Goal: Transaction & Acquisition: Purchase product/service

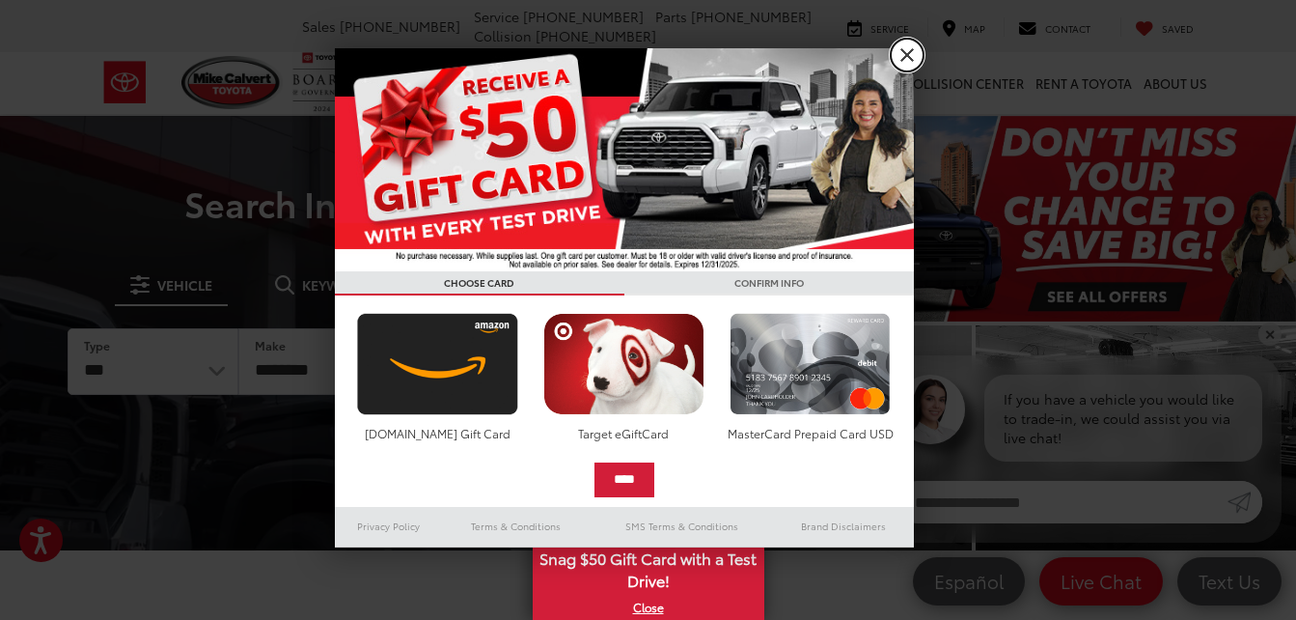
click at [903, 53] on link "X" at bounding box center [907, 55] width 33 height 33
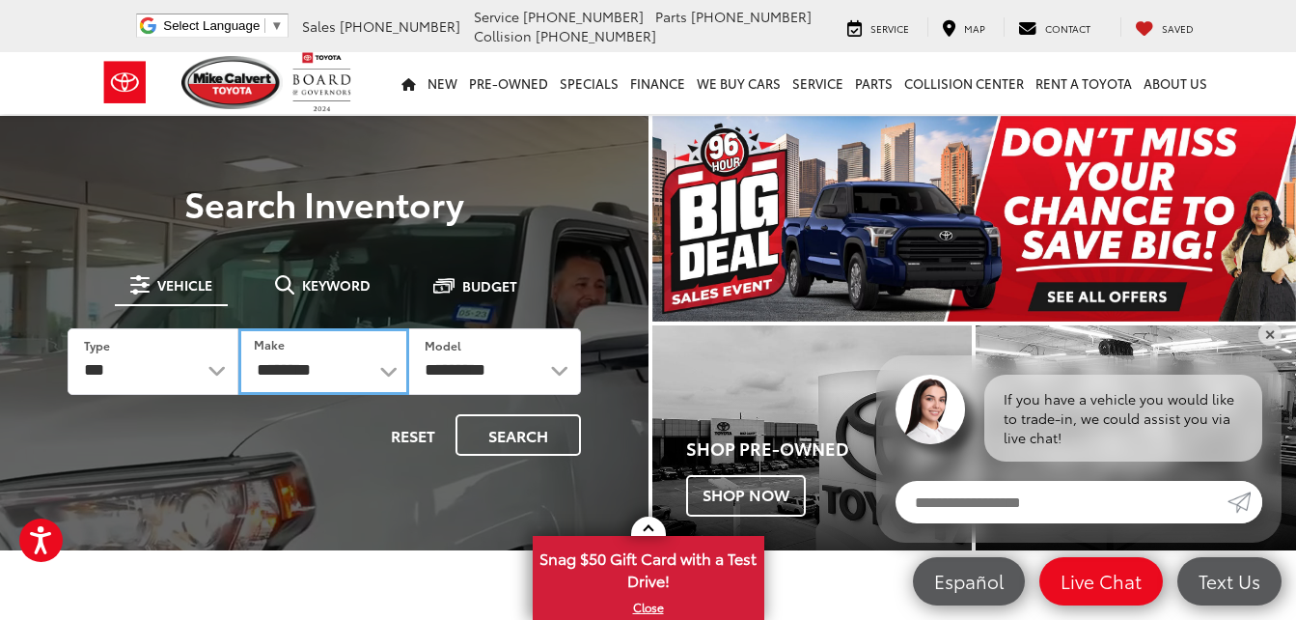
click at [384, 368] on select "**********" at bounding box center [323, 361] width 171 height 67
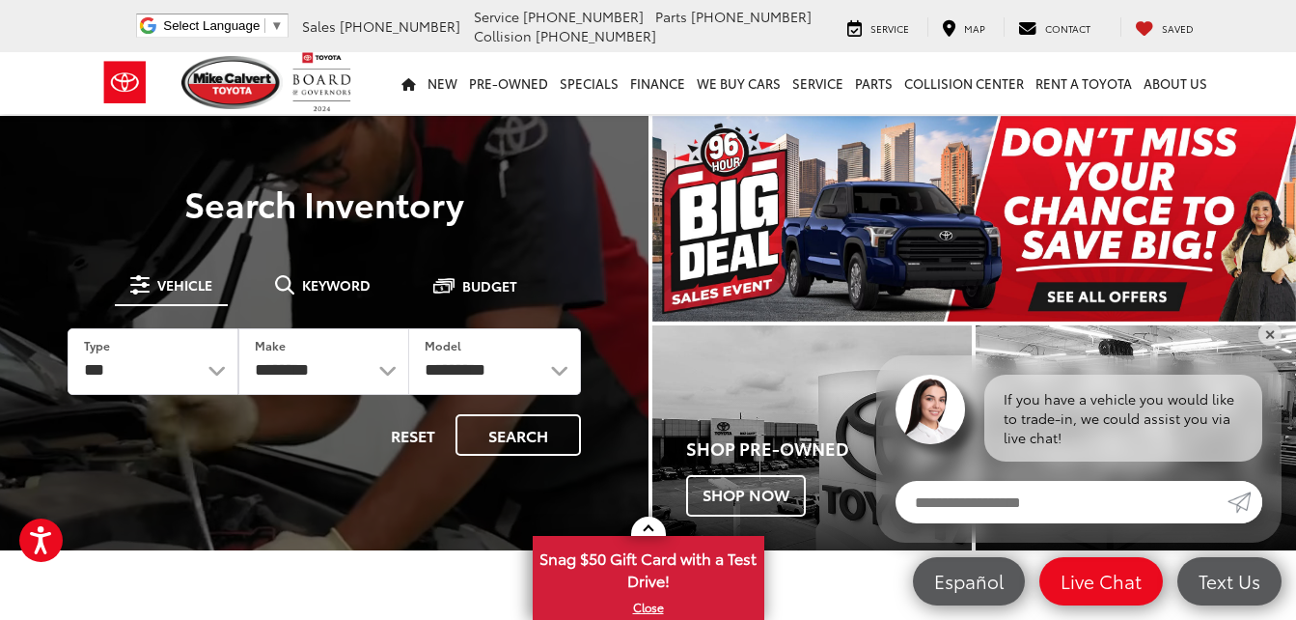
click at [525, 155] on div at bounding box center [324, 426] width 649 height 620
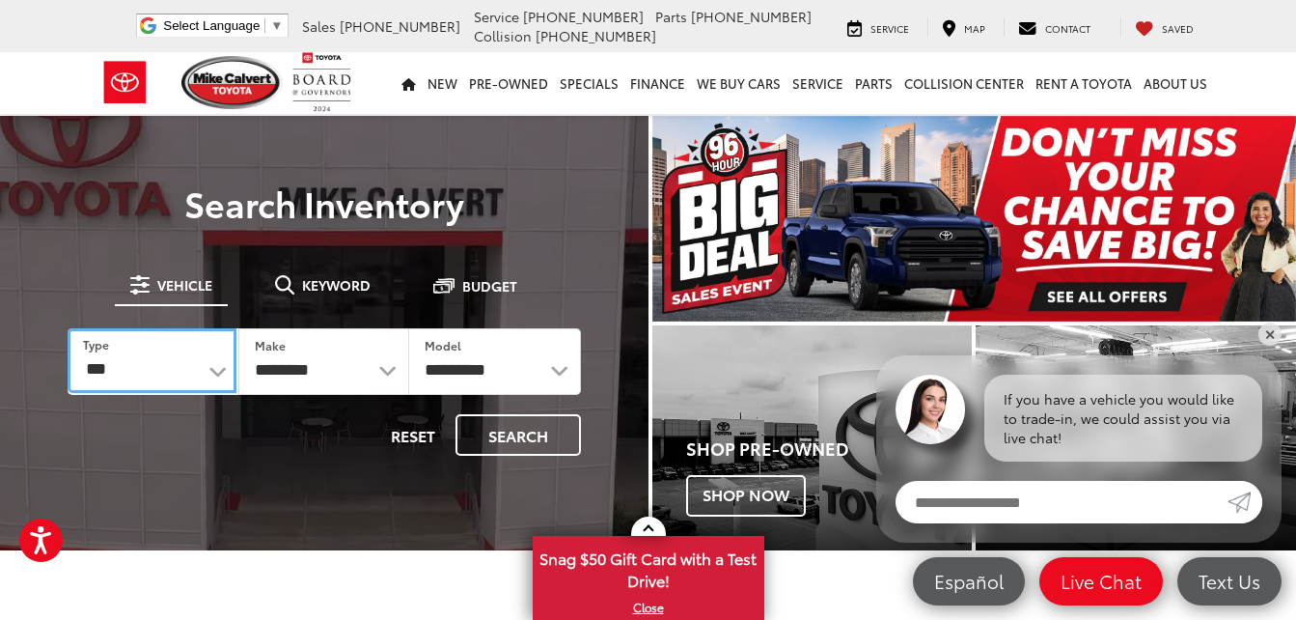
click at [208, 371] on select "*** *** **** *********" at bounding box center [152, 360] width 169 height 65
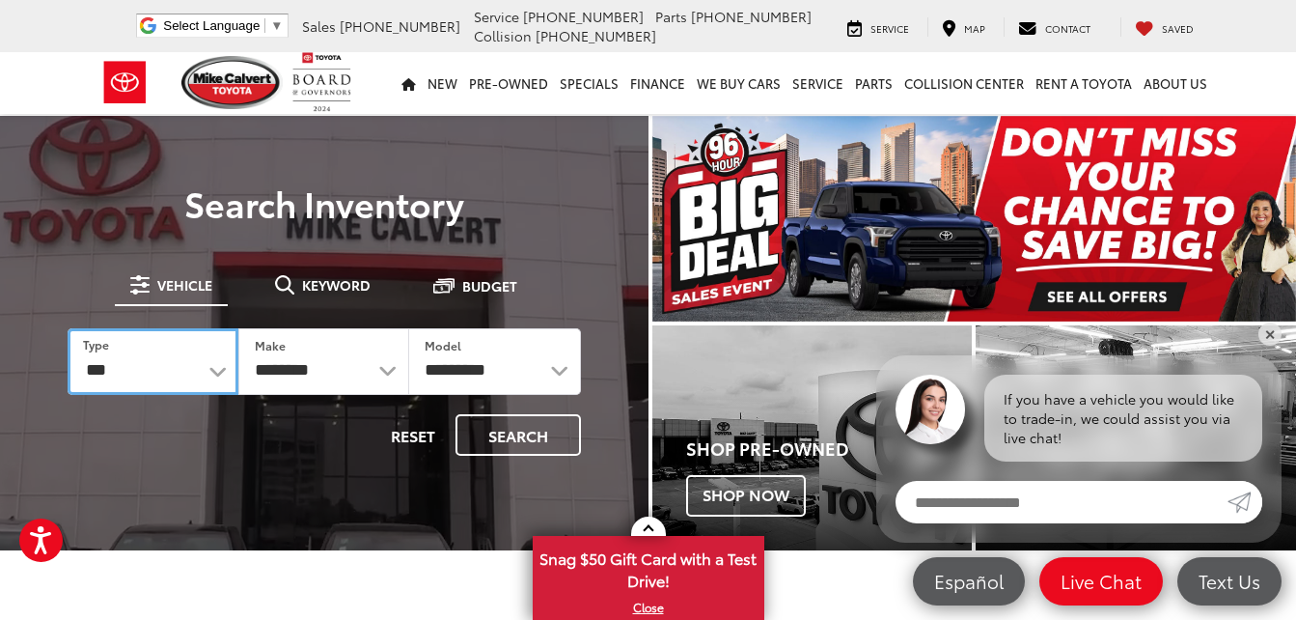
select select "******"
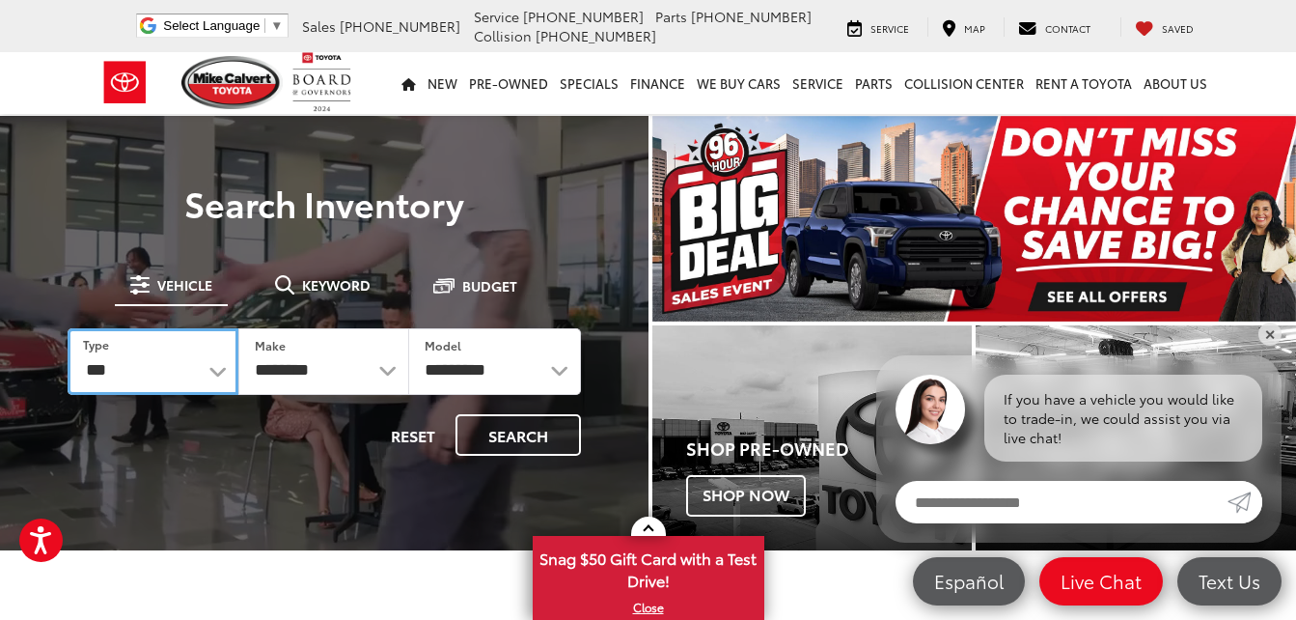
click at [68, 328] on select "*** *** **** *********" at bounding box center [153, 361] width 171 height 67
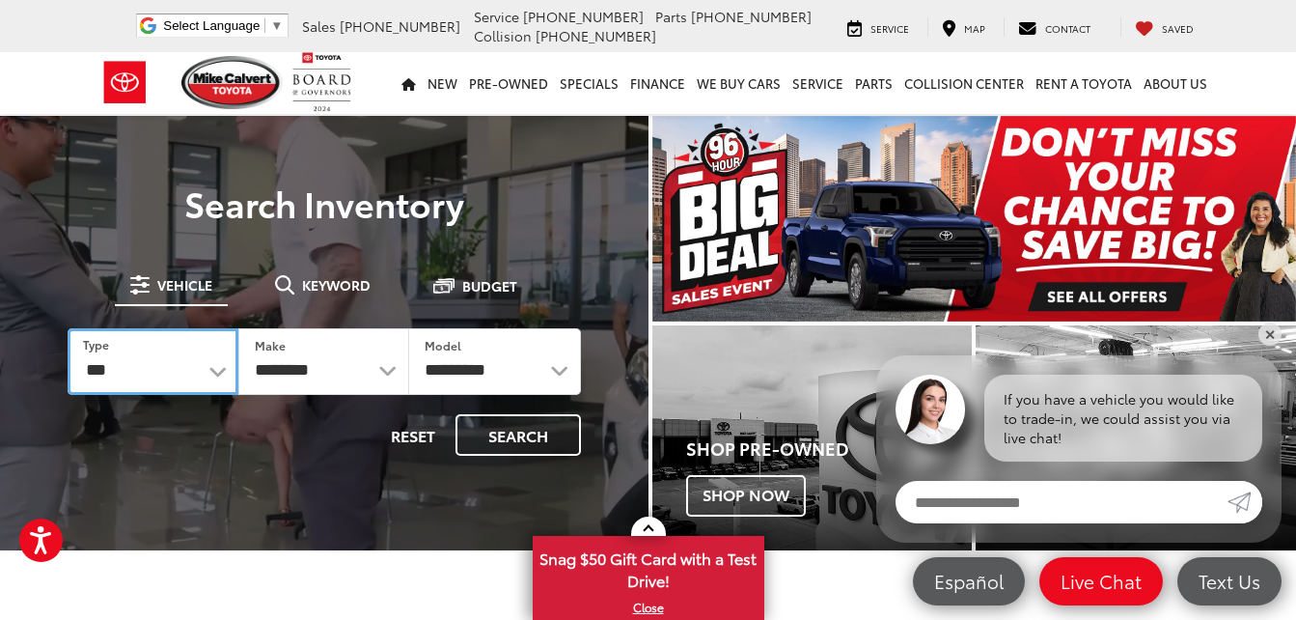
select select "******"
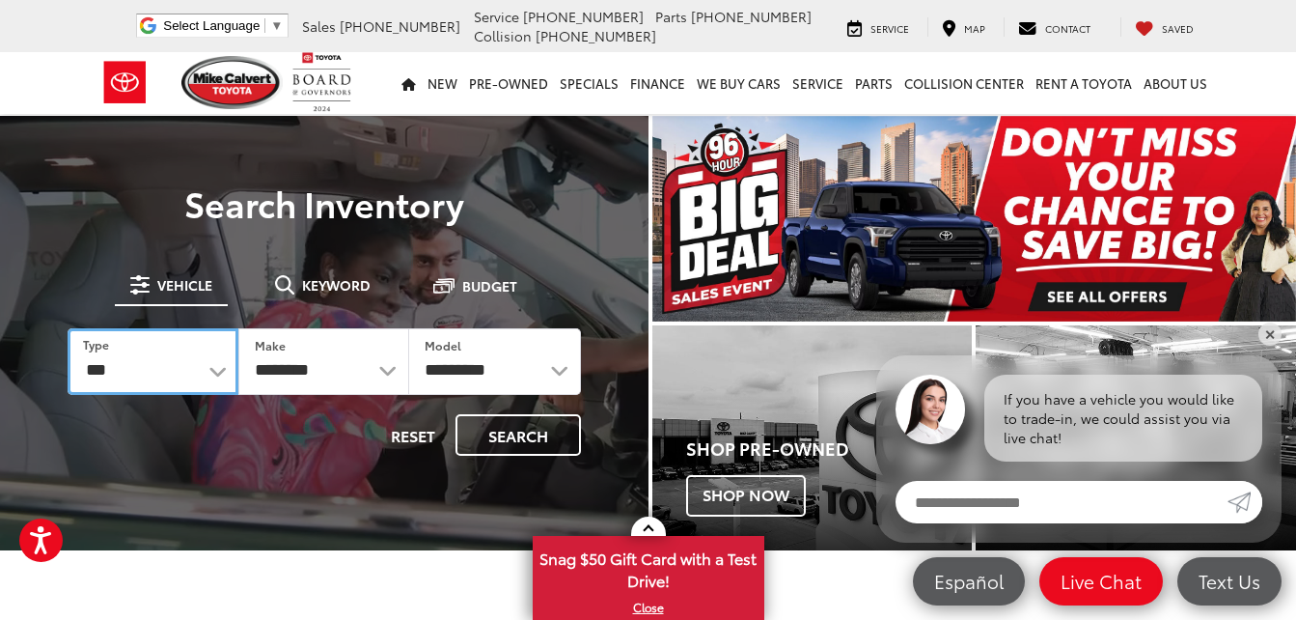
select select
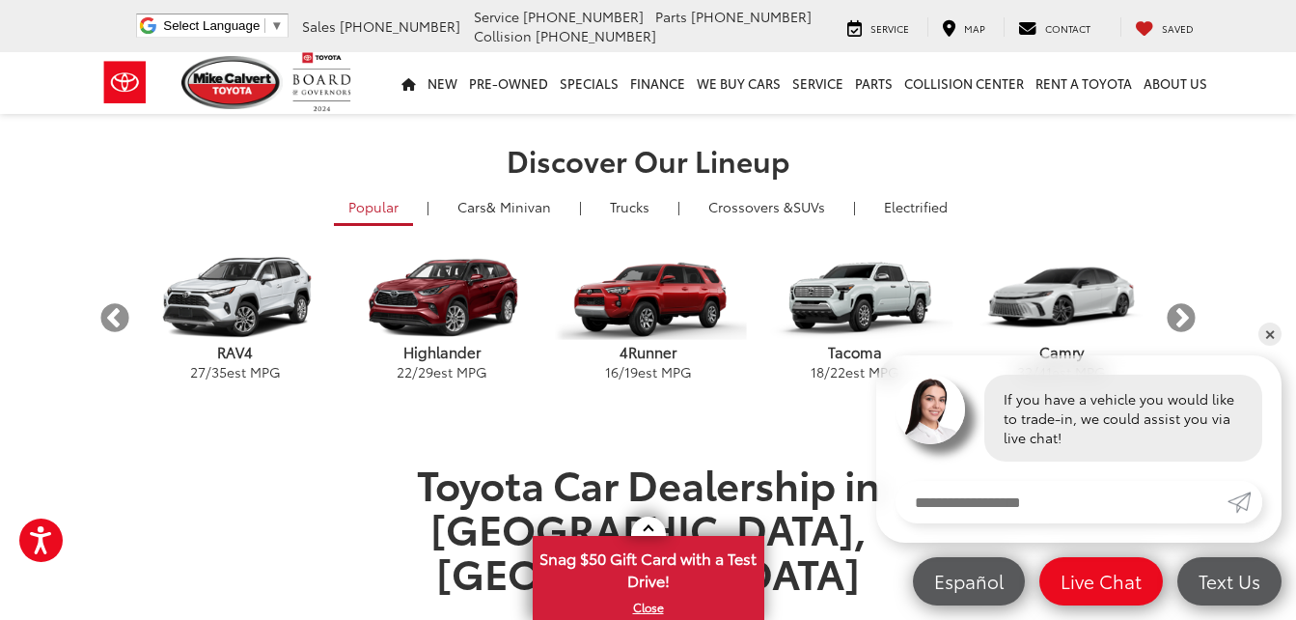
scroll to position [462, 0]
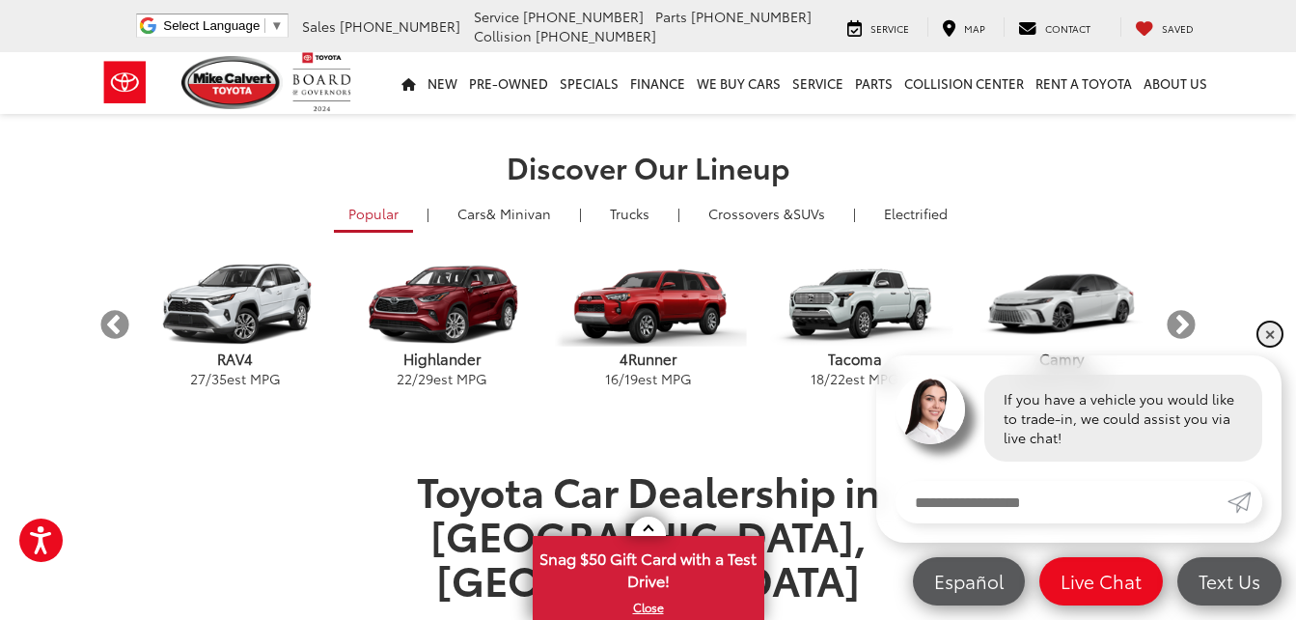
click at [1269, 338] on link "✕" at bounding box center [1270, 333] width 23 height 23
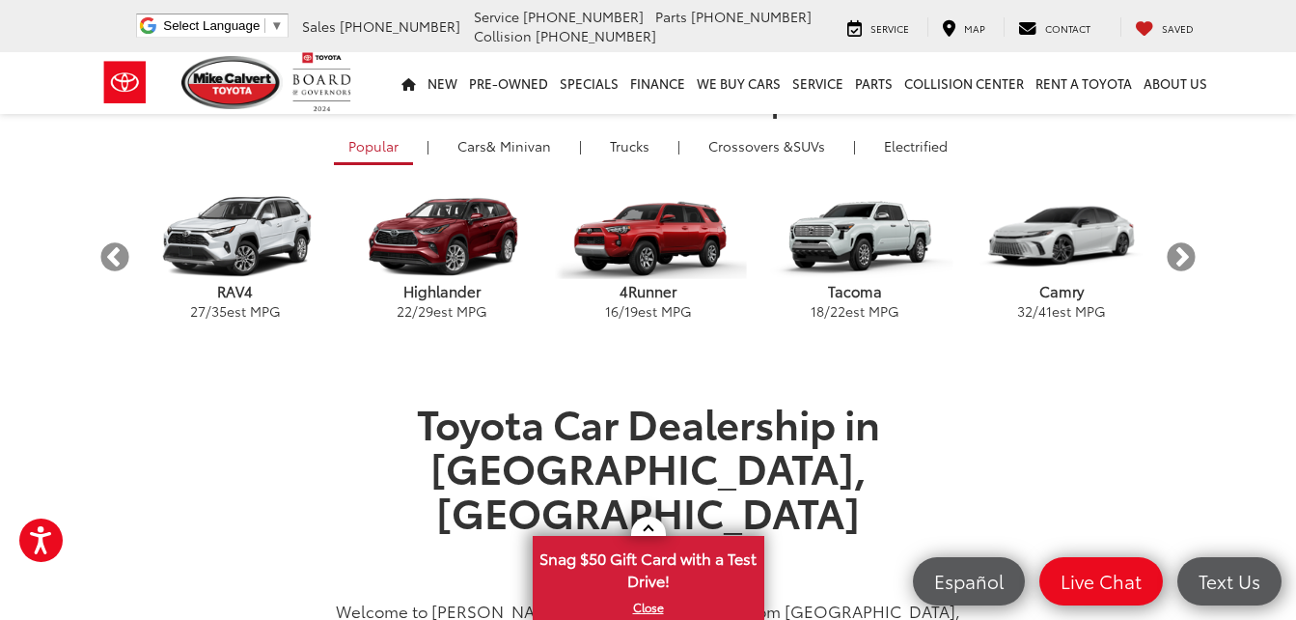
scroll to position [522, 0]
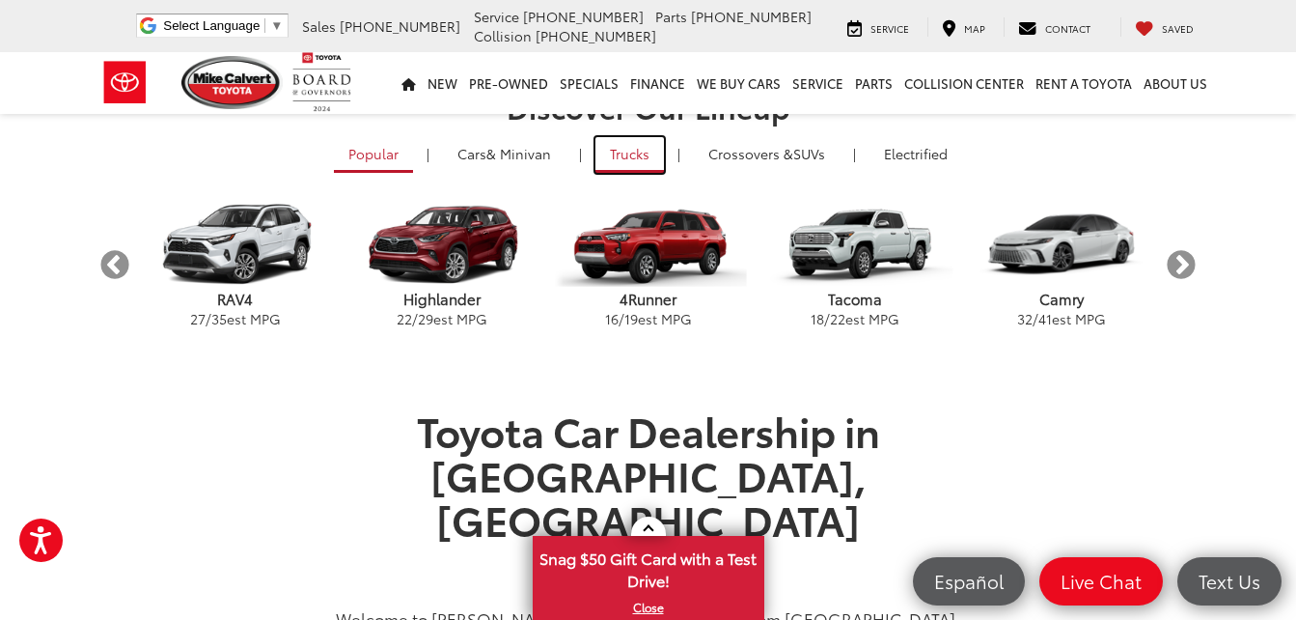
click at [625, 141] on link "Trucks" at bounding box center [630, 155] width 69 height 36
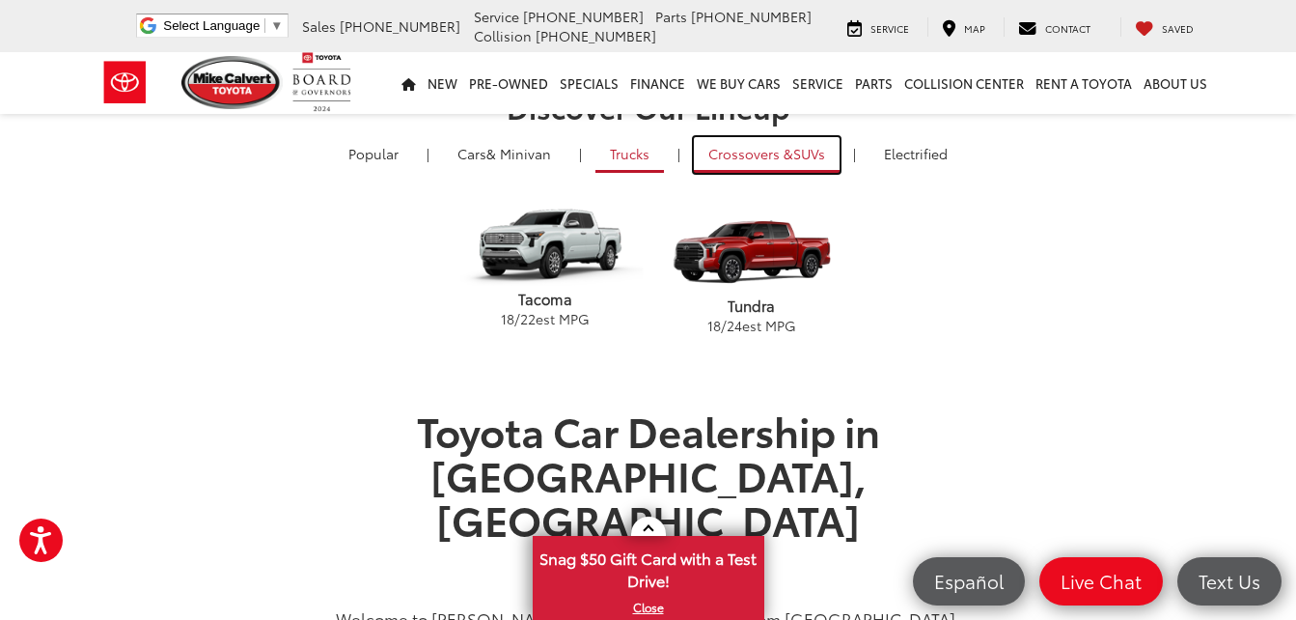
click at [739, 152] on span "Crossovers &" at bounding box center [750, 153] width 85 height 19
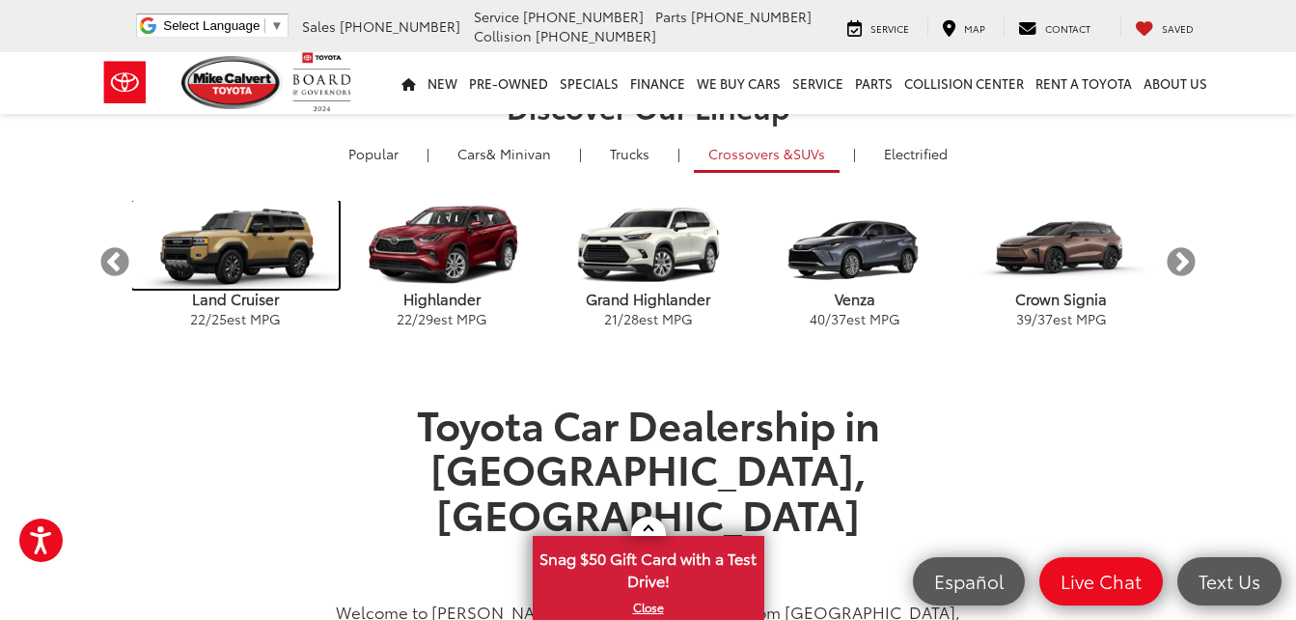
click at [208, 230] on img "carousel" at bounding box center [235, 245] width 207 height 88
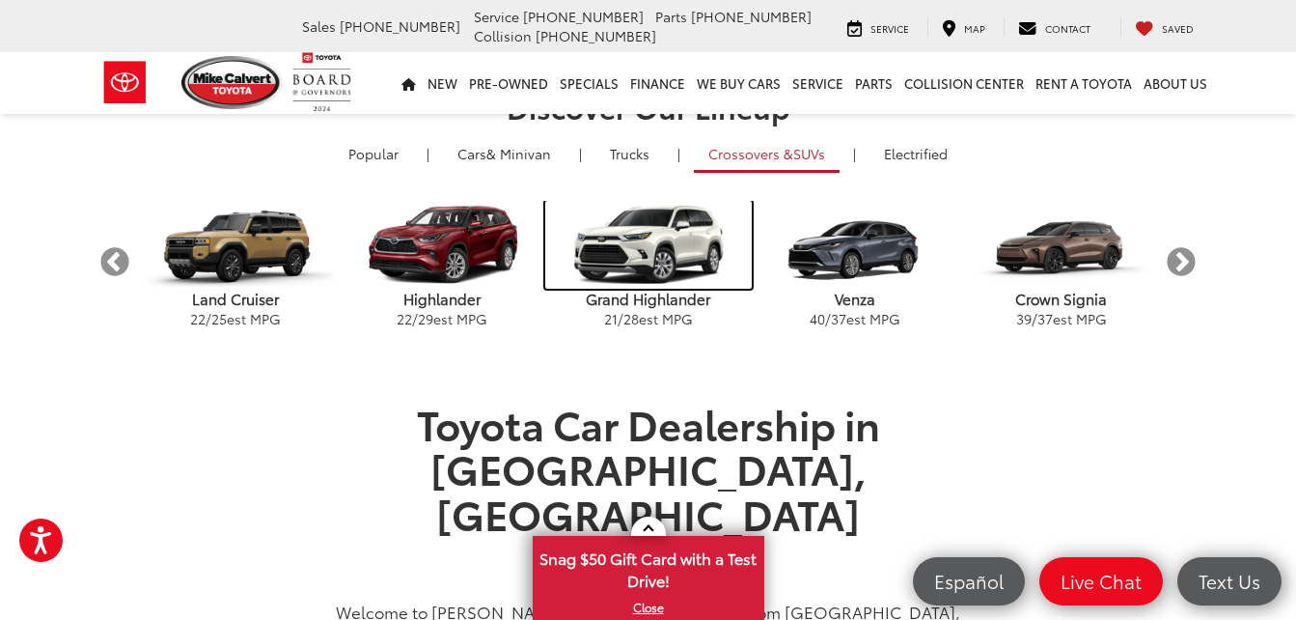
click at [643, 275] on img "carousel" at bounding box center [648, 245] width 207 height 88
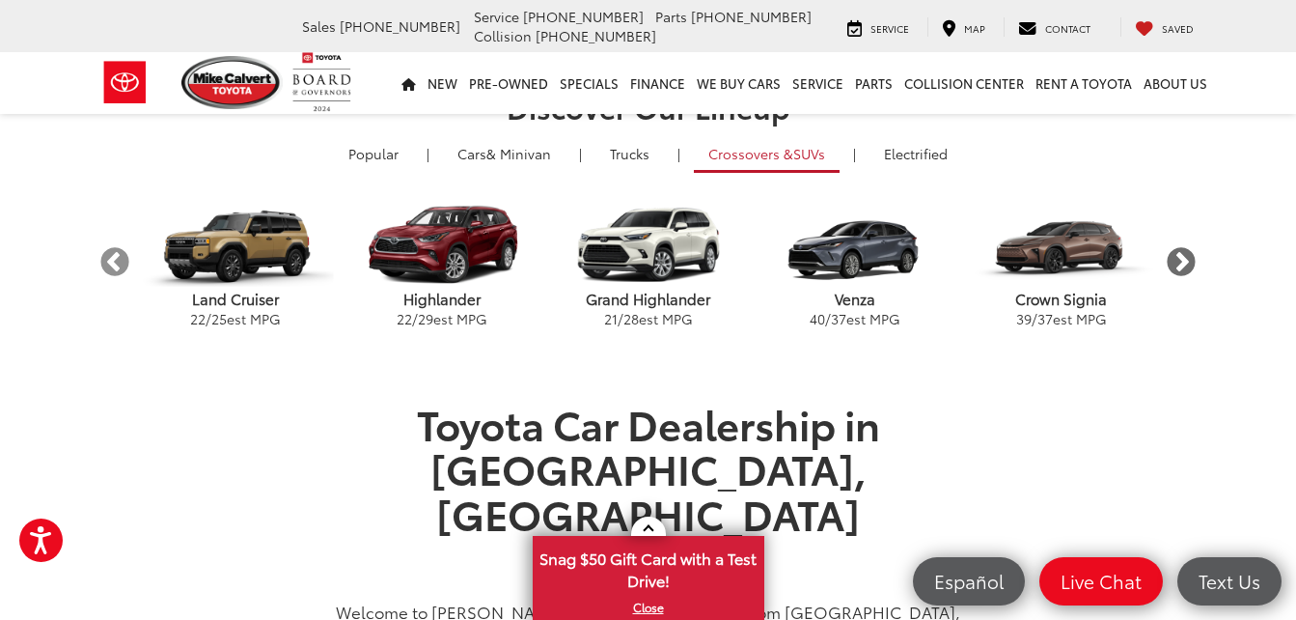
click at [1181, 262] on button "Next" at bounding box center [1182, 262] width 34 height 34
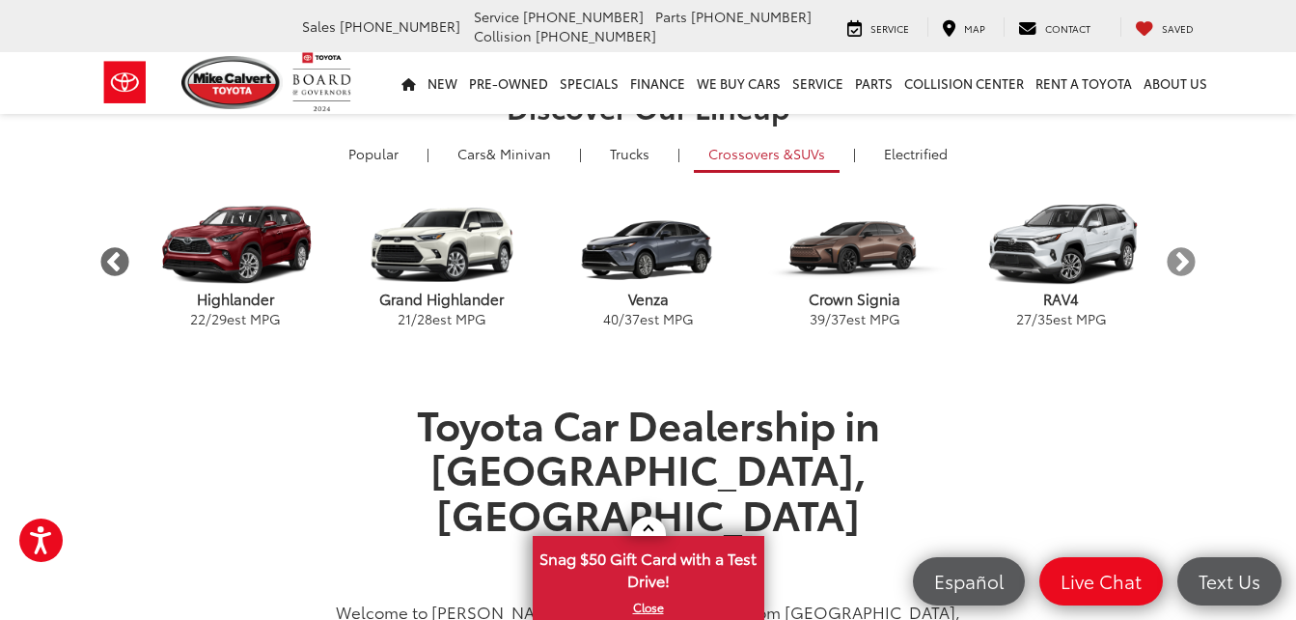
click at [110, 256] on button "Previous" at bounding box center [115, 262] width 34 height 34
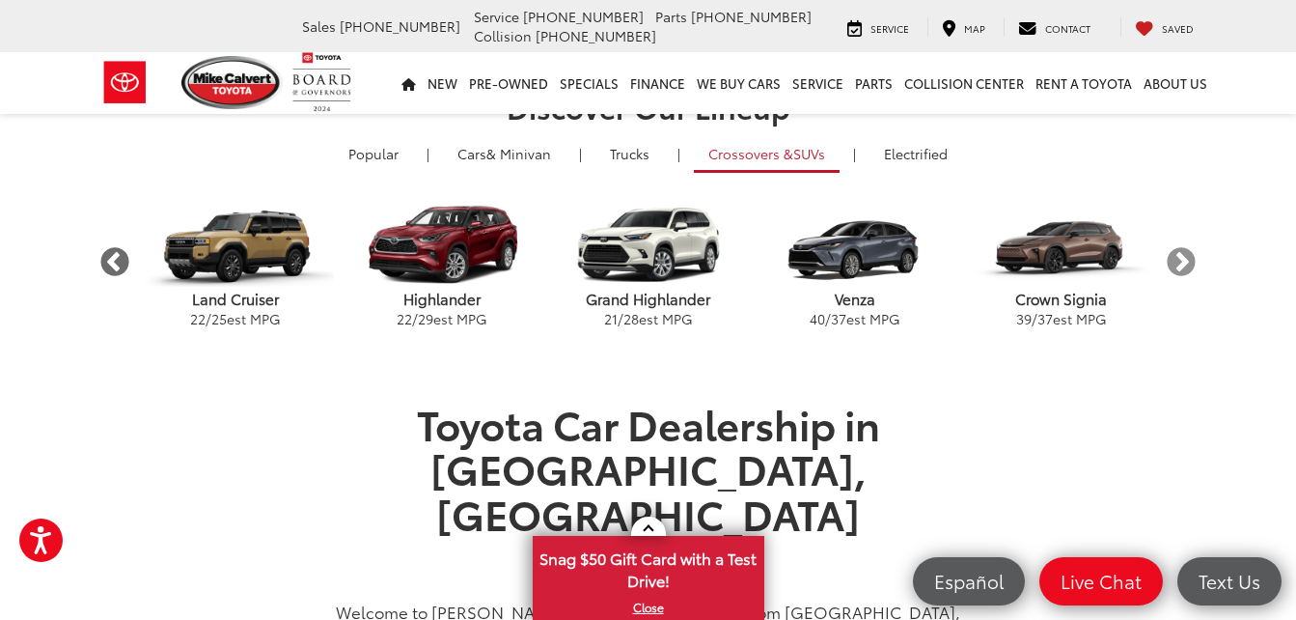
click at [110, 256] on button "Previous" at bounding box center [115, 262] width 34 height 34
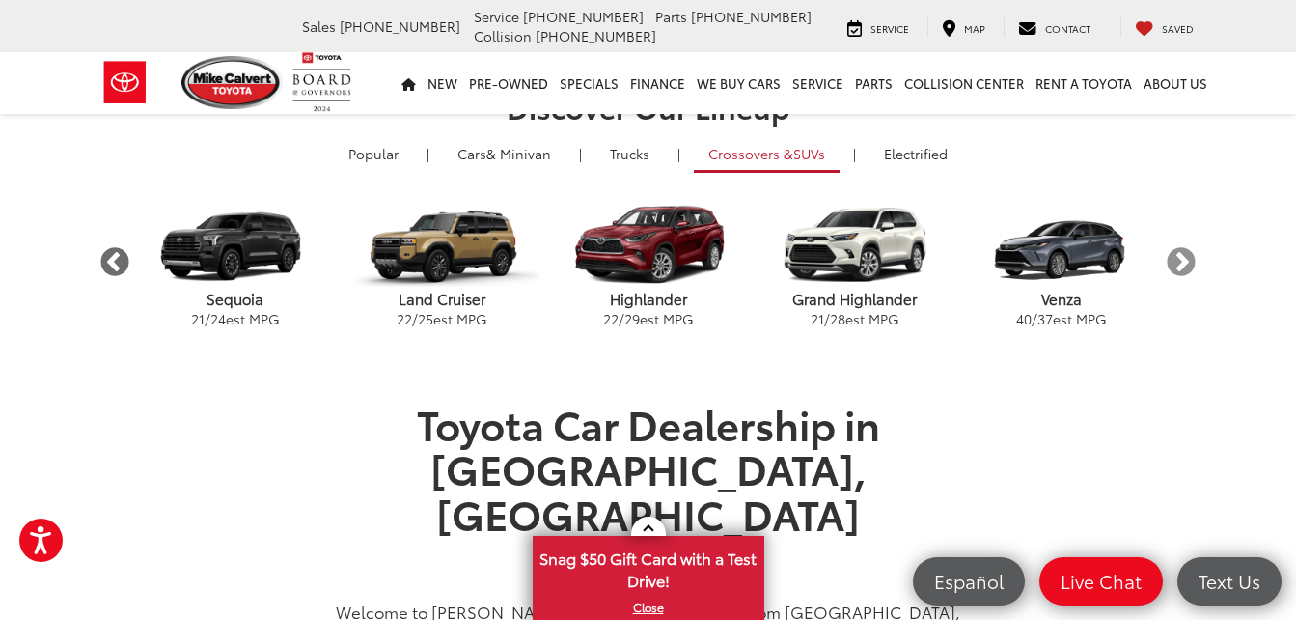
click at [110, 256] on button "Previous" at bounding box center [115, 262] width 34 height 34
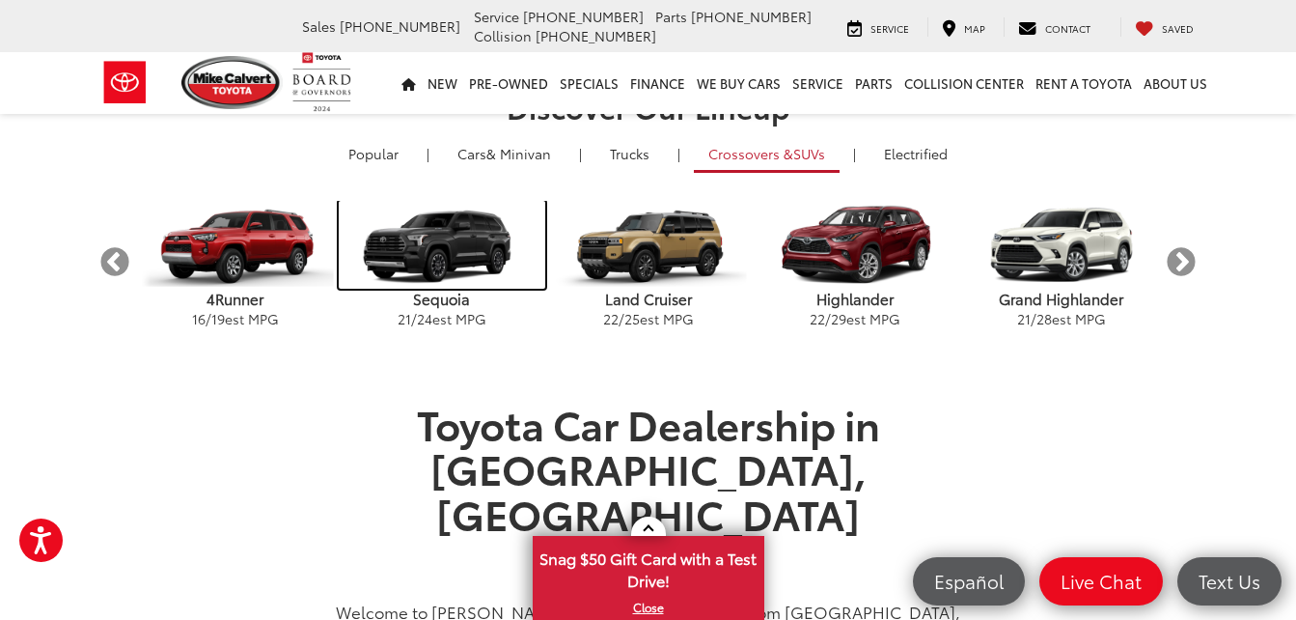
click at [429, 236] on img "carousel" at bounding box center [442, 245] width 207 height 88
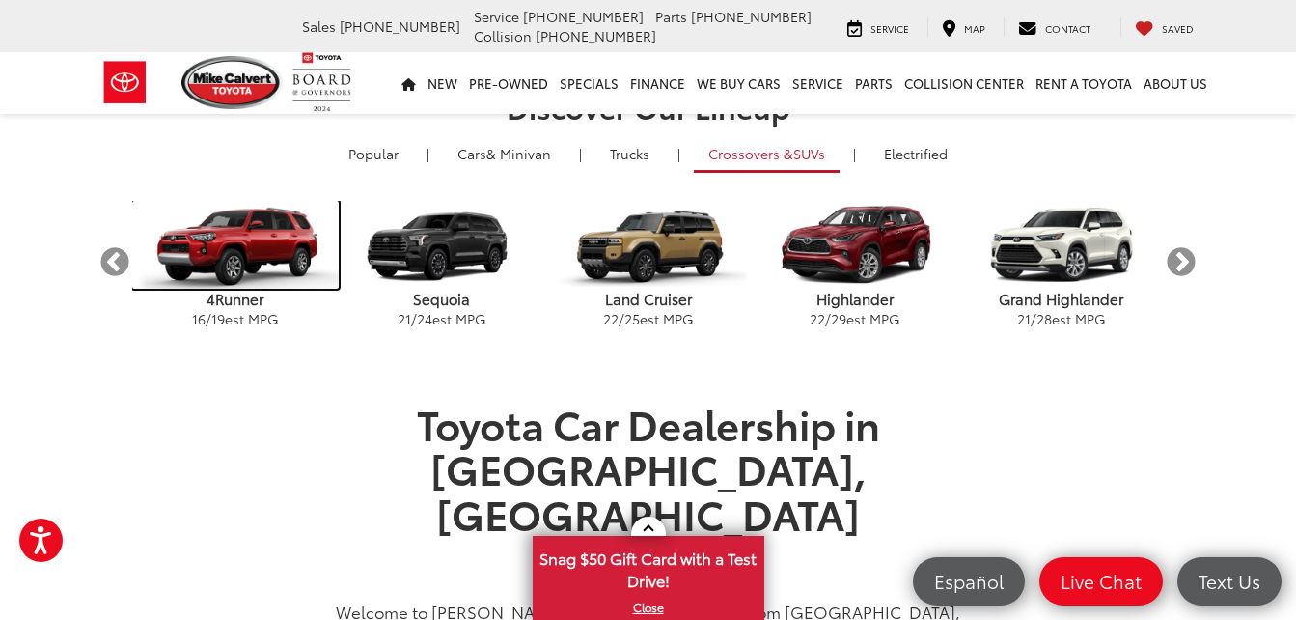
click at [247, 256] on img "carousel" at bounding box center [235, 245] width 207 height 88
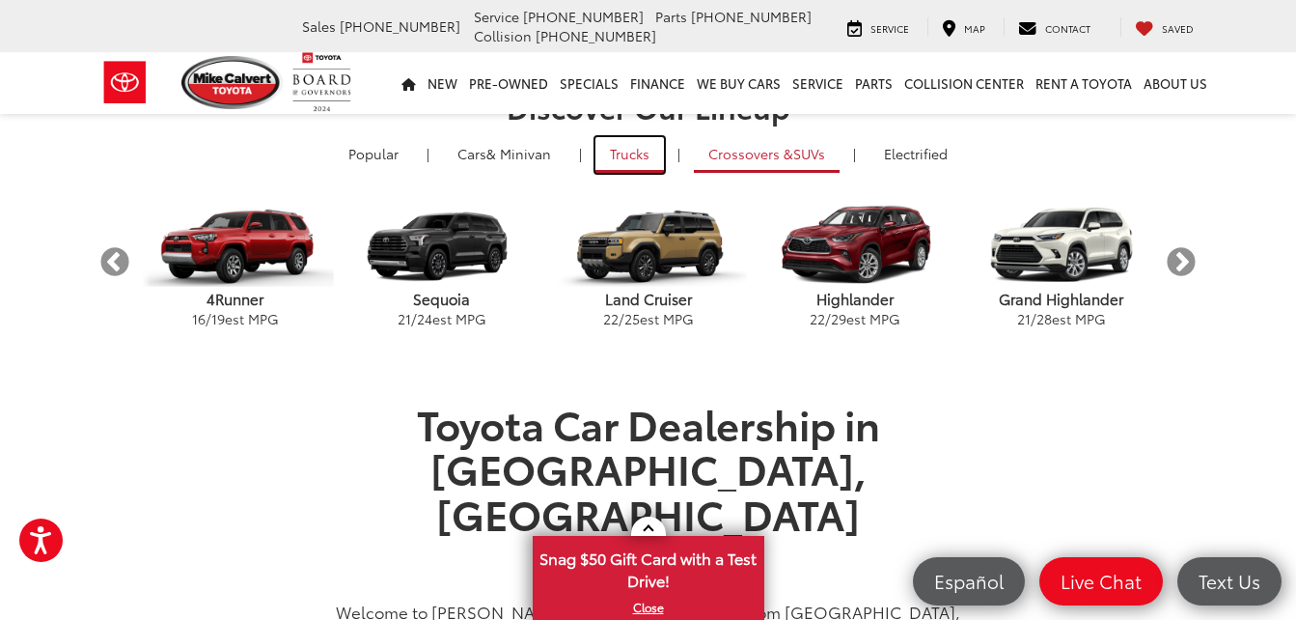
click at [628, 160] on link "Trucks" at bounding box center [630, 155] width 69 height 36
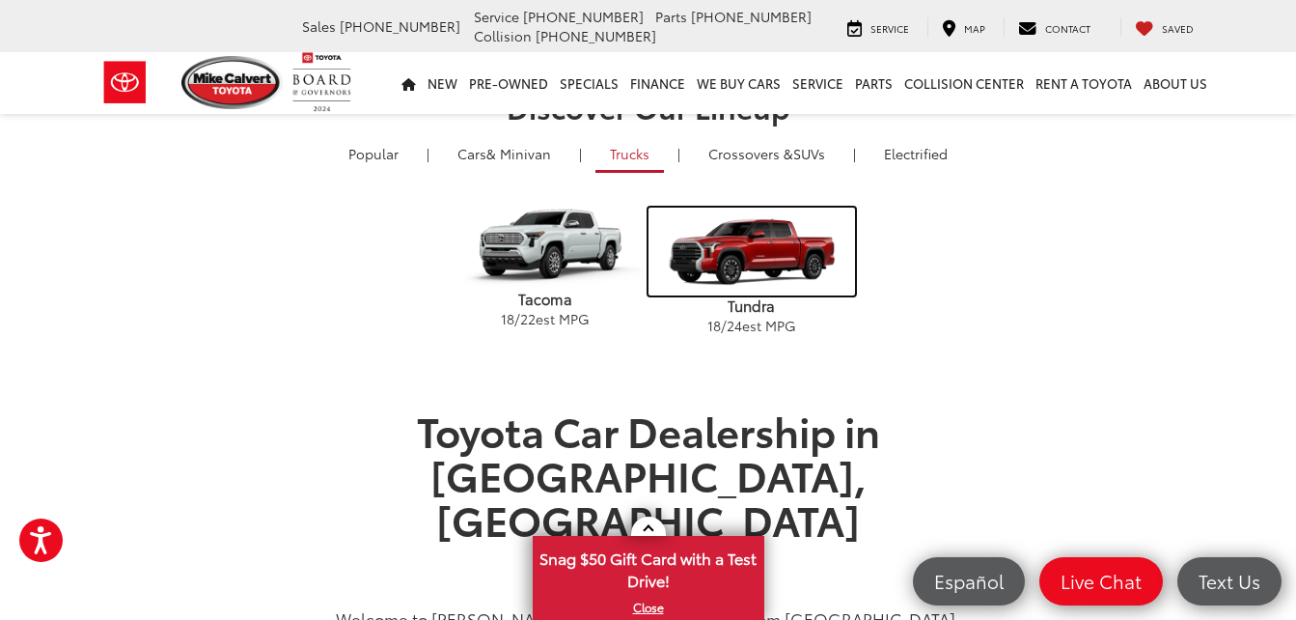
click at [751, 238] on img "carousel" at bounding box center [752, 252] width 207 height 88
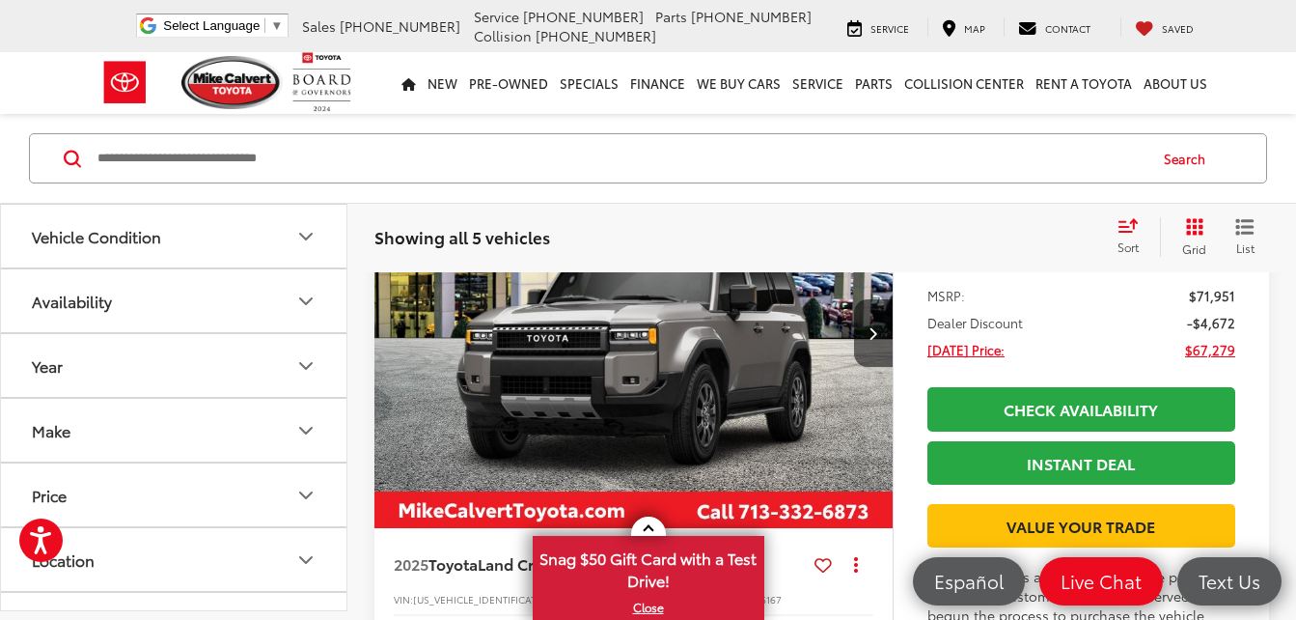
scroll to position [175, 0]
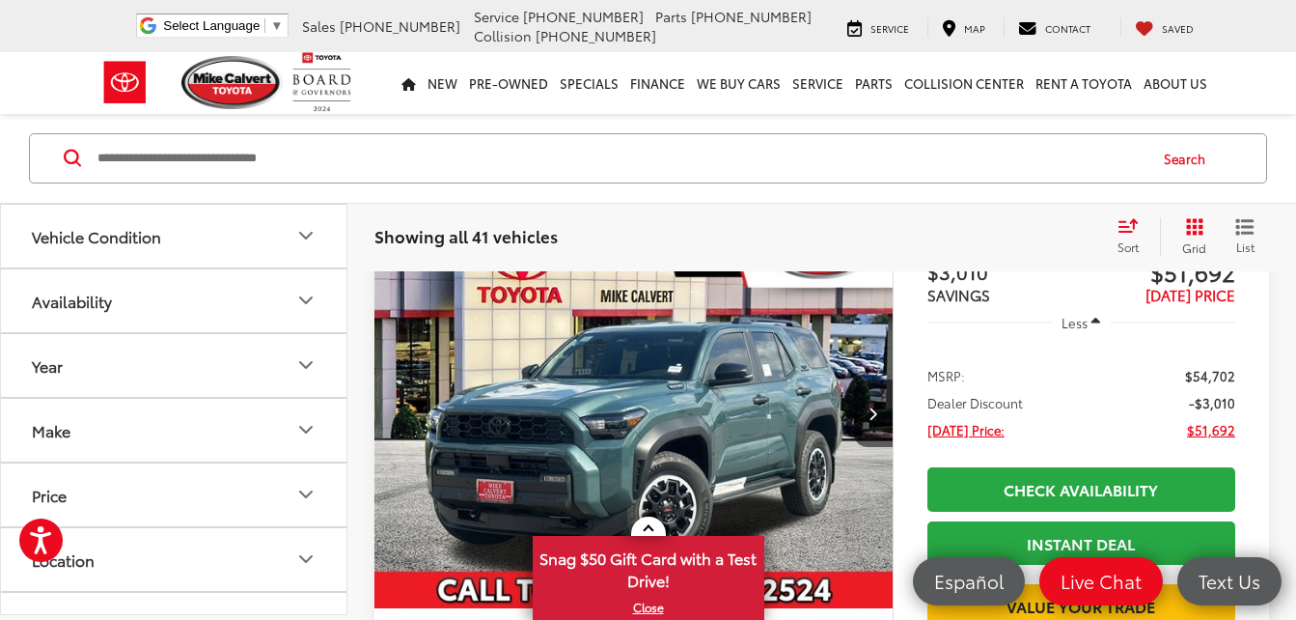
scroll to position [1595, 0]
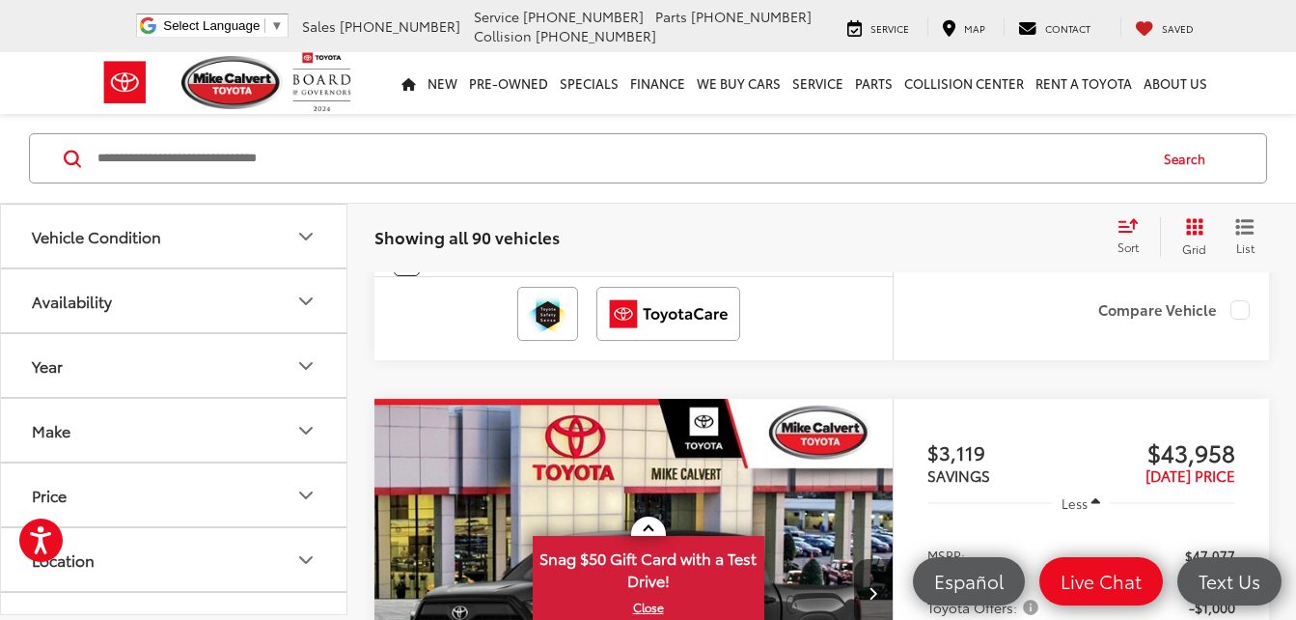
scroll to position [3631, 0]
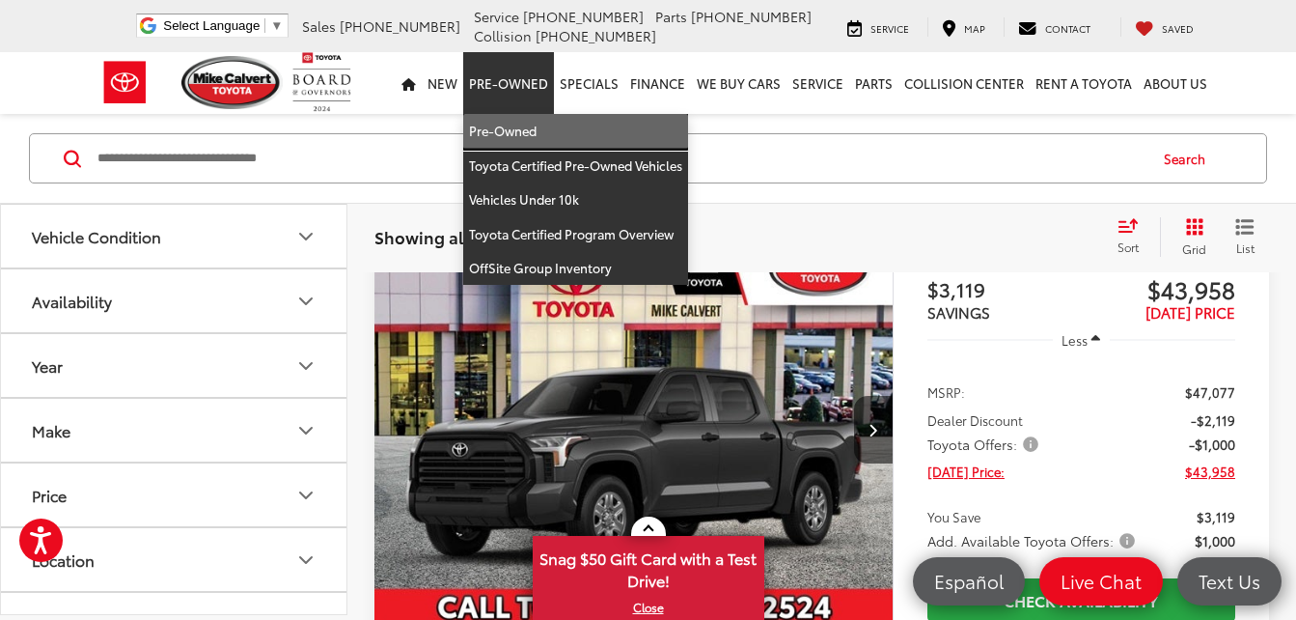
click at [512, 134] on link "Pre-Owned" at bounding box center [575, 131] width 225 height 35
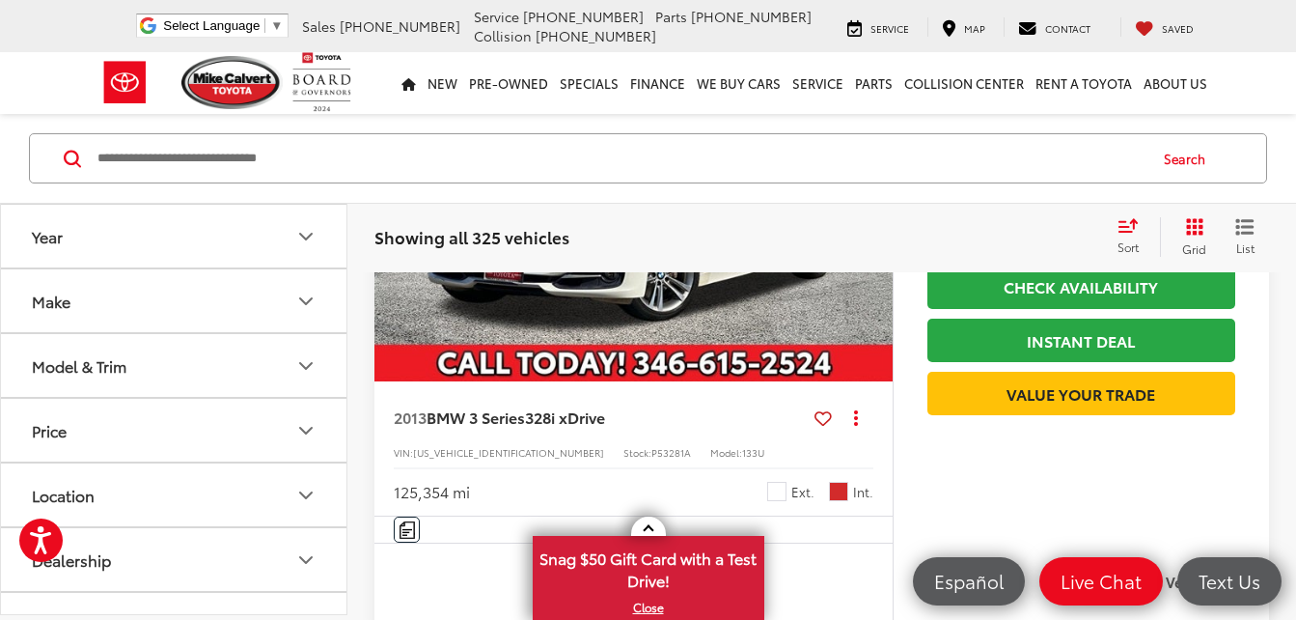
scroll to position [4415, 0]
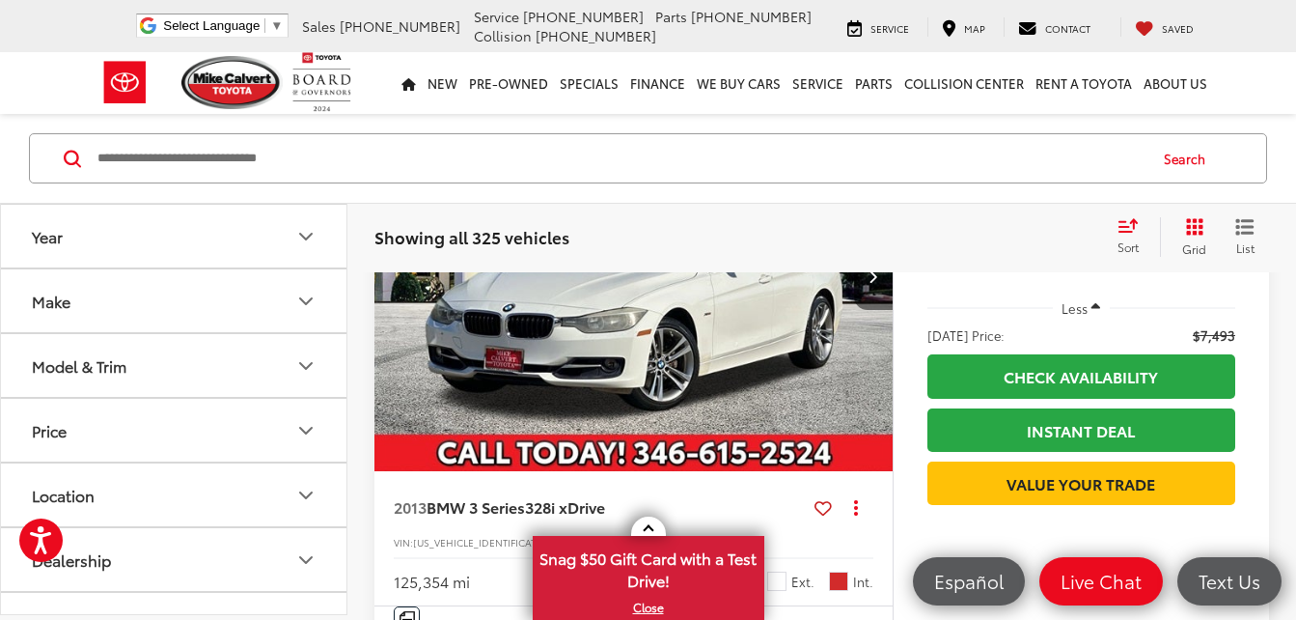
click at [872, 283] on icon "Next image" at bounding box center [873, 276] width 9 height 14
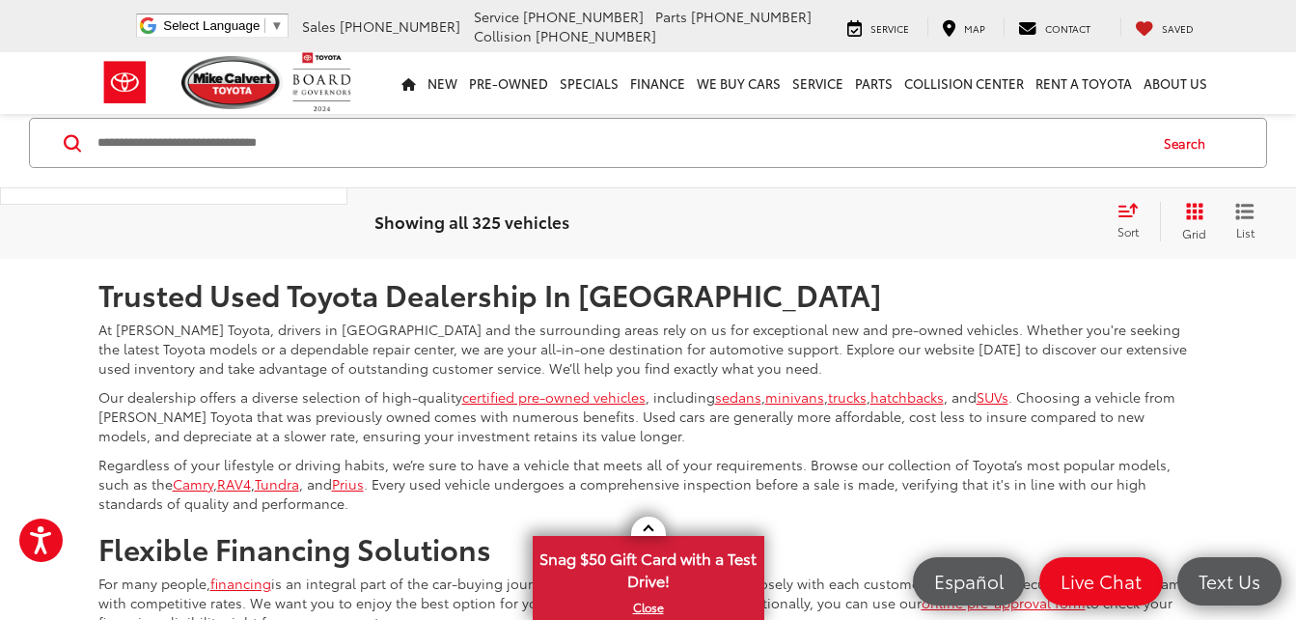
scroll to position [8282, 0]
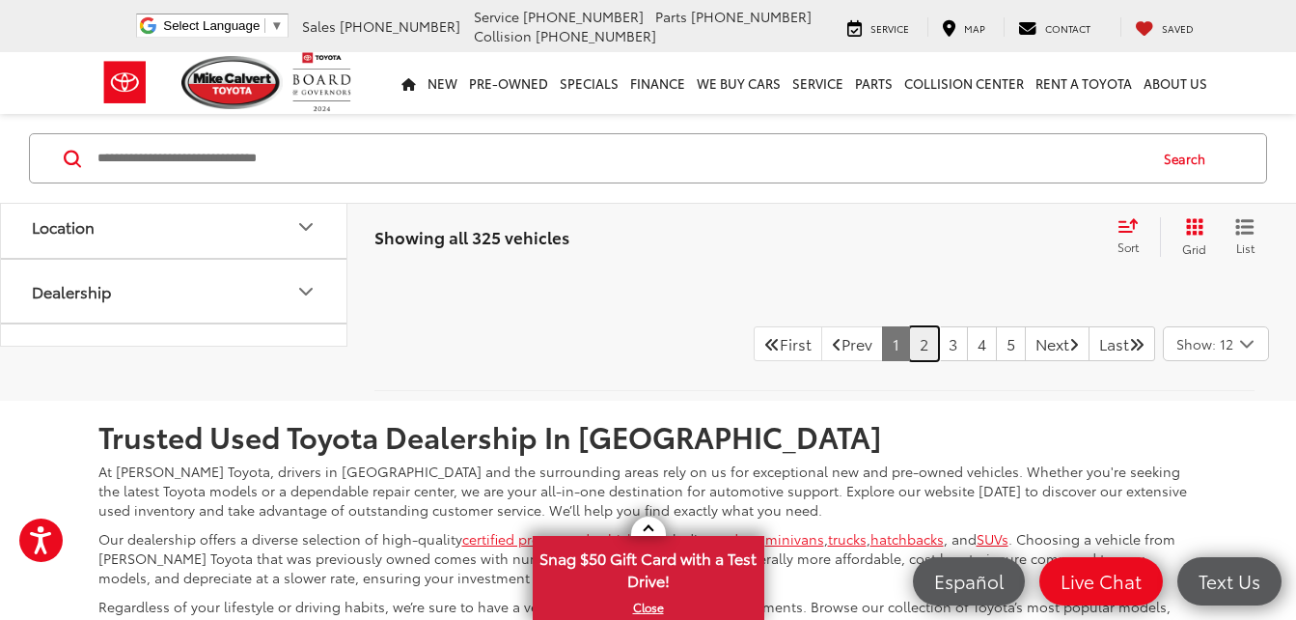
click at [909, 361] on link "2" at bounding box center [924, 343] width 30 height 35
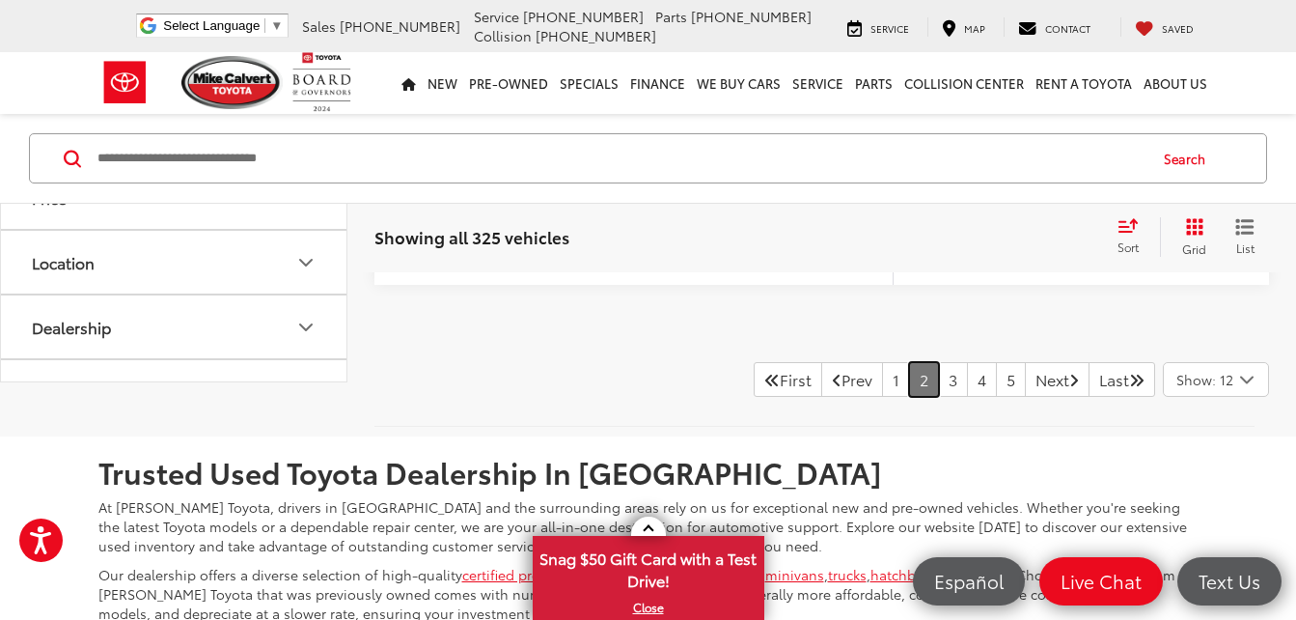
scroll to position [8339, 0]
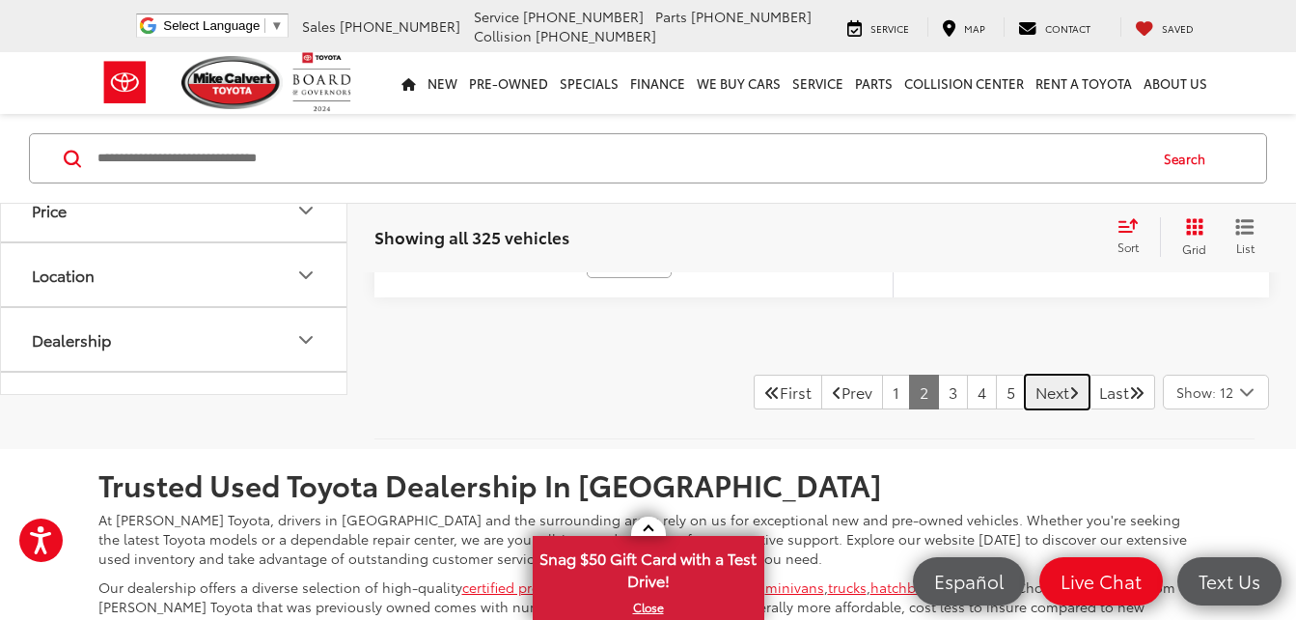
click at [1039, 394] on link "Next" at bounding box center [1057, 392] width 65 height 35
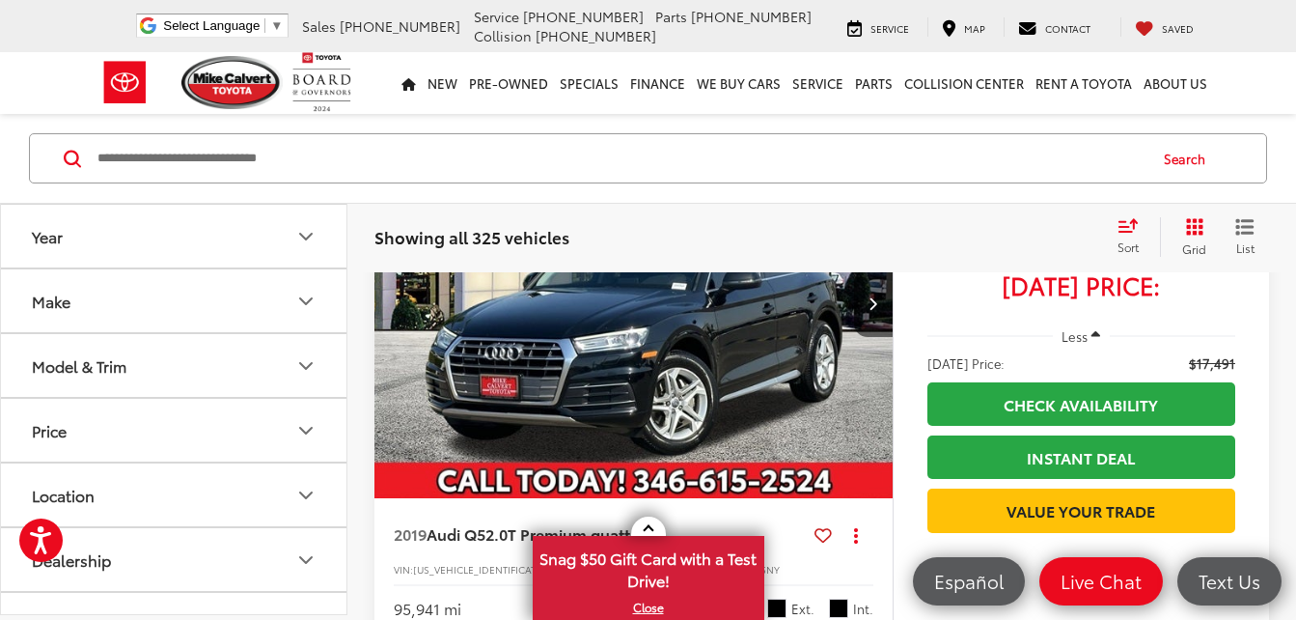
scroll to position [7131, 0]
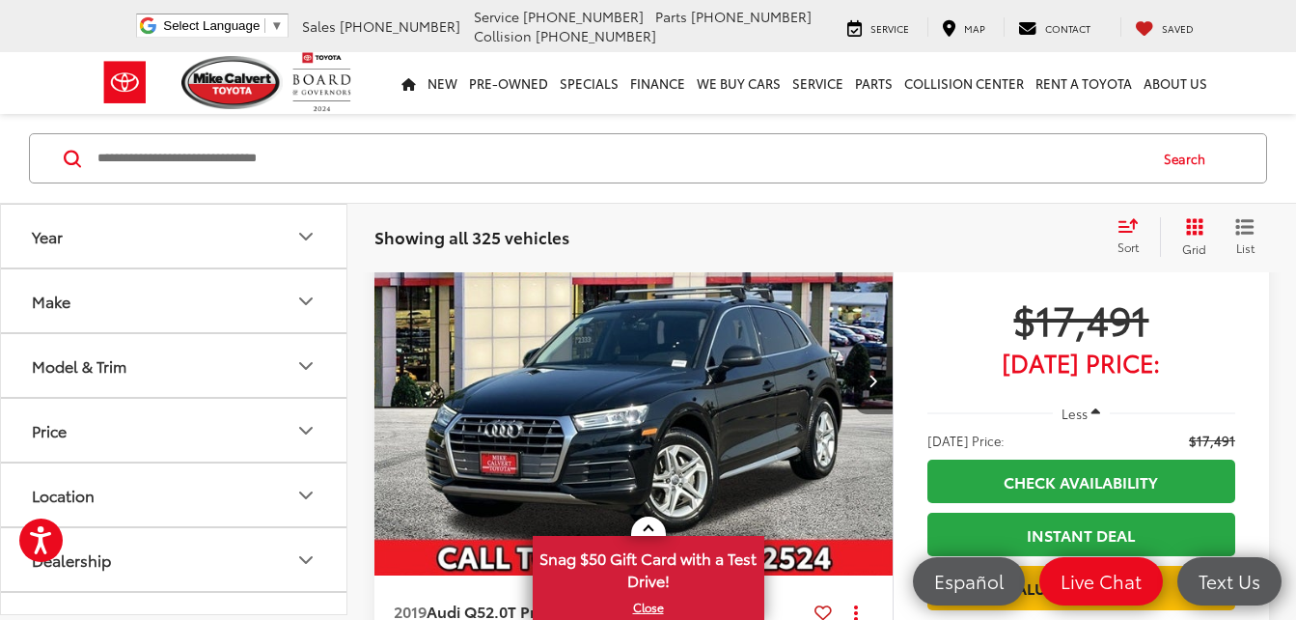
click at [879, 378] on button "Next image" at bounding box center [873, 381] width 39 height 68
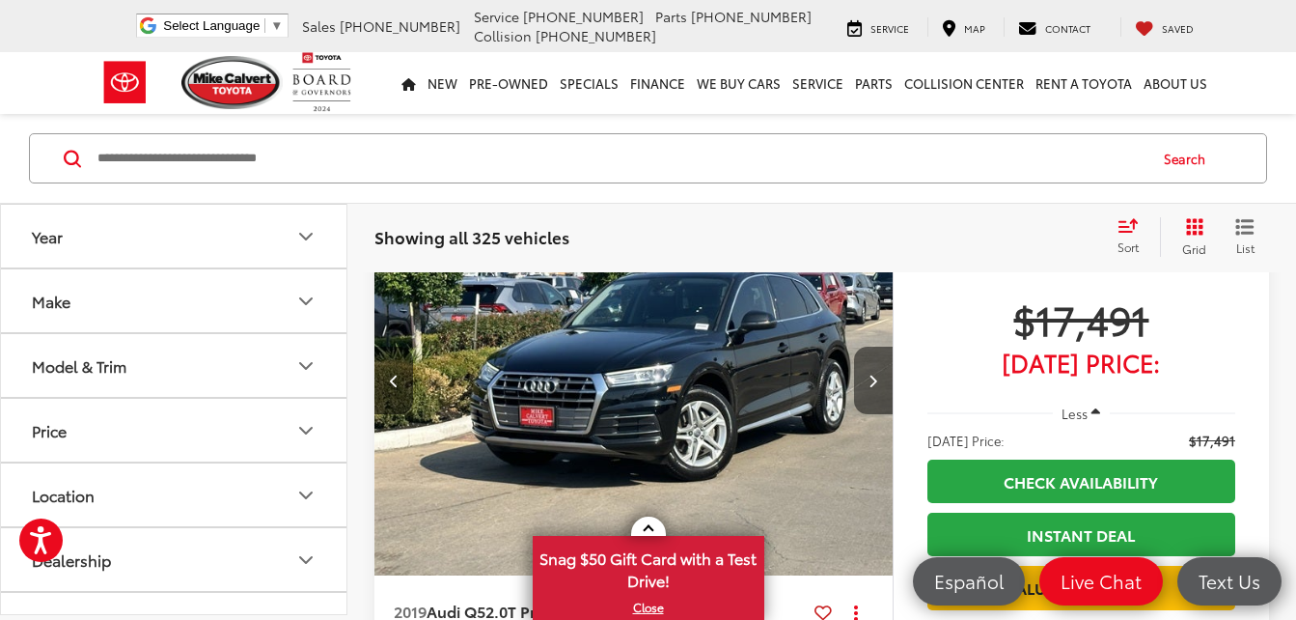
click at [879, 378] on button "Next image" at bounding box center [873, 381] width 39 height 68
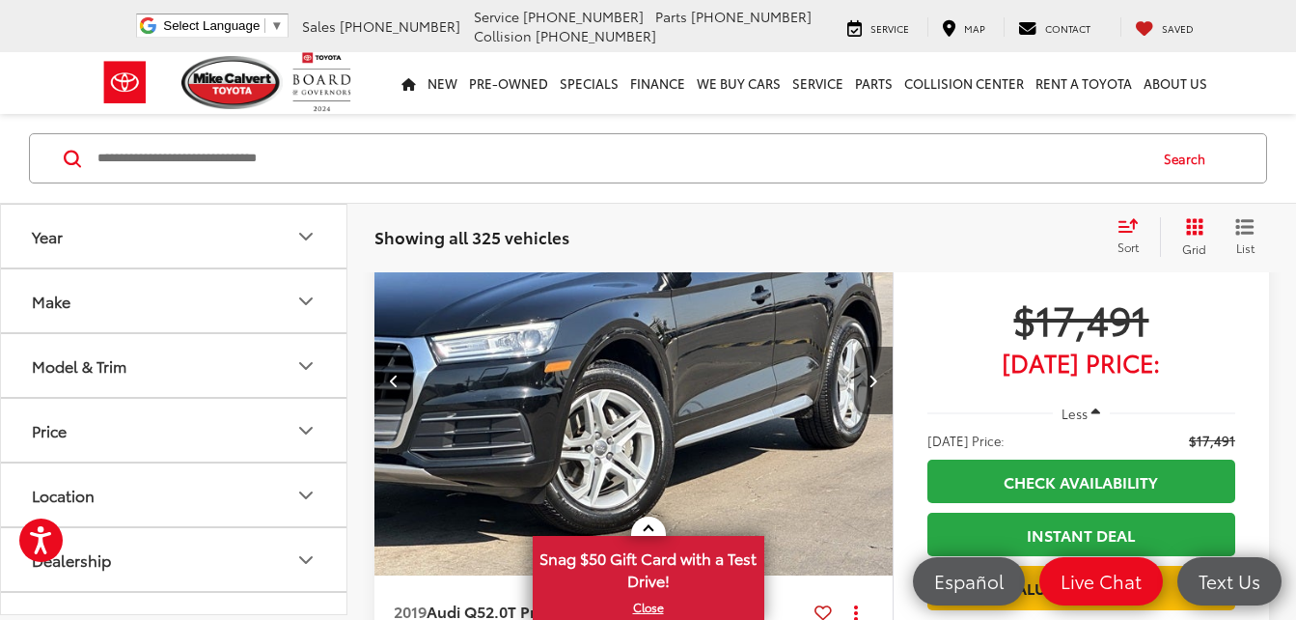
click at [879, 378] on button "Next image" at bounding box center [873, 381] width 39 height 68
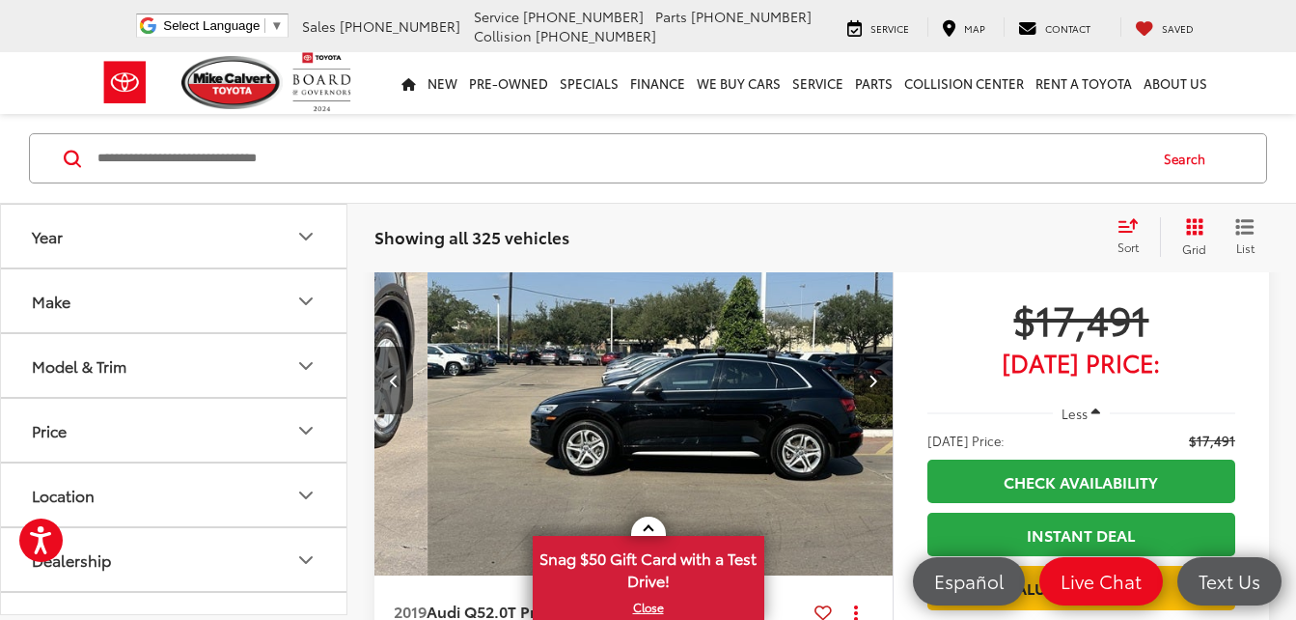
scroll to position [0, 1564]
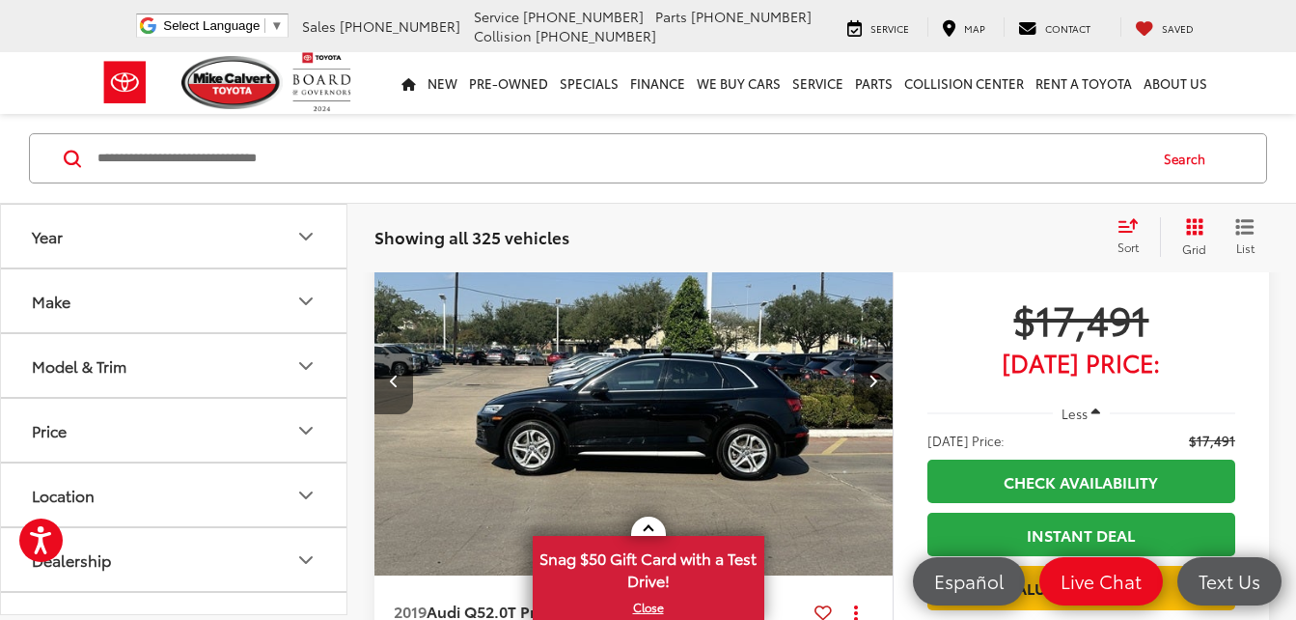
click at [879, 374] on button "Next image" at bounding box center [873, 381] width 39 height 68
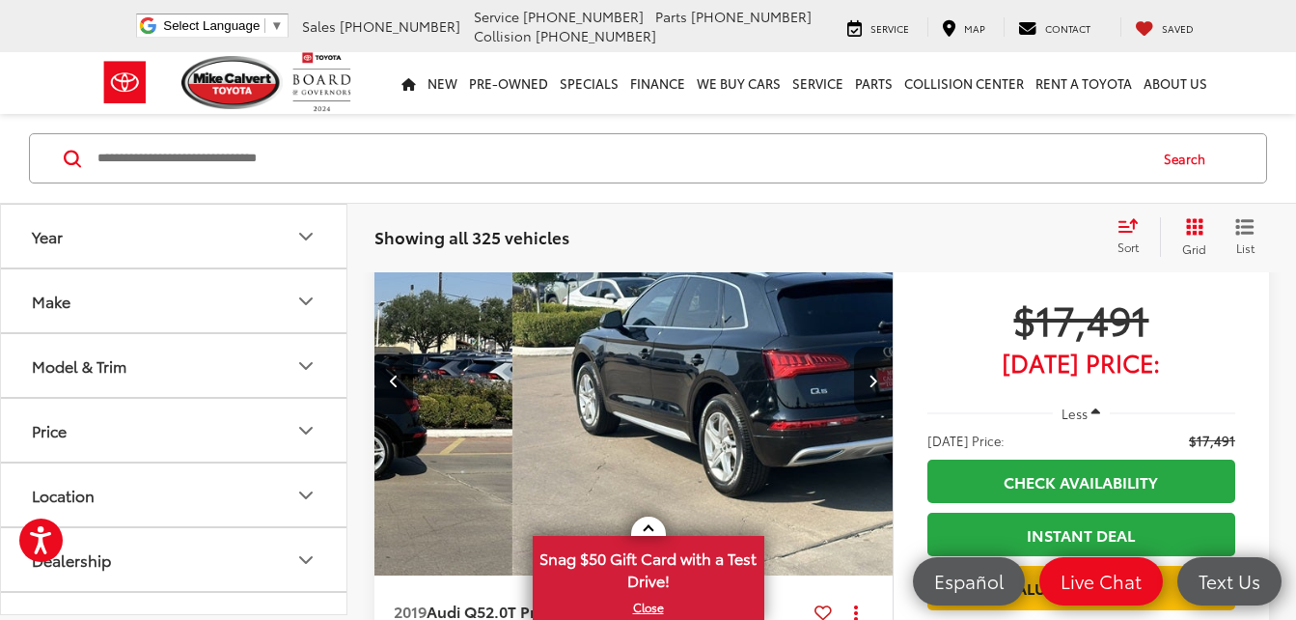
scroll to position [0, 2085]
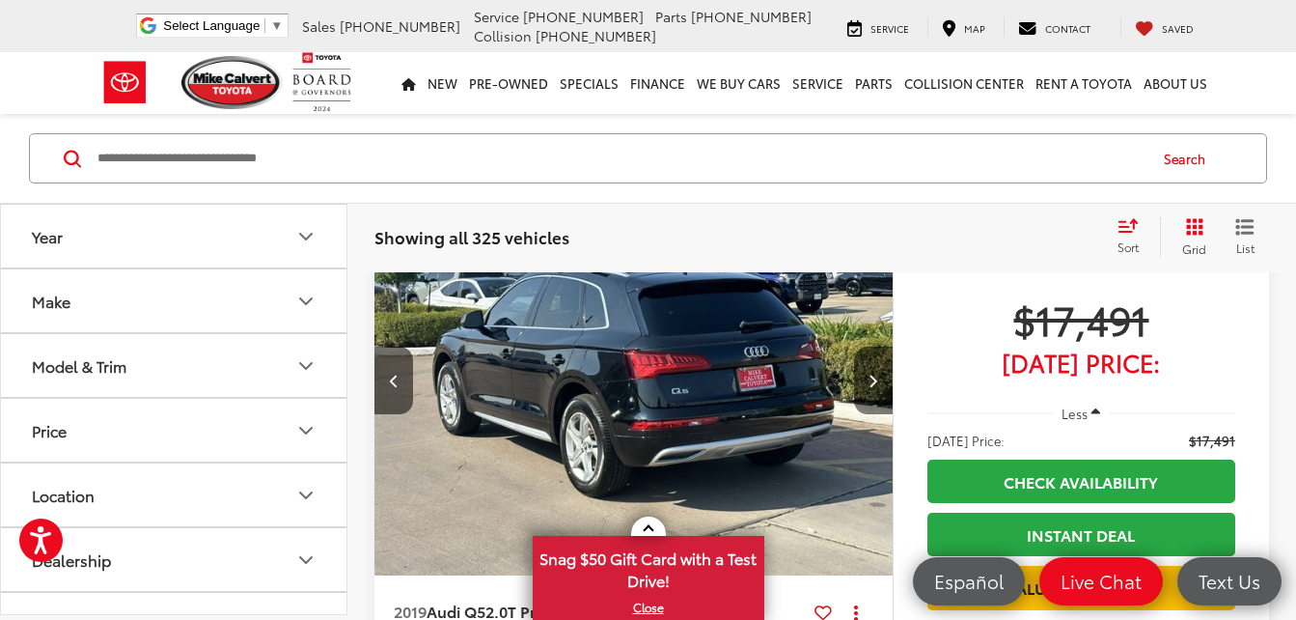
click at [879, 374] on button "Next image" at bounding box center [873, 381] width 39 height 68
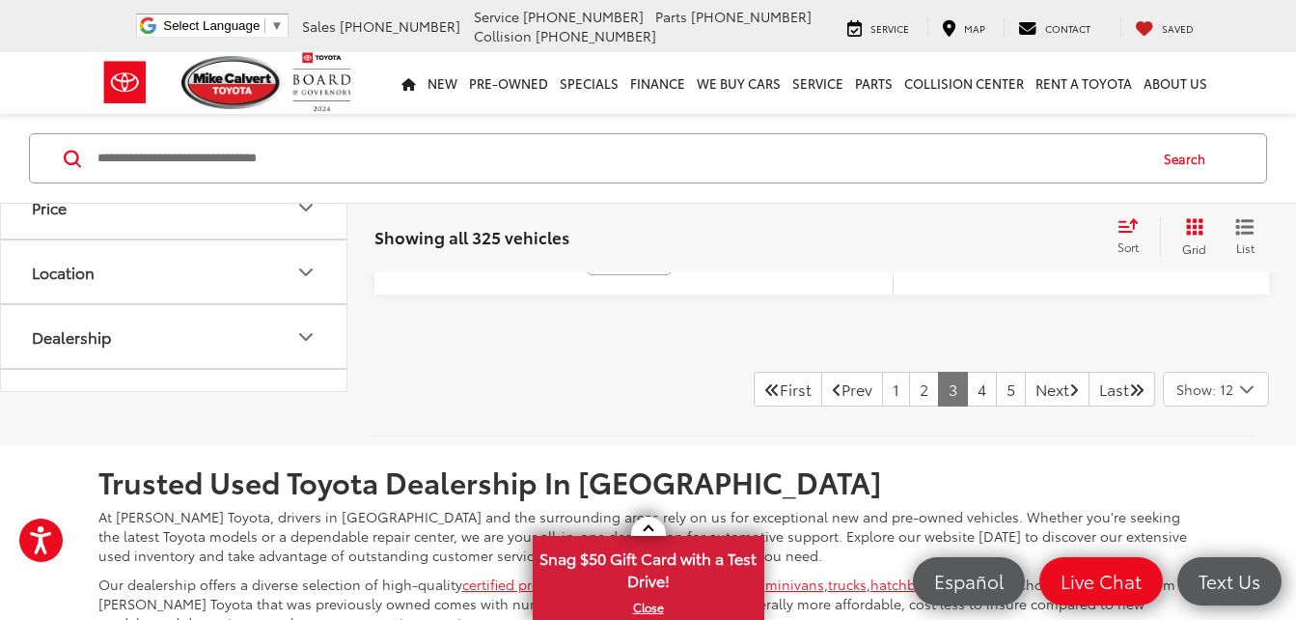
scroll to position [8393, 0]
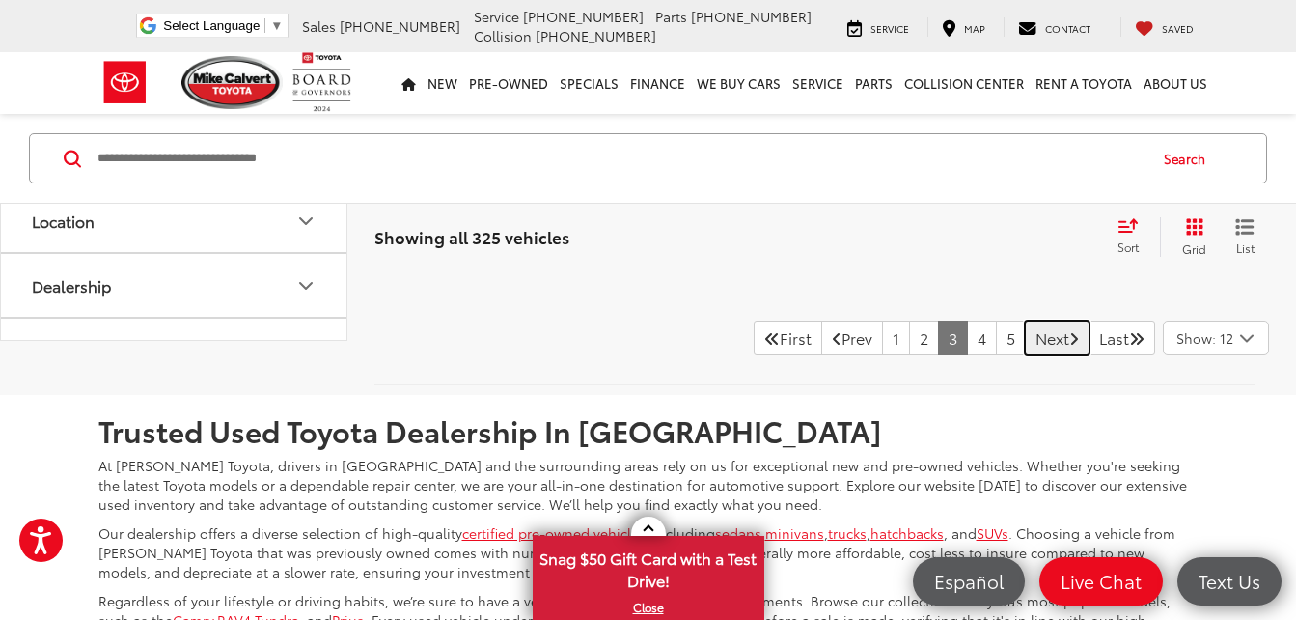
click at [1038, 346] on link "Next" at bounding box center [1057, 337] width 65 height 35
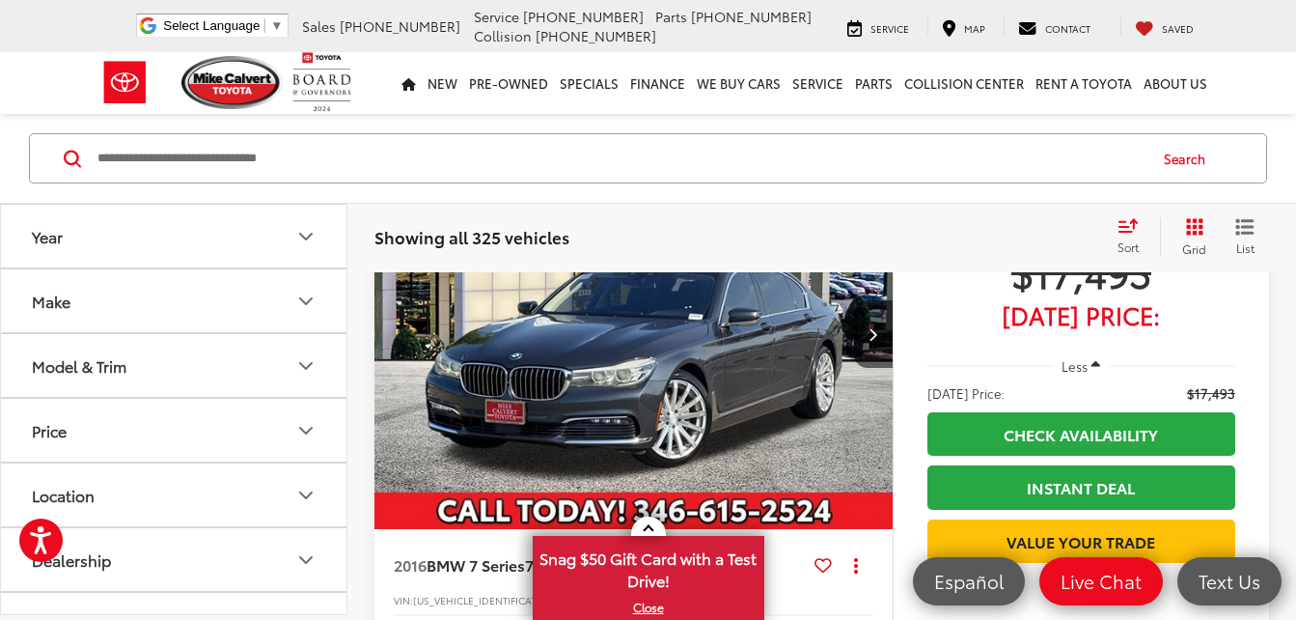
scroll to position [1669, 0]
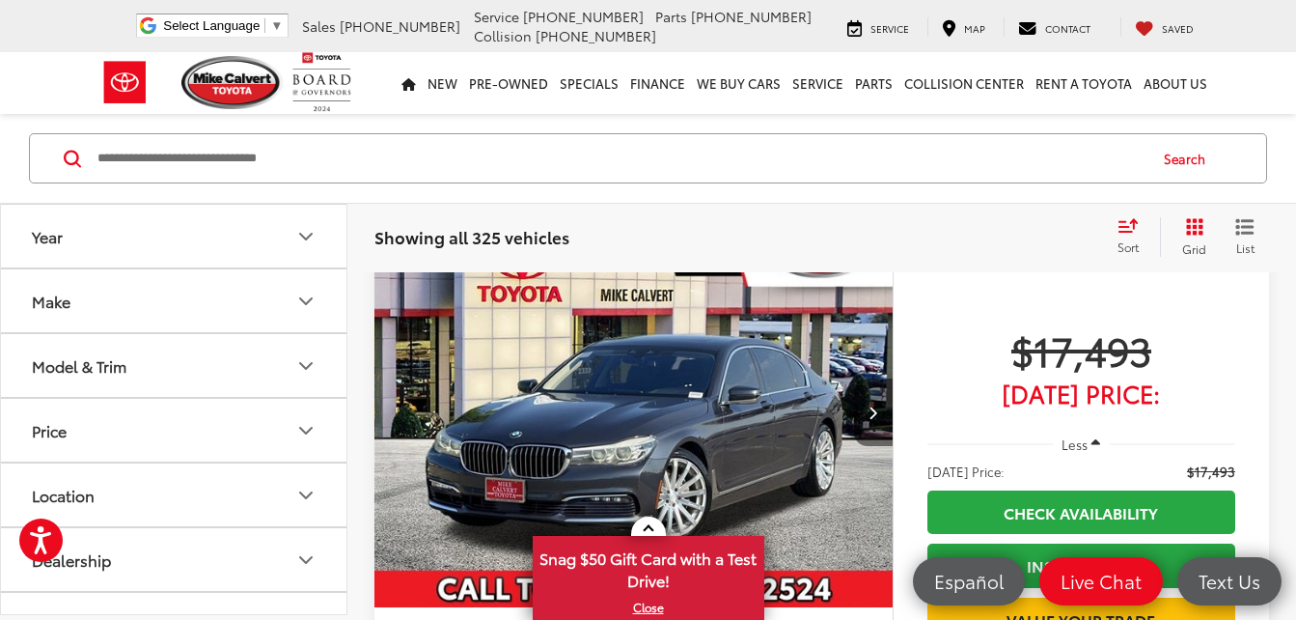
click at [869, 416] on icon "Next image" at bounding box center [873, 412] width 9 height 14
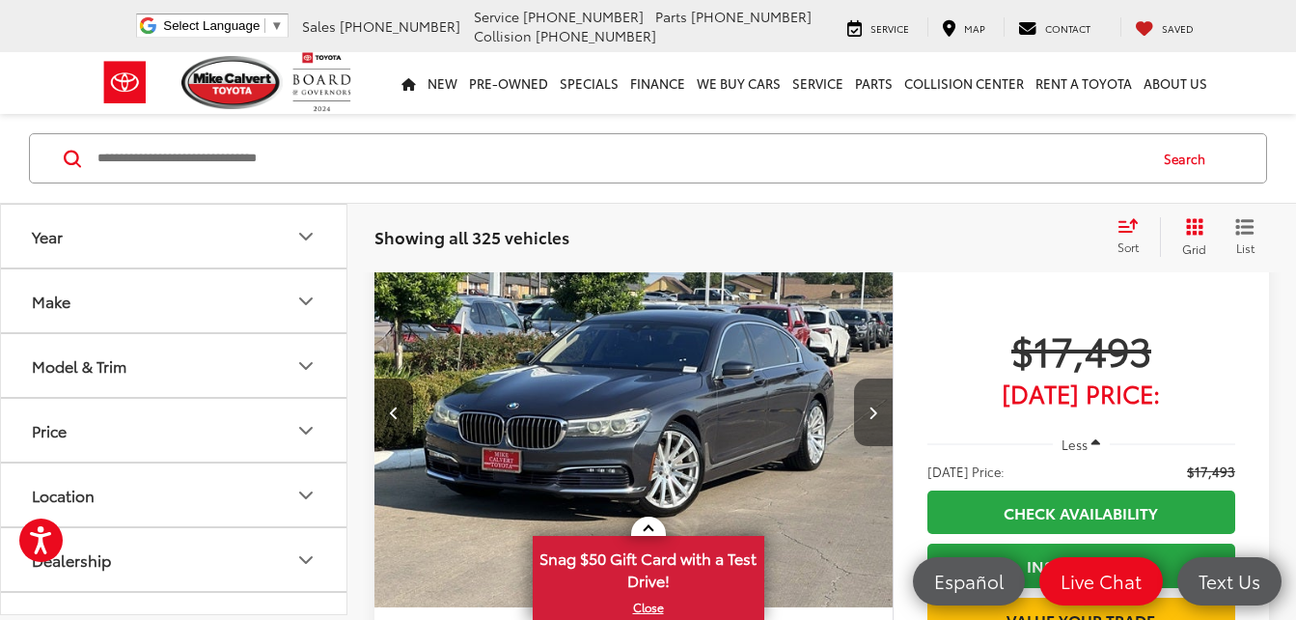
click at [869, 416] on icon "Next image" at bounding box center [873, 412] width 9 height 14
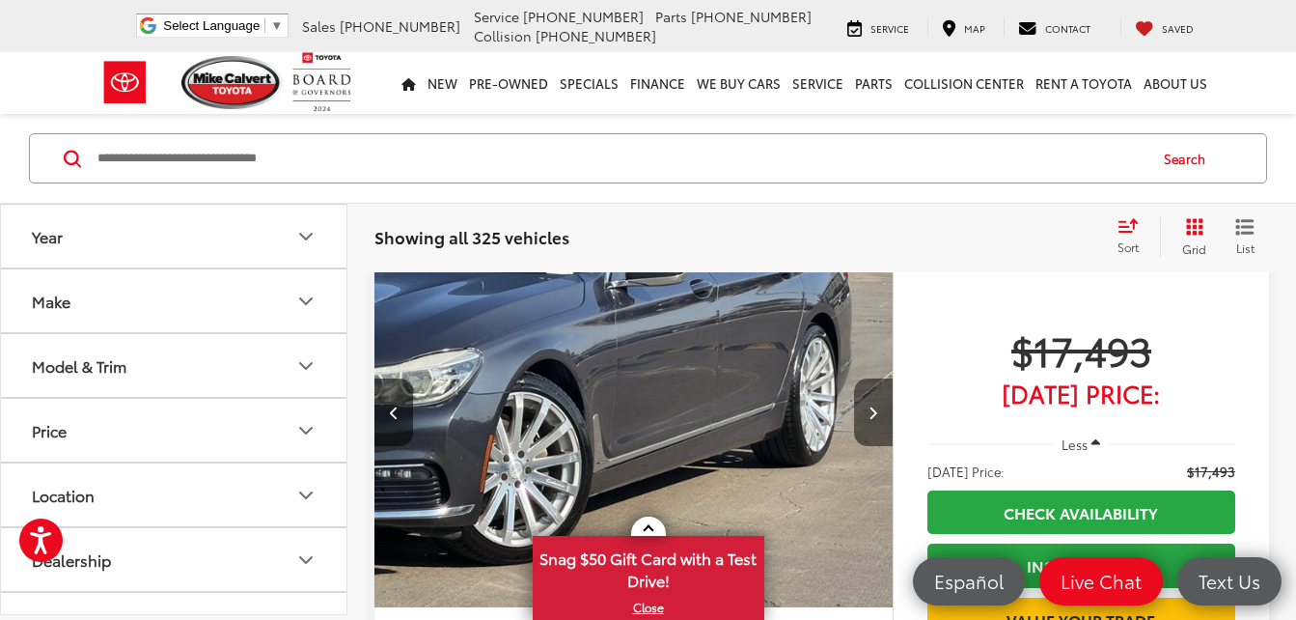
click at [869, 416] on icon "Next image" at bounding box center [873, 412] width 9 height 14
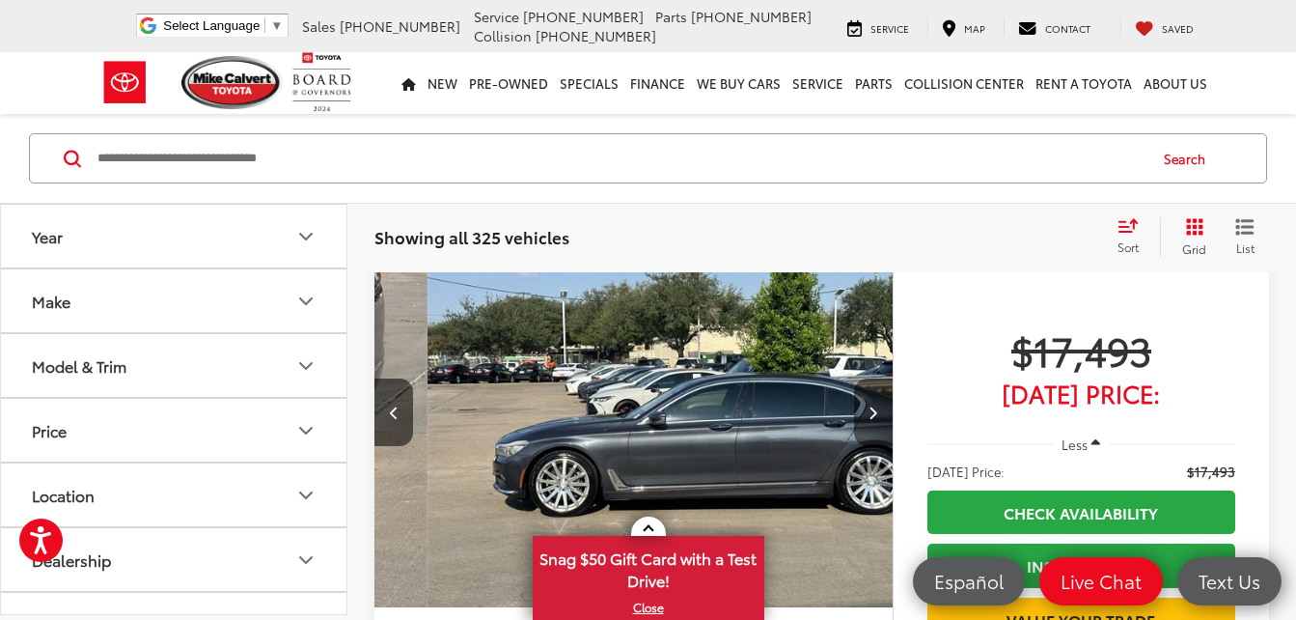
scroll to position [0, 1564]
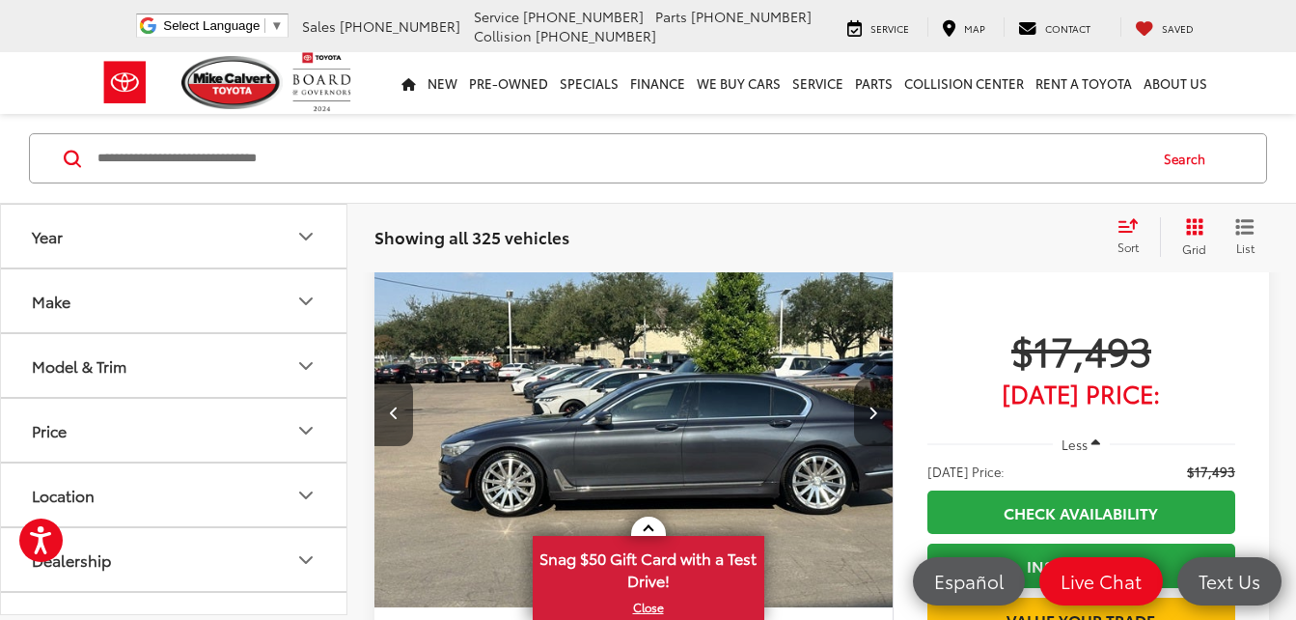
click at [869, 416] on icon "Next image" at bounding box center [873, 412] width 9 height 14
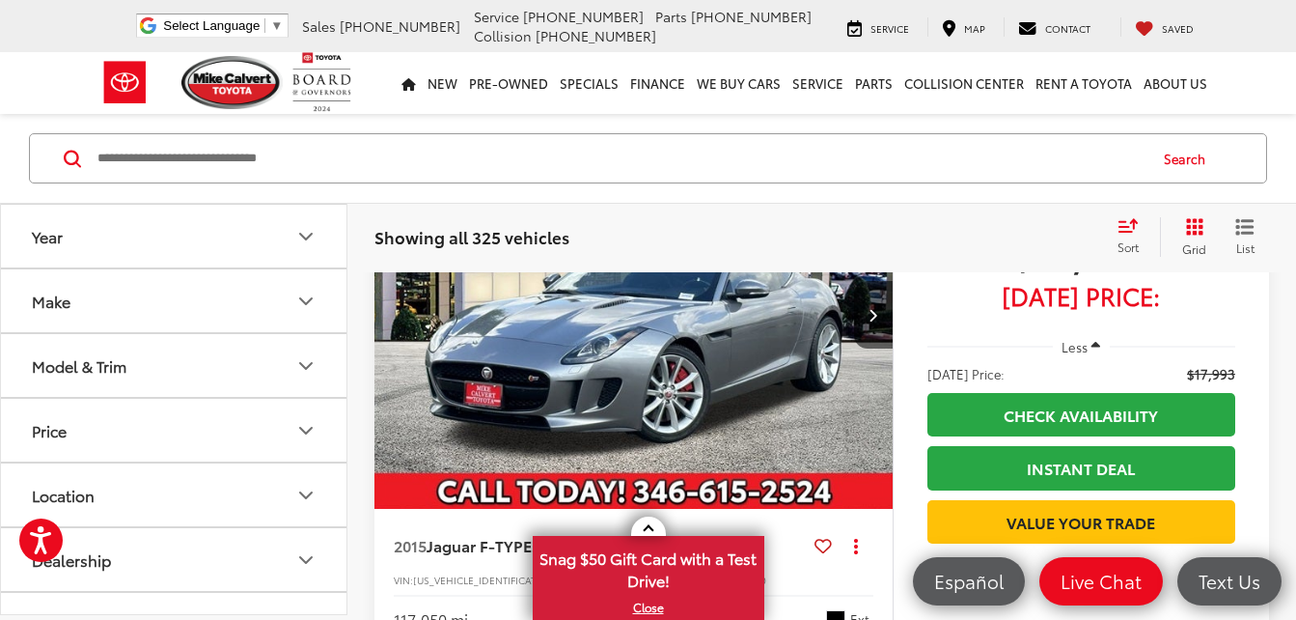
scroll to position [7812, 0]
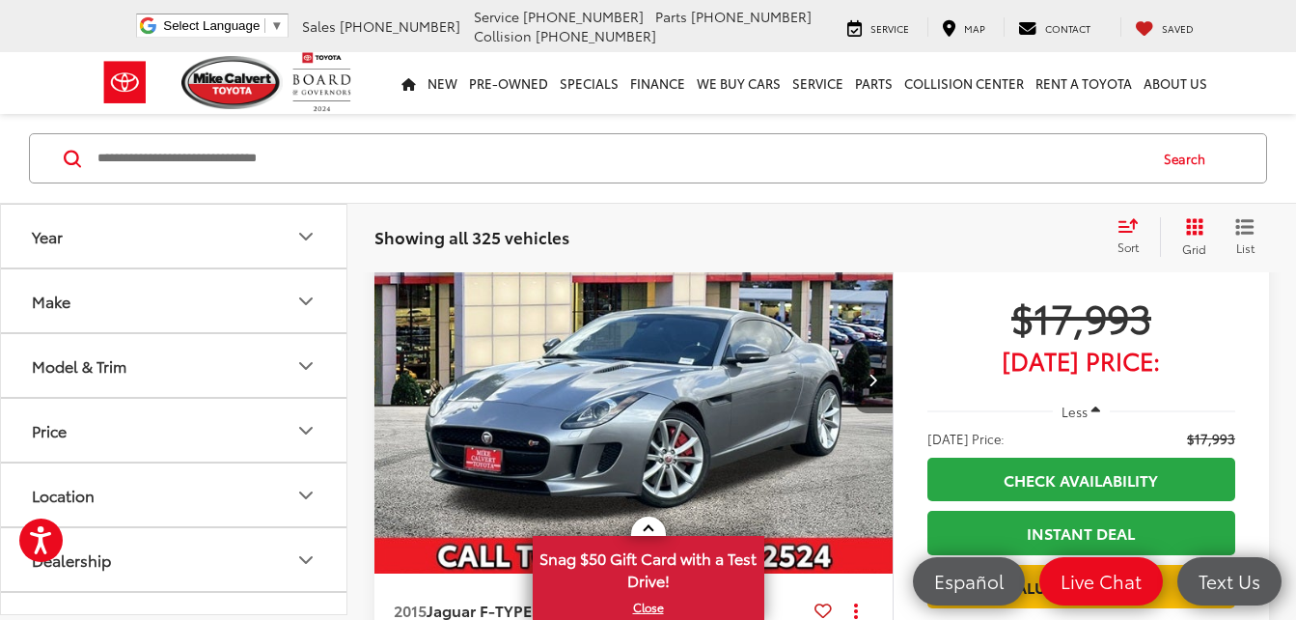
click at [870, 376] on icon "Next image" at bounding box center [873, 380] width 9 height 14
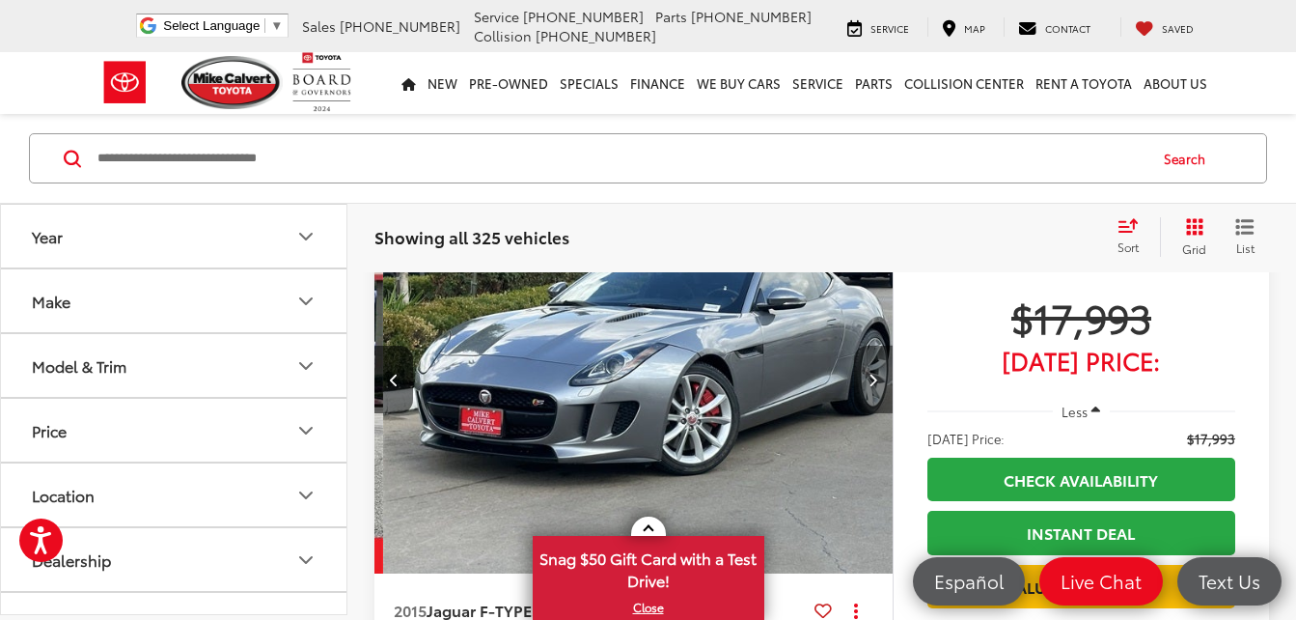
scroll to position [0, 521]
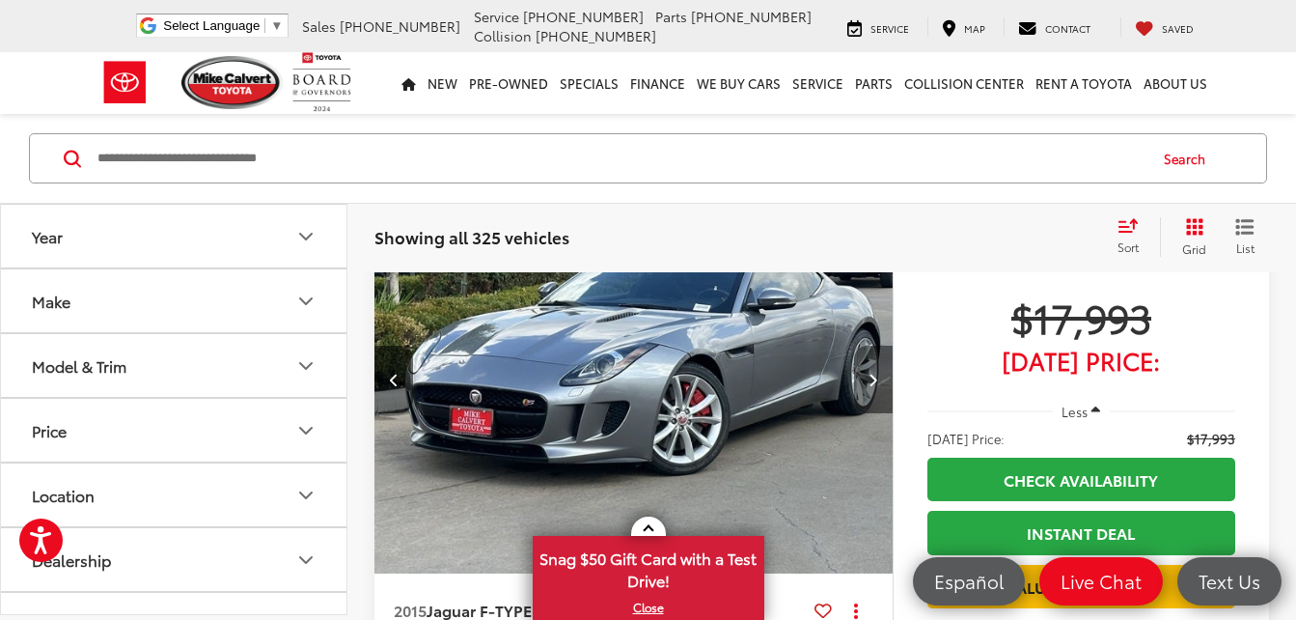
click at [870, 376] on icon "Next image" at bounding box center [873, 380] width 9 height 14
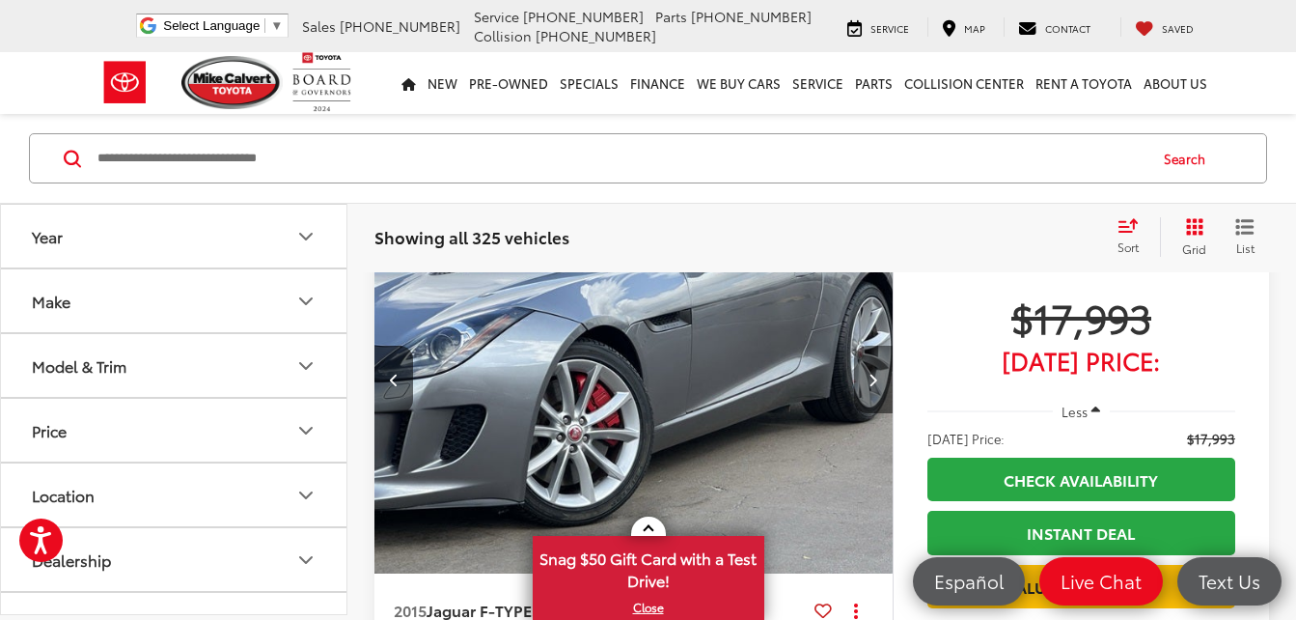
click at [870, 376] on icon "Next image" at bounding box center [873, 380] width 9 height 14
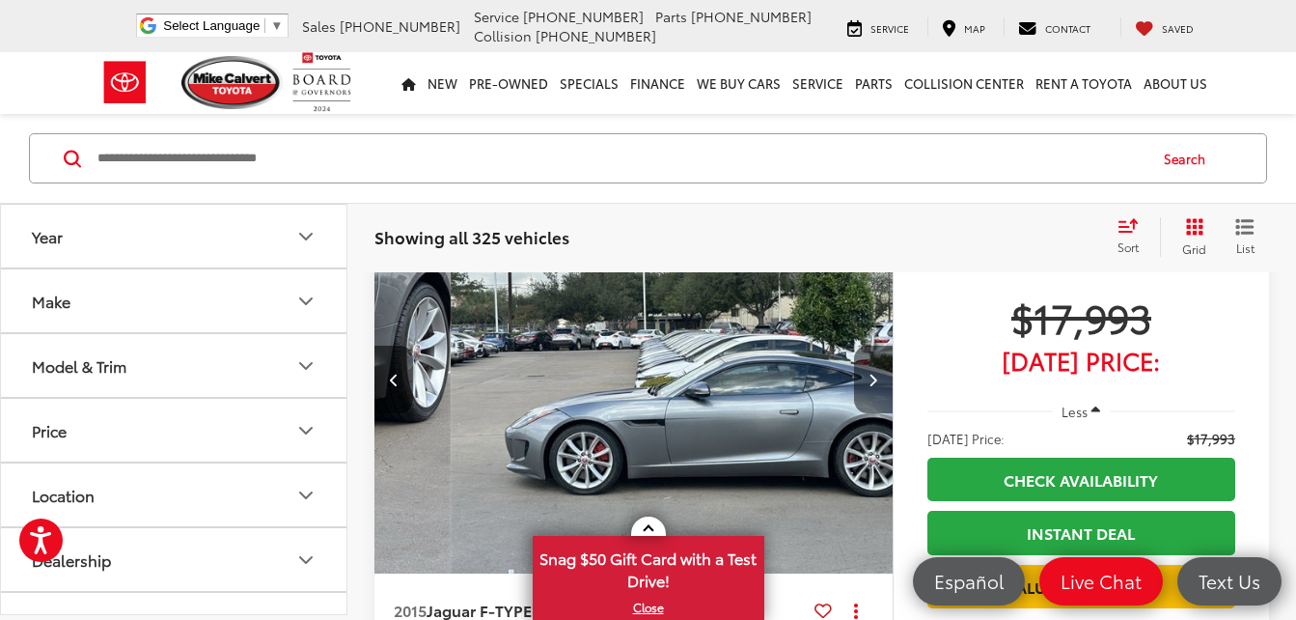
scroll to position [0, 1564]
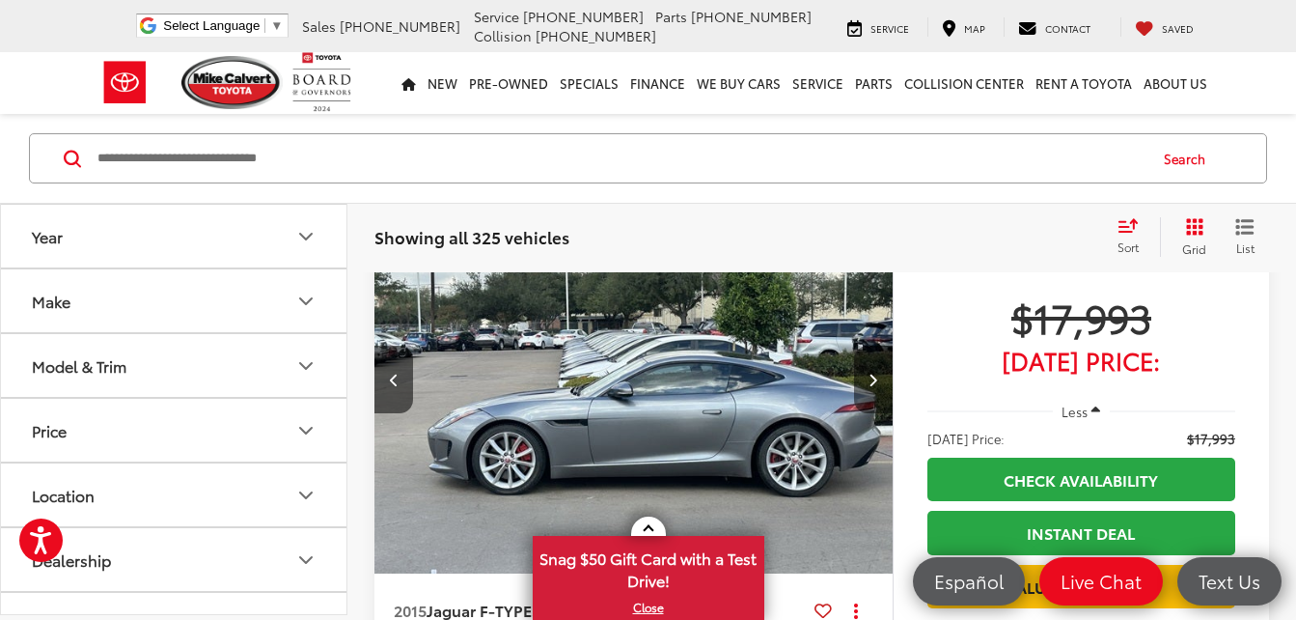
click at [870, 375] on icon "Next image" at bounding box center [873, 380] width 9 height 14
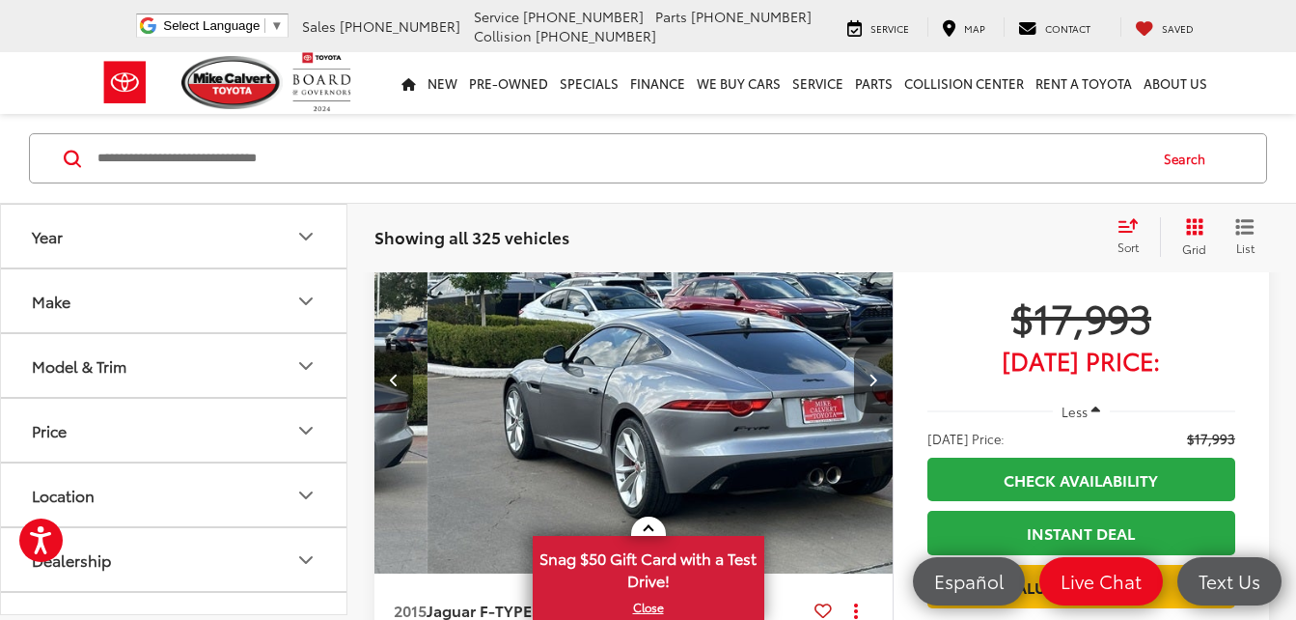
scroll to position [0, 2085]
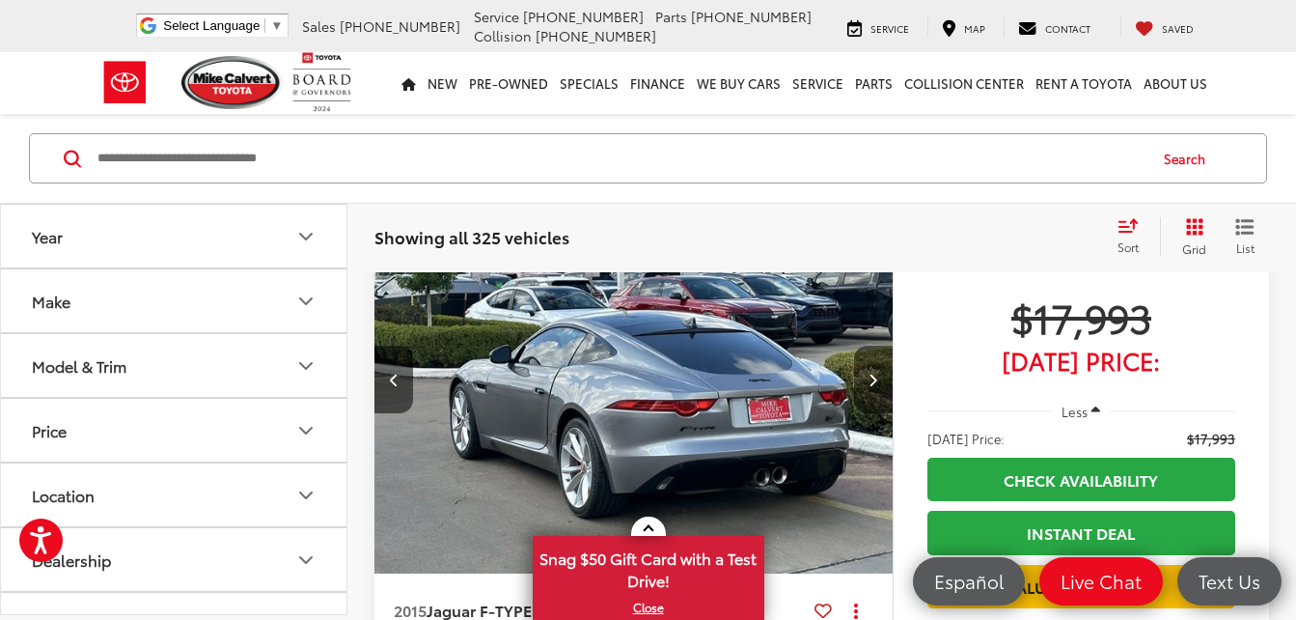
click at [870, 375] on icon "Next image" at bounding box center [873, 380] width 9 height 14
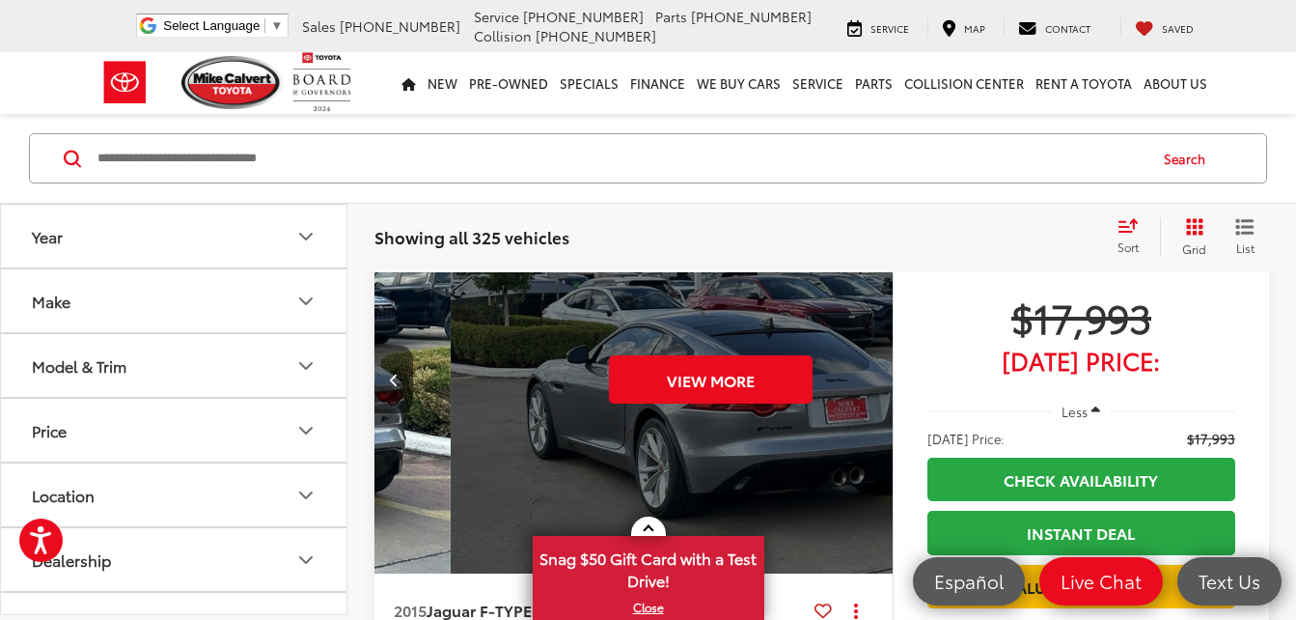
scroll to position [0, 2606]
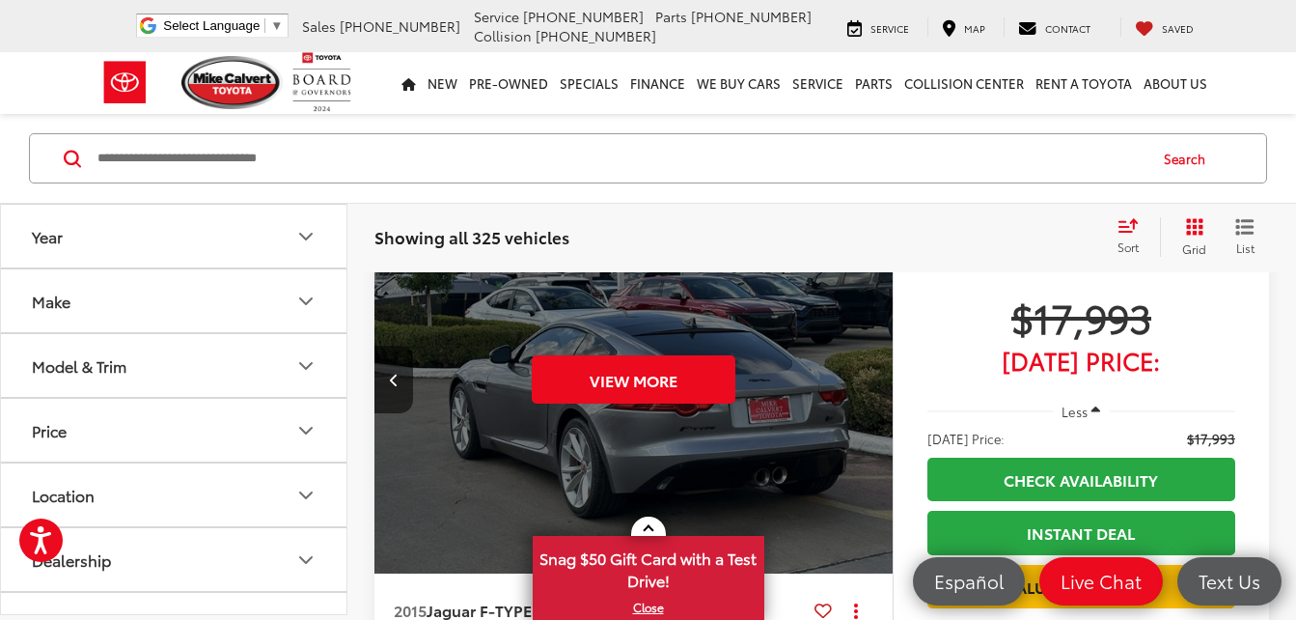
click at [870, 375] on div "View More" at bounding box center [634, 379] width 521 height 391
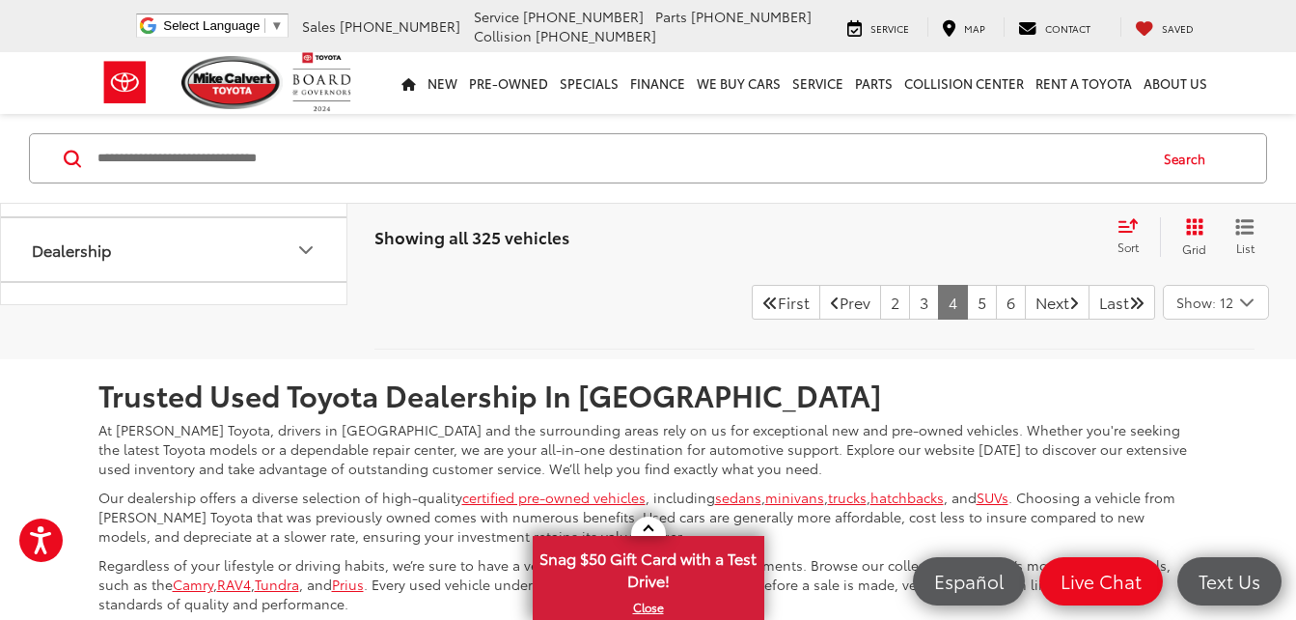
scroll to position [8390, 0]
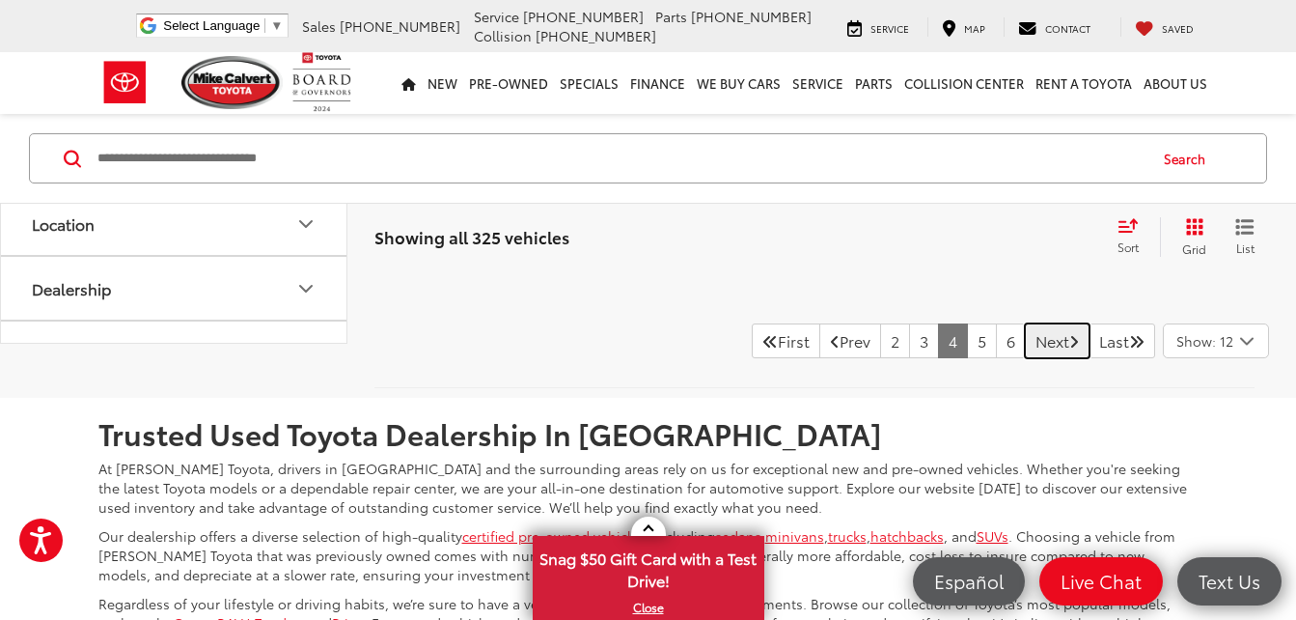
click at [1031, 339] on link "Next" at bounding box center [1057, 340] width 65 height 35
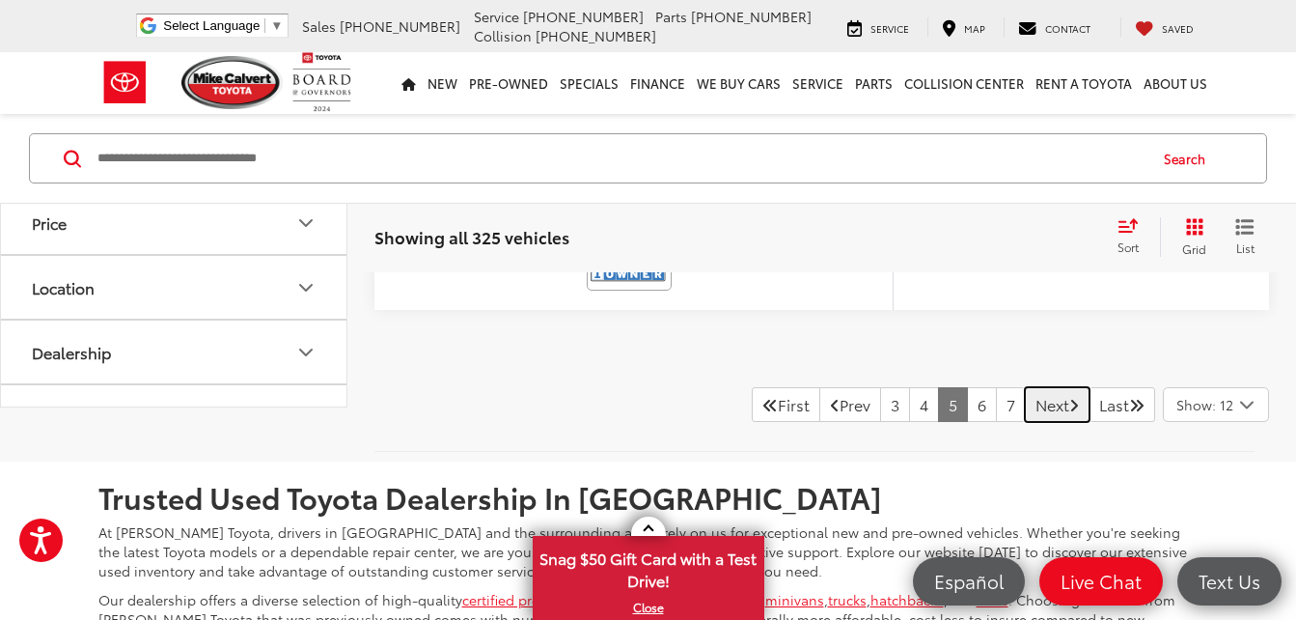
scroll to position [8390, 0]
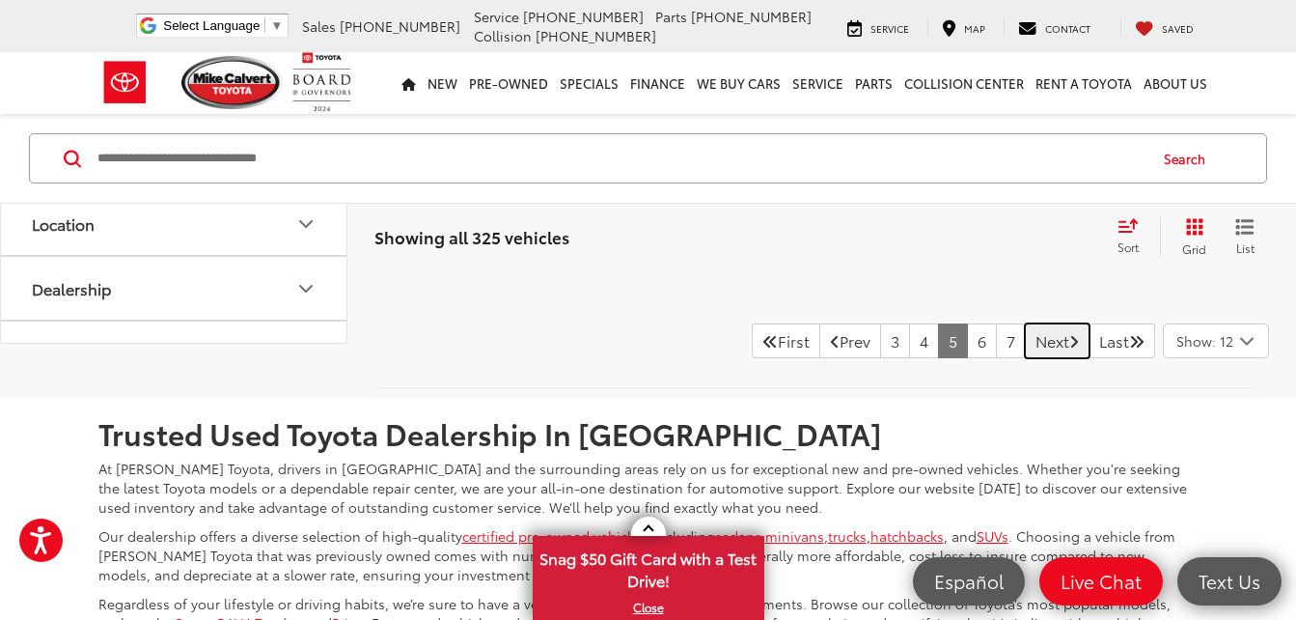
click at [1025, 336] on link "Next" at bounding box center [1057, 340] width 65 height 35
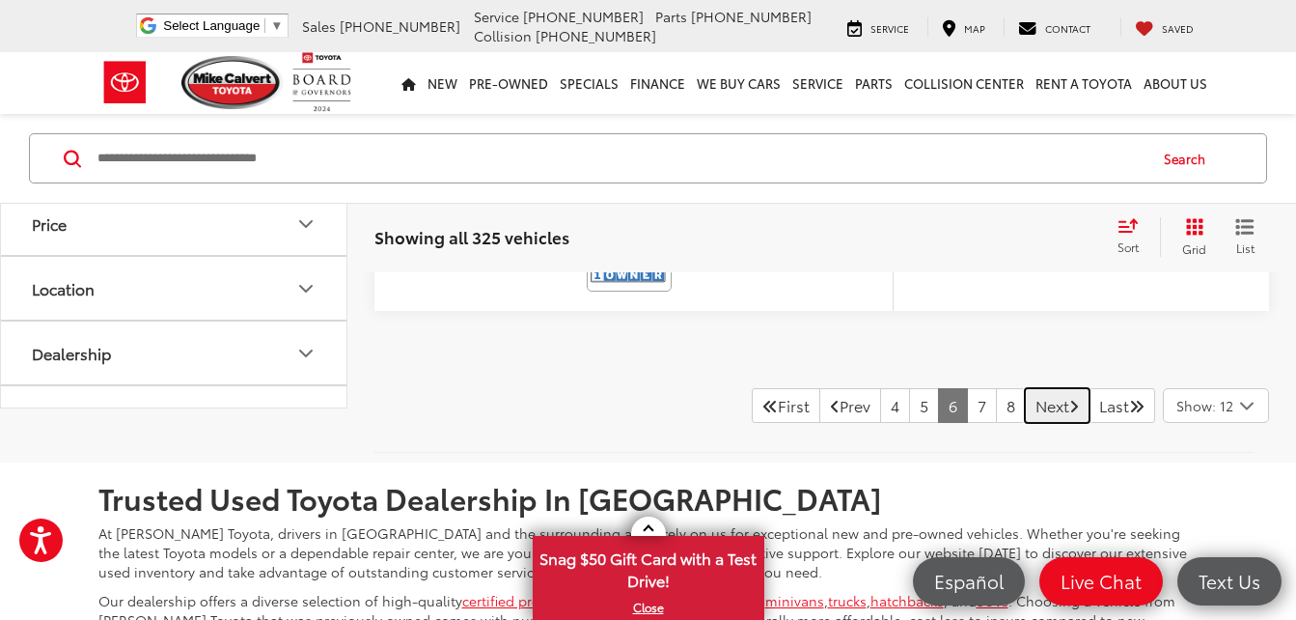
scroll to position [8416, 0]
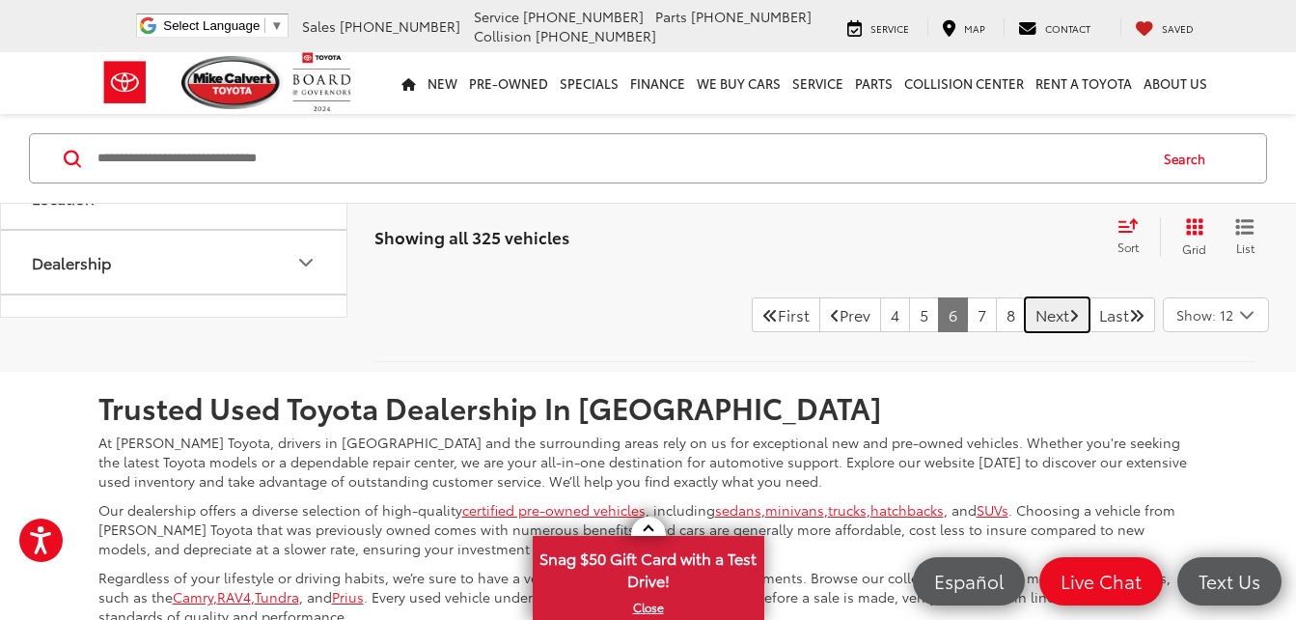
click at [1025, 314] on link "Next" at bounding box center [1057, 314] width 65 height 35
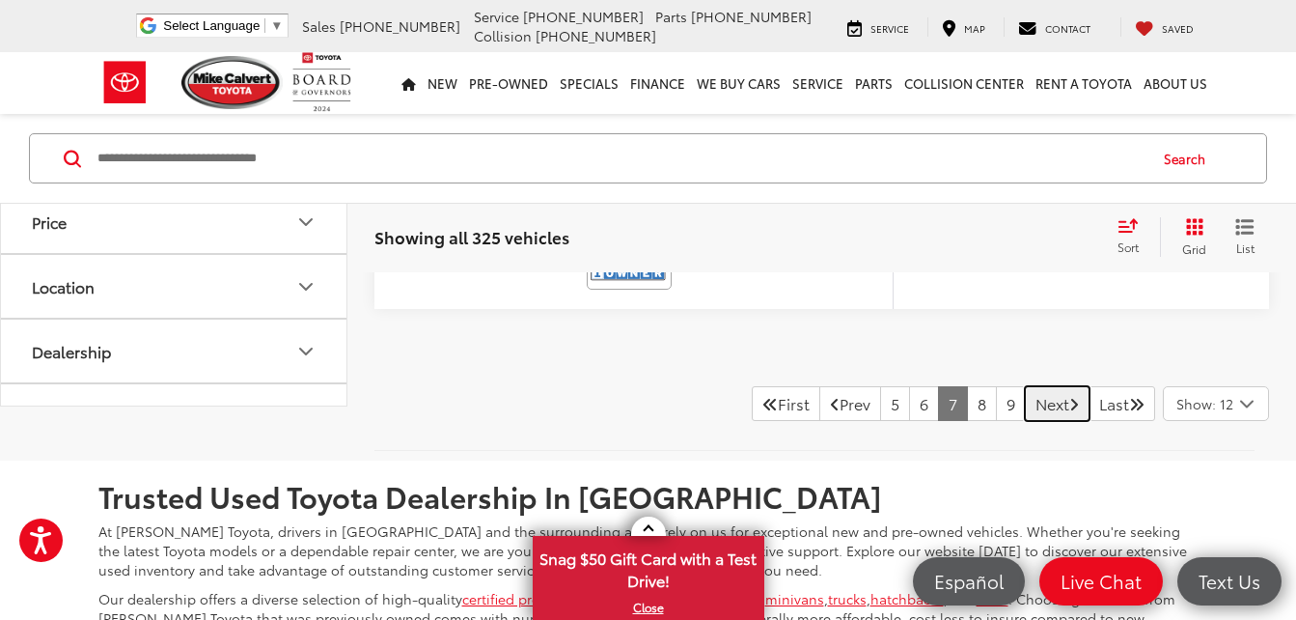
scroll to position [8392, 0]
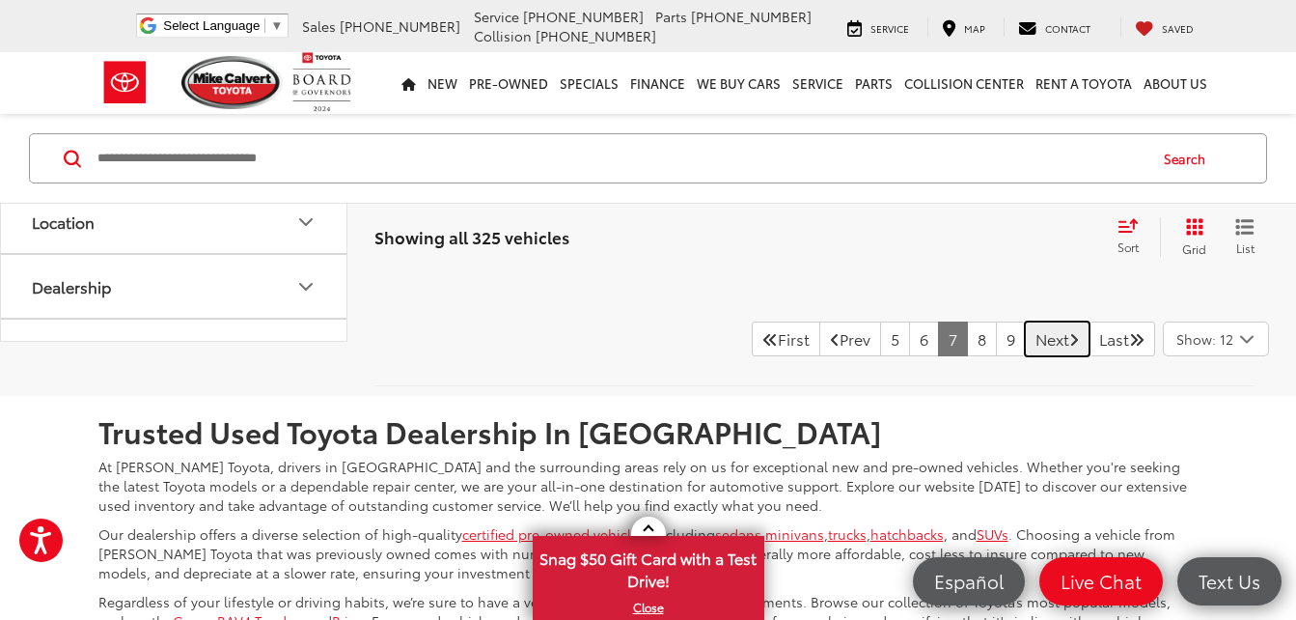
click at [1033, 341] on link "Next" at bounding box center [1057, 338] width 65 height 35
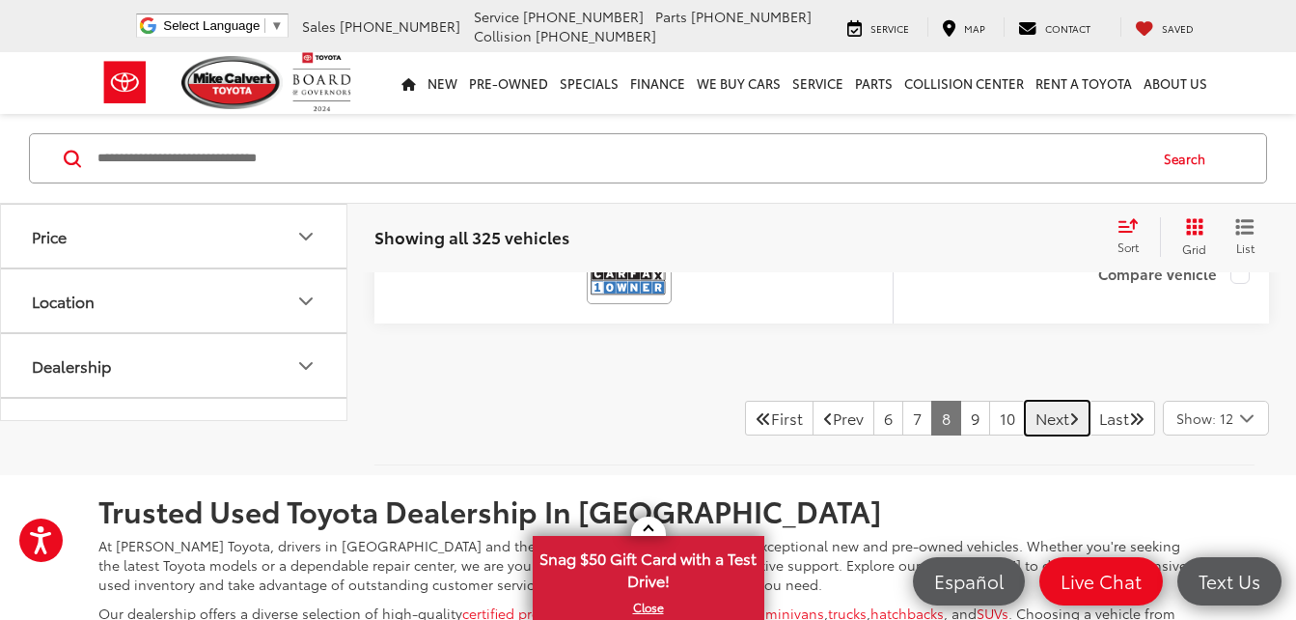
scroll to position [8441, 0]
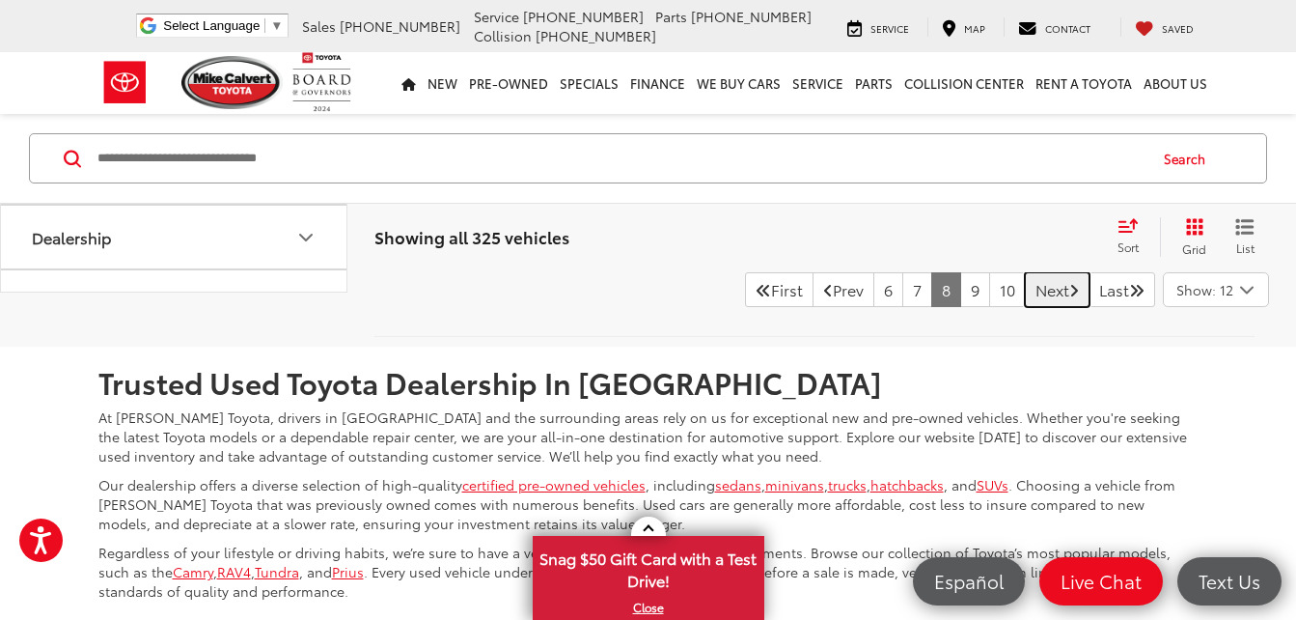
click at [1029, 283] on link "Next" at bounding box center [1057, 289] width 65 height 35
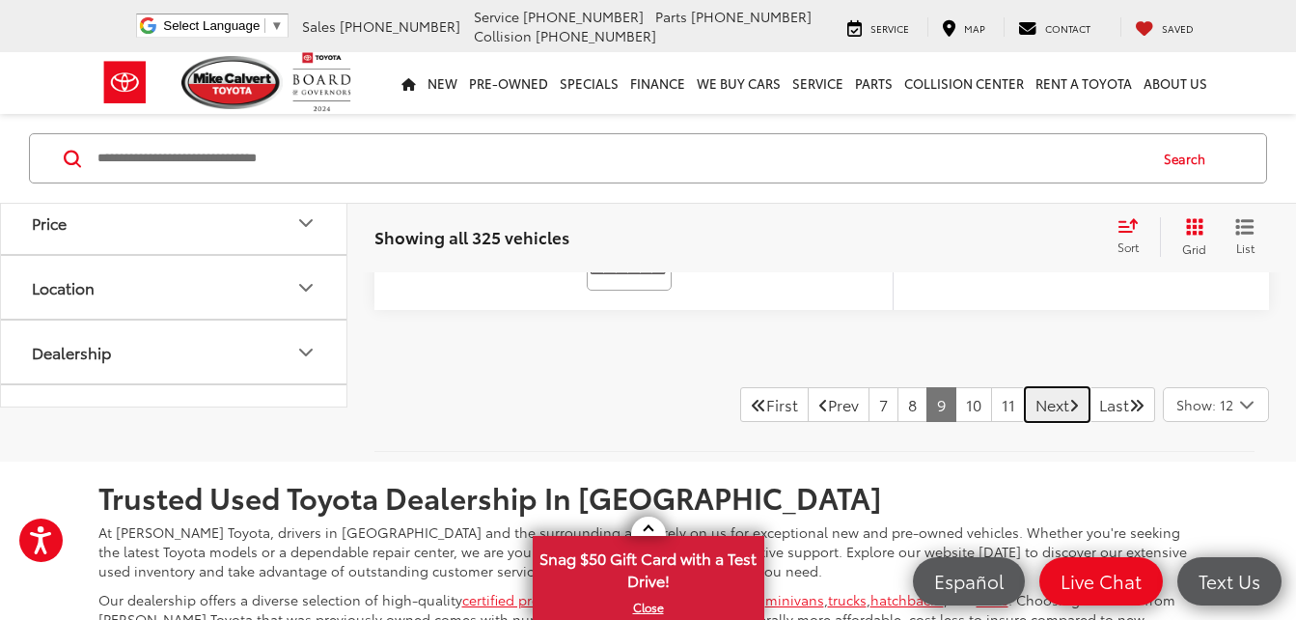
scroll to position [8417, 0]
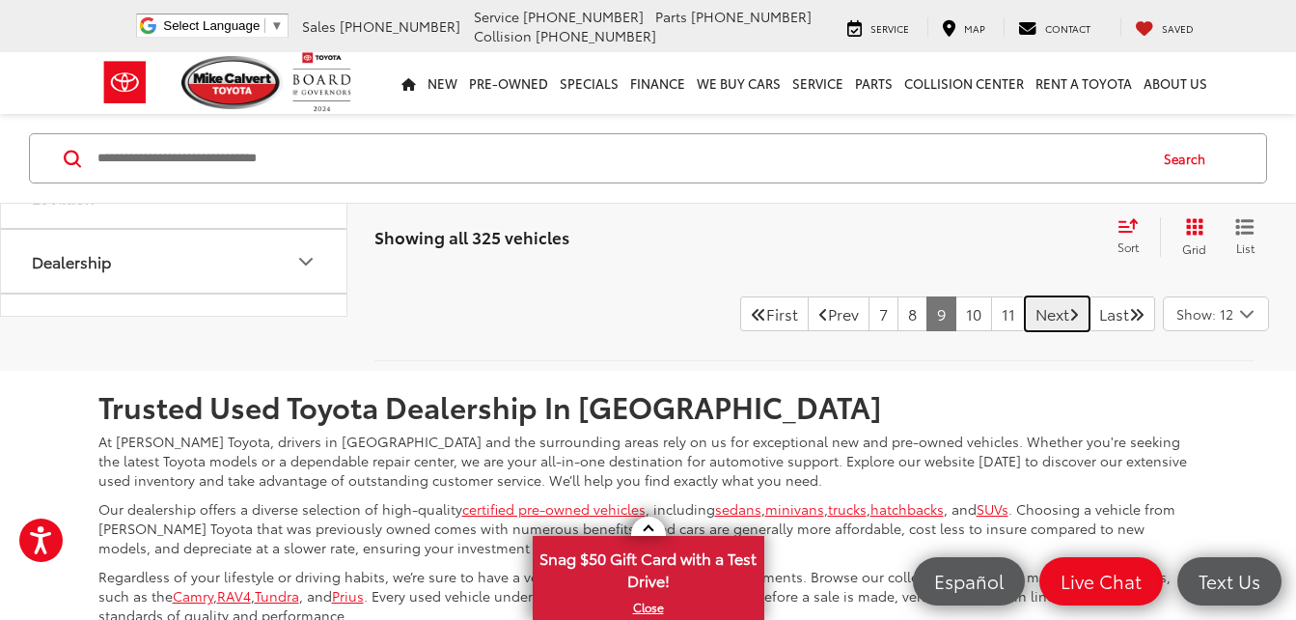
click at [1025, 331] on link "Next" at bounding box center [1057, 313] width 65 height 35
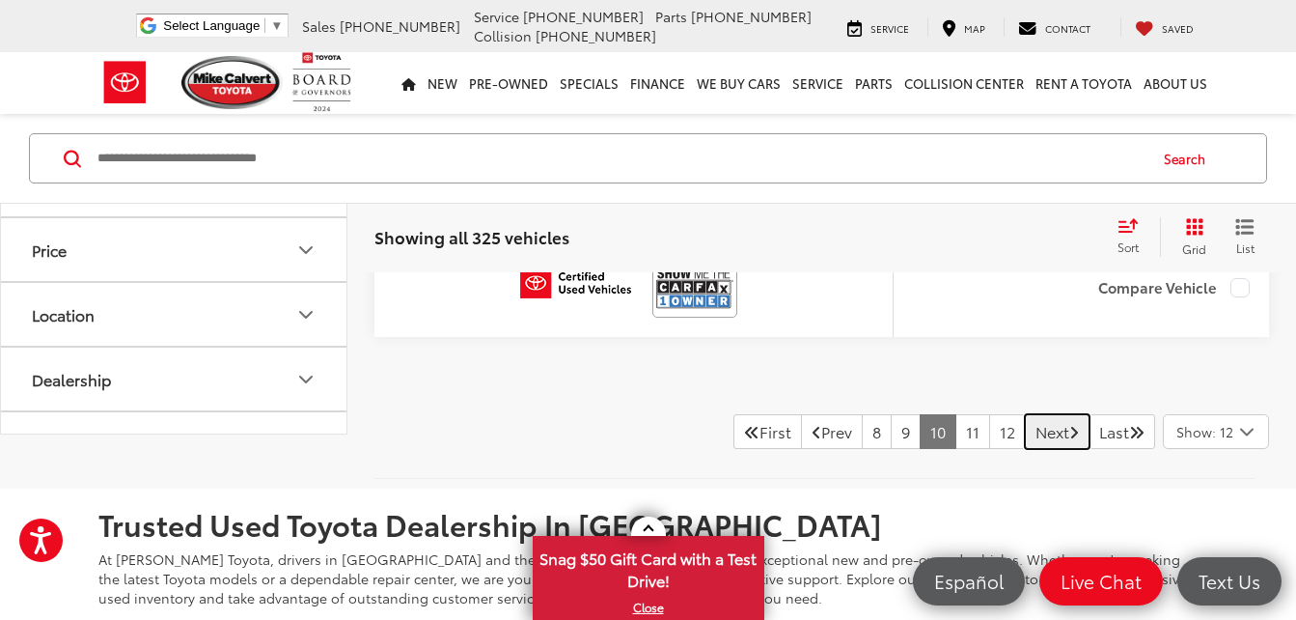
scroll to position [8247, 0]
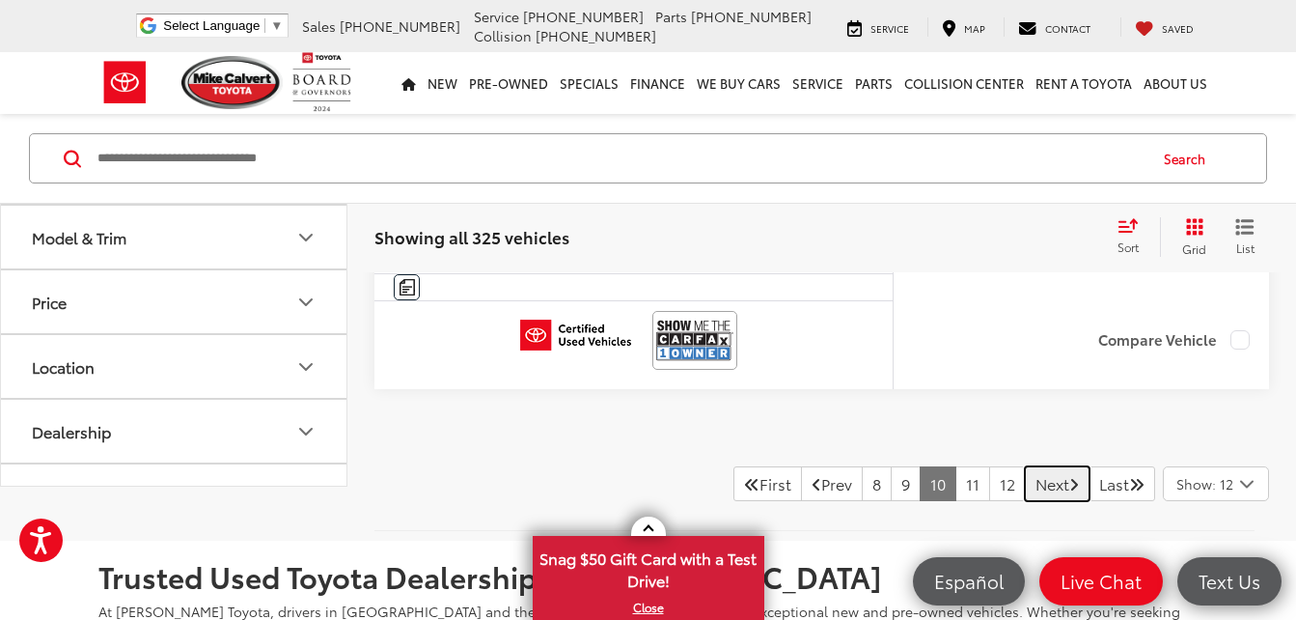
click at [1028, 486] on link "Next" at bounding box center [1057, 483] width 65 height 35
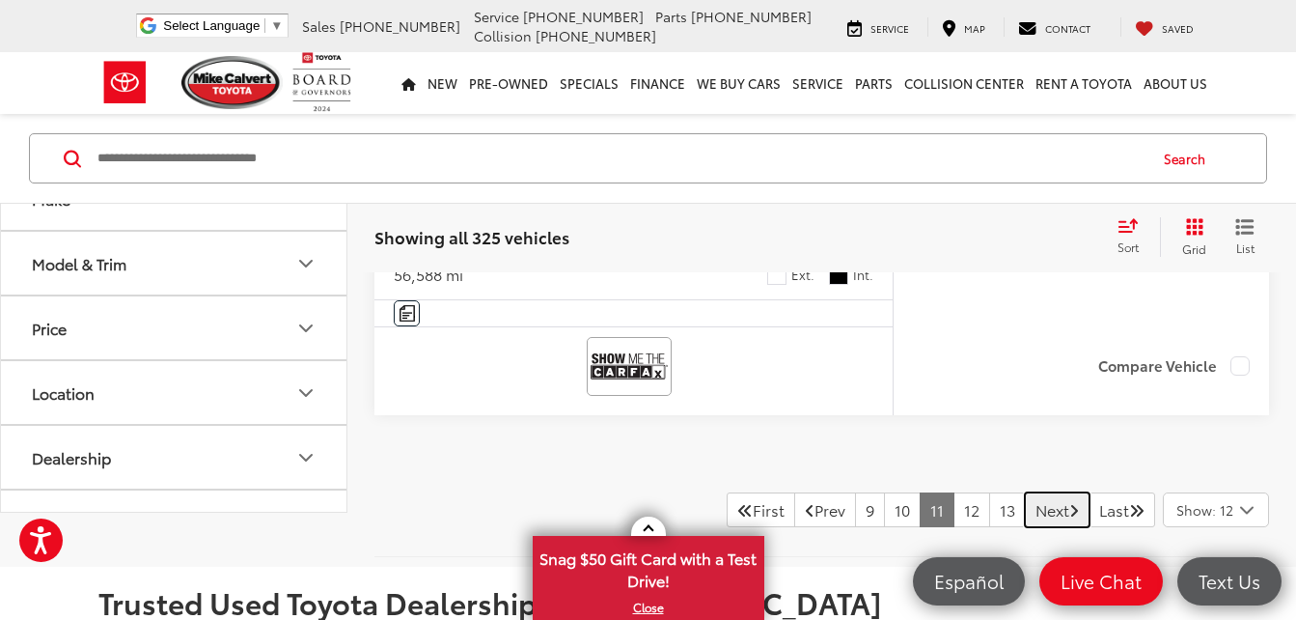
scroll to position [8314, 0]
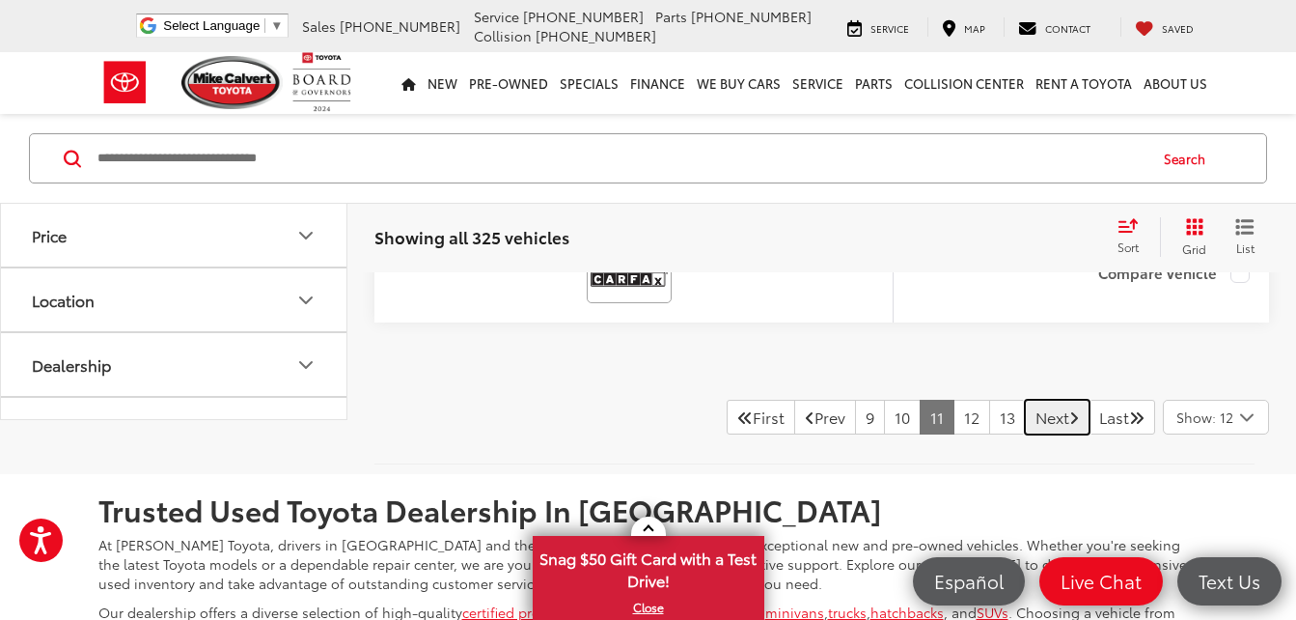
click at [1025, 413] on link "Next" at bounding box center [1057, 417] width 65 height 35
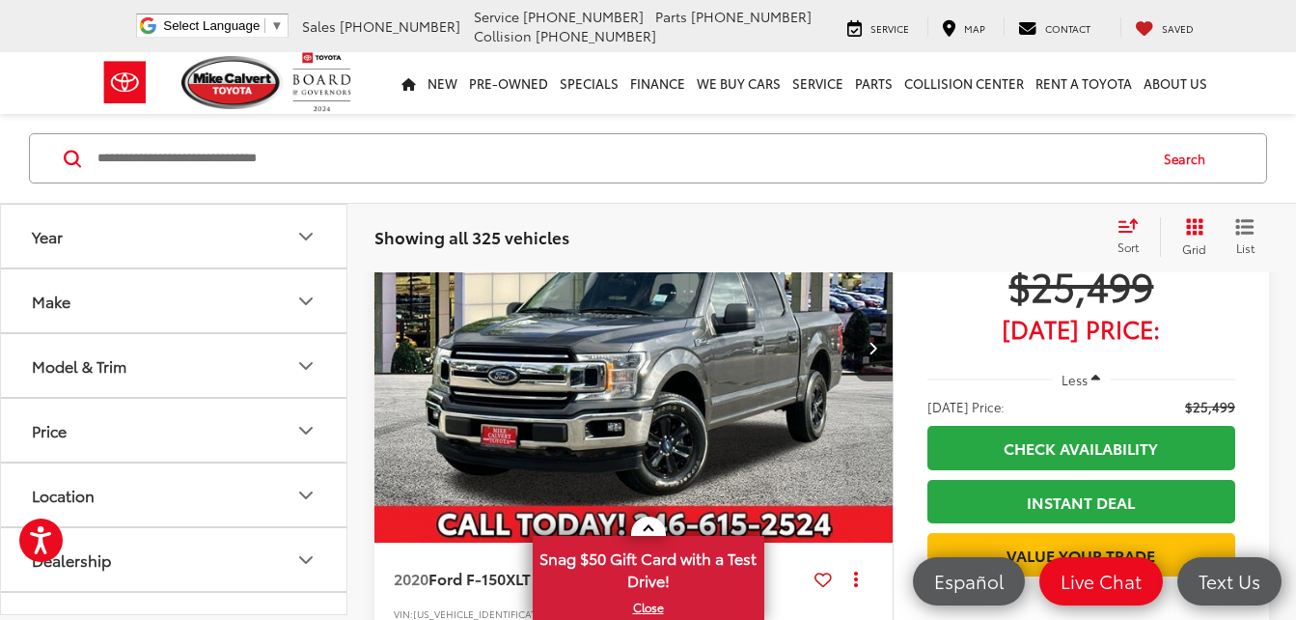
scroll to position [6447, 0]
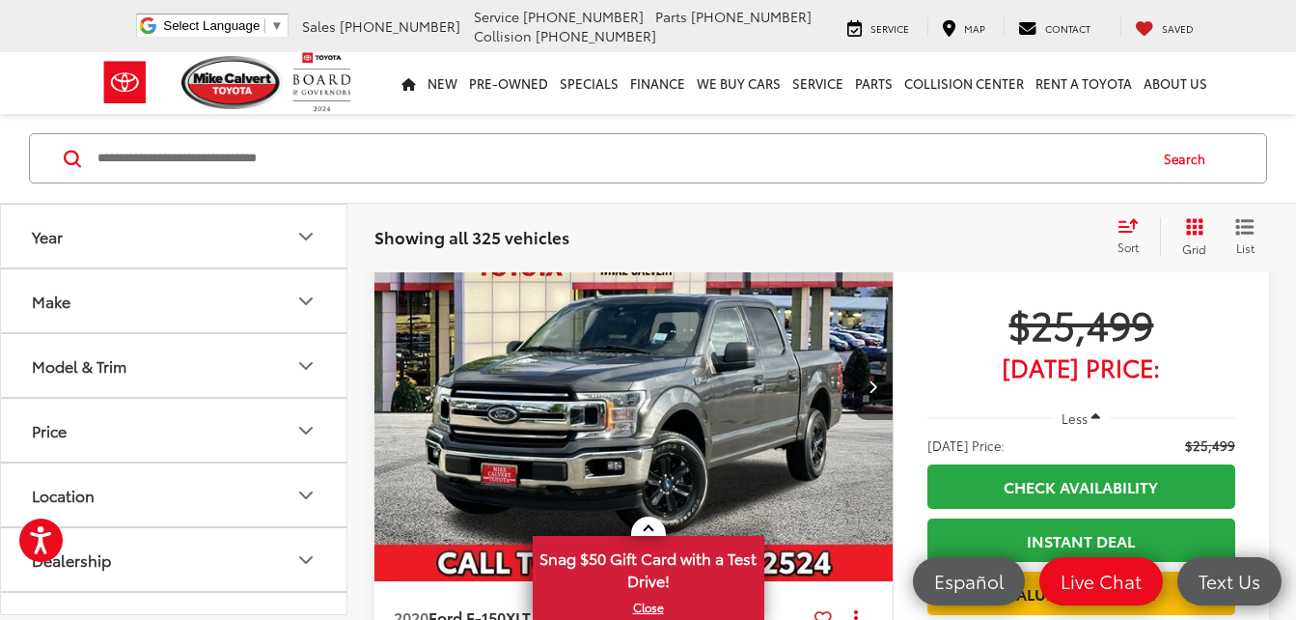
click at [872, 387] on icon "Next image" at bounding box center [873, 386] width 9 height 14
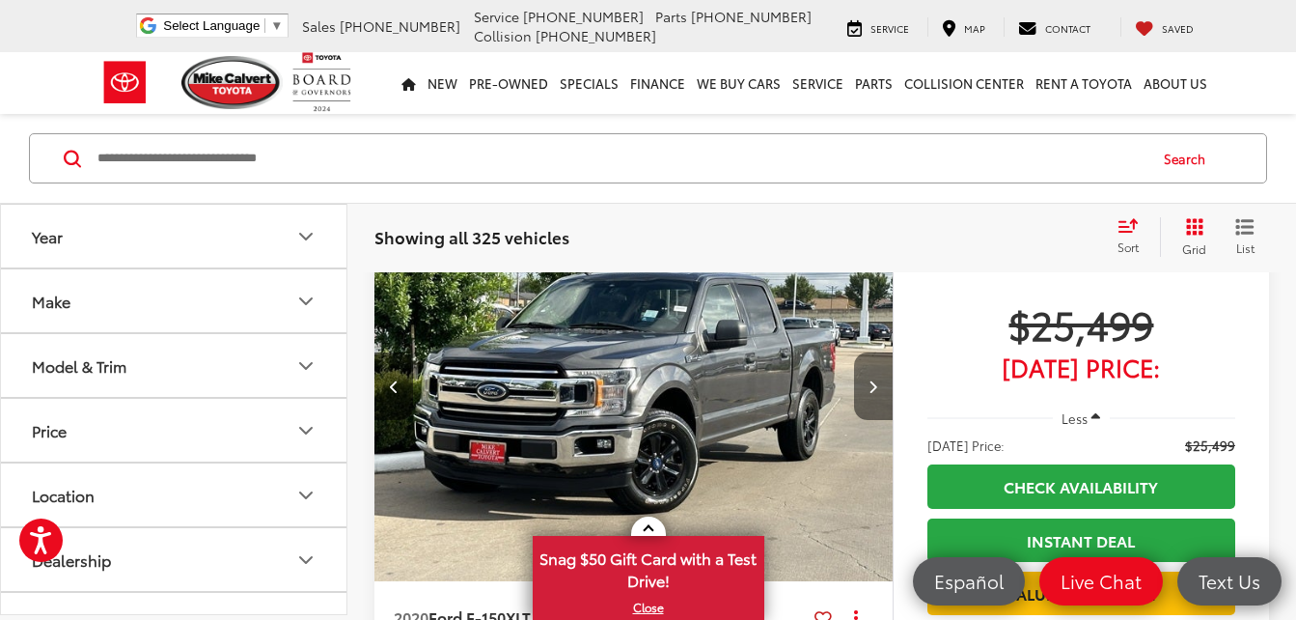
click at [872, 387] on icon "Next image" at bounding box center [873, 386] width 9 height 14
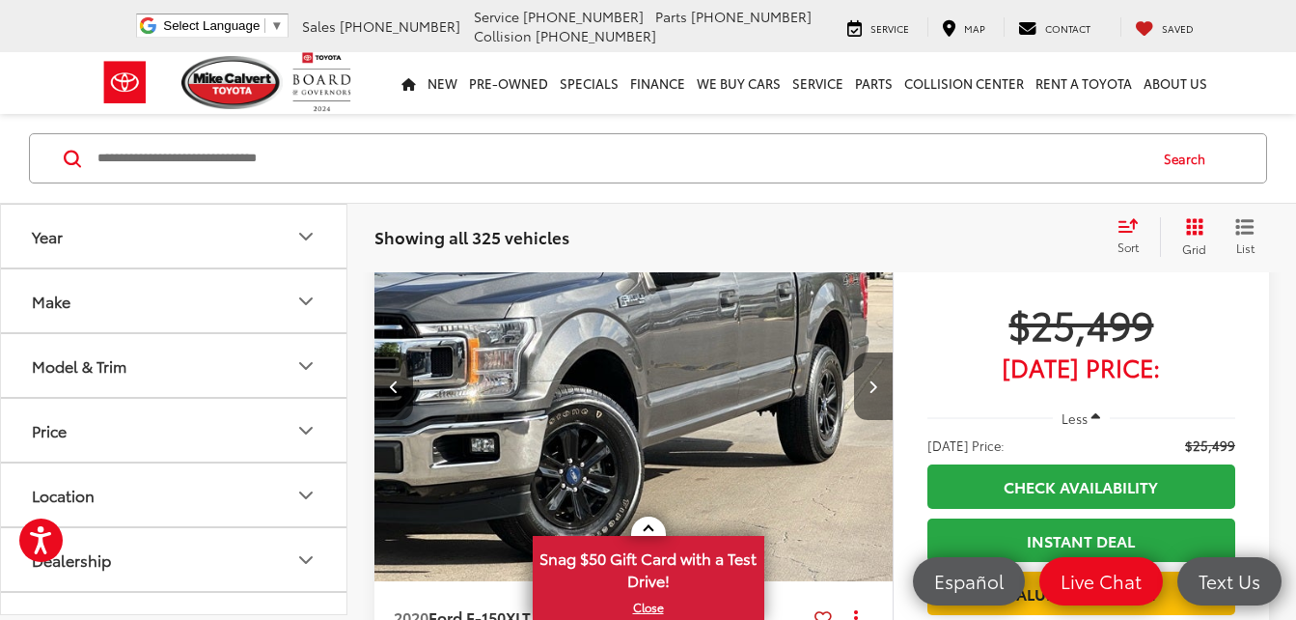
click at [872, 387] on icon "Next image" at bounding box center [873, 386] width 9 height 14
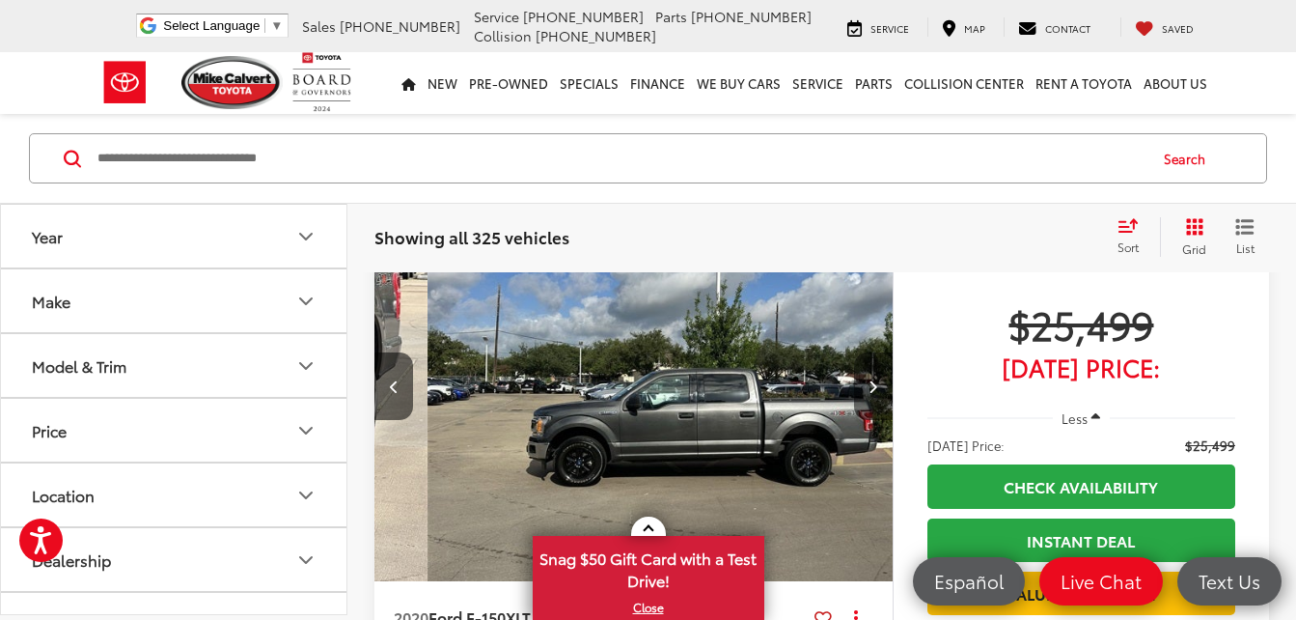
scroll to position [0, 1564]
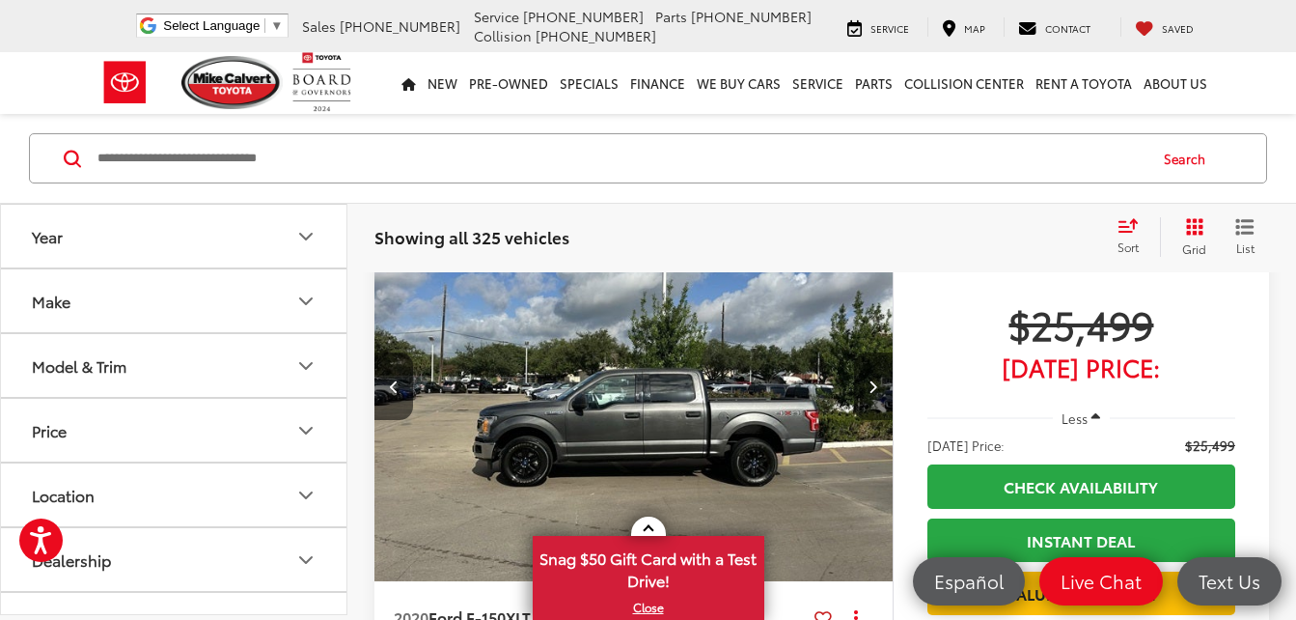
click at [872, 387] on icon "Next image" at bounding box center [873, 386] width 9 height 14
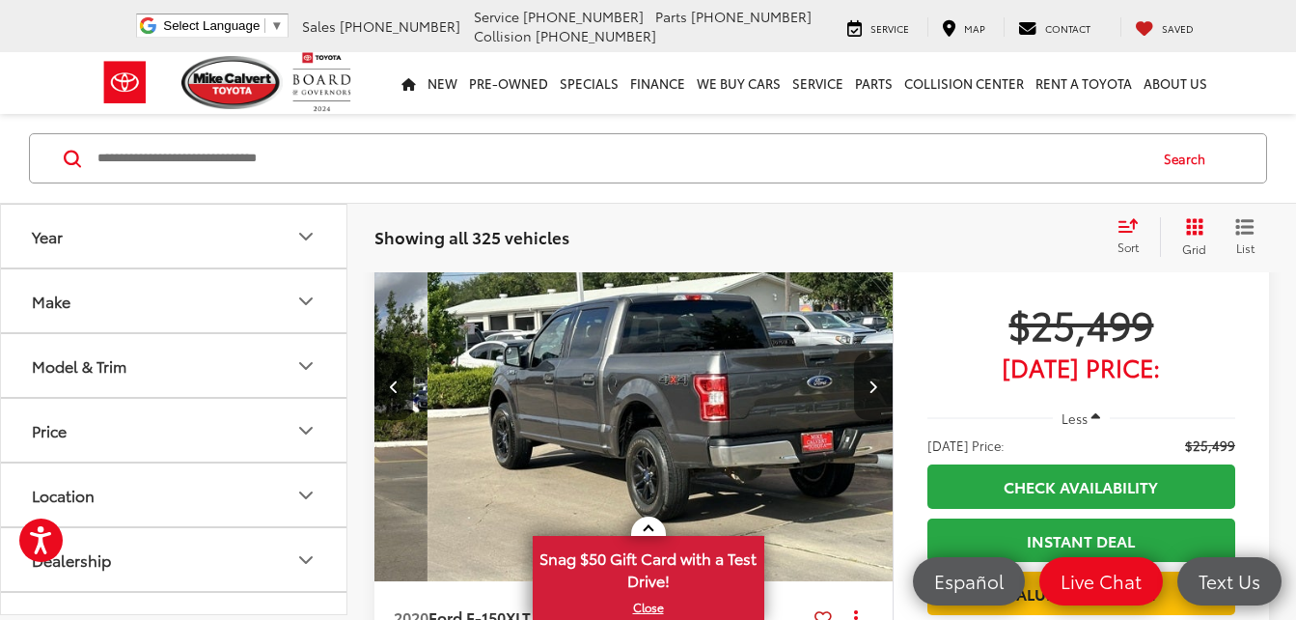
scroll to position [0, 2085]
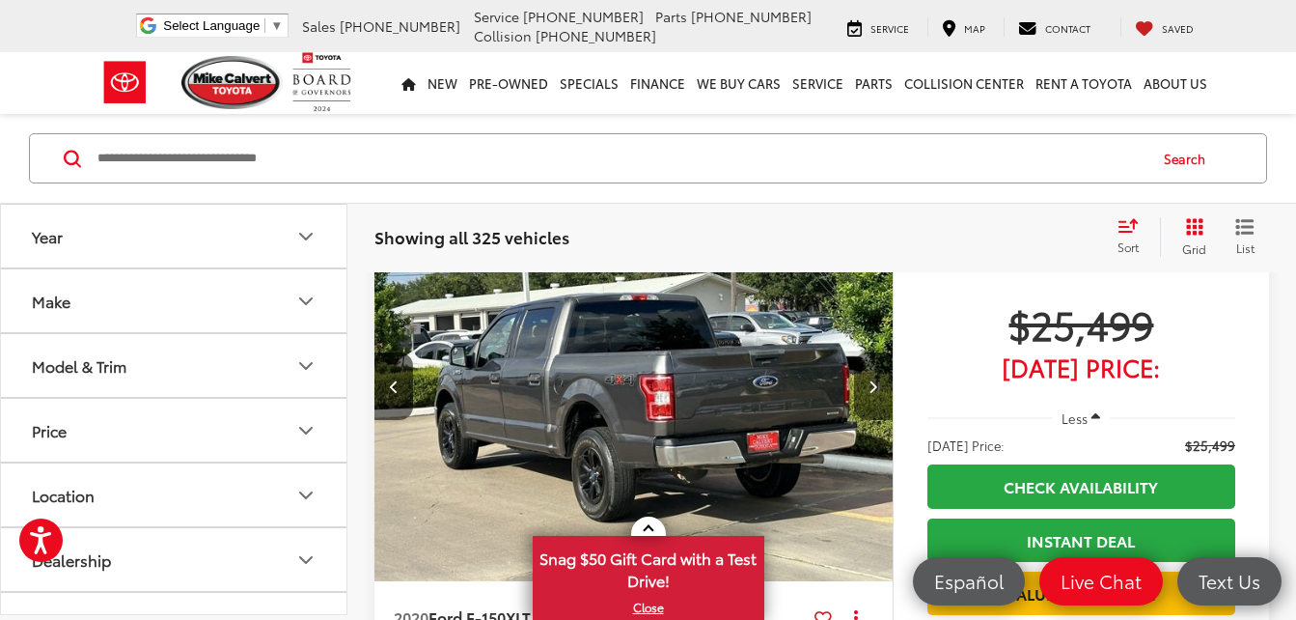
click at [872, 387] on icon "Next image" at bounding box center [873, 386] width 9 height 14
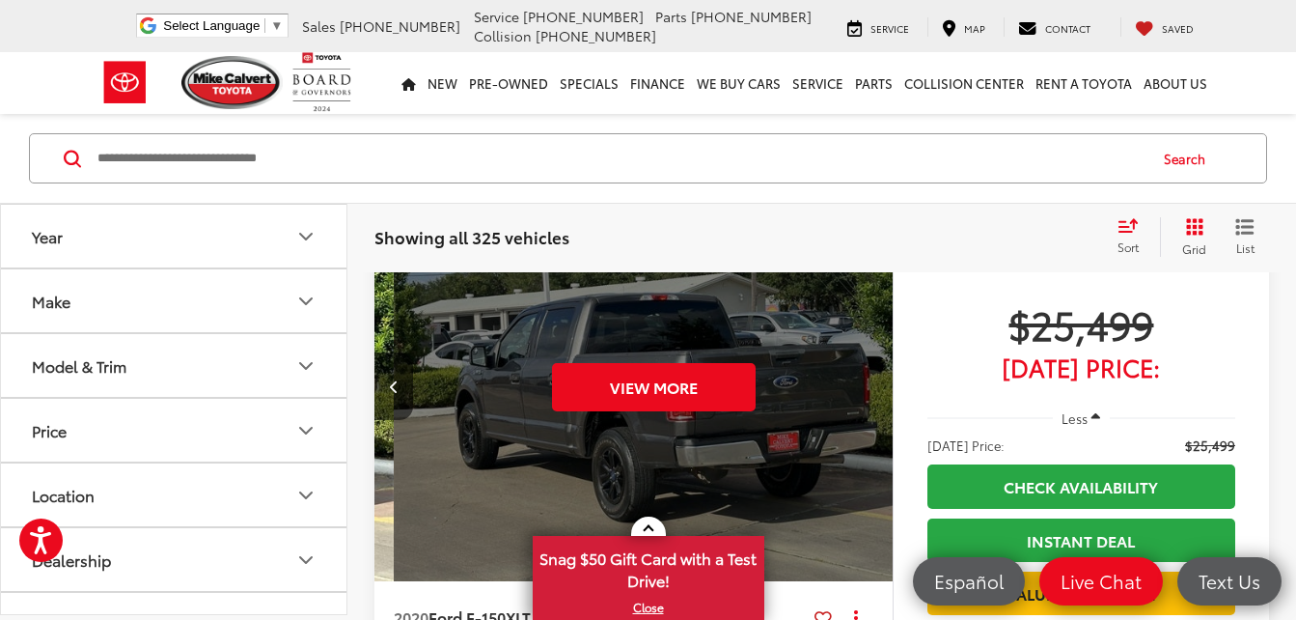
scroll to position [0, 2606]
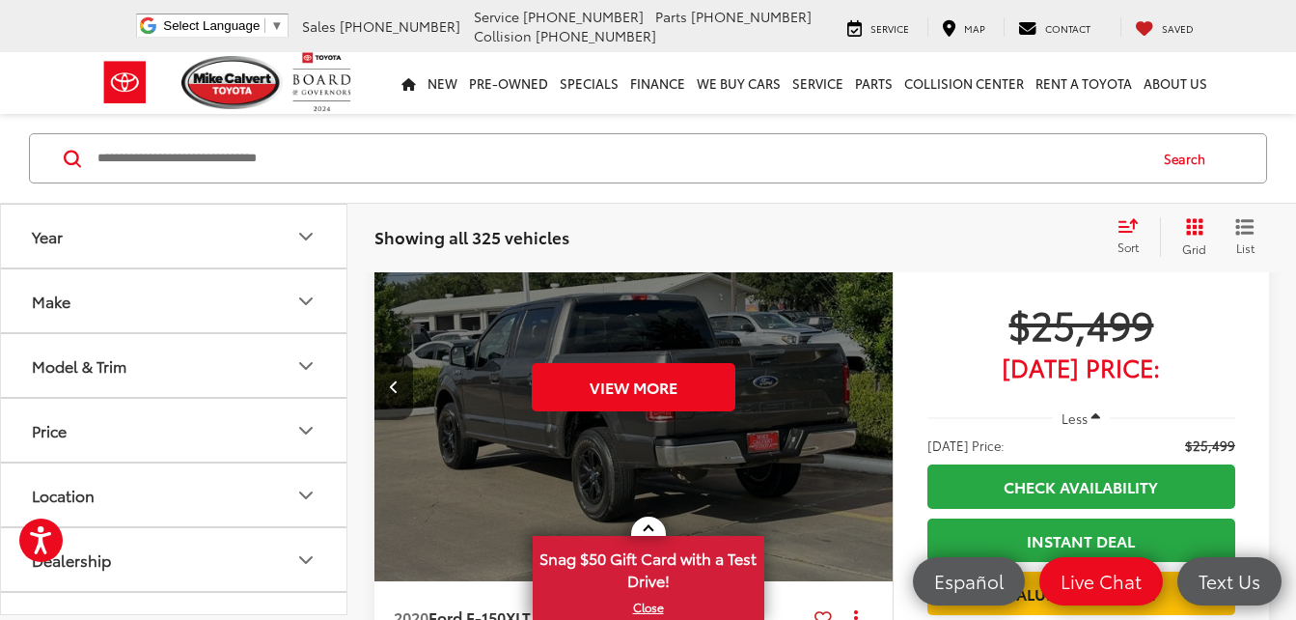
click at [872, 387] on div "View More" at bounding box center [634, 386] width 521 height 391
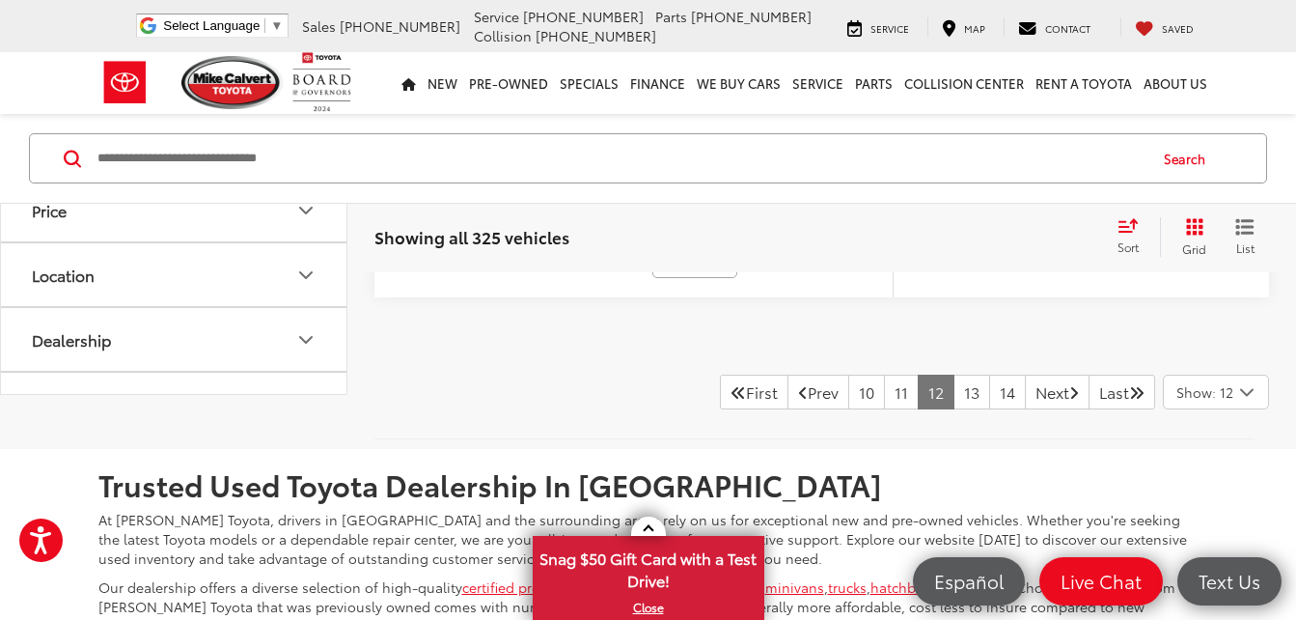
scroll to position [8429, 0]
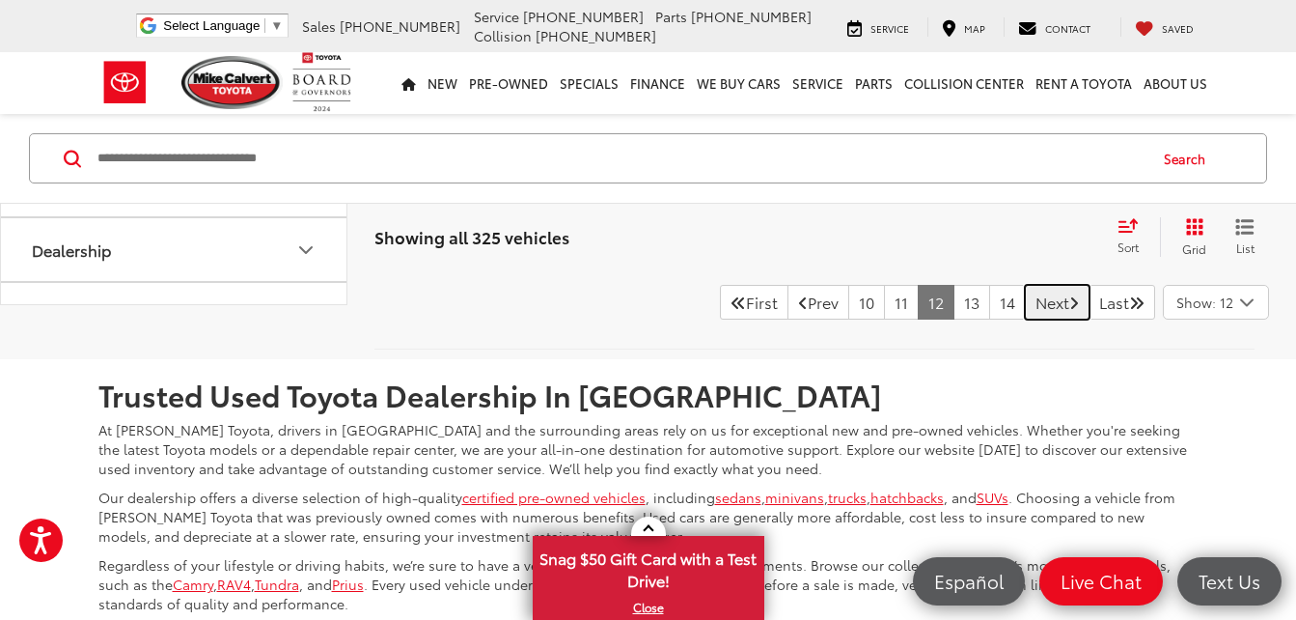
click at [1040, 298] on link "Next" at bounding box center [1057, 302] width 65 height 35
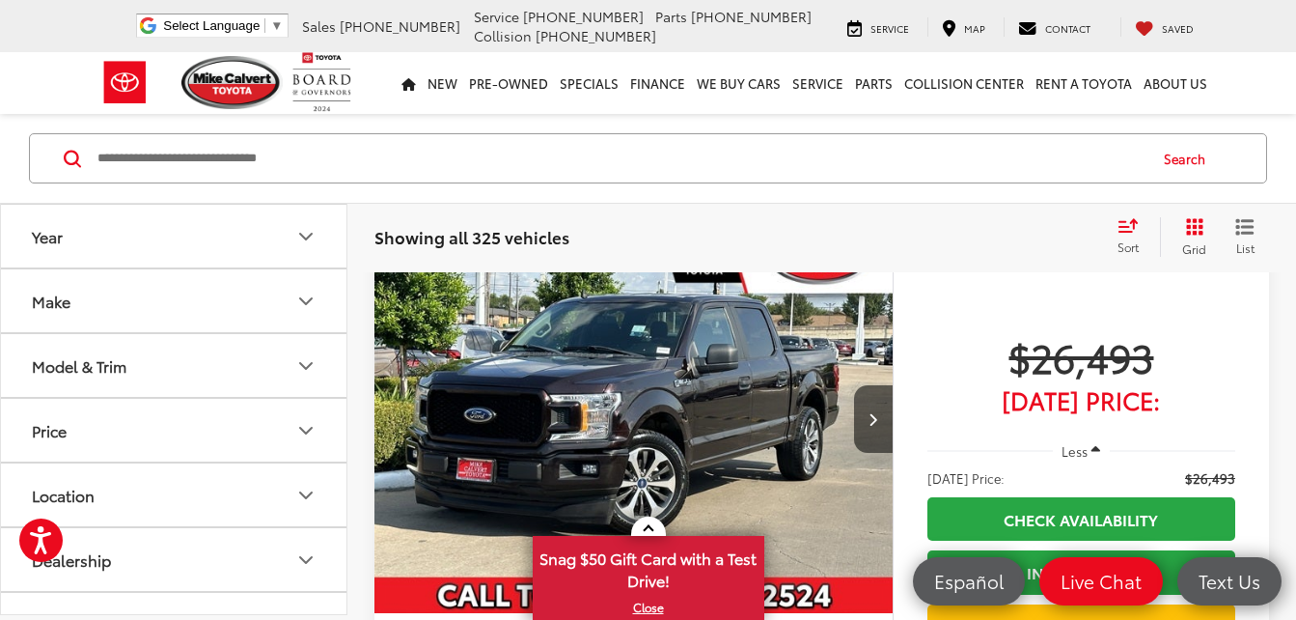
scroll to position [7734, 0]
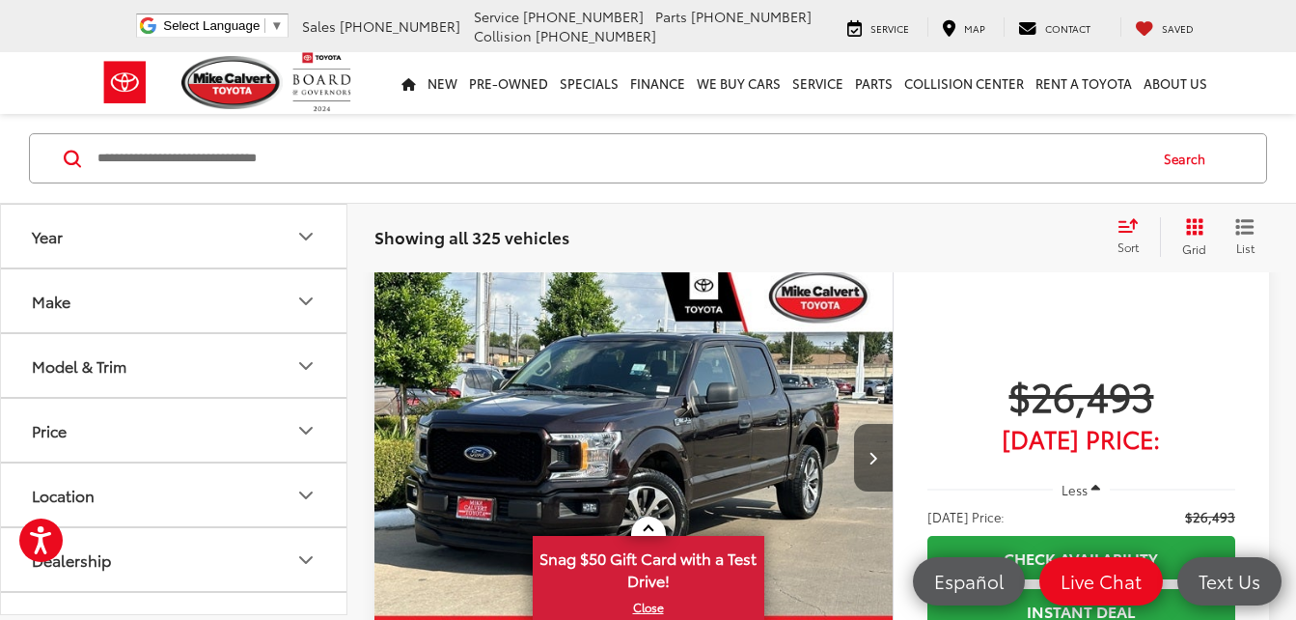
click at [877, 451] on icon "Next image" at bounding box center [873, 458] width 9 height 14
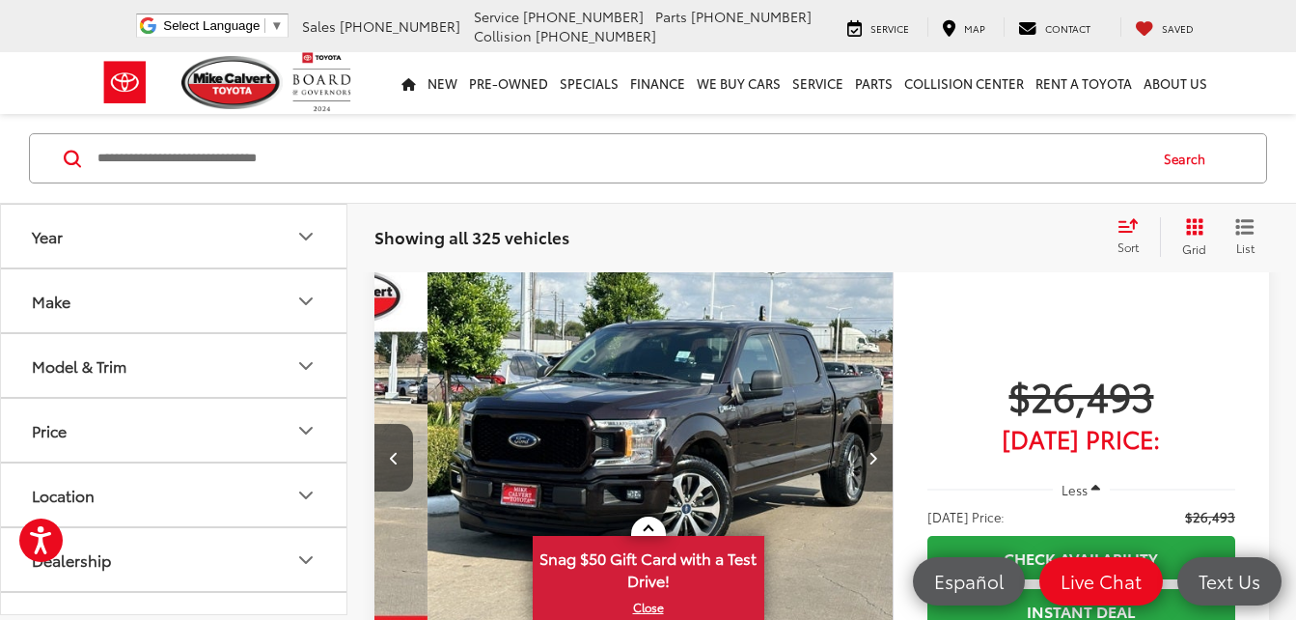
scroll to position [0, 521]
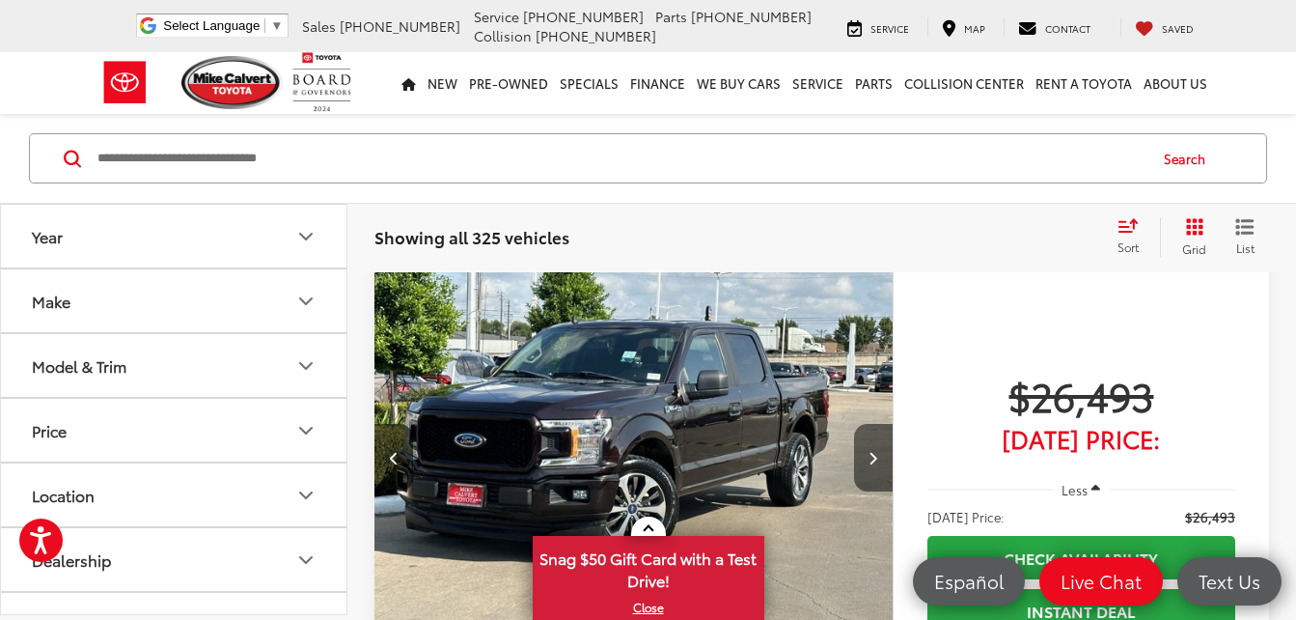
click at [877, 451] on icon "Next image" at bounding box center [873, 458] width 9 height 14
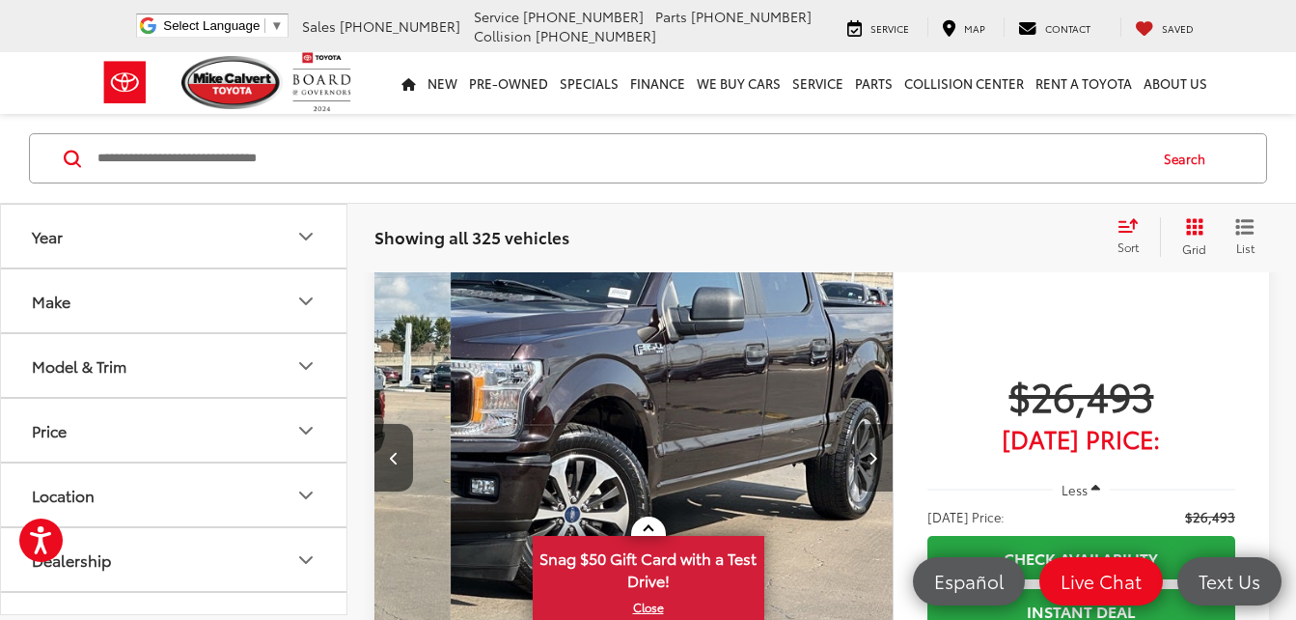
scroll to position [0, 1042]
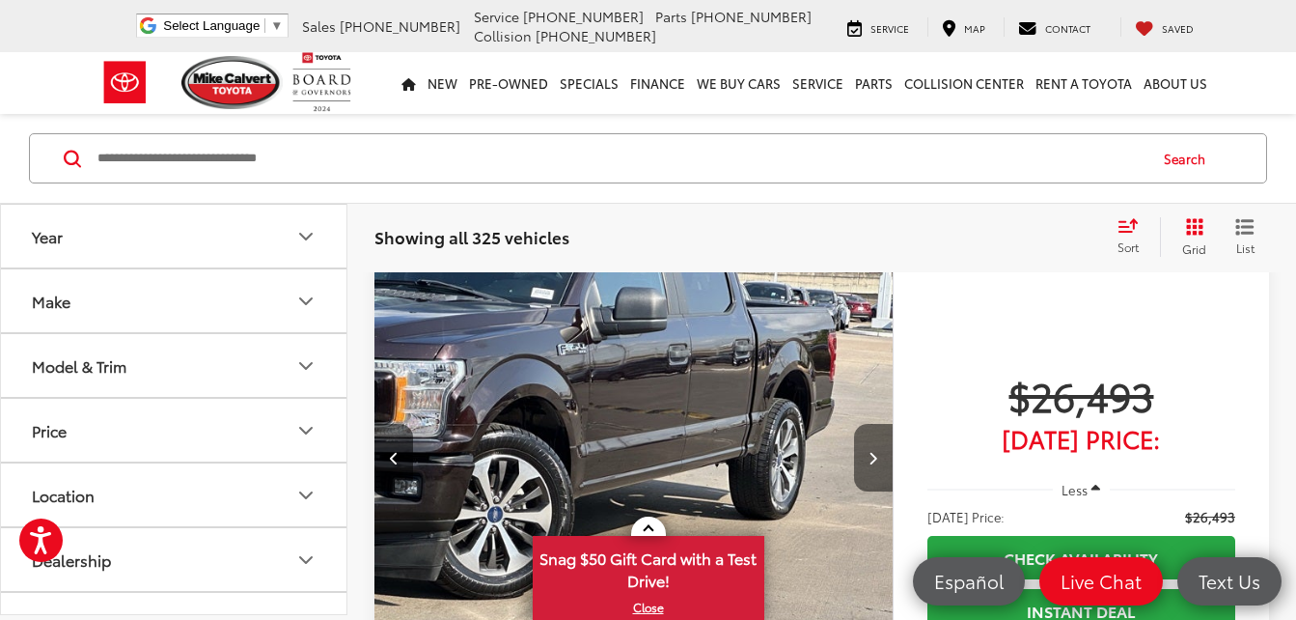
click at [877, 451] on icon "Next image" at bounding box center [873, 458] width 9 height 14
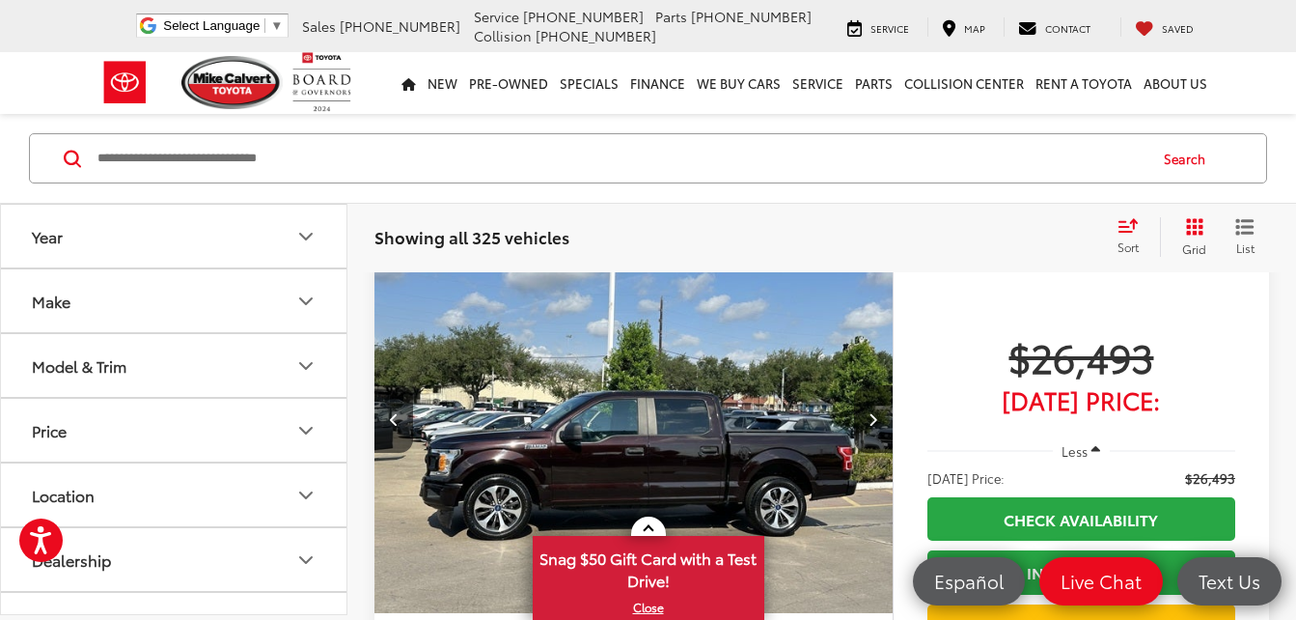
scroll to position [7811, 0]
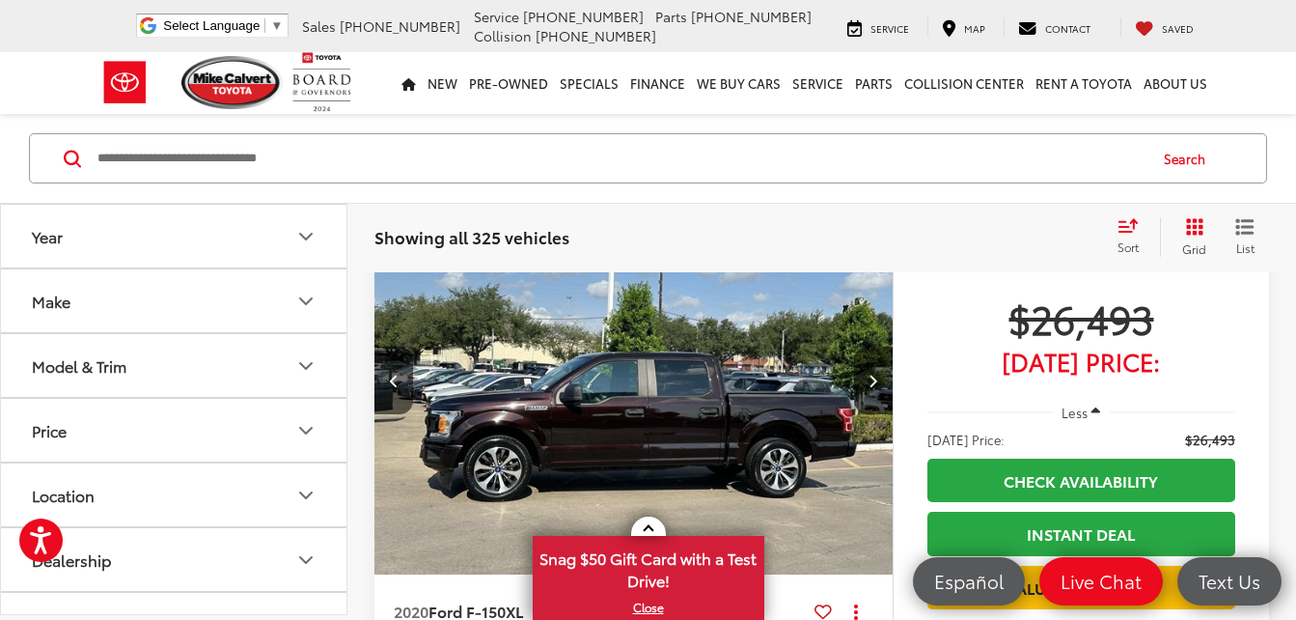
click at [629, 417] on img "2020 Ford F-150 XL 3" at bounding box center [634, 380] width 521 height 391
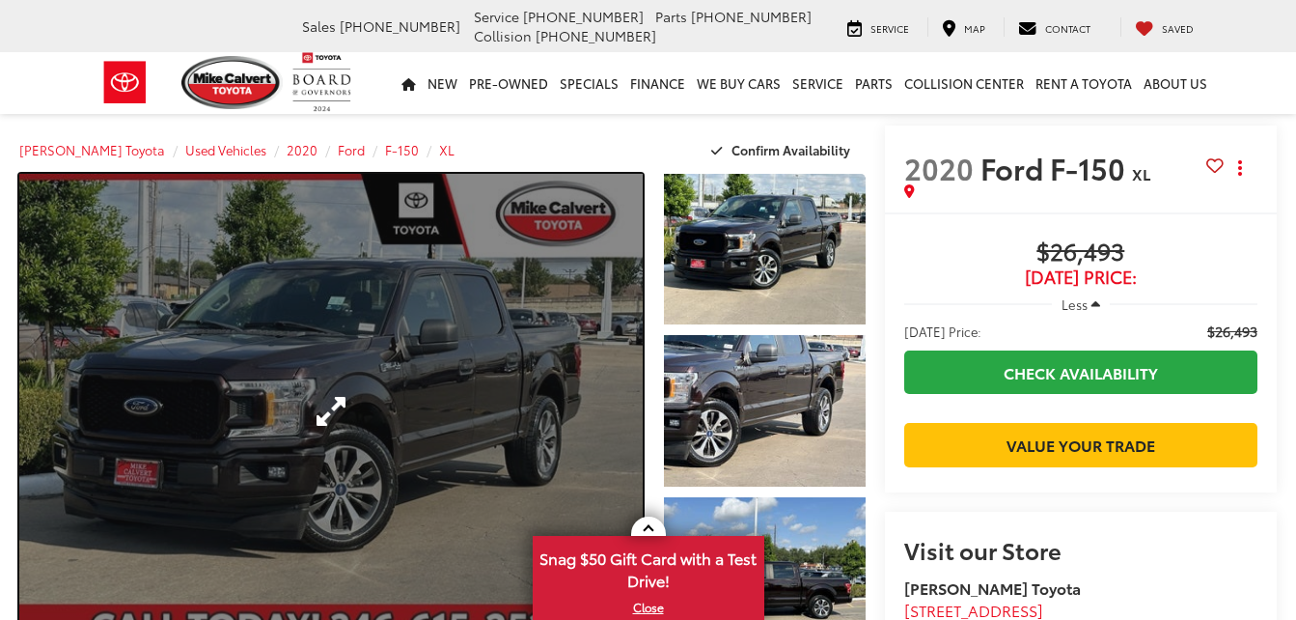
click at [354, 402] on link "Expand Photo 0" at bounding box center [331, 411] width 624 height 474
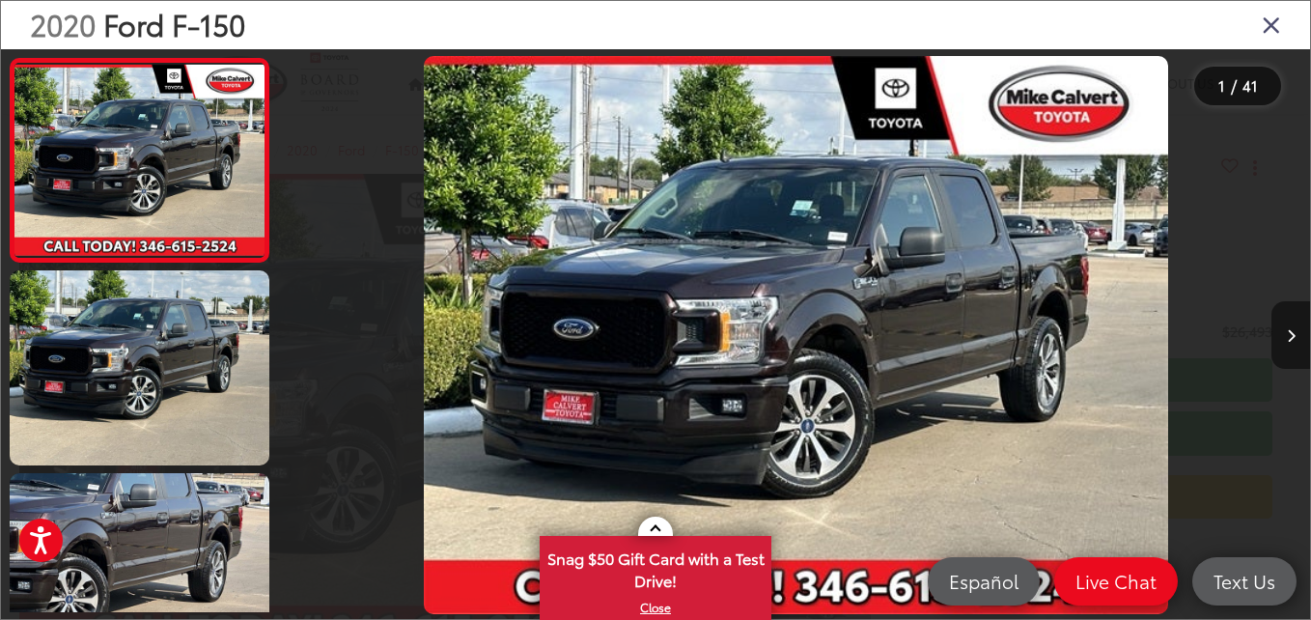
click at [1292, 333] on icon "Next image" at bounding box center [1291, 336] width 9 height 14
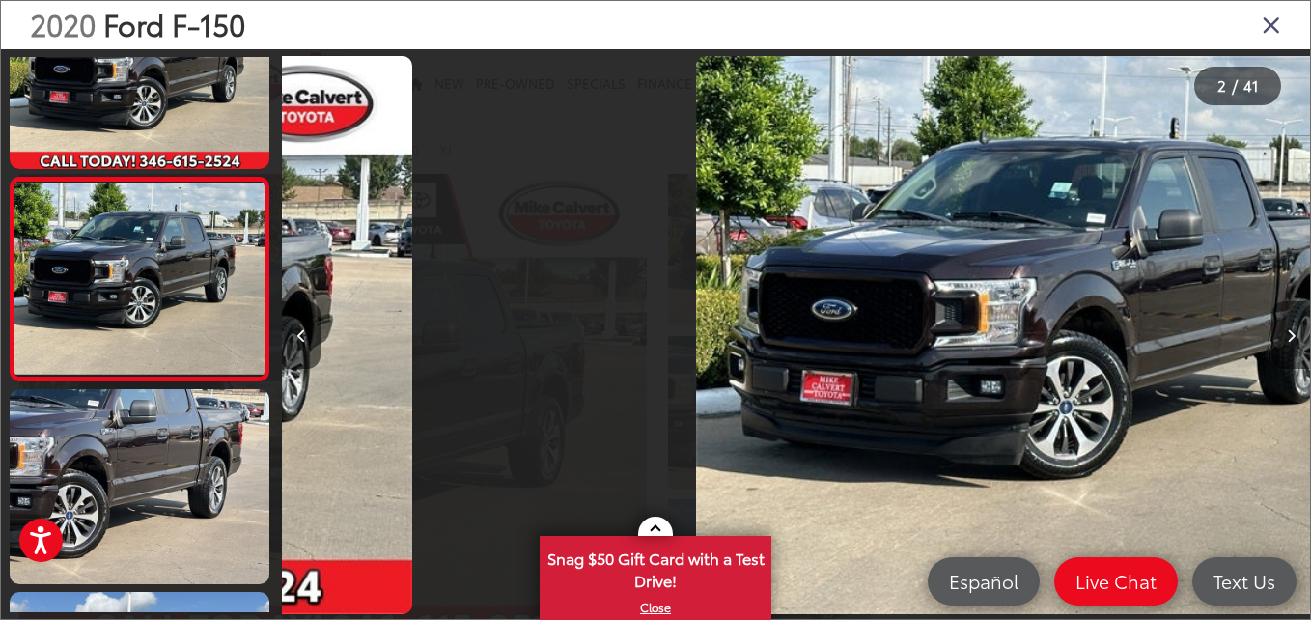
scroll to position [0, 1028]
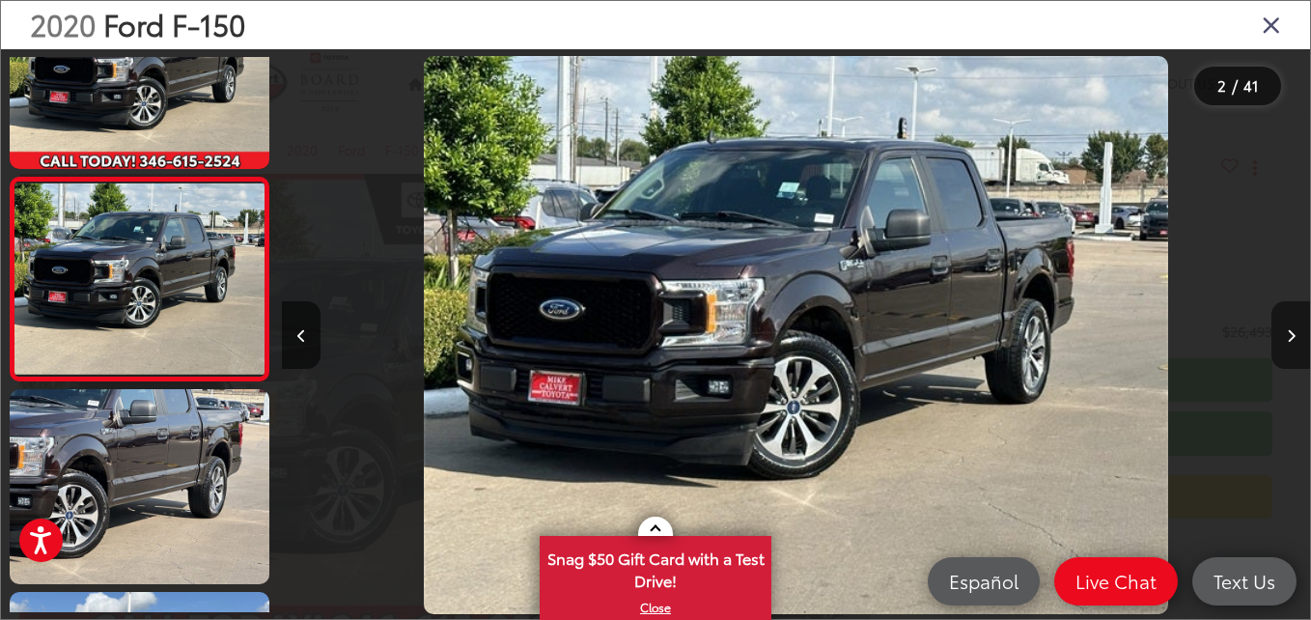
click at [1292, 333] on icon "Next image" at bounding box center [1291, 336] width 9 height 14
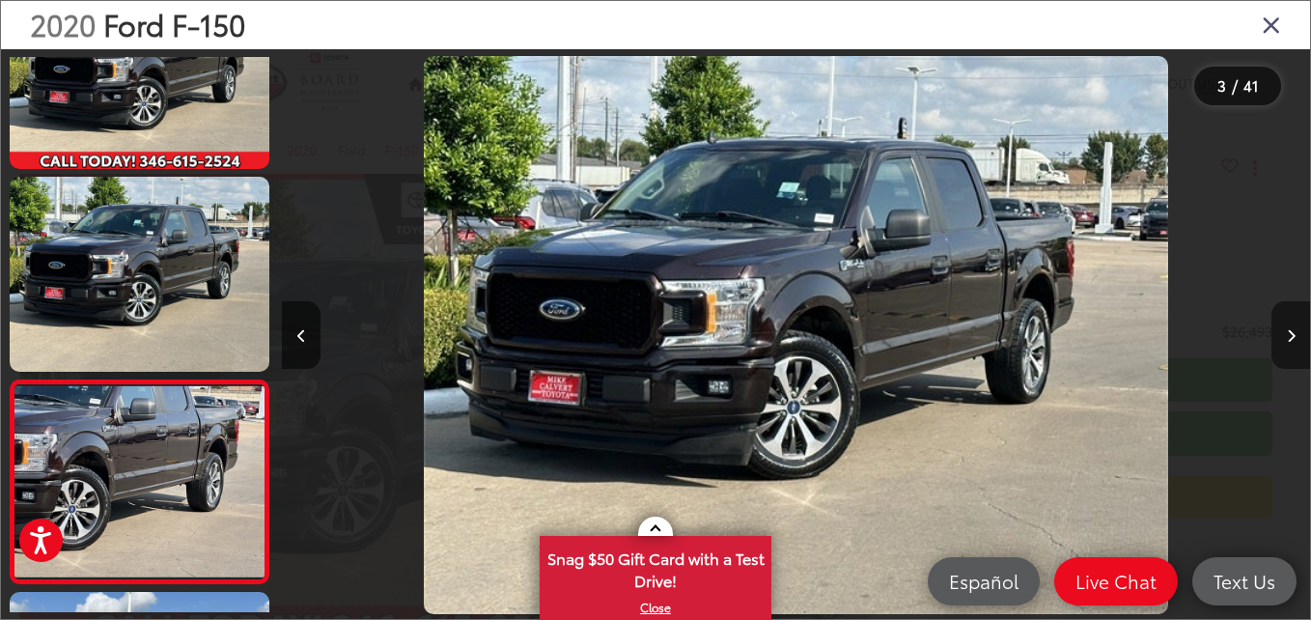
scroll to position [287, 0]
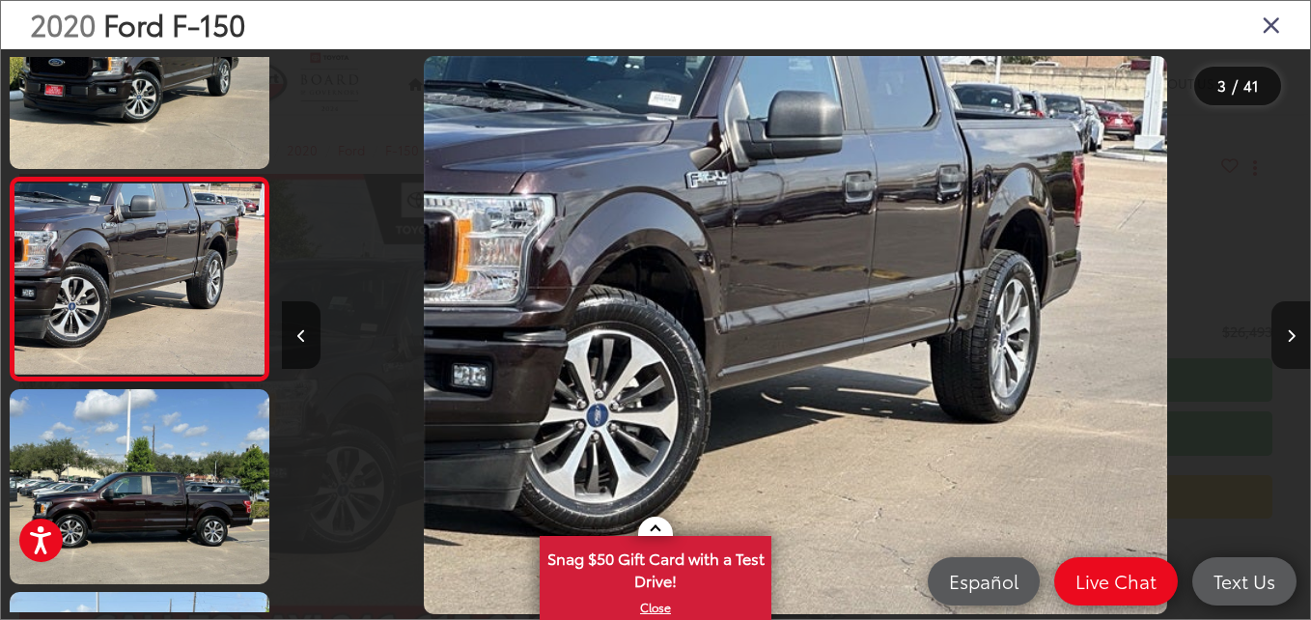
click at [1292, 333] on icon "Next image" at bounding box center [1291, 336] width 9 height 14
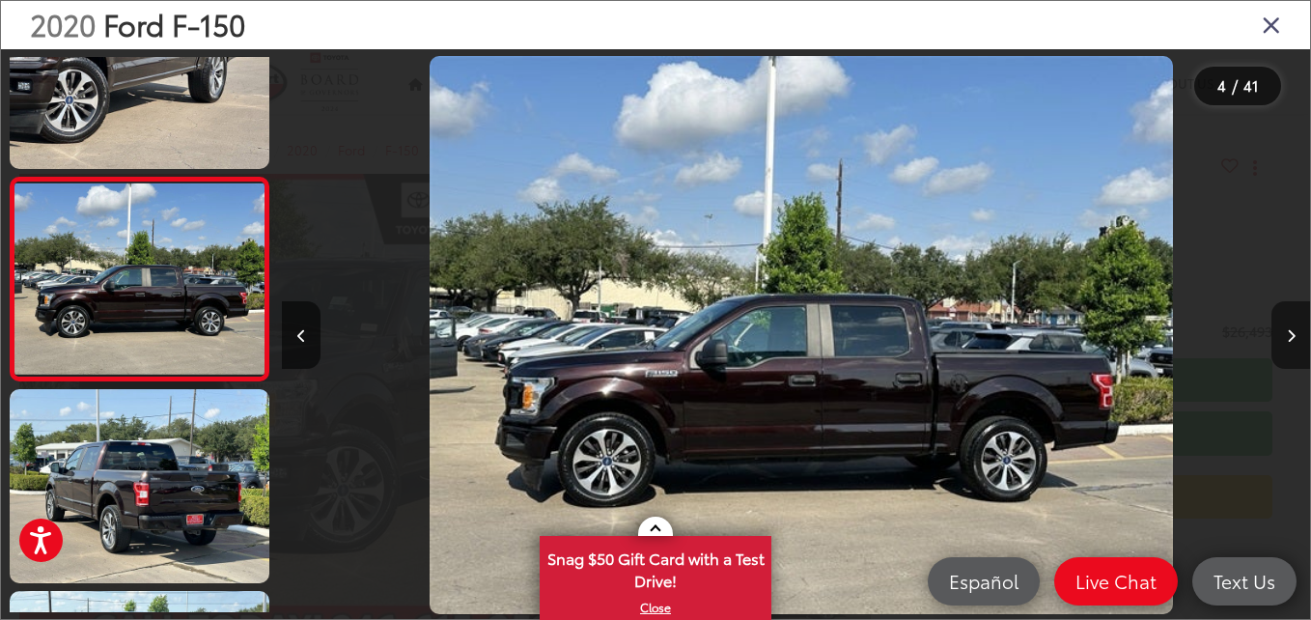
scroll to position [0, 3083]
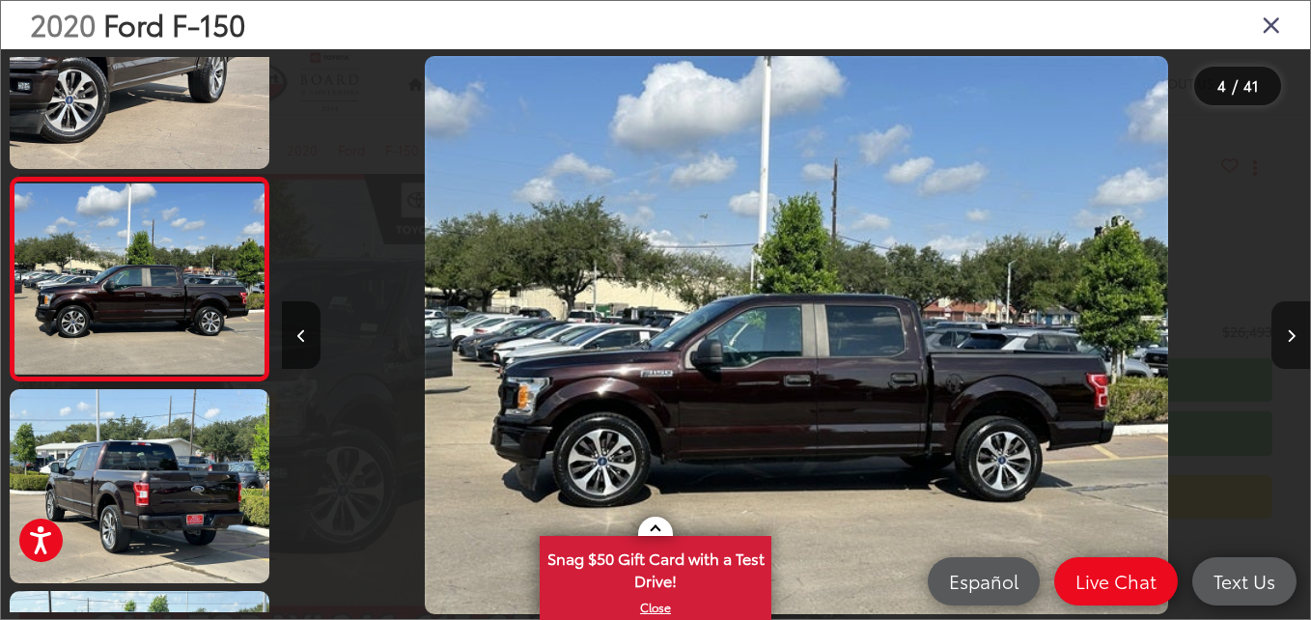
click at [1292, 333] on icon "Next image" at bounding box center [1291, 336] width 9 height 14
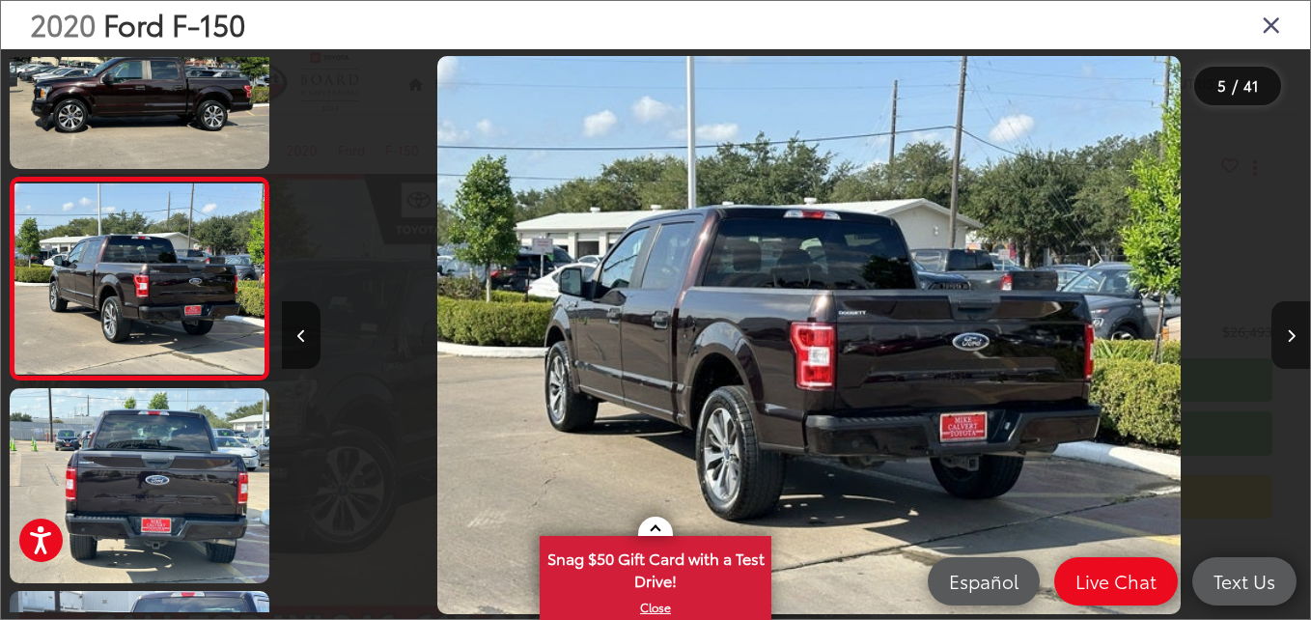
scroll to position [0, 4111]
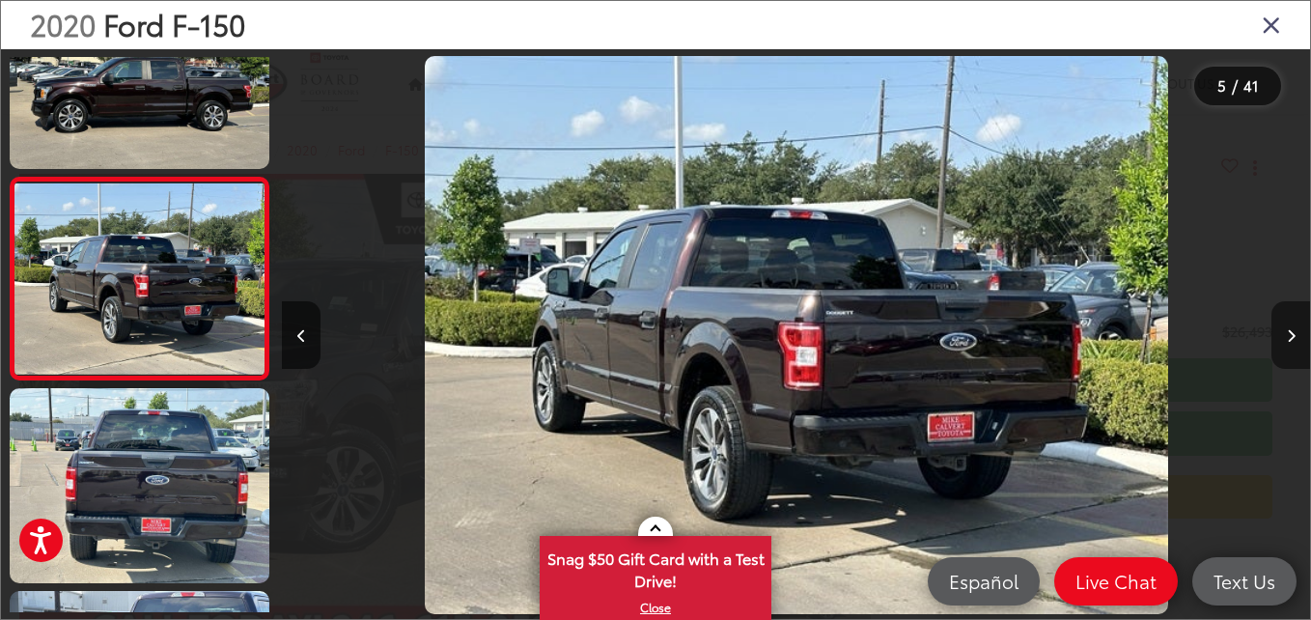
click at [1292, 333] on icon "Next image" at bounding box center [1291, 336] width 9 height 14
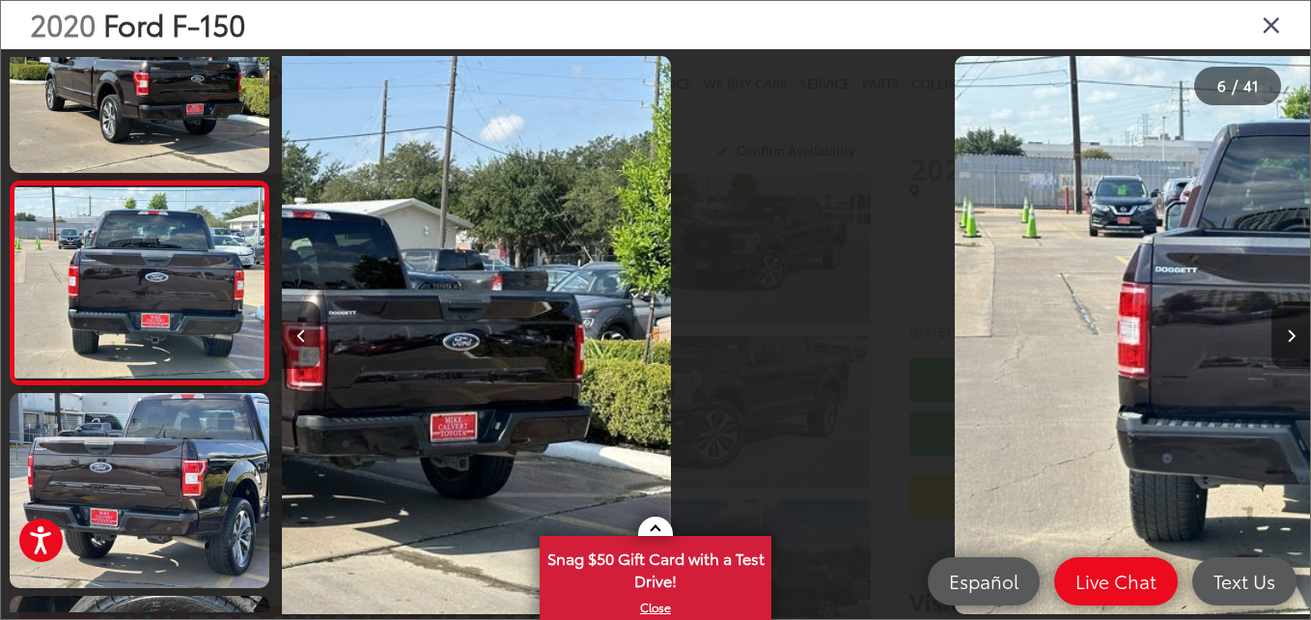
scroll to position [894, 0]
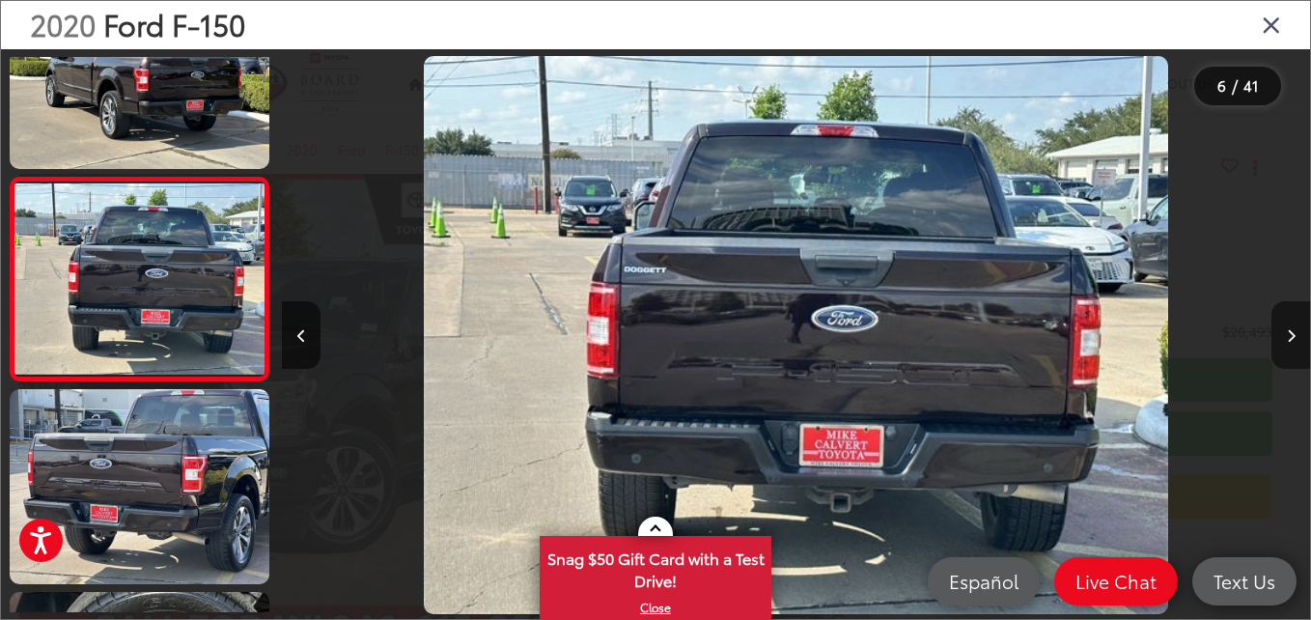
click at [1292, 333] on icon "Next image" at bounding box center [1291, 336] width 9 height 14
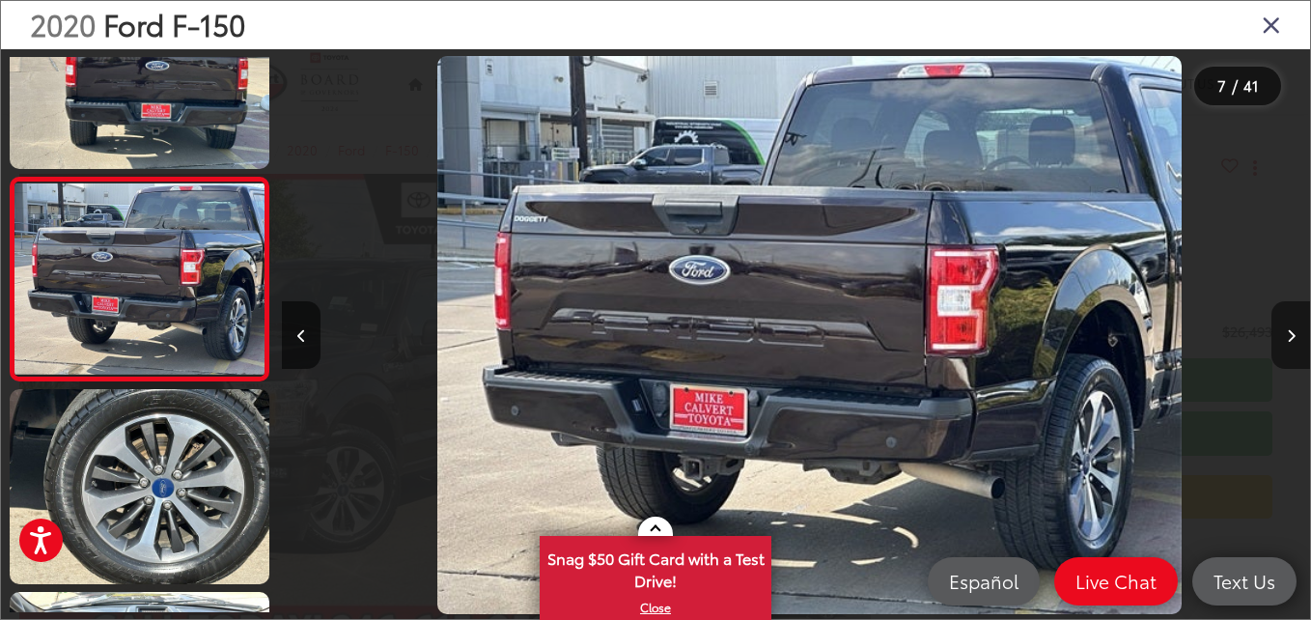
scroll to position [0, 6167]
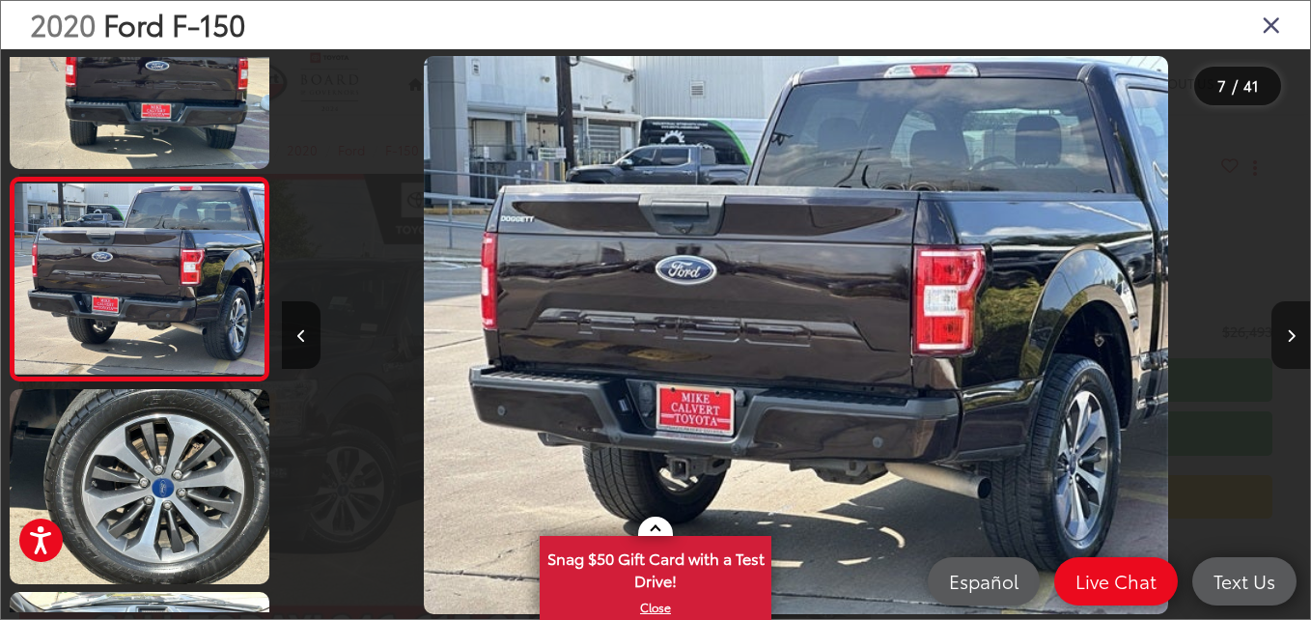
click at [1292, 333] on icon "Next image" at bounding box center [1291, 336] width 9 height 14
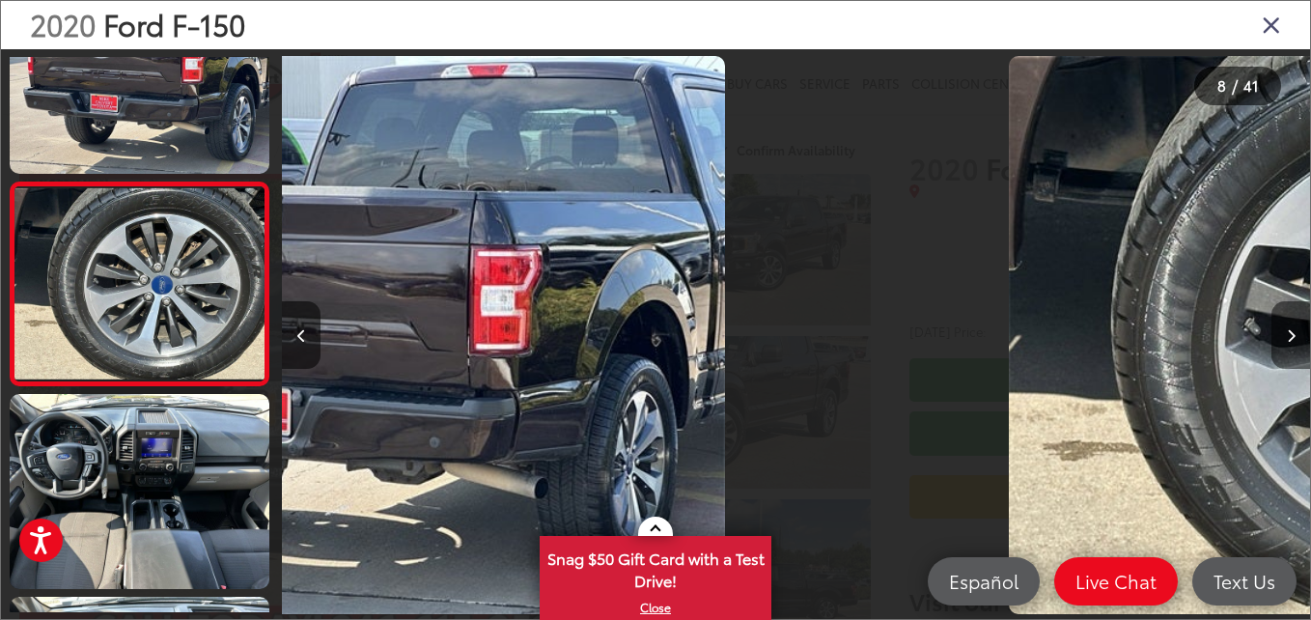
scroll to position [1299, 0]
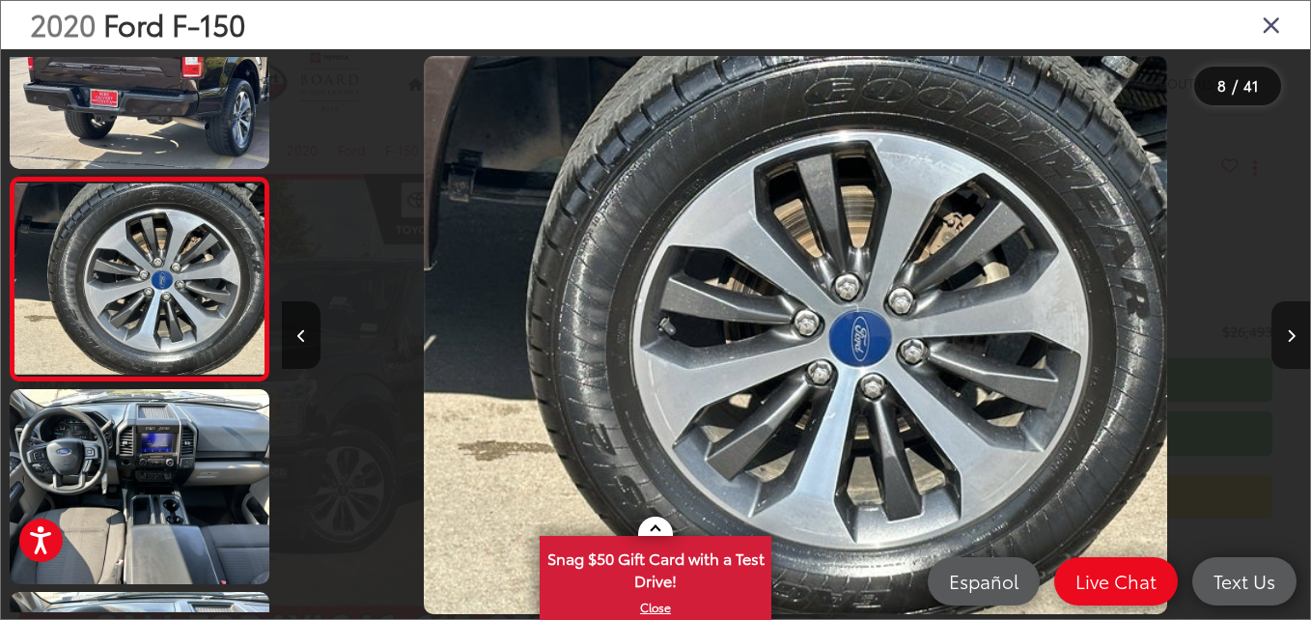
click at [1292, 333] on icon "Next image" at bounding box center [1291, 336] width 9 height 14
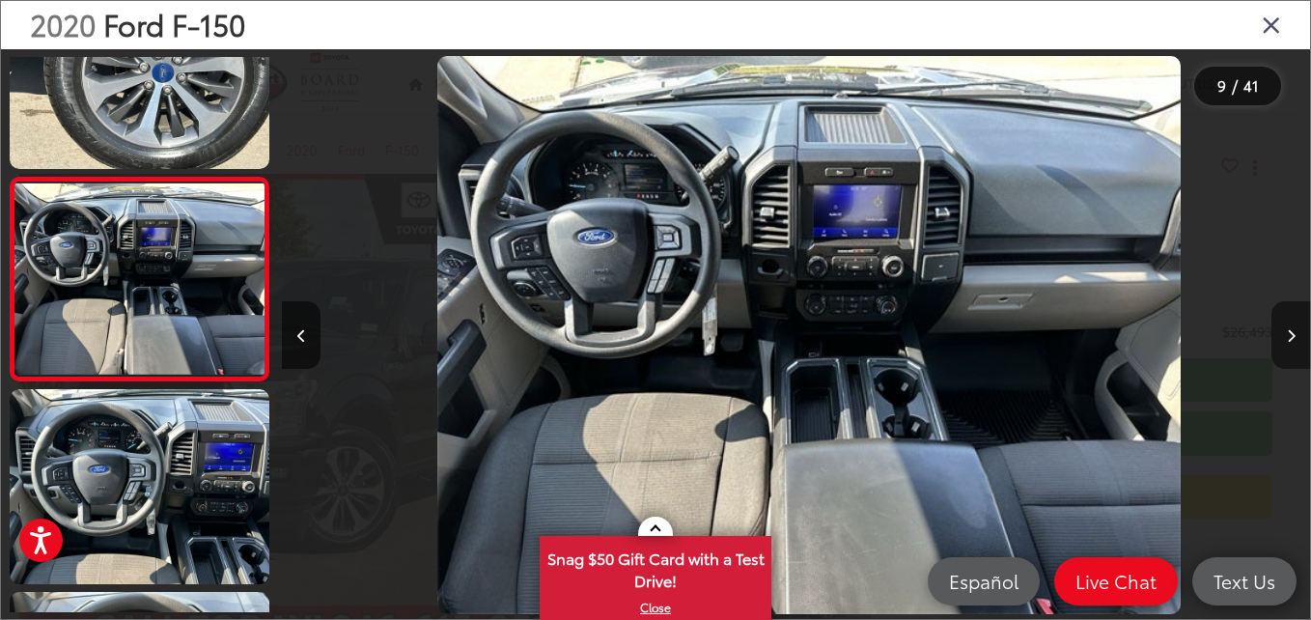
scroll to position [0, 8223]
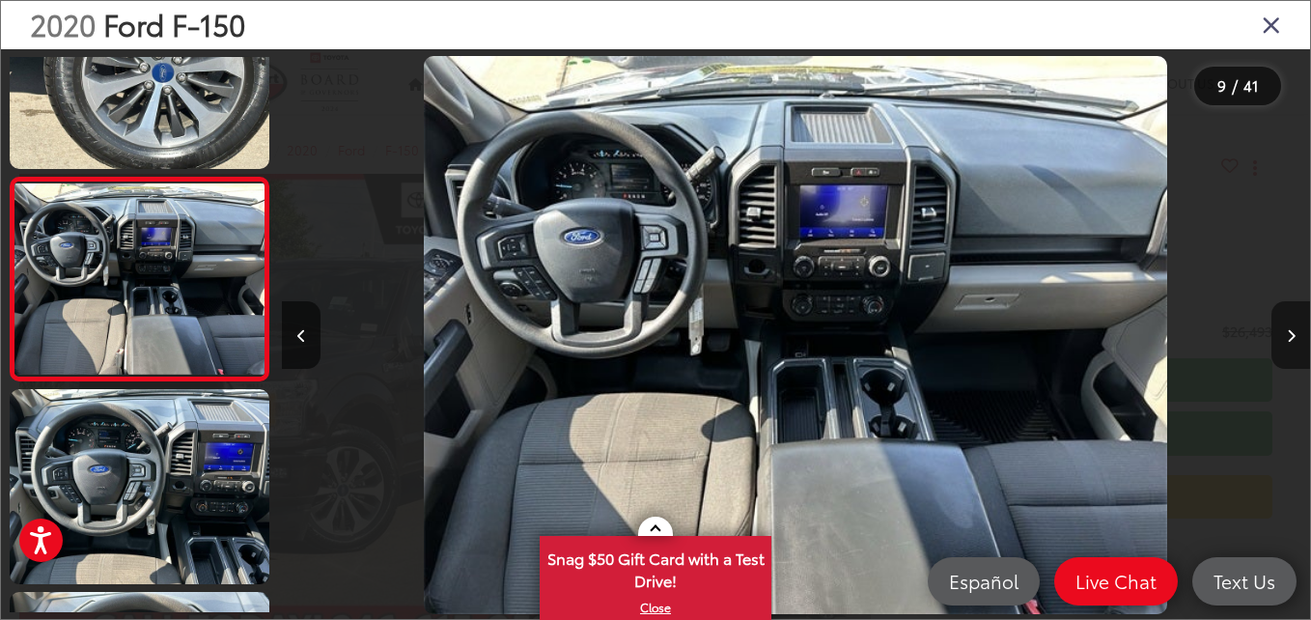
click at [1292, 333] on icon "Next image" at bounding box center [1291, 336] width 9 height 14
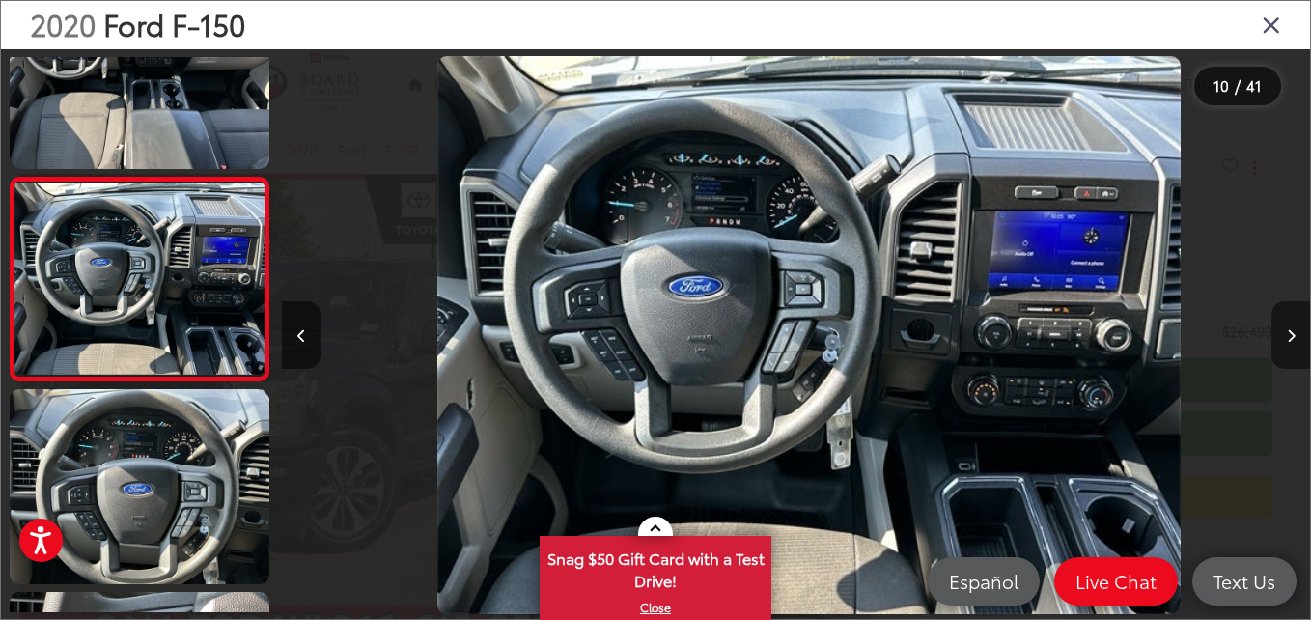
scroll to position [0, 0]
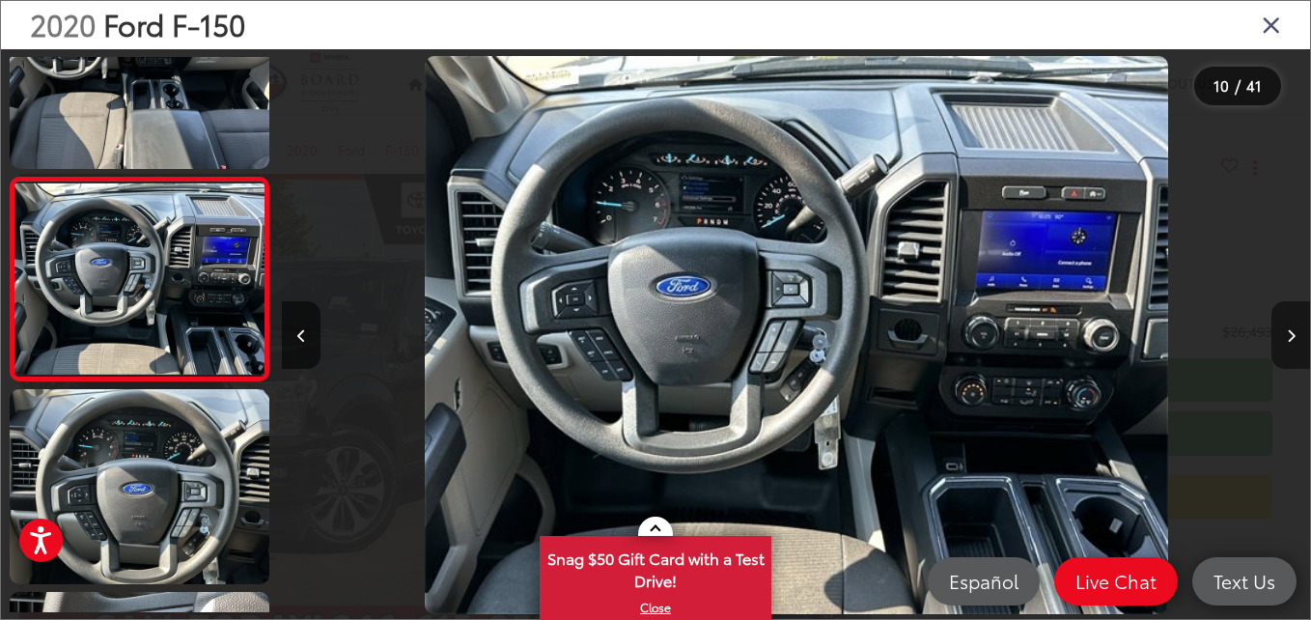
click at [1292, 333] on icon "Next image" at bounding box center [1291, 336] width 9 height 14
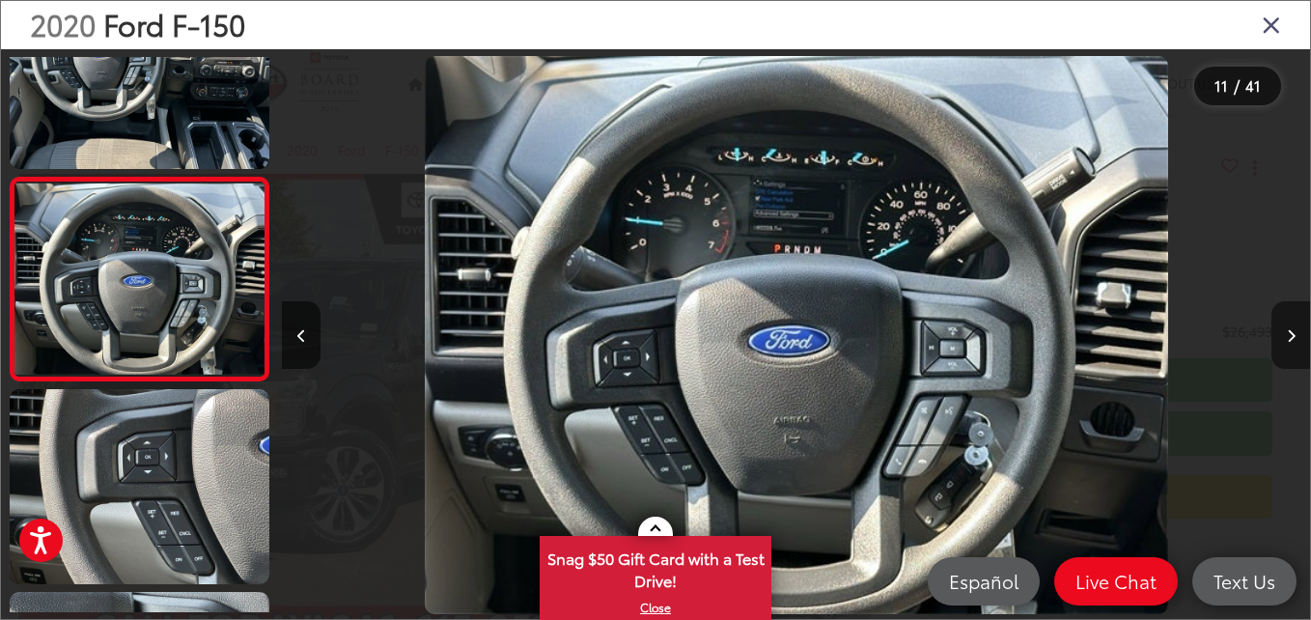
click at [1292, 333] on icon "Next image" at bounding box center [1291, 336] width 9 height 14
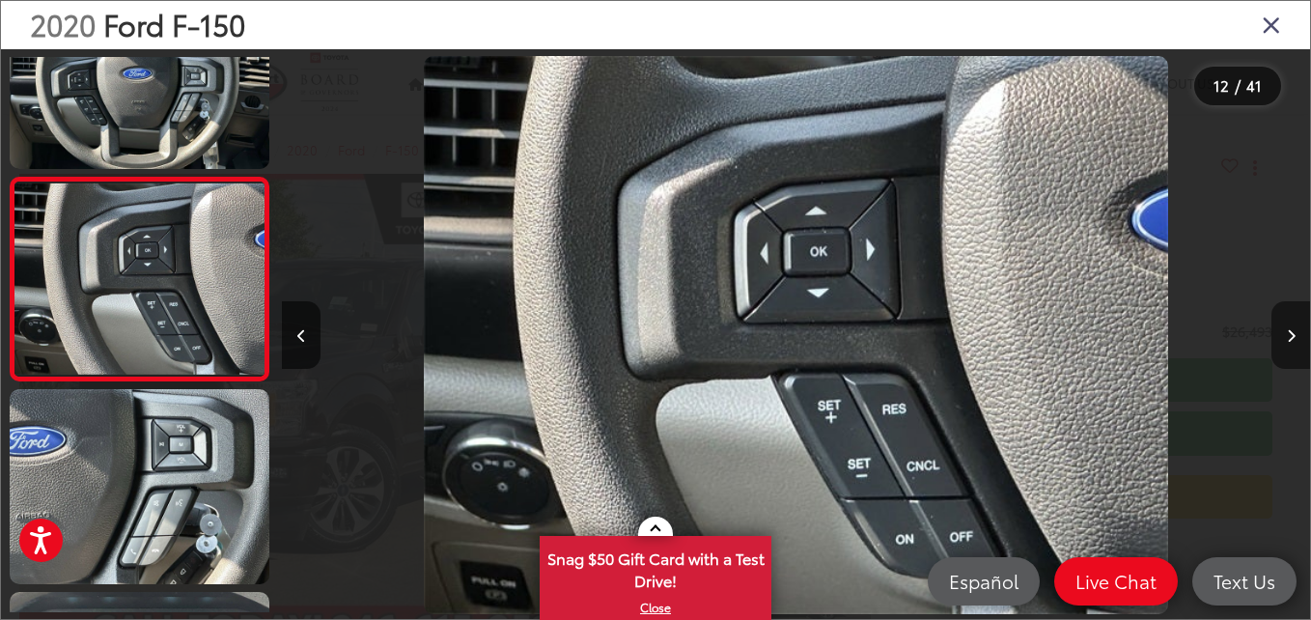
click at [1292, 333] on icon "Next image" at bounding box center [1291, 336] width 9 height 14
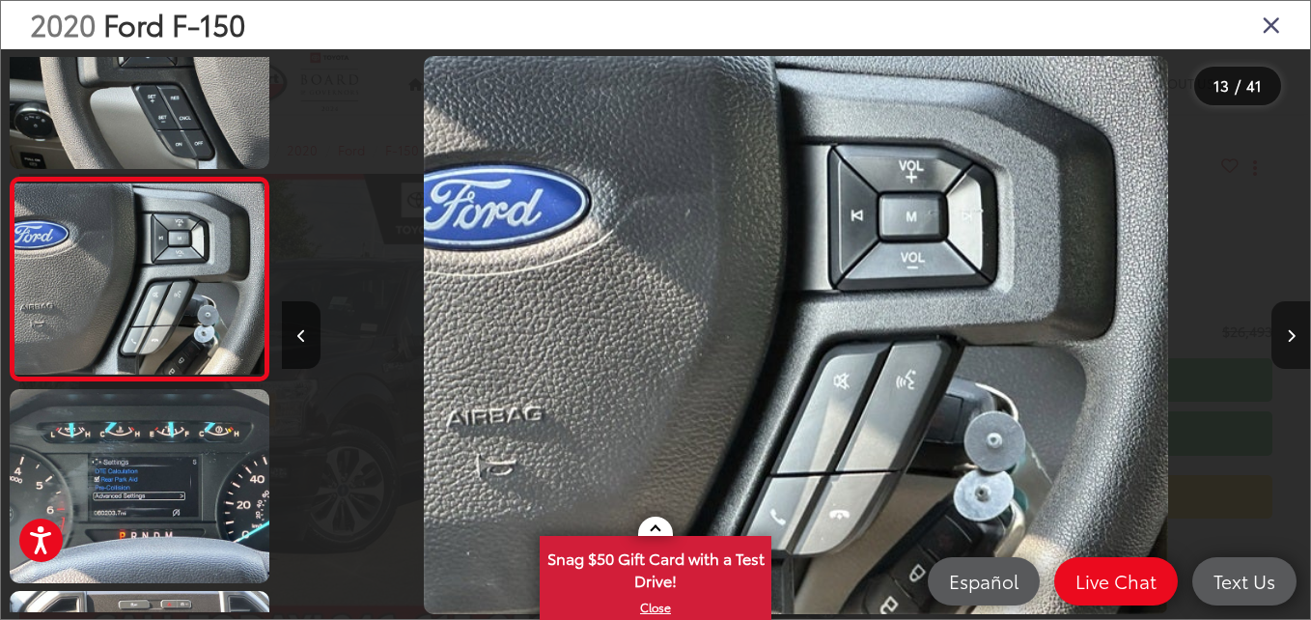
click at [1292, 333] on icon "Next image" at bounding box center [1291, 336] width 9 height 14
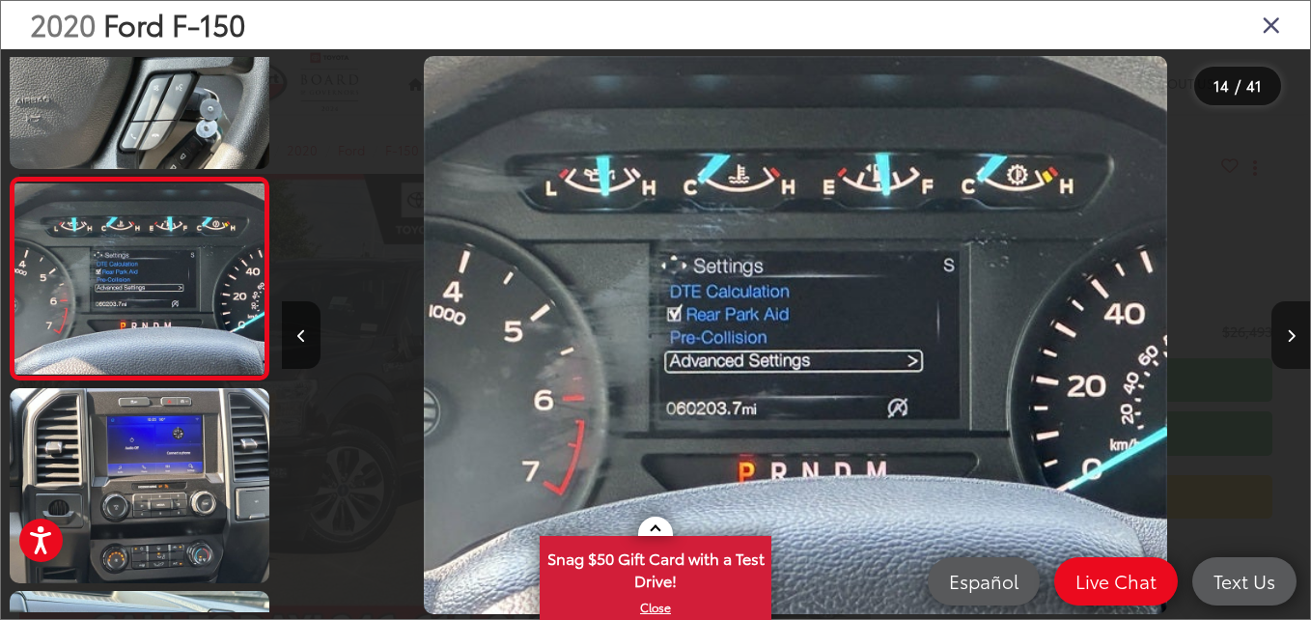
click at [1292, 333] on icon "Next image" at bounding box center [1291, 336] width 9 height 14
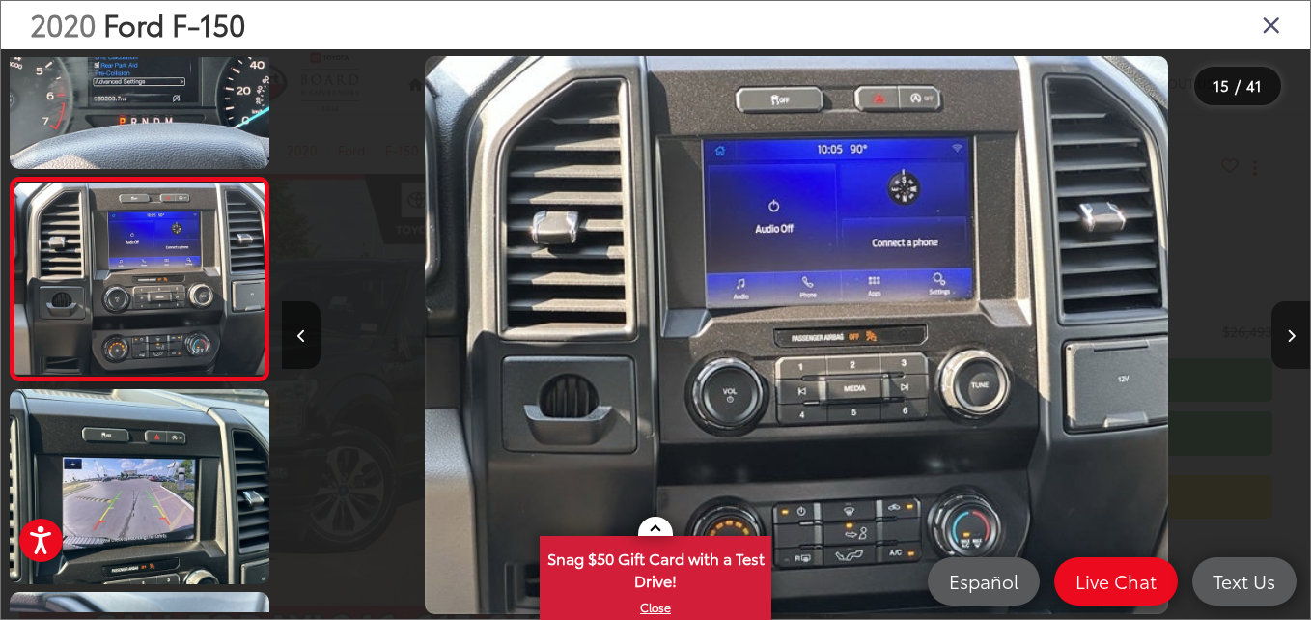
click at [1292, 333] on icon "Next image" at bounding box center [1291, 336] width 9 height 14
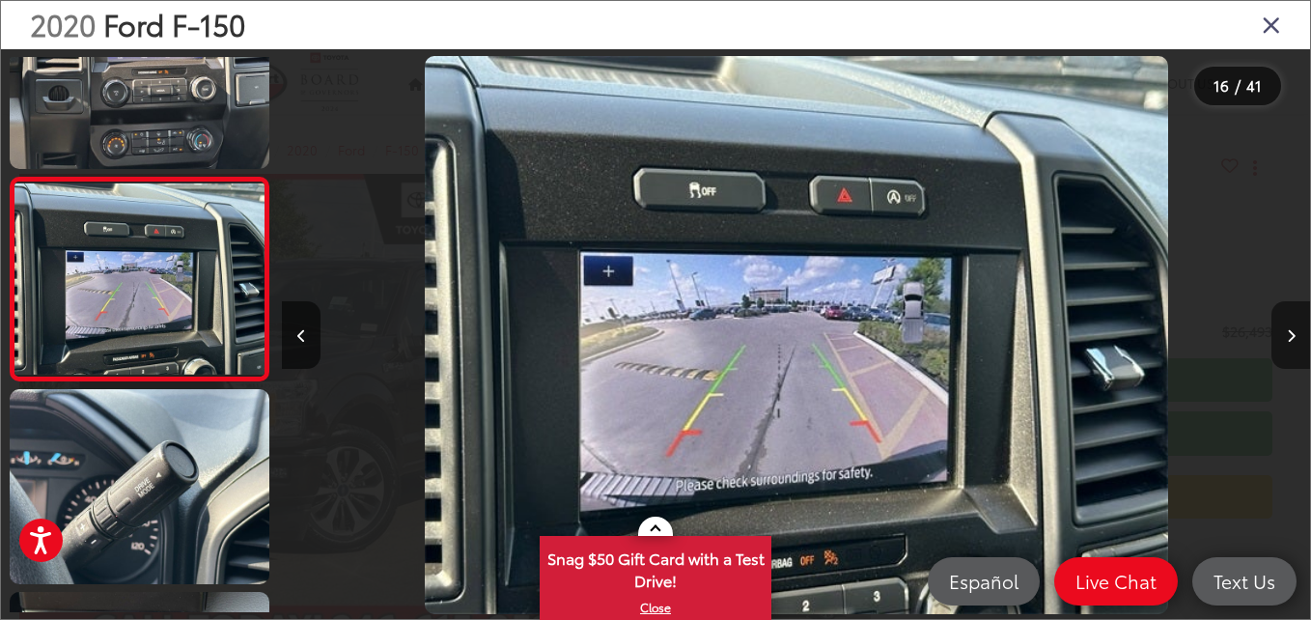
click at [1292, 333] on icon "Next image" at bounding box center [1291, 336] width 9 height 14
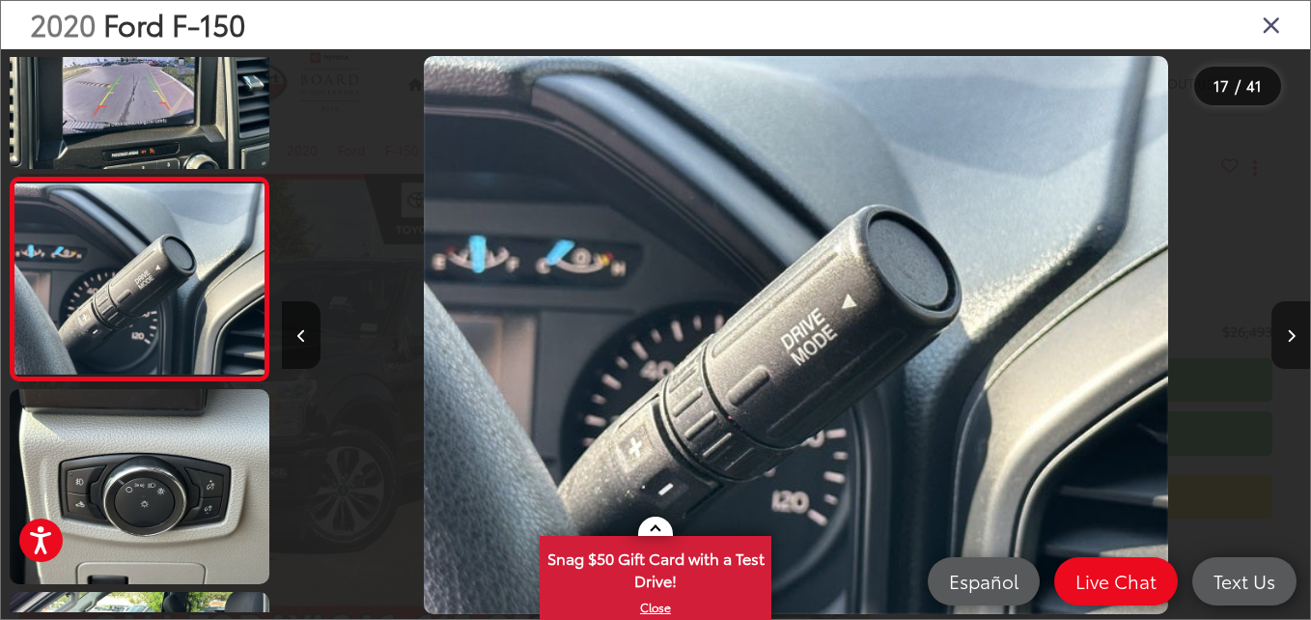
click at [1292, 333] on icon "Next image" at bounding box center [1291, 336] width 9 height 14
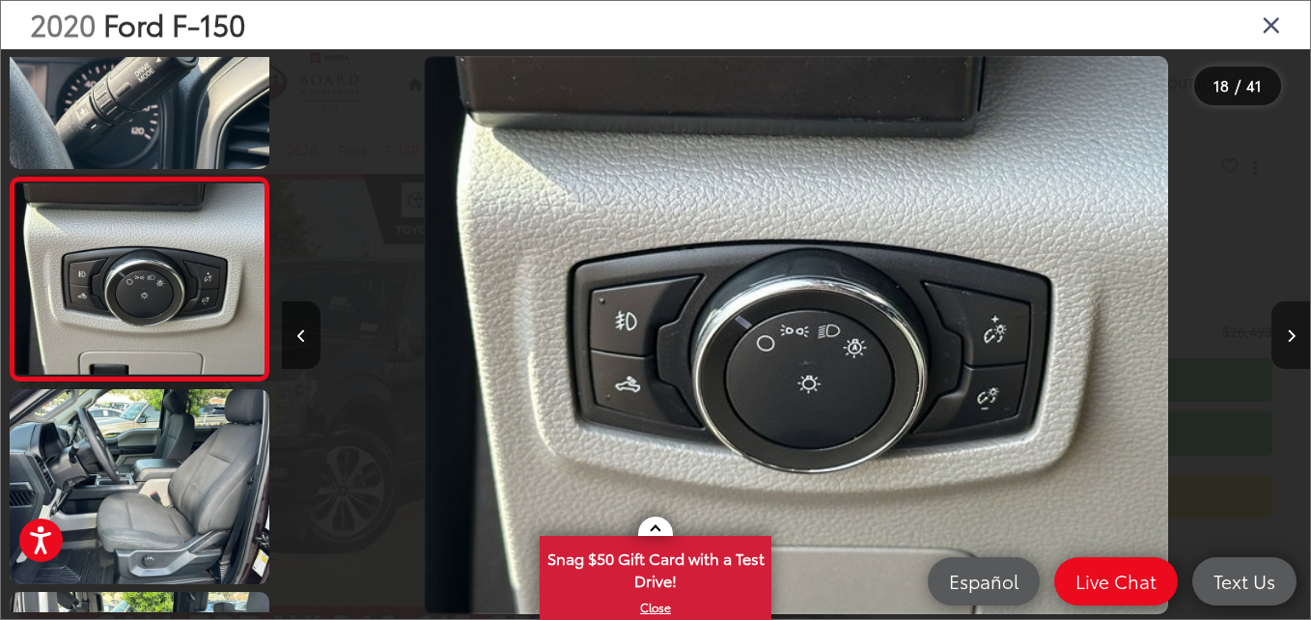
click at [1292, 333] on icon "Next image" at bounding box center [1291, 336] width 9 height 14
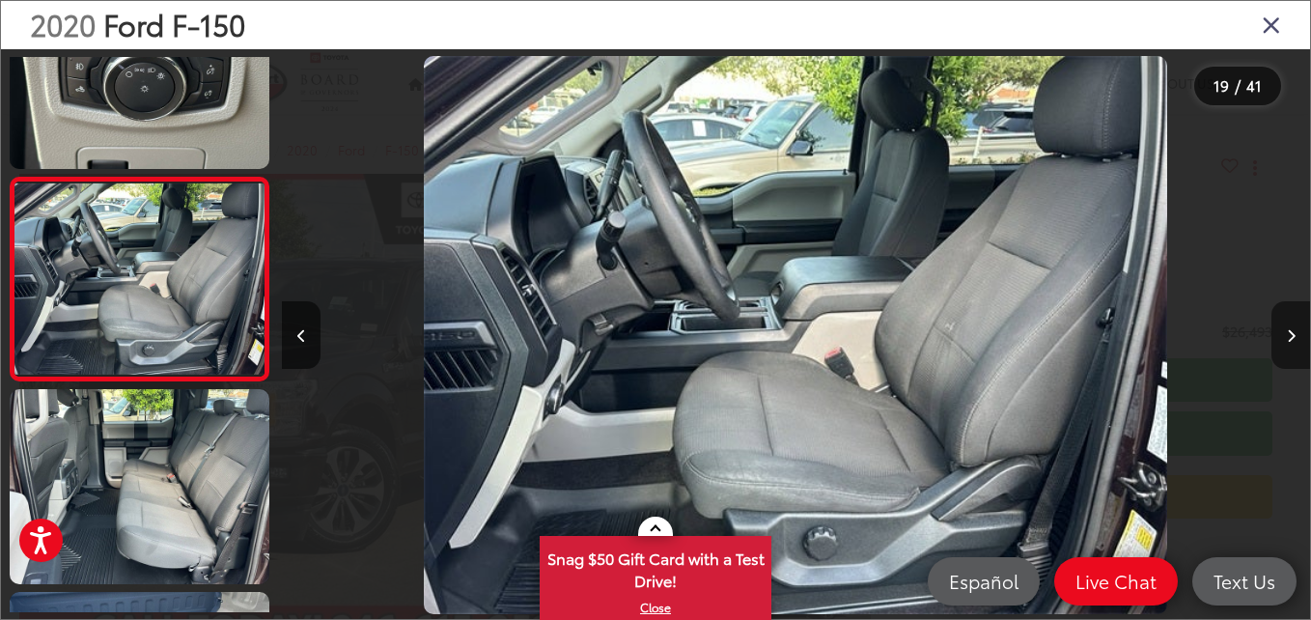
click at [1292, 333] on icon "Next image" at bounding box center [1291, 336] width 9 height 14
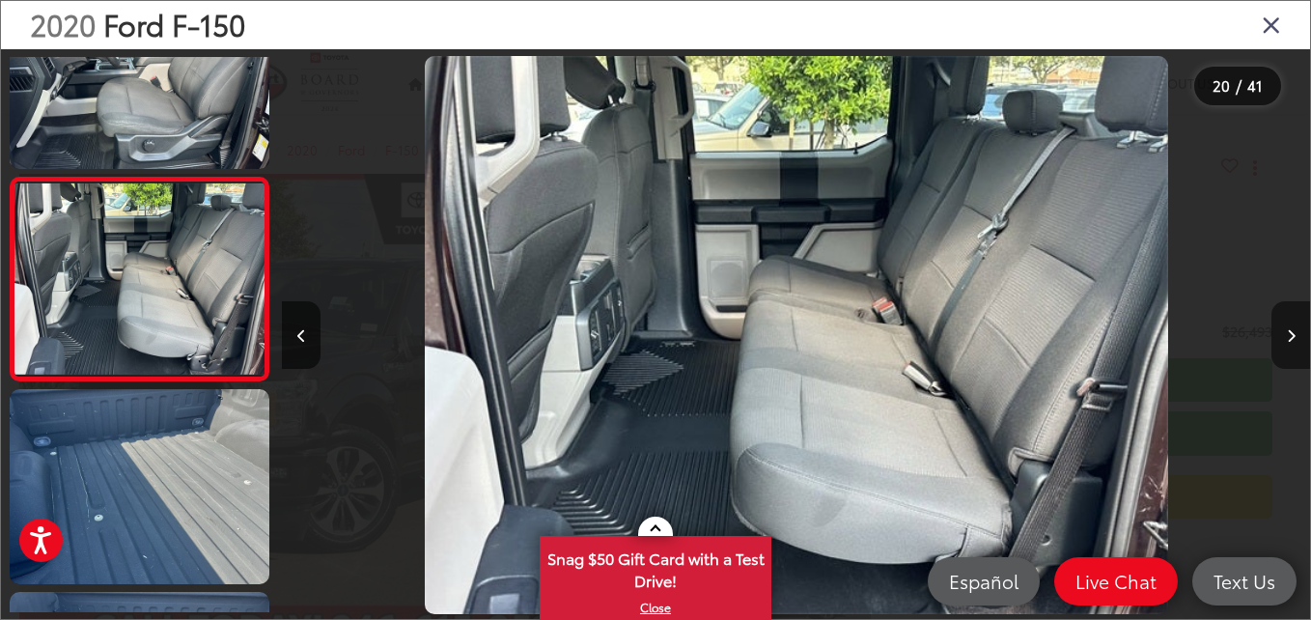
click at [1292, 333] on icon "Next image" at bounding box center [1291, 336] width 9 height 14
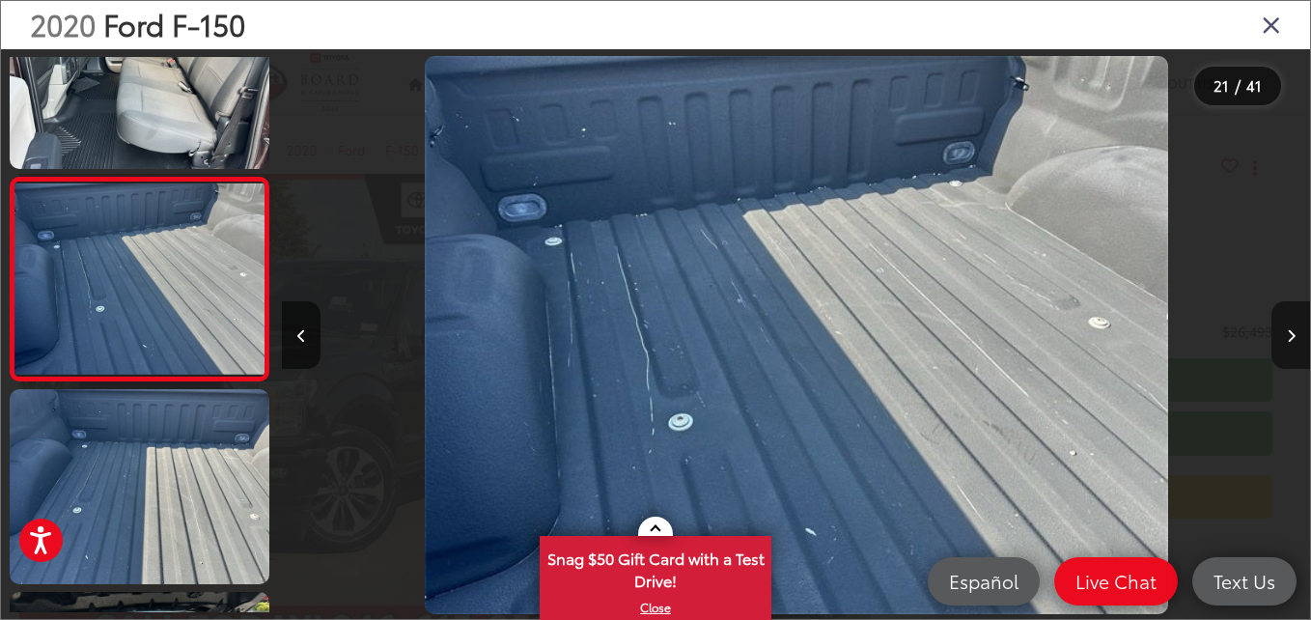
click at [1292, 333] on icon "Next image" at bounding box center [1291, 336] width 9 height 14
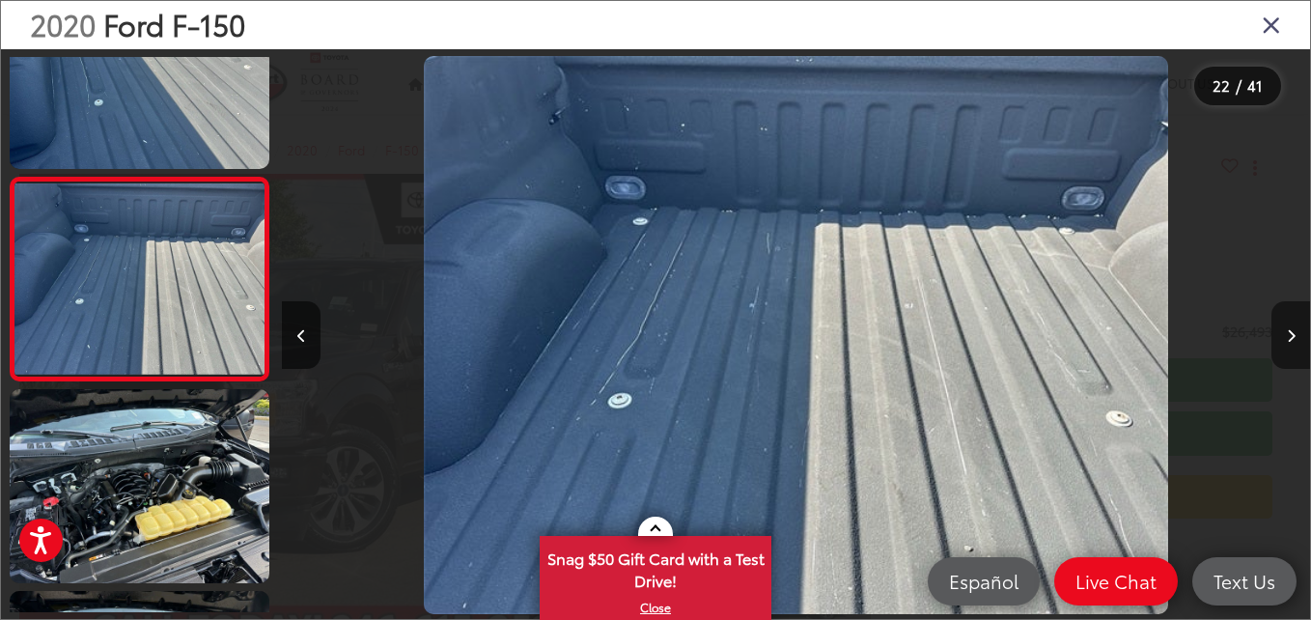
click at [1292, 333] on icon "Next image" at bounding box center [1291, 336] width 9 height 14
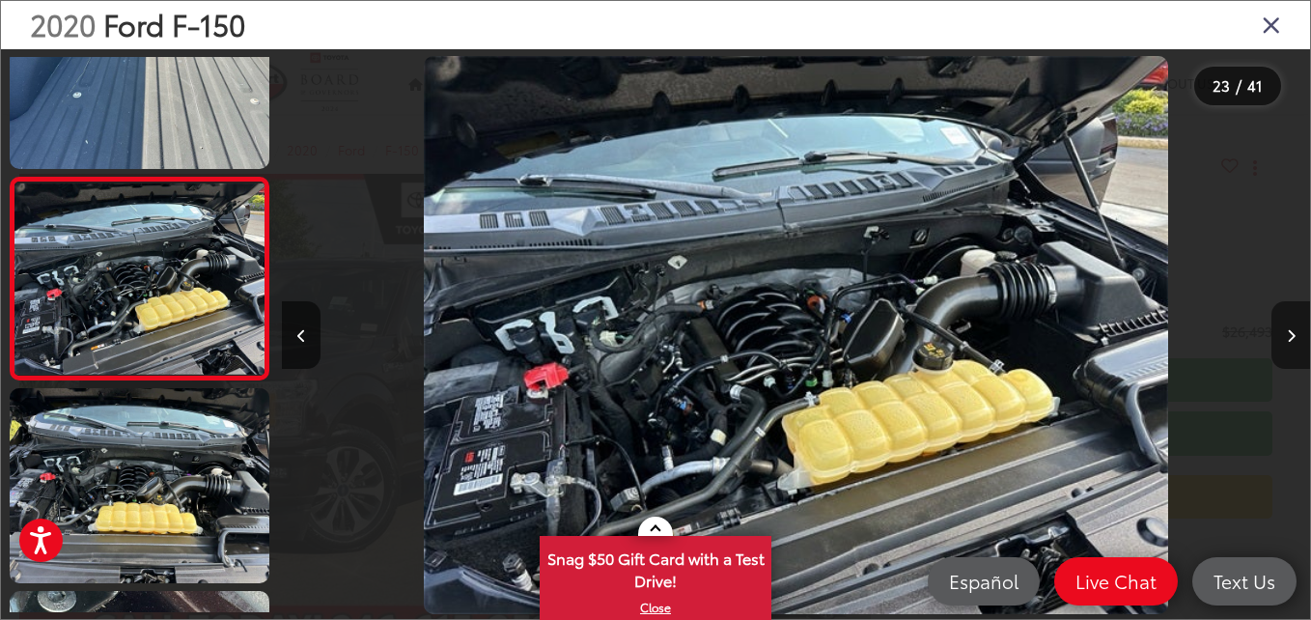
click at [1292, 333] on icon "Next image" at bounding box center [1291, 336] width 9 height 14
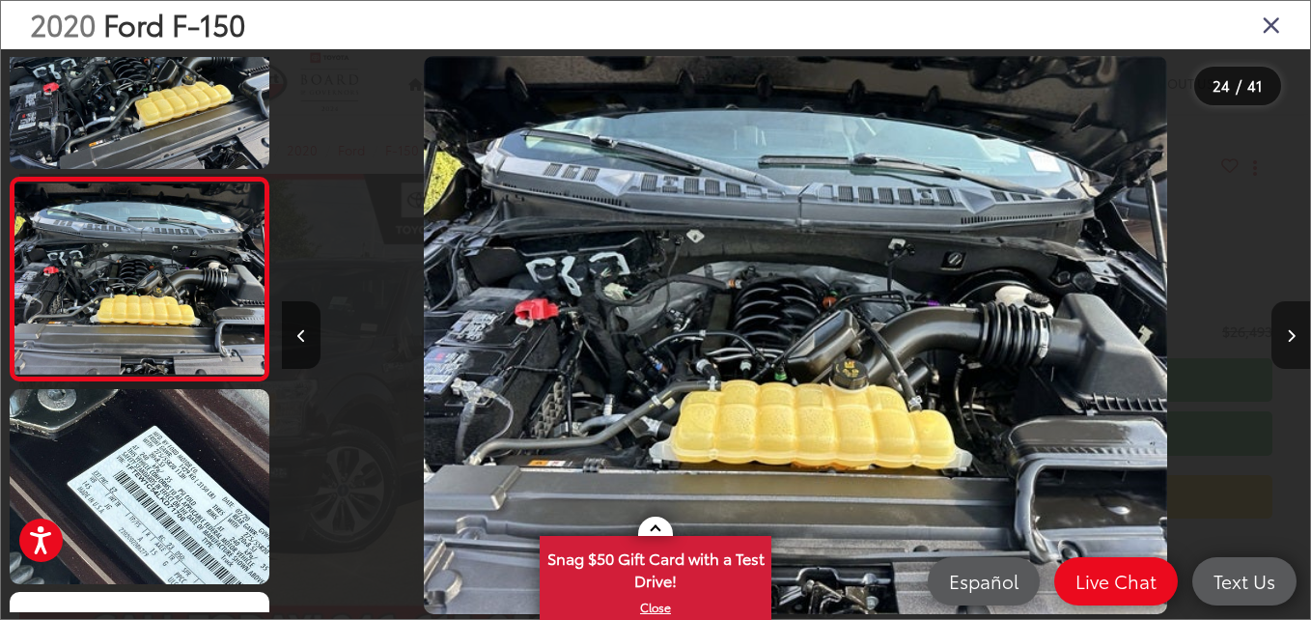
click at [1292, 333] on icon "Next image" at bounding box center [1291, 336] width 9 height 14
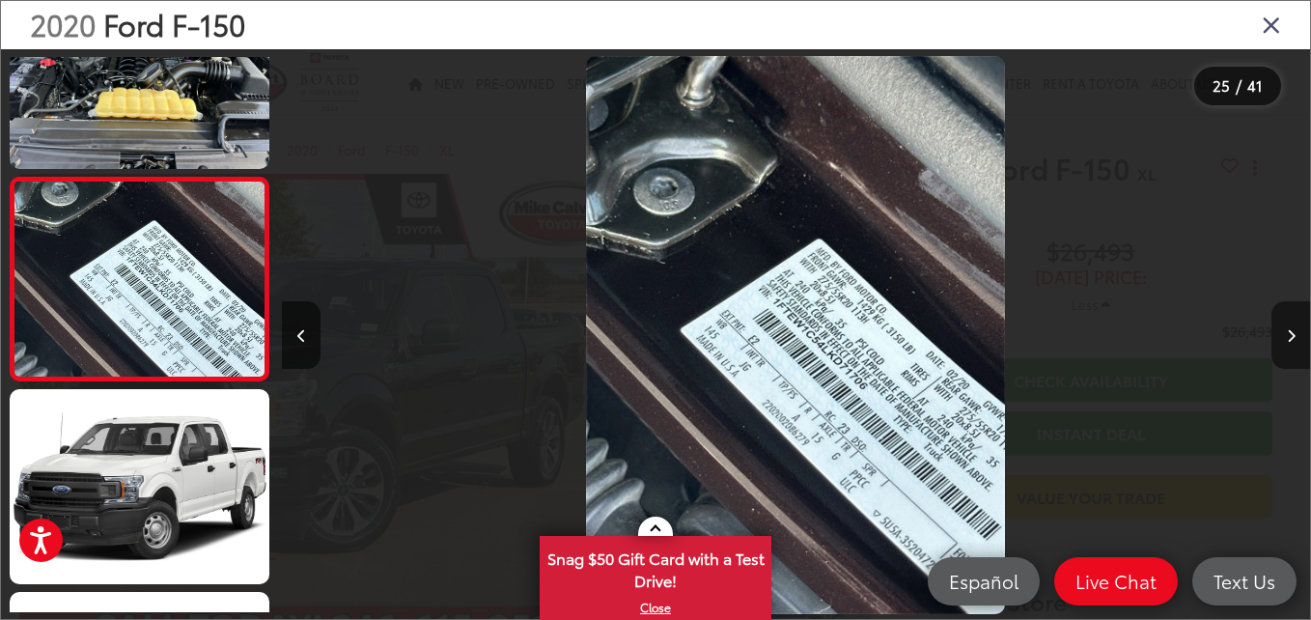
click at [1292, 333] on icon "Next image" at bounding box center [1291, 336] width 9 height 14
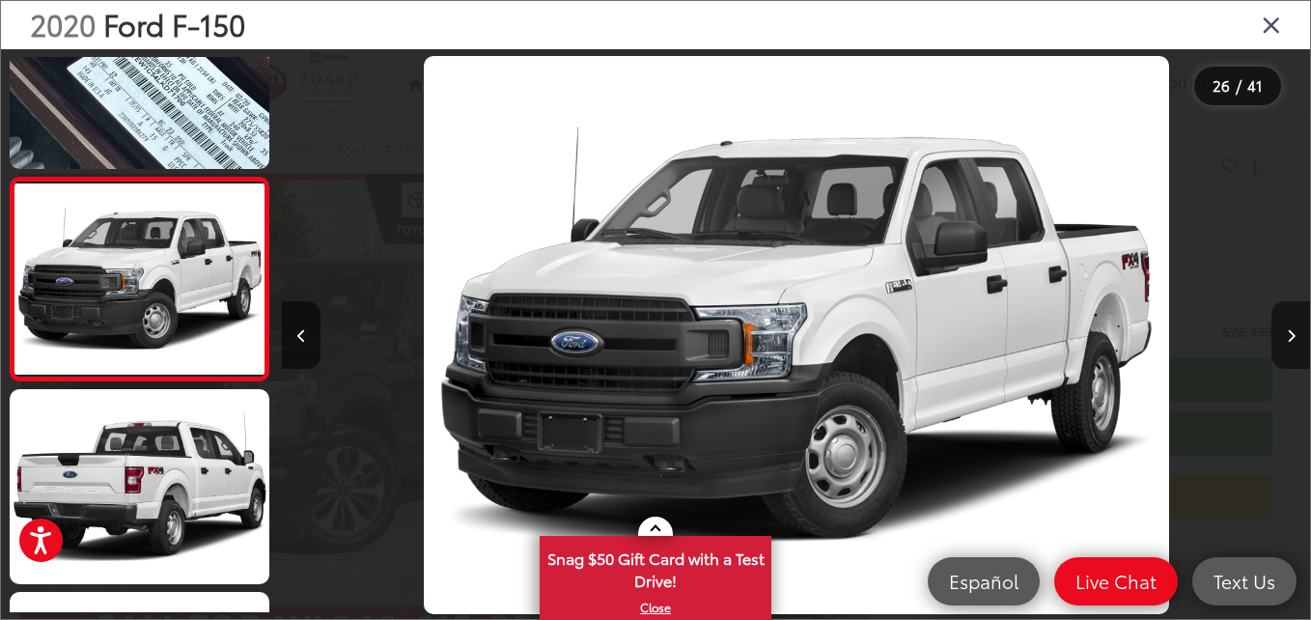
click at [1292, 333] on icon "Next image" at bounding box center [1291, 336] width 9 height 14
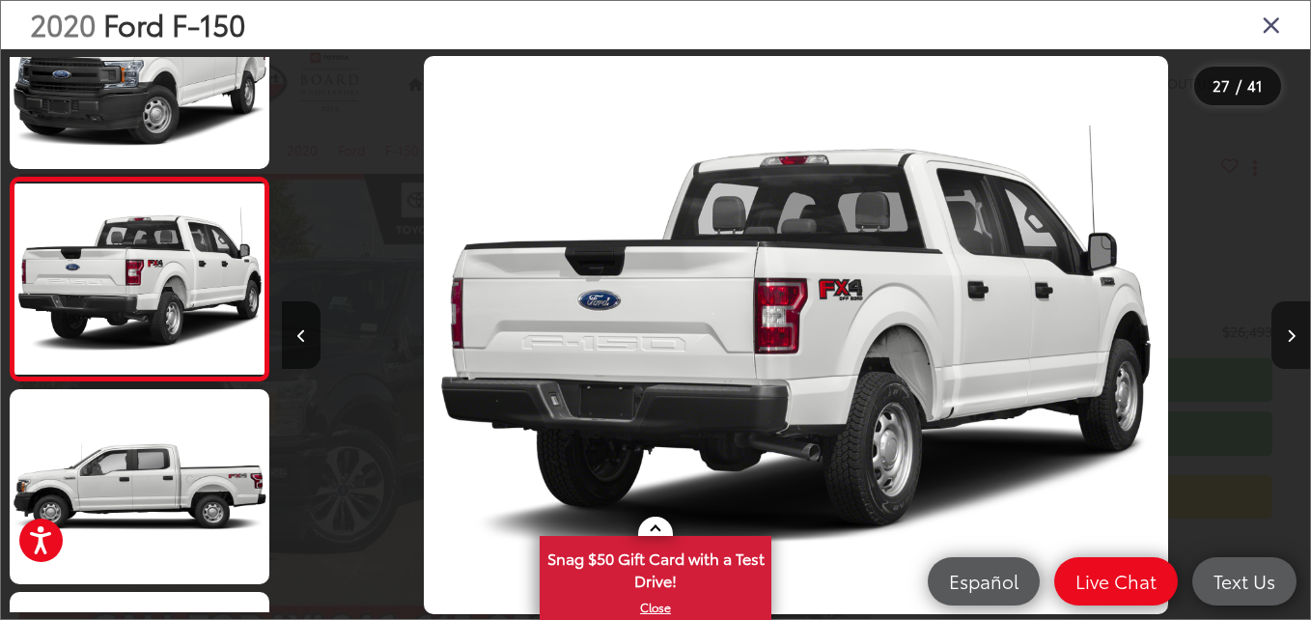
click at [1292, 333] on icon "Next image" at bounding box center [1291, 336] width 9 height 14
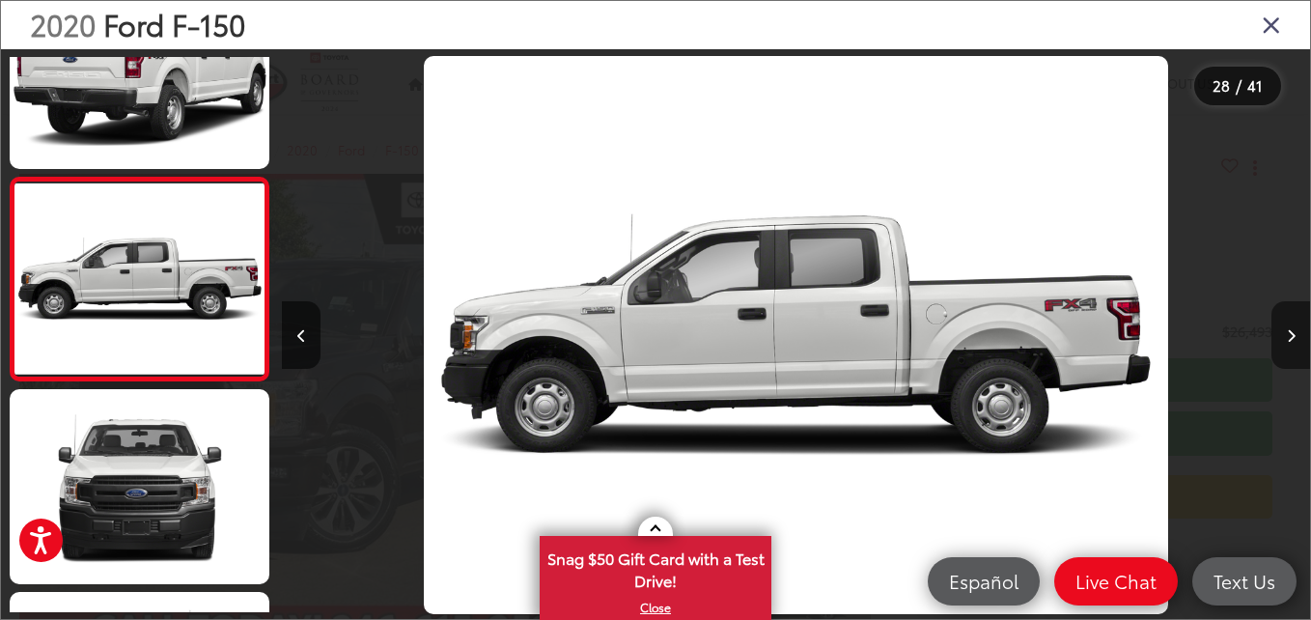
click at [1292, 333] on icon "Next image" at bounding box center [1291, 336] width 9 height 14
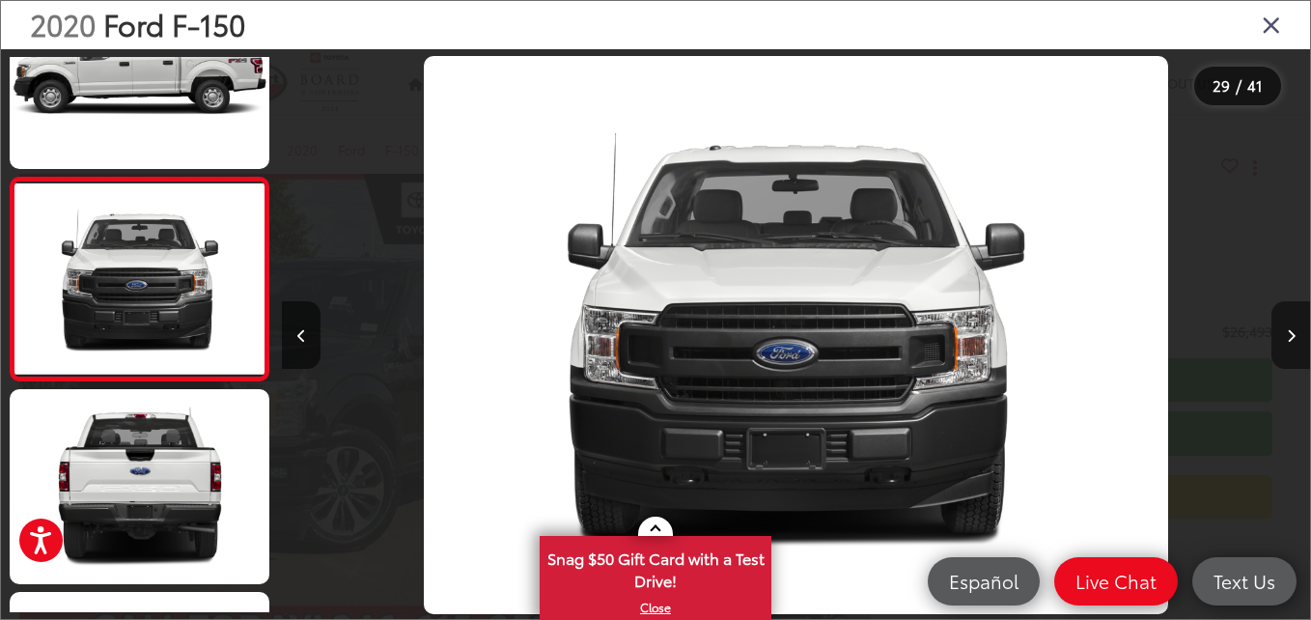
click at [1292, 333] on icon "Next image" at bounding box center [1291, 336] width 9 height 14
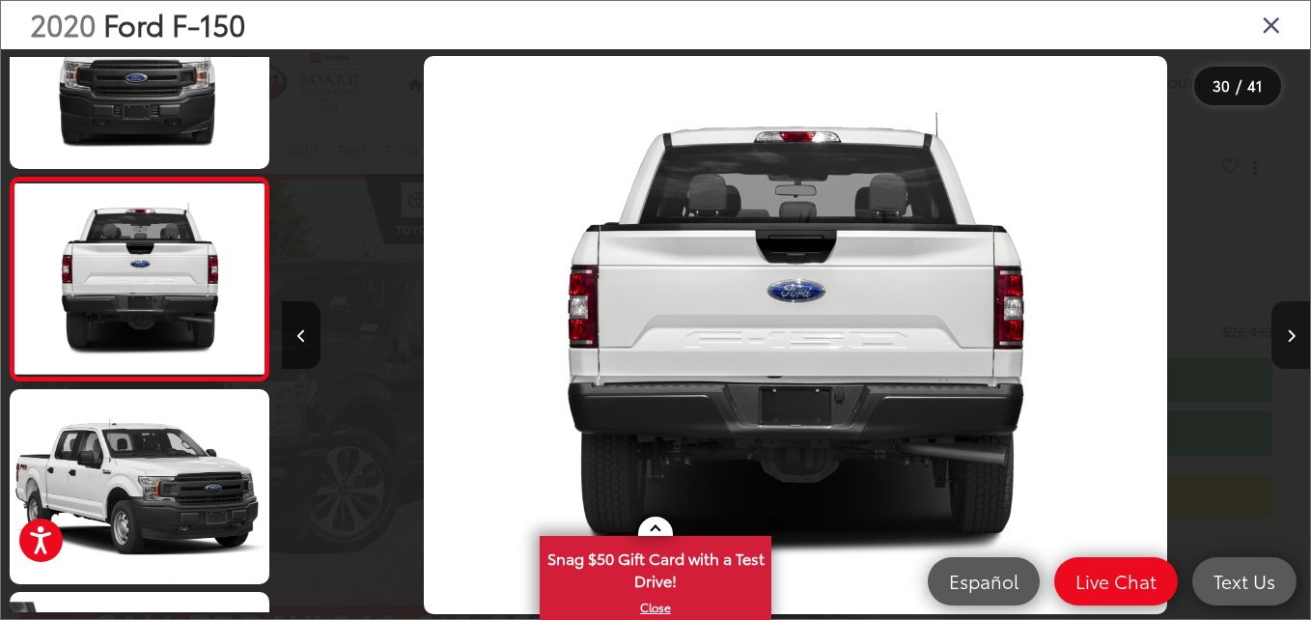
click at [1292, 333] on icon "Next image" at bounding box center [1291, 336] width 9 height 14
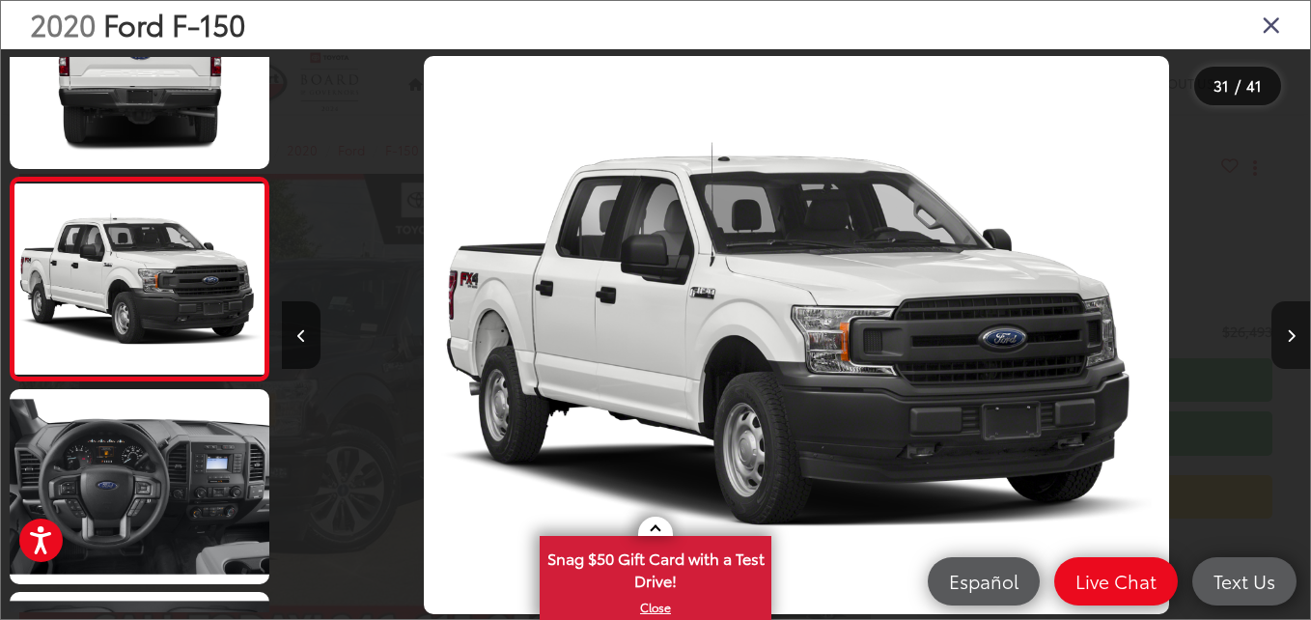
click at [1292, 333] on icon "Next image" at bounding box center [1291, 336] width 9 height 14
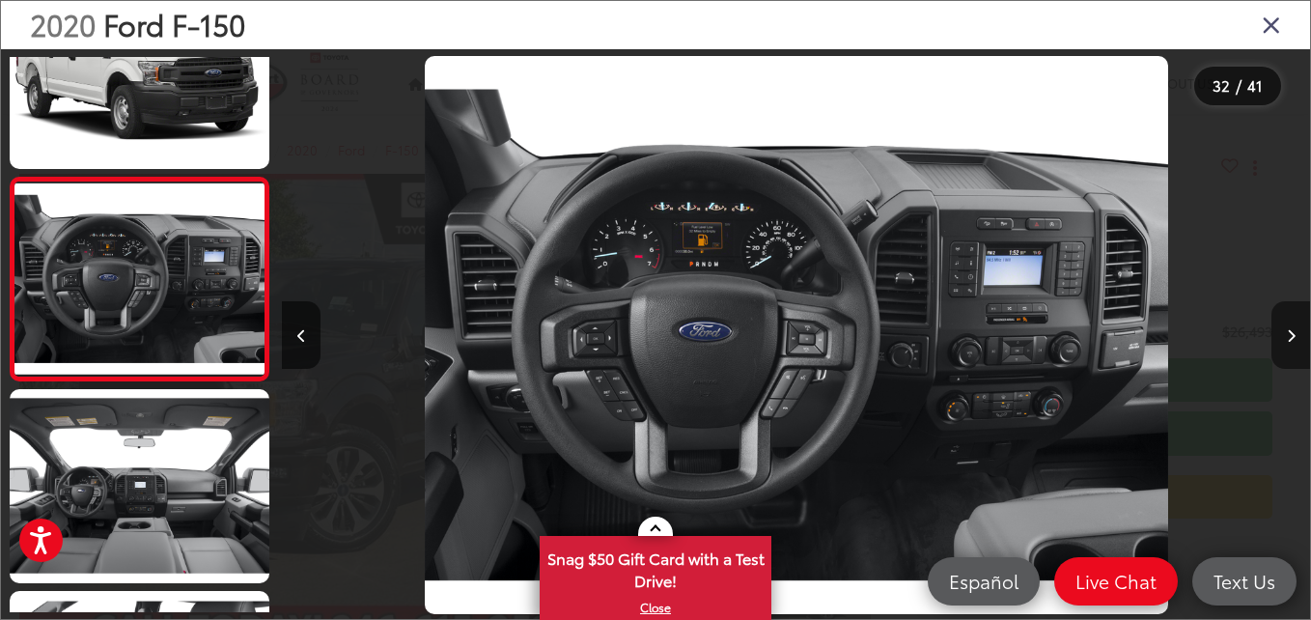
click at [1292, 333] on icon "Next image" at bounding box center [1291, 336] width 9 height 14
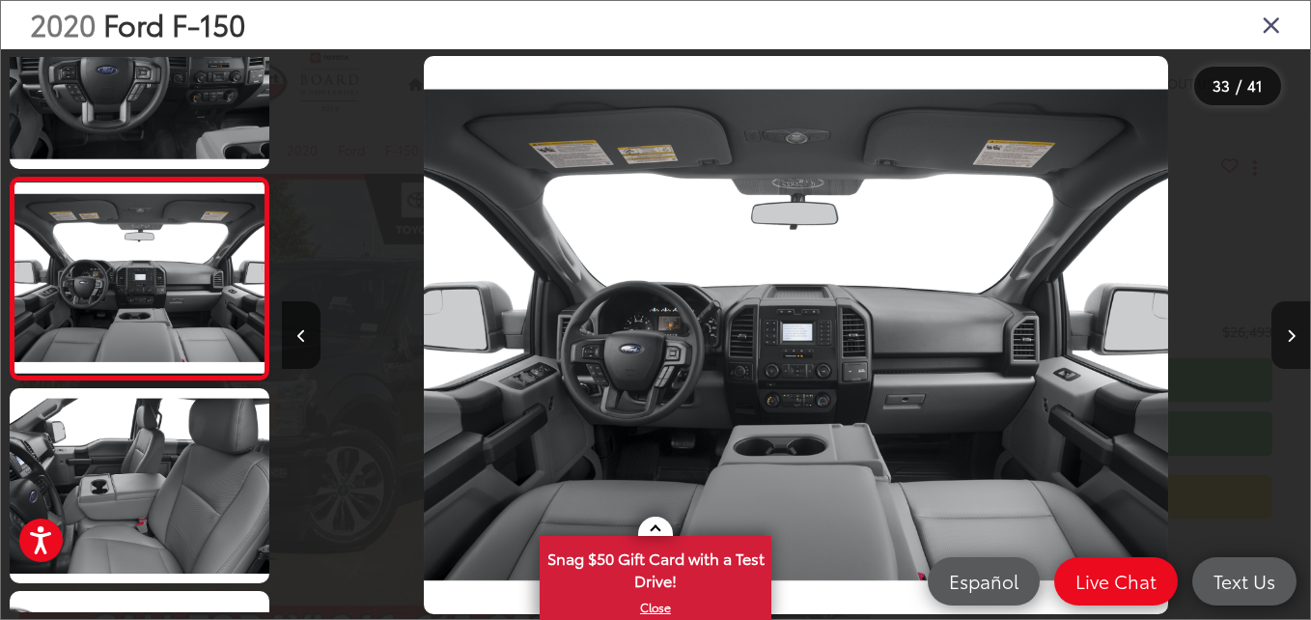
click at [1292, 333] on icon "Next image" at bounding box center [1291, 336] width 9 height 14
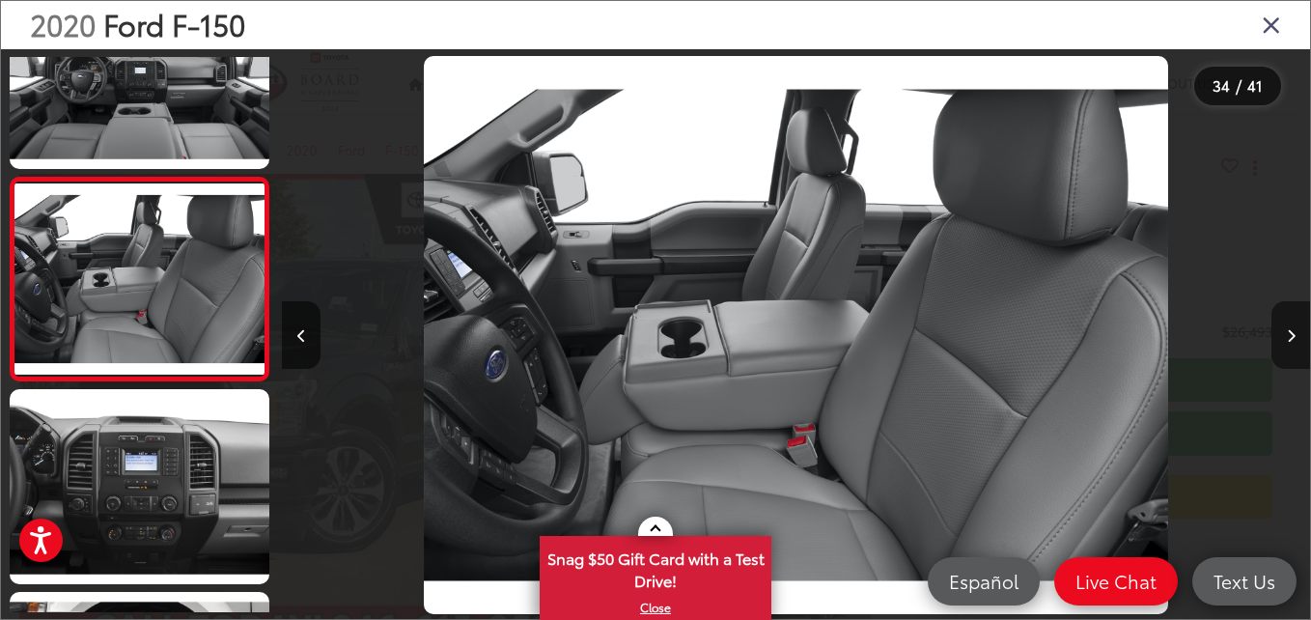
click at [1292, 333] on icon "Next image" at bounding box center [1291, 336] width 9 height 14
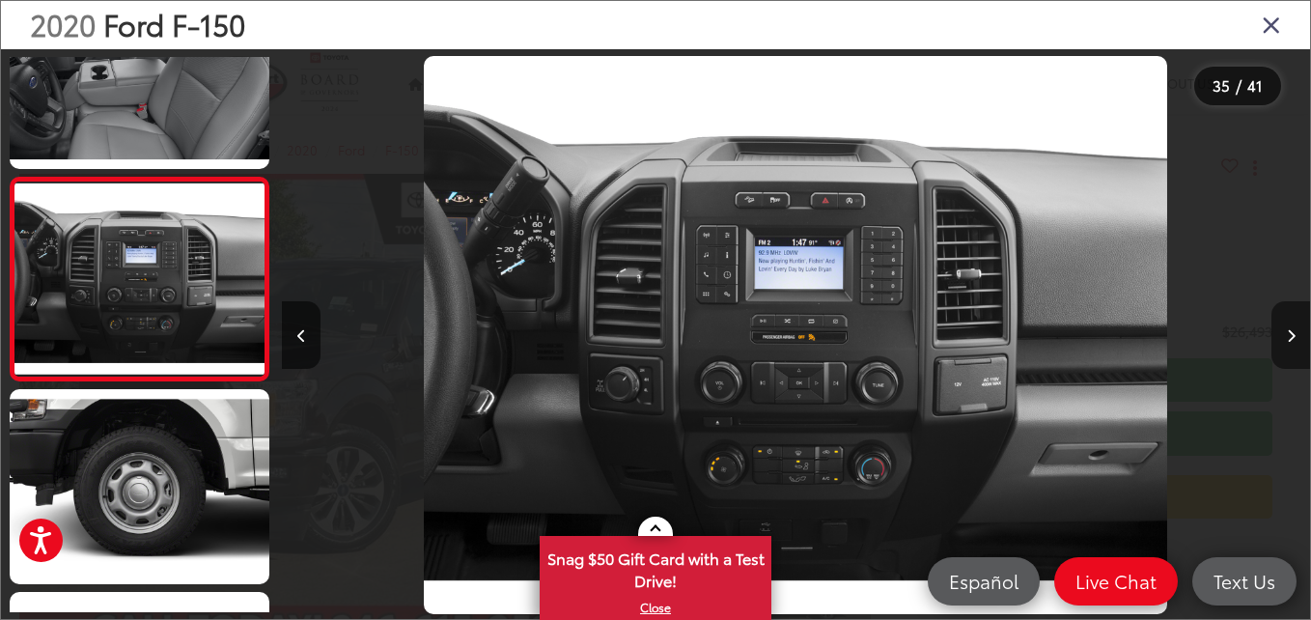
click at [1292, 333] on icon "Next image" at bounding box center [1291, 336] width 9 height 14
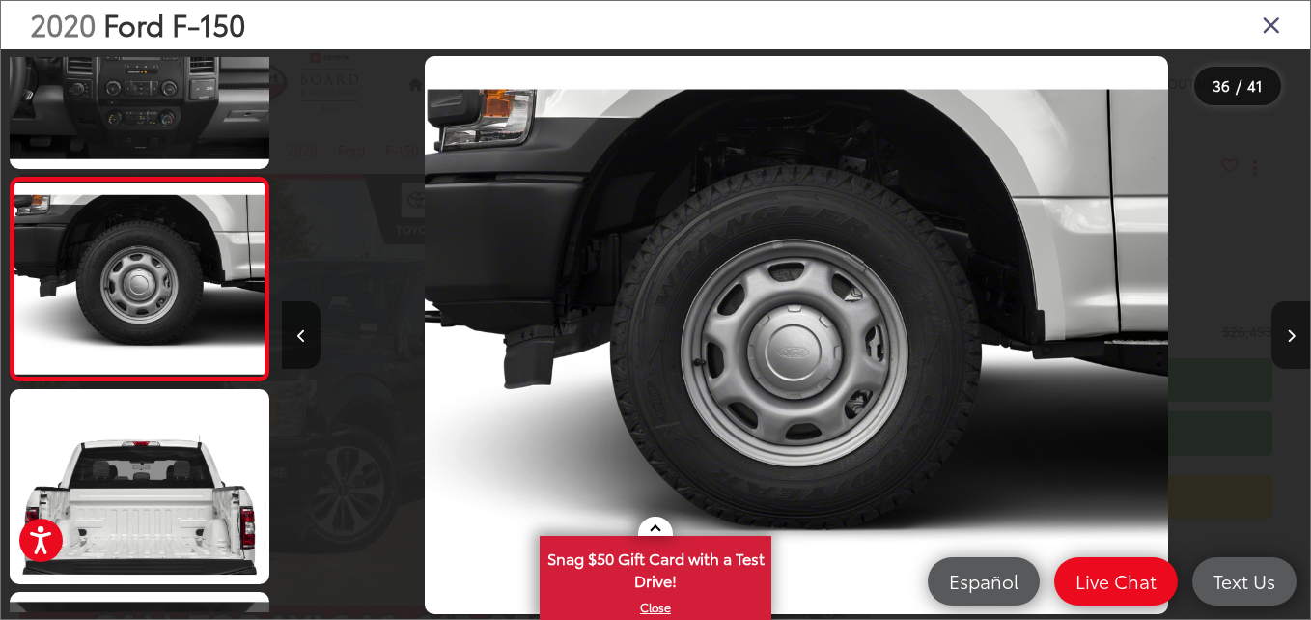
click at [1292, 333] on icon "Next image" at bounding box center [1291, 336] width 9 height 14
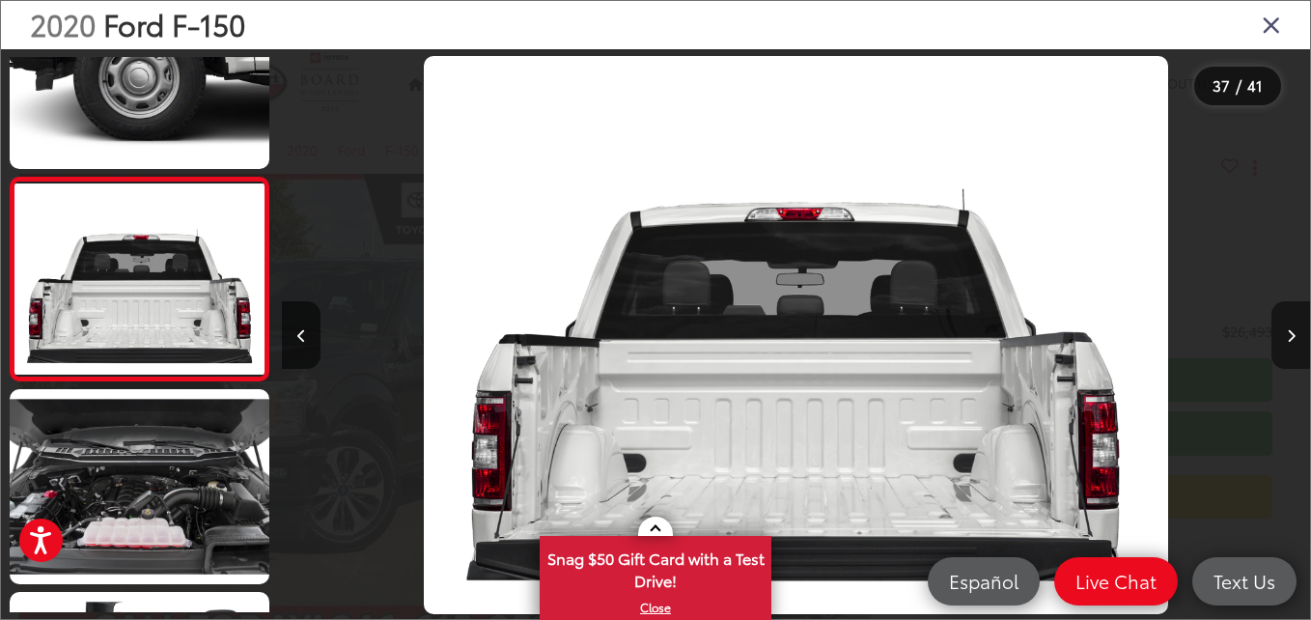
click at [1292, 333] on icon "Next image" at bounding box center [1291, 336] width 9 height 14
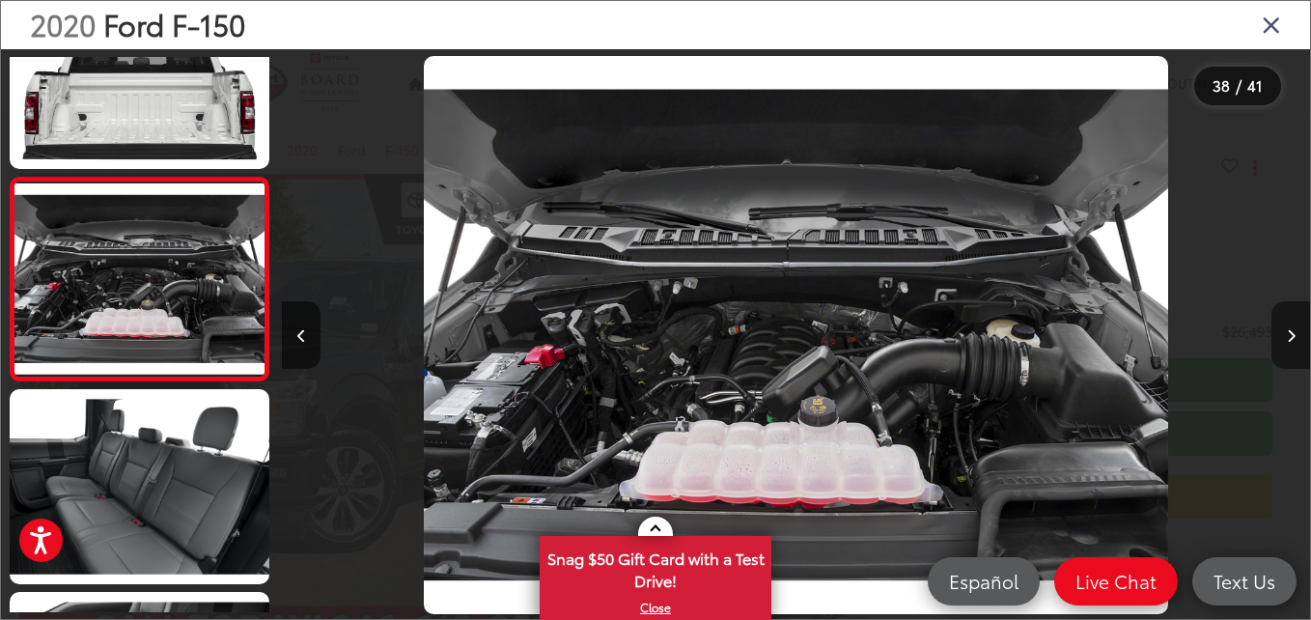
click at [1292, 333] on icon "Next image" at bounding box center [1291, 336] width 9 height 14
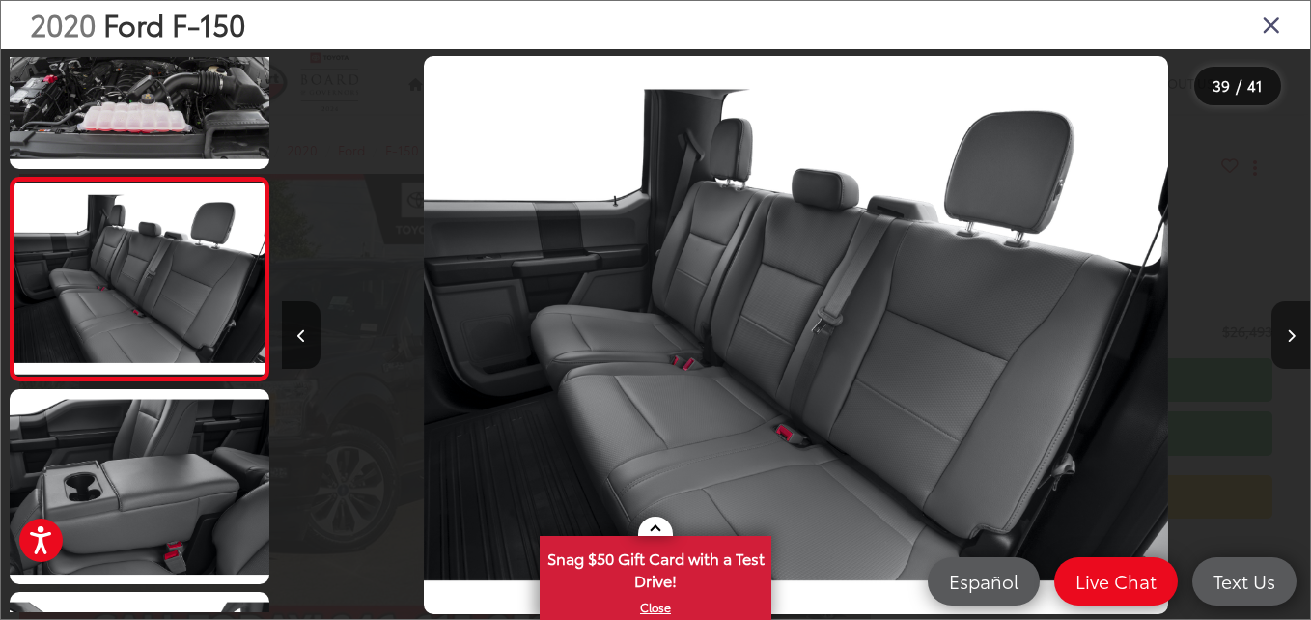
click at [1292, 333] on icon "Next image" at bounding box center [1291, 336] width 9 height 14
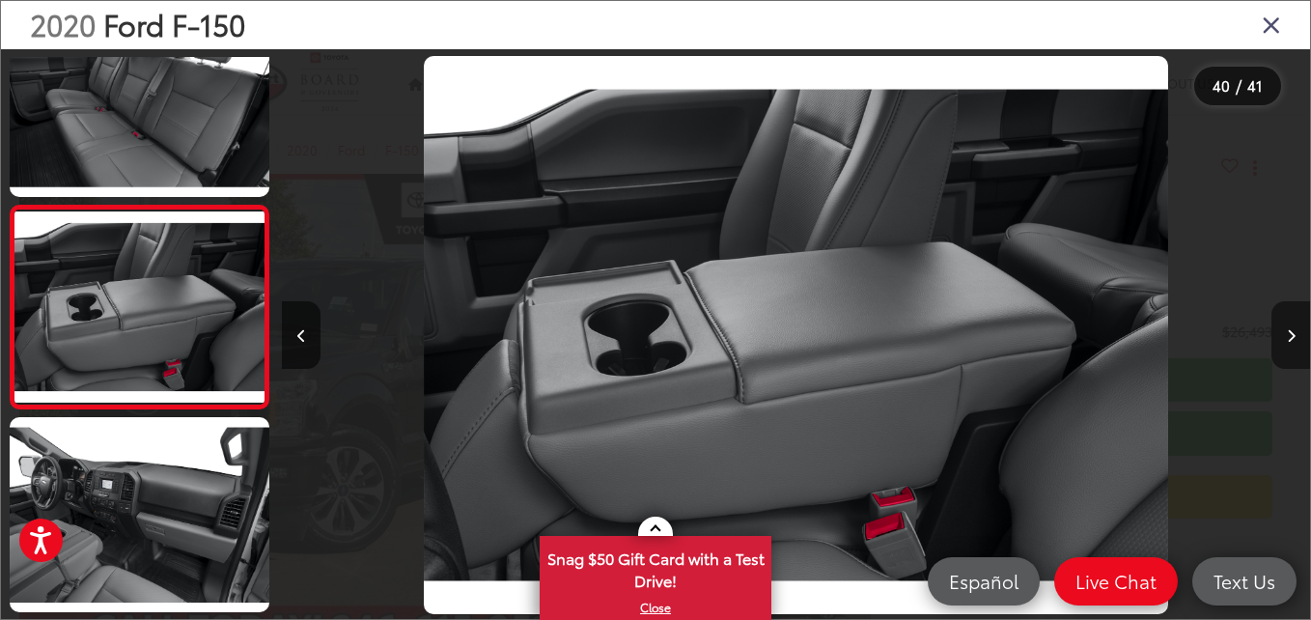
click at [1292, 333] on icon "Next image" at bounding box center [1291, 336] width 9 height 14
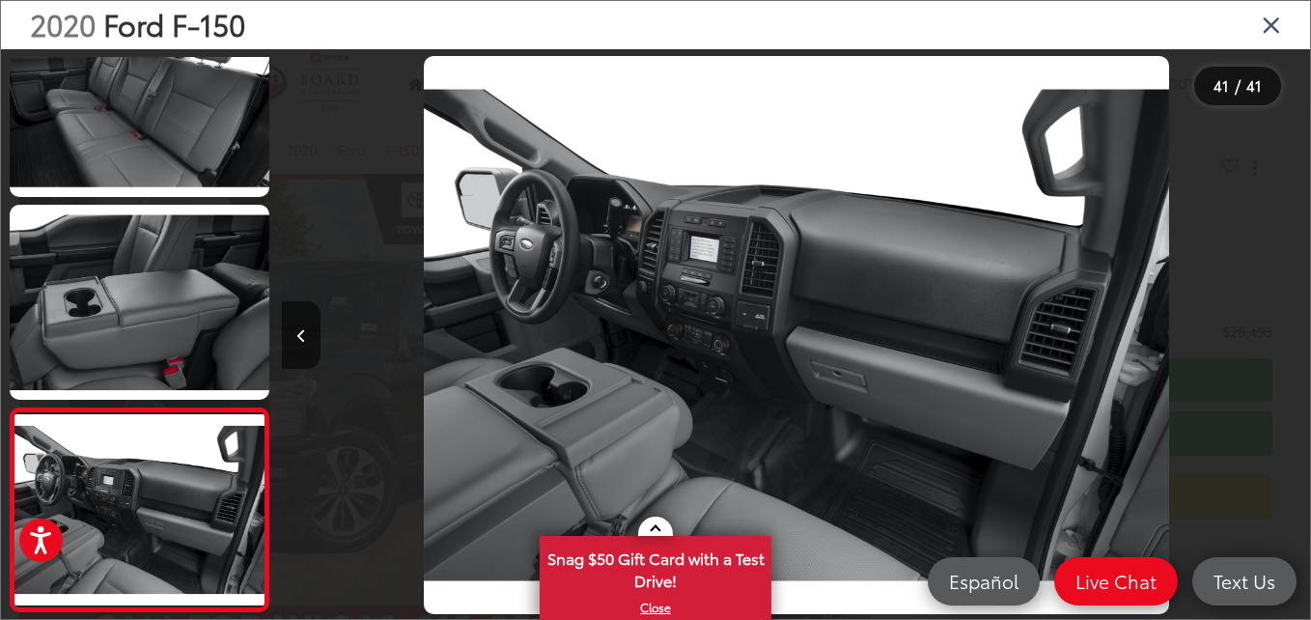
click at [1292, 333] on div at bounding box center [1181, 334] width 257 height 571
click at [1270, 18] on icon "Close gallery" at bounding box center [1271, 24] width 19 height 25
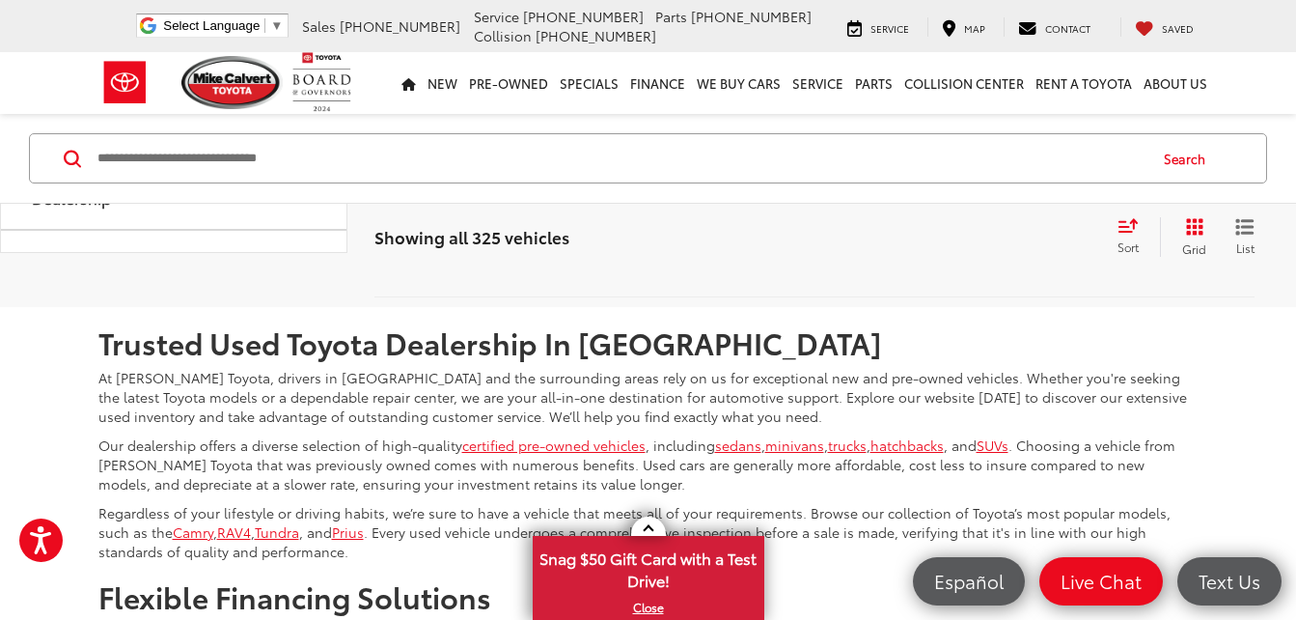
scroll to position [8326, 0]
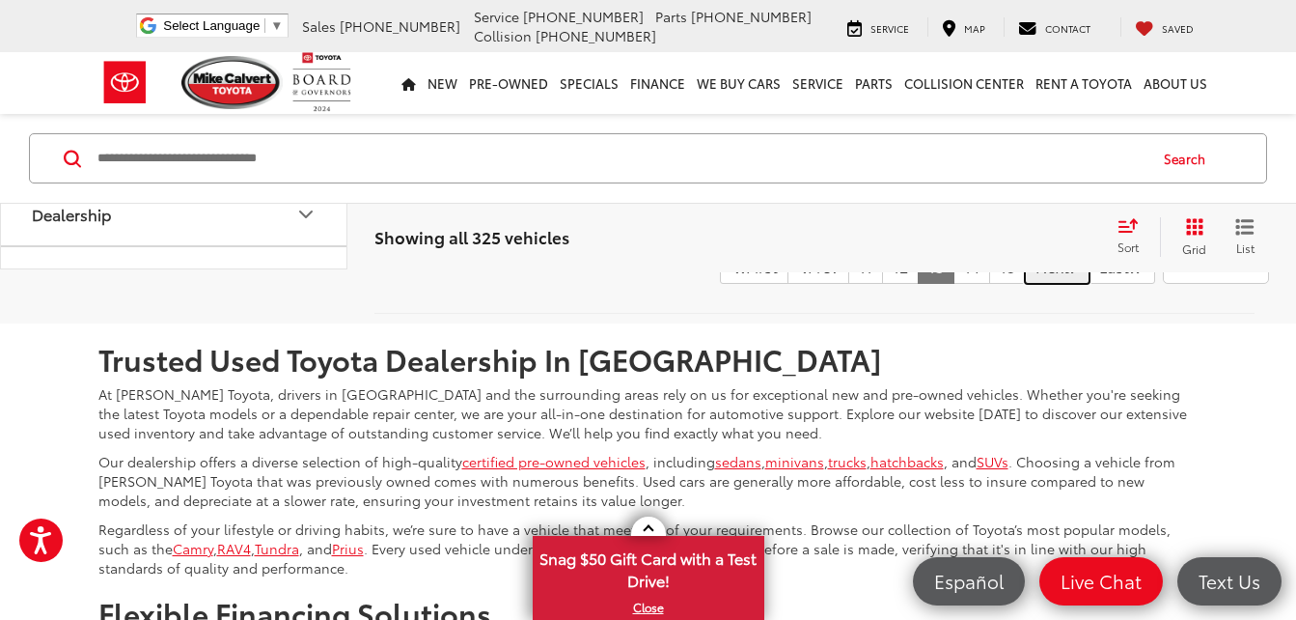
click at [1026, 284] on link "Next" at bounding box center [1057, 266] width 65 height 35
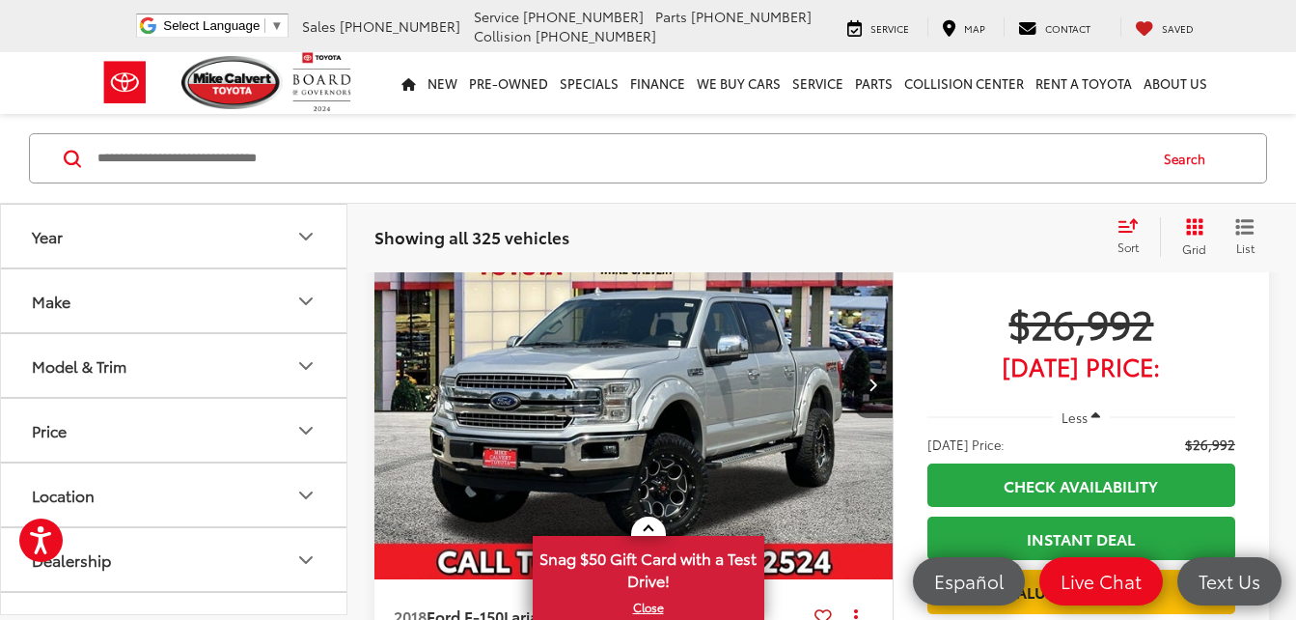
scroll to position [3061, 0]
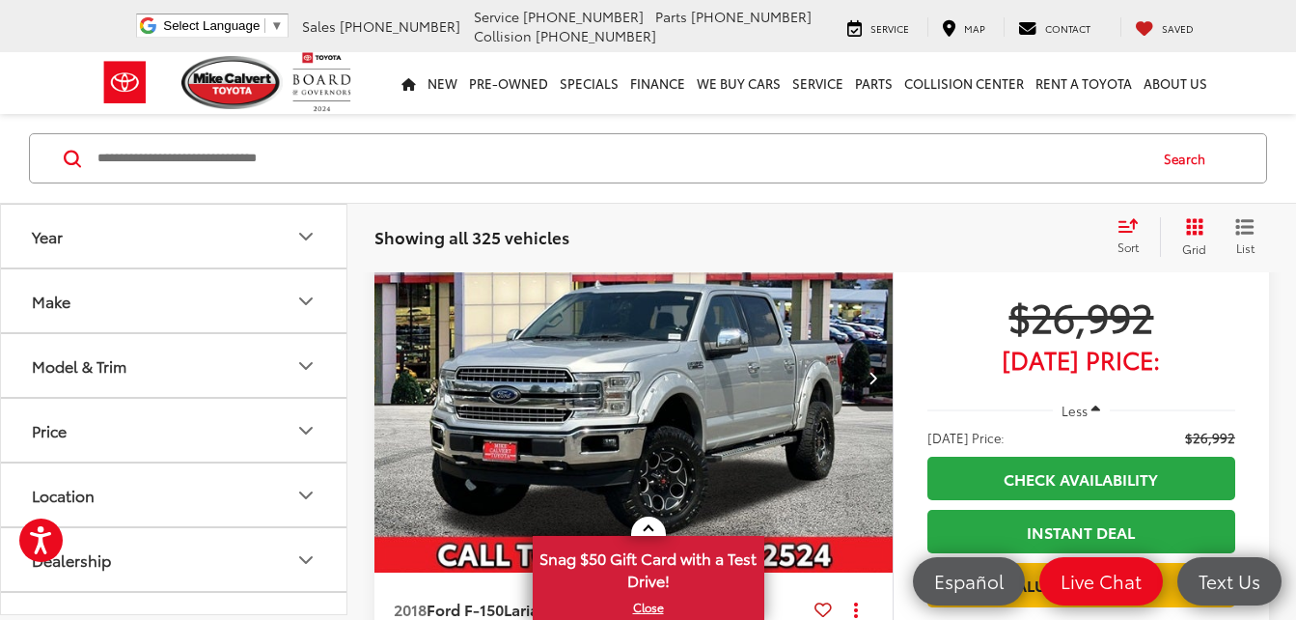
click at [874, 376] on icon "Next image" at bounding box center [873, 378] width 9 height 14
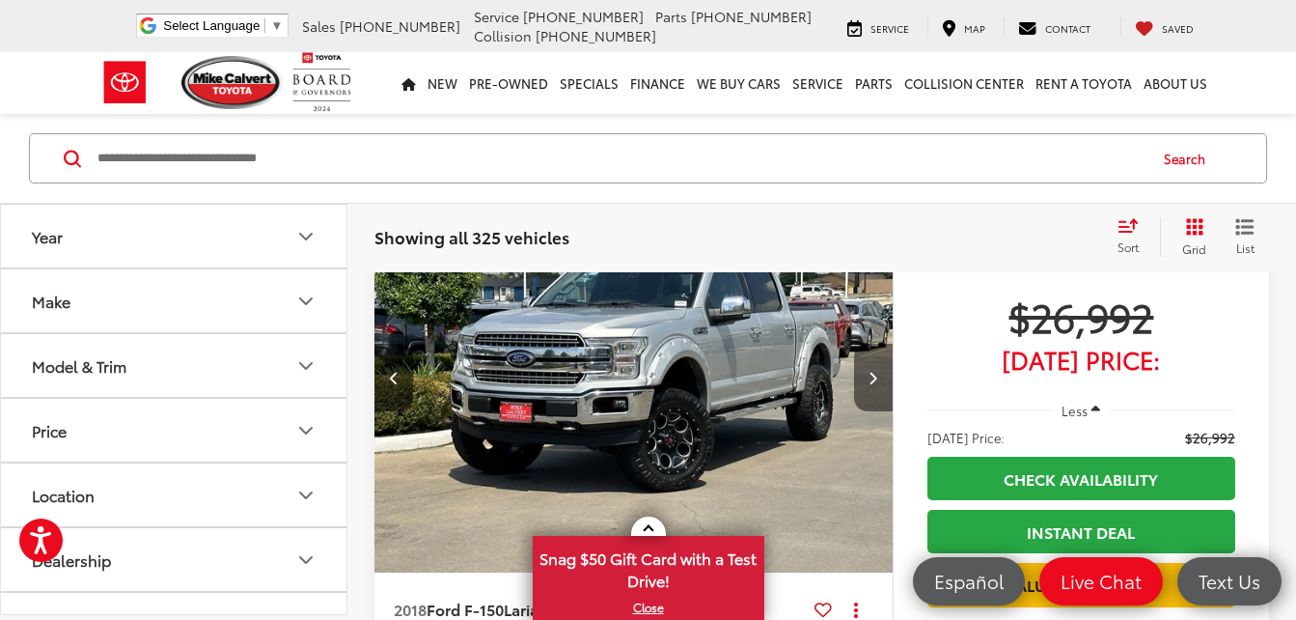
click at [874, 376] on icon "Next image" at bounding box center [873, 378] width 9 height 14
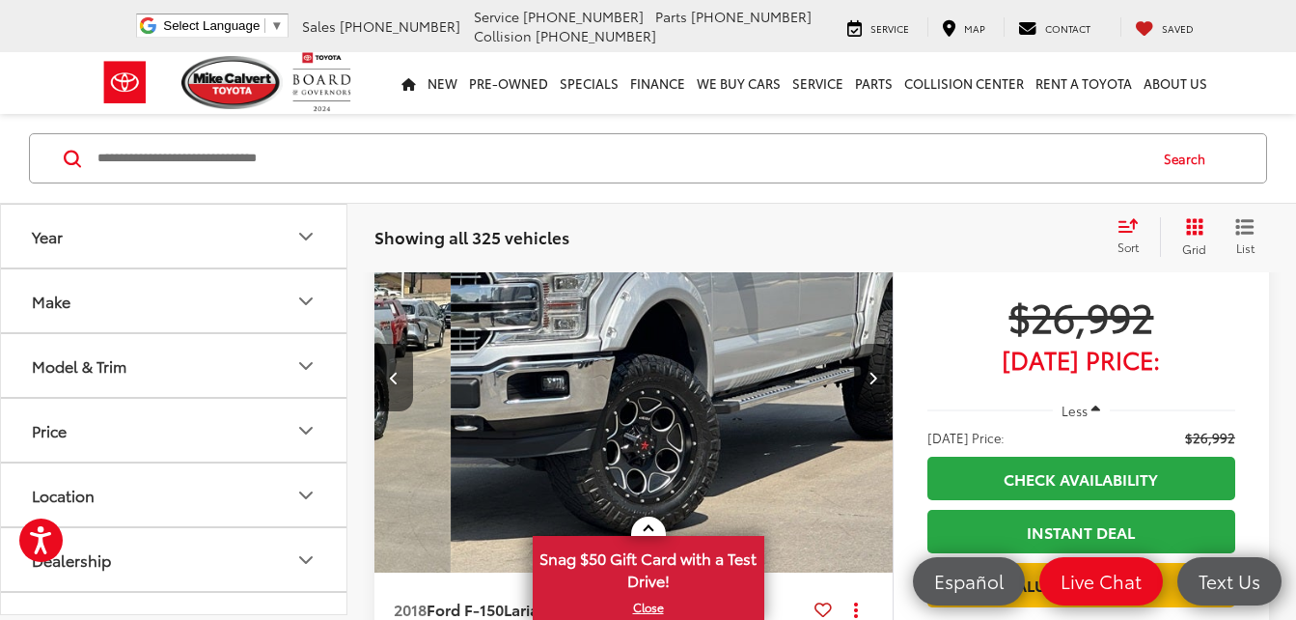
scroll to position [0, 1042]
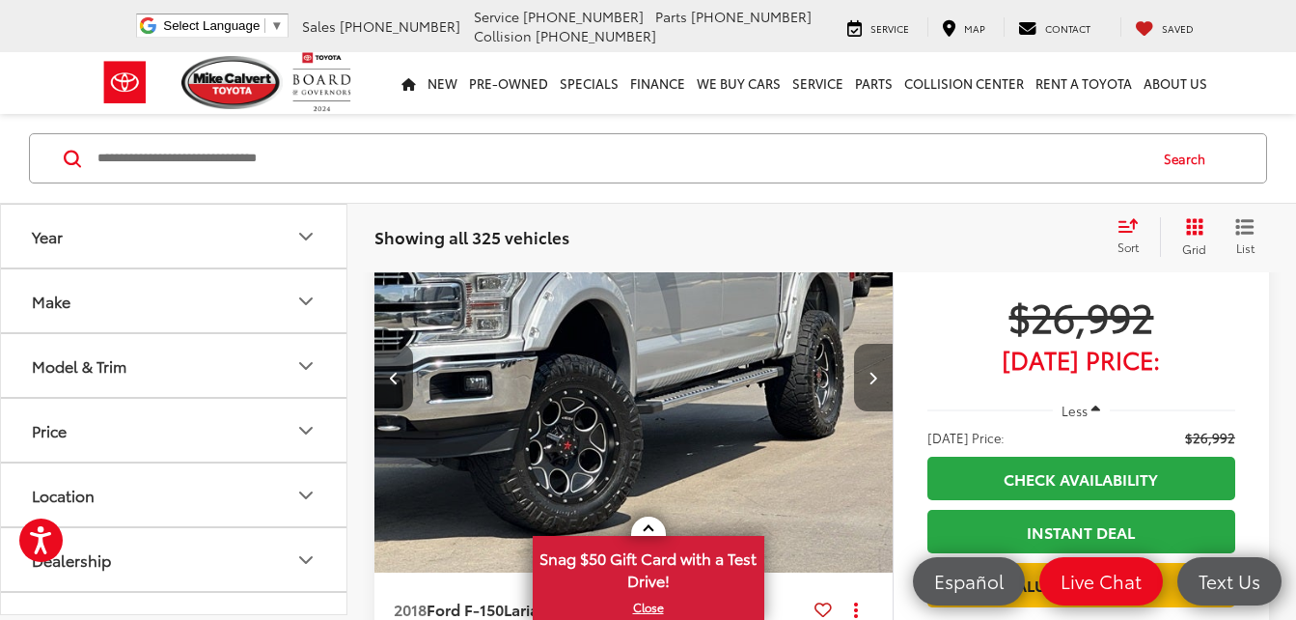
click at [874, 376] on icon "Next image" at bounding box center [873, 378] width 9 height 14
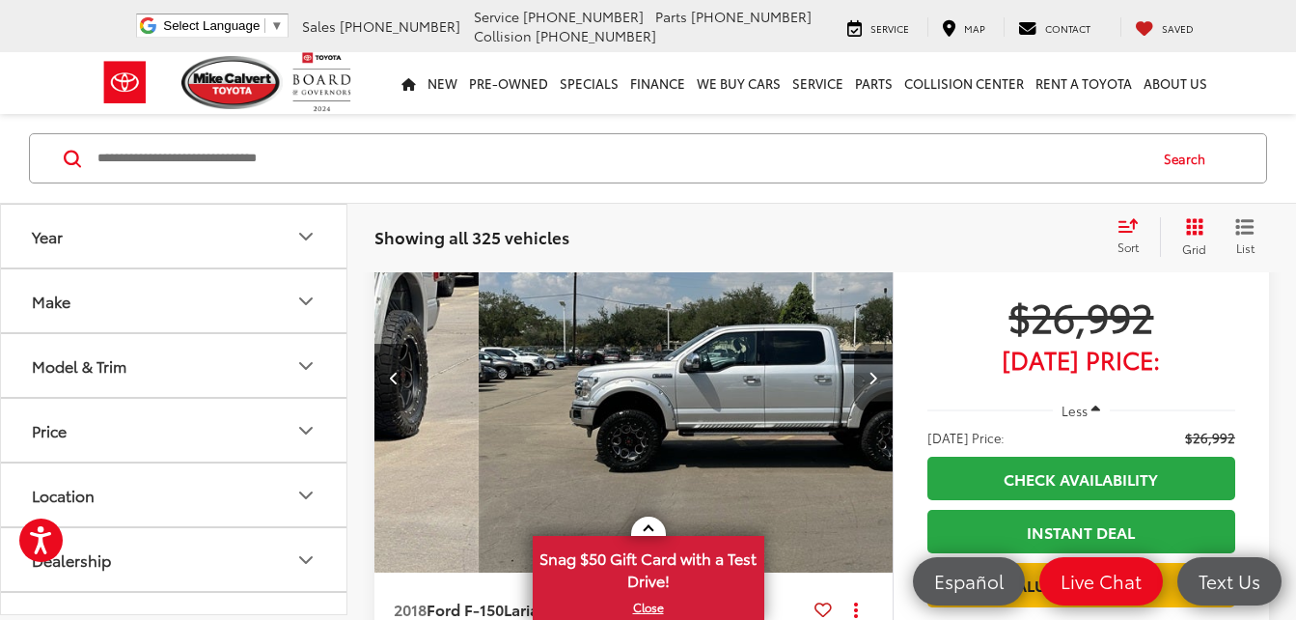
scroll to position [0, 1564]
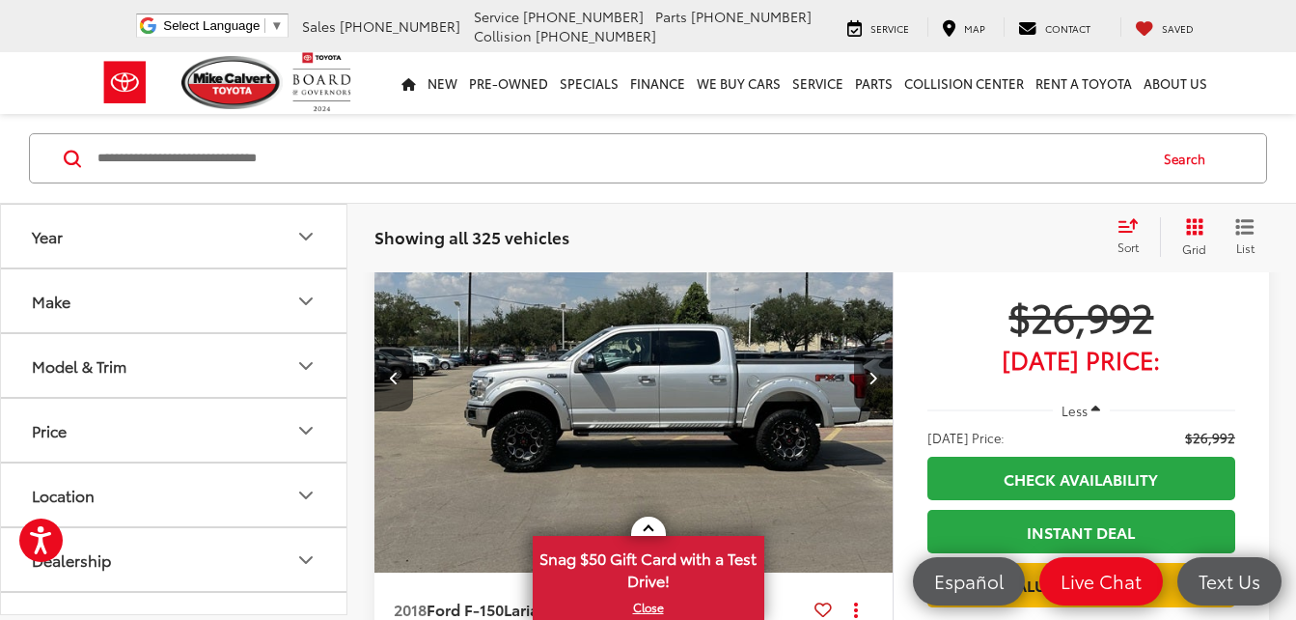
click at [874, 376] on icon "Next image" at bounding box center [873, 378] width 9 height 14
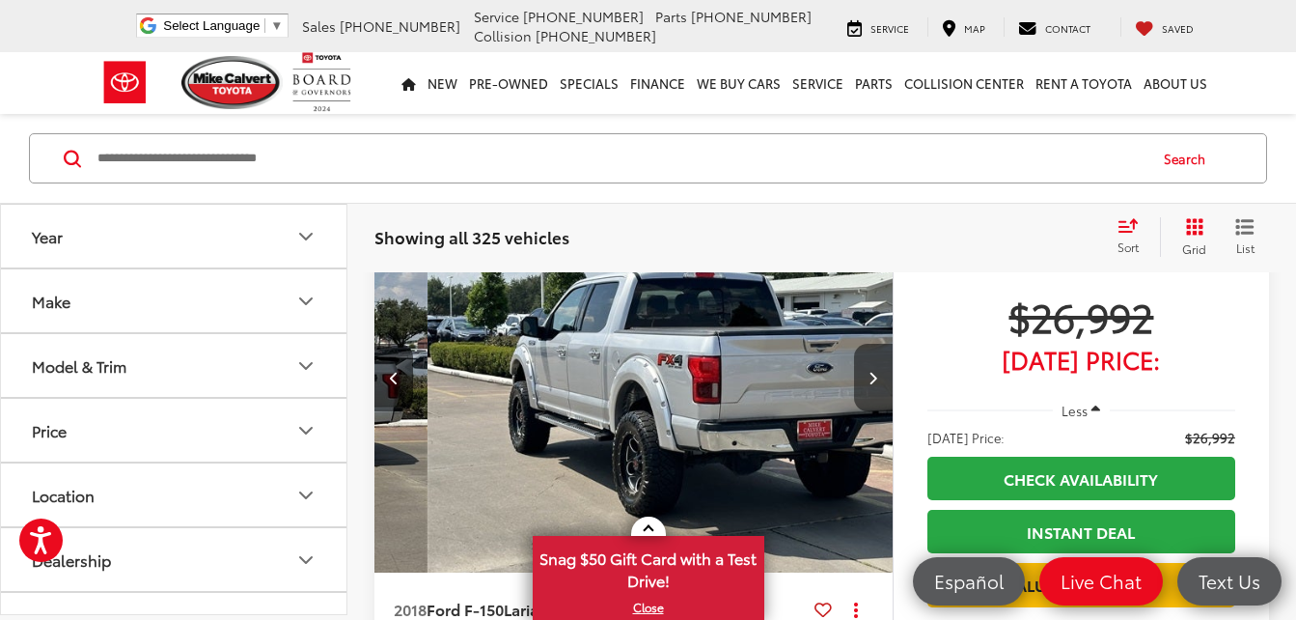
scroll to position [0, 2085]
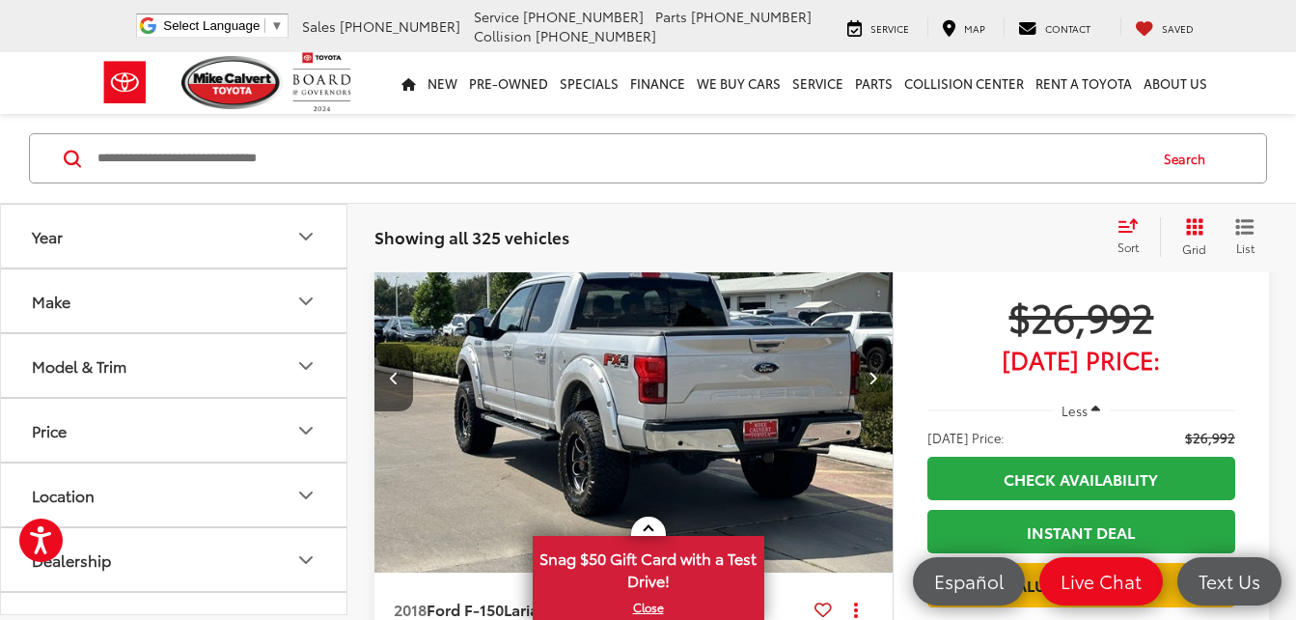
click at [874, 376] on icon "Next image" at bounding box center [873, 378] width 9 height 14
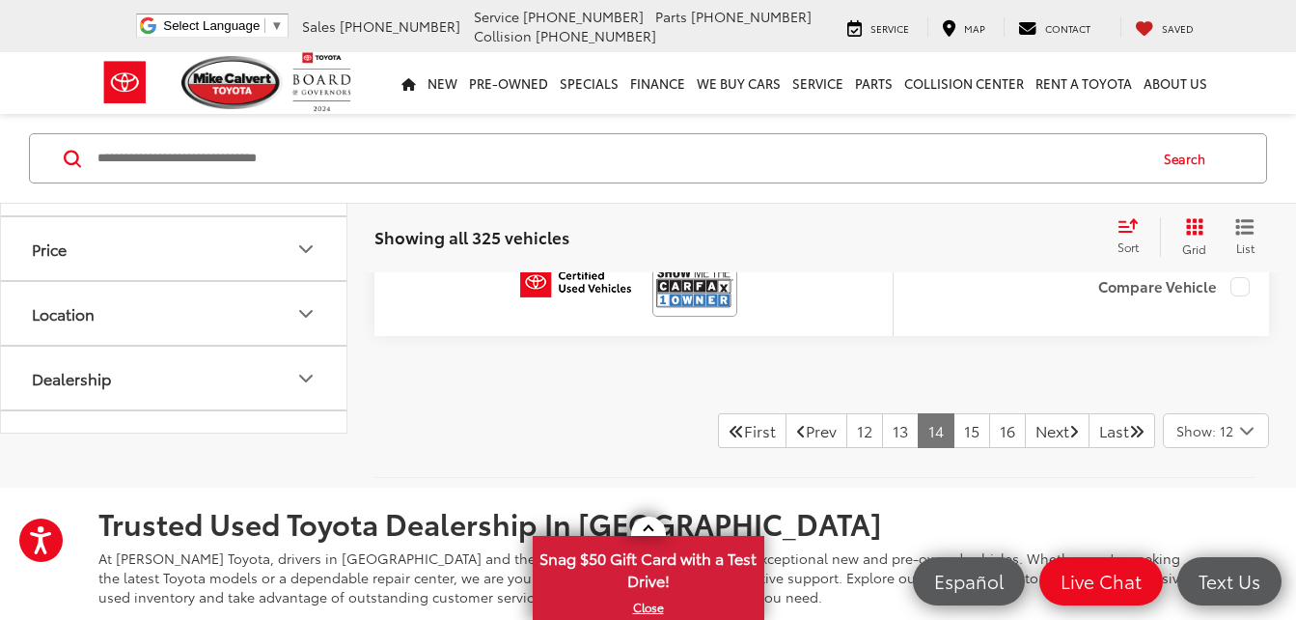
scroll to position [8339, 0]
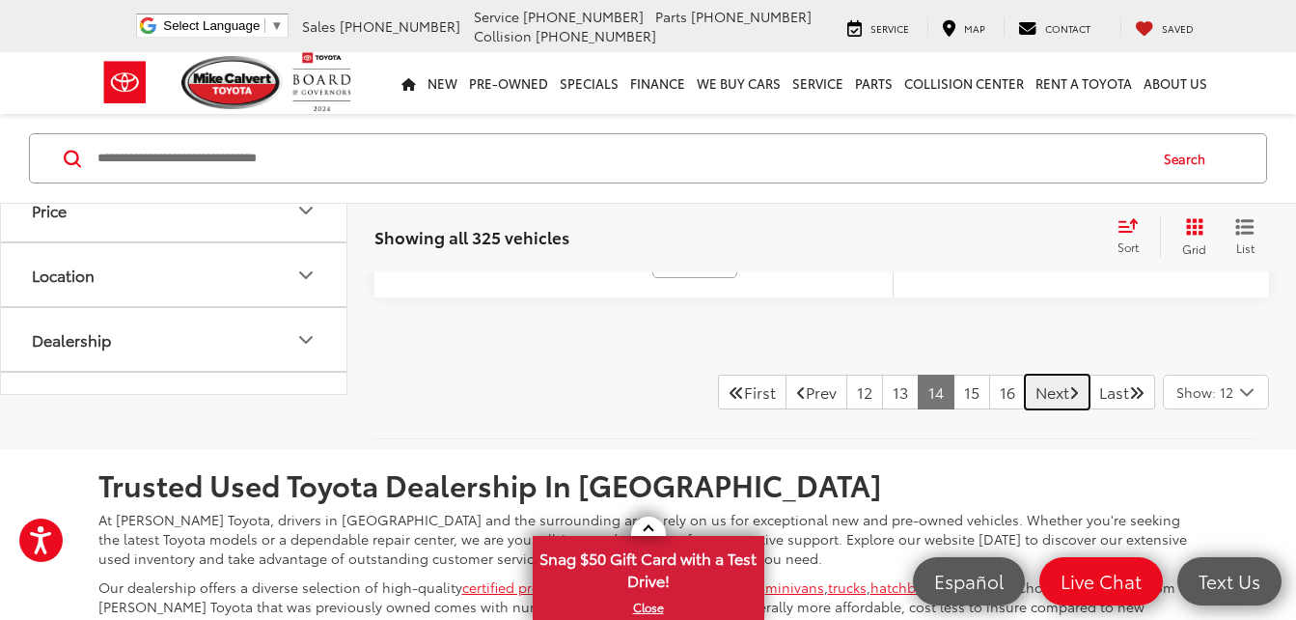
click at [1070, 398] on icon "Next Page" at bounding box center [1075, 391] width 10 height 15
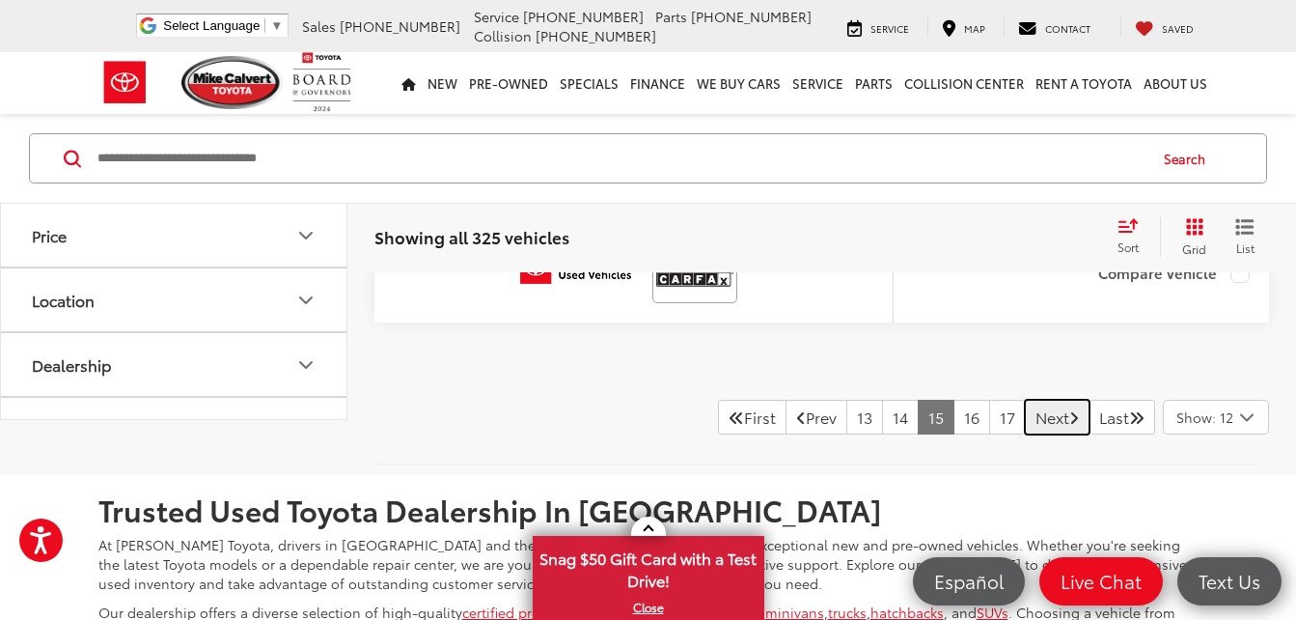
click at [1038, 418] on link "Next" at bounding box center [1057, 417] width 65 height 35
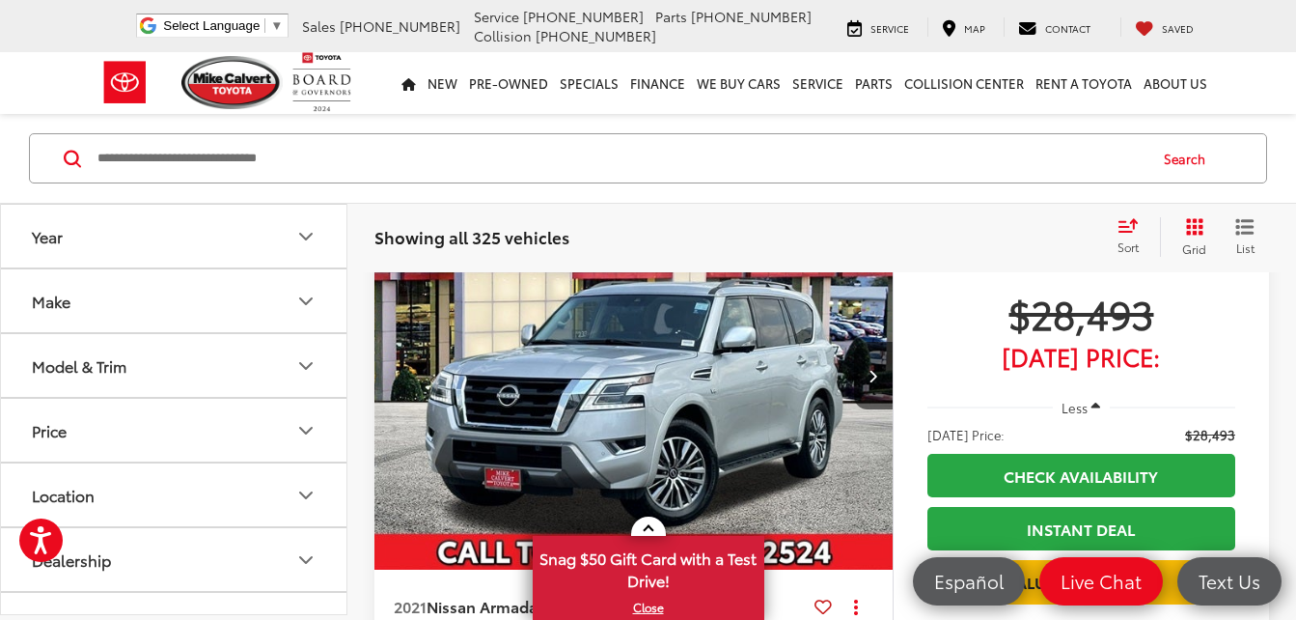
scroll to position [1001, 0]
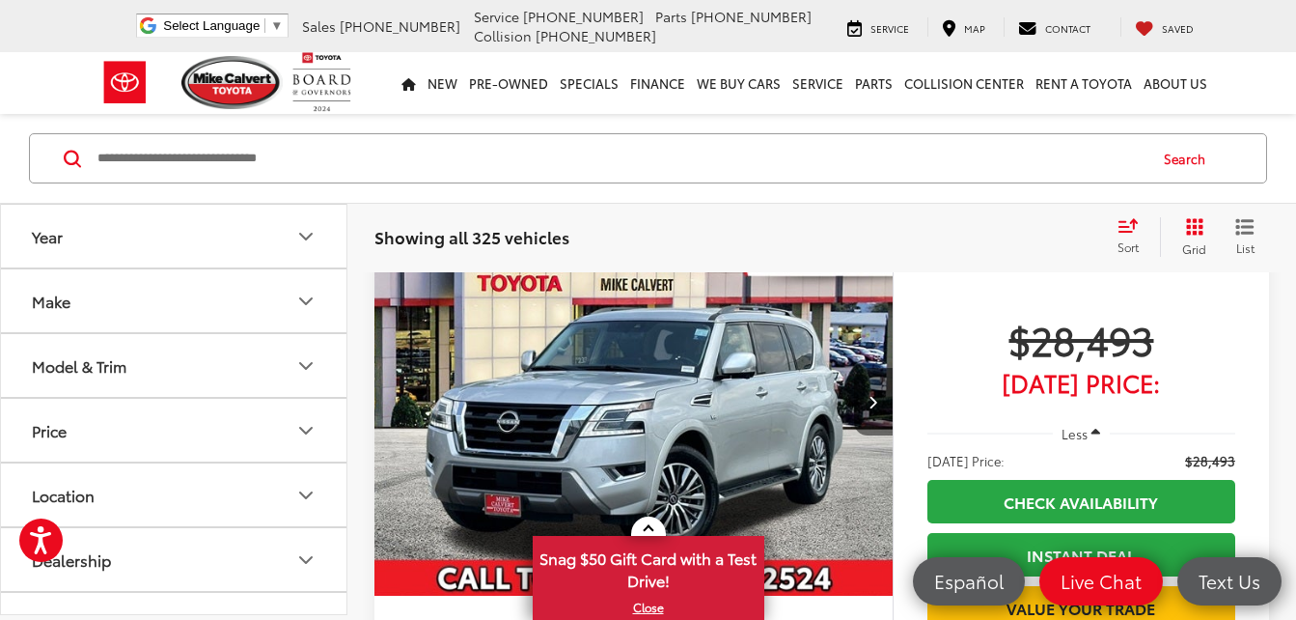
click at [870, 397] on icon "Next image" at bounding box center [873, 402] width 9 height 14
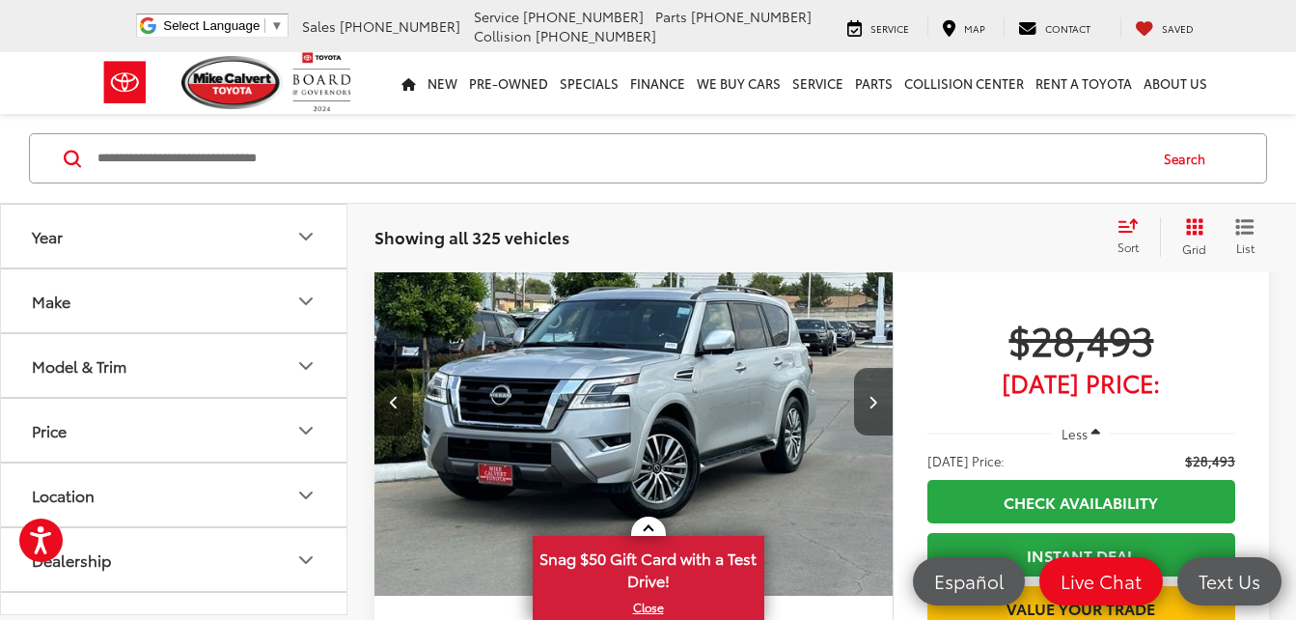
click at [870, 397] on icon "Next image" at bounding box center [873, 402] width 9 height 14
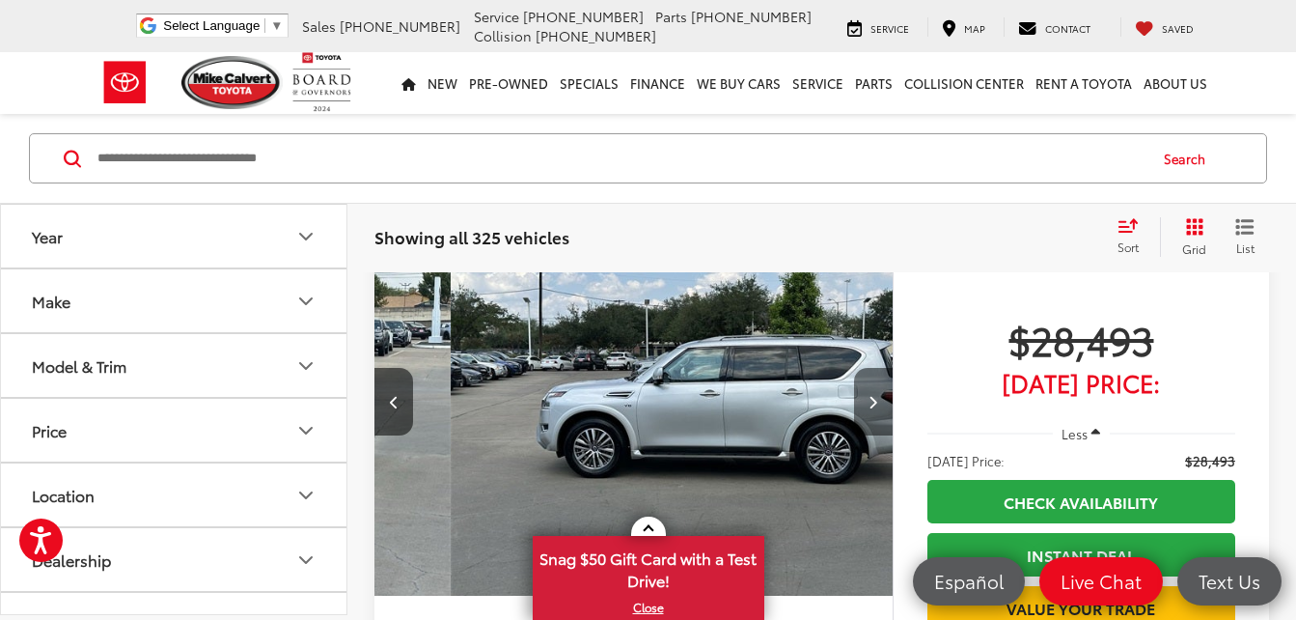
scroll to position [0, 1042]
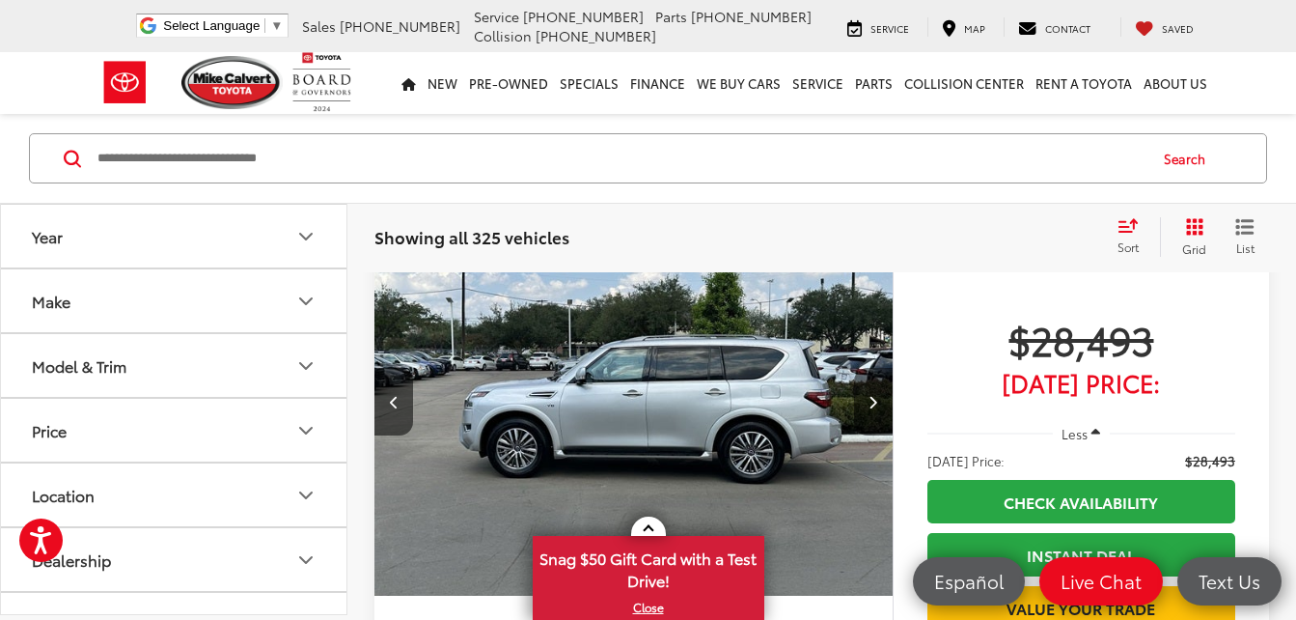
click at [870, 397] on icon "Next image" at bounding box center [873, 402] width 9 height 14
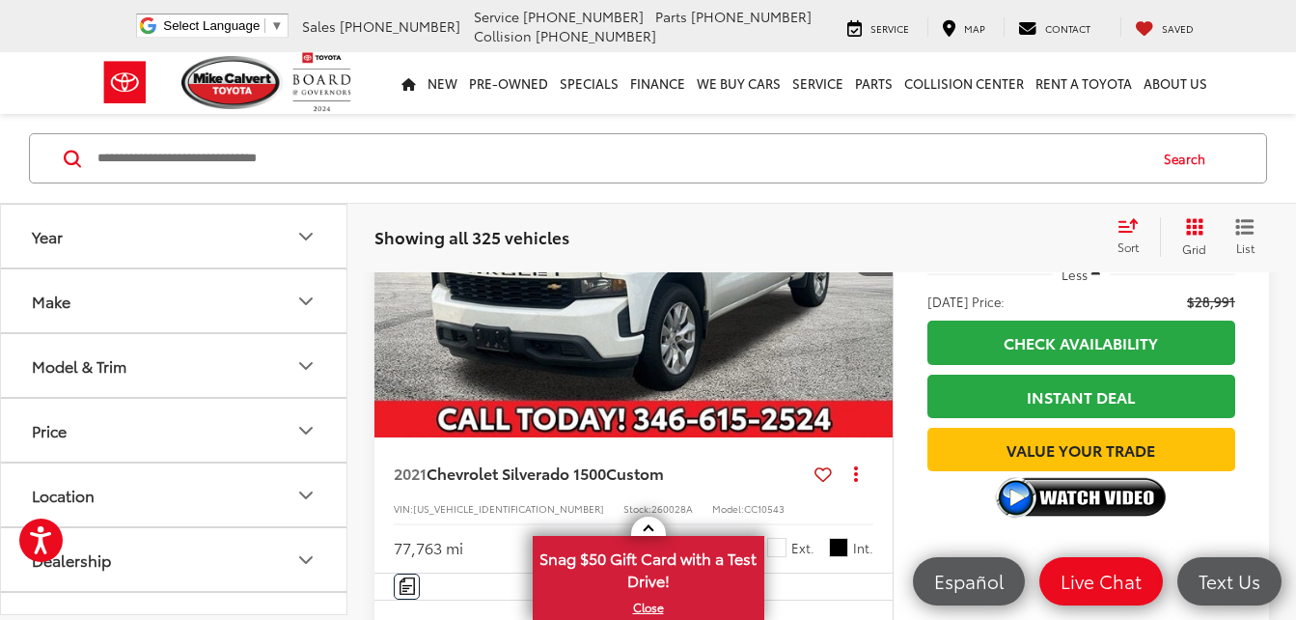
scroll to position [4400, 0]
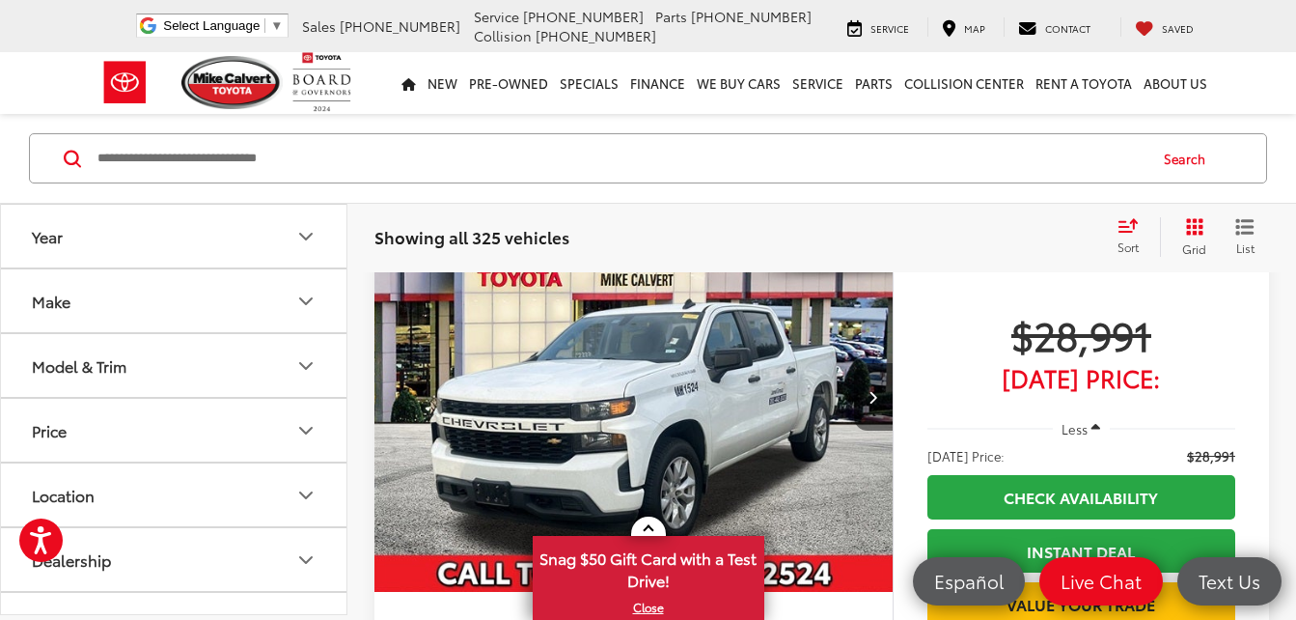
click at [876, 400] on icon "Next image" at bounding box center [873, 397] width 9 height 14
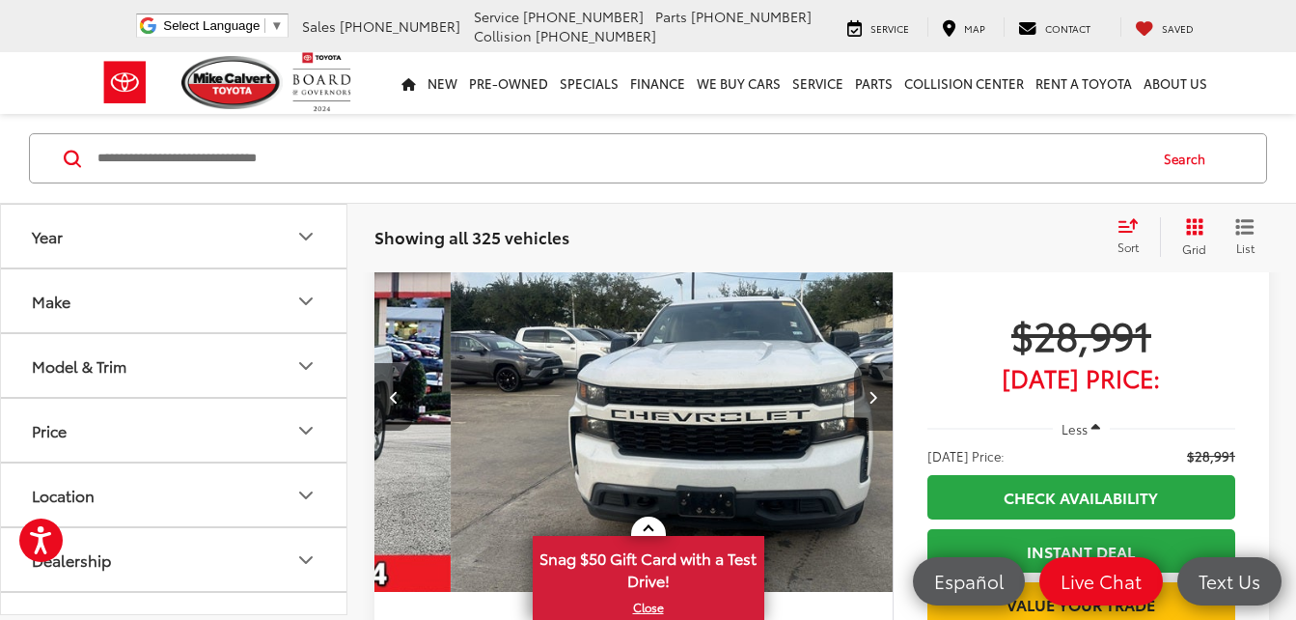
scroll to position [0, 521]
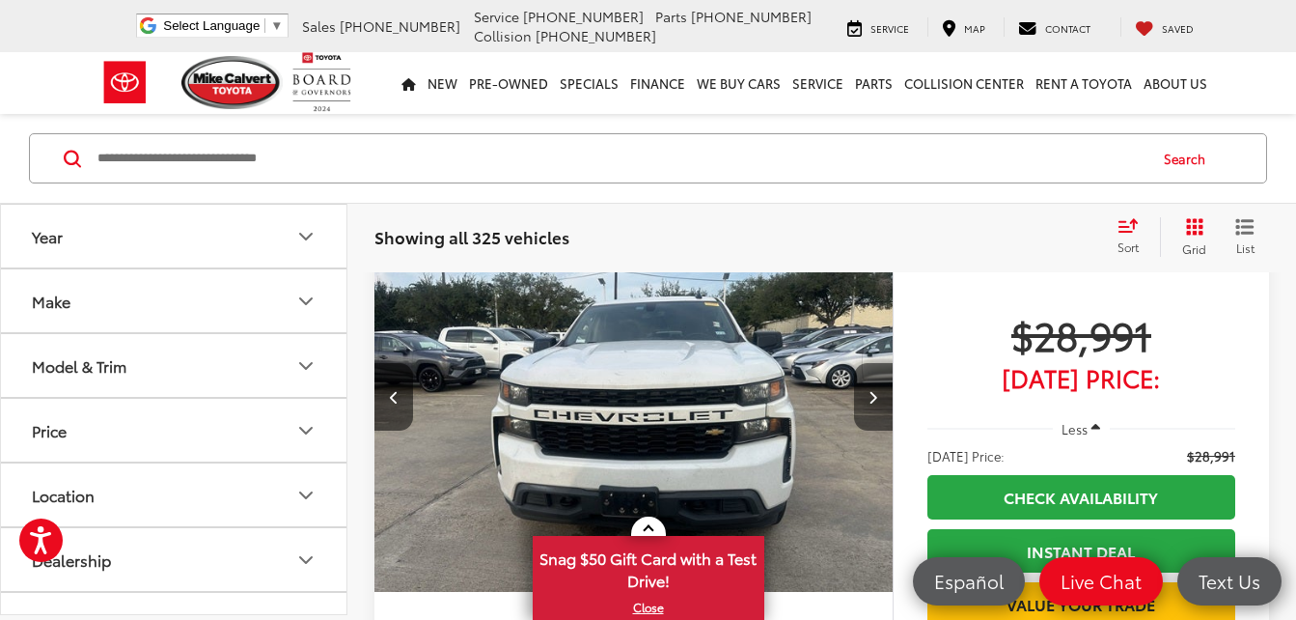
click at [876, 400] on icon "Next image" at bounding box center [873, 397] width 9 height 14
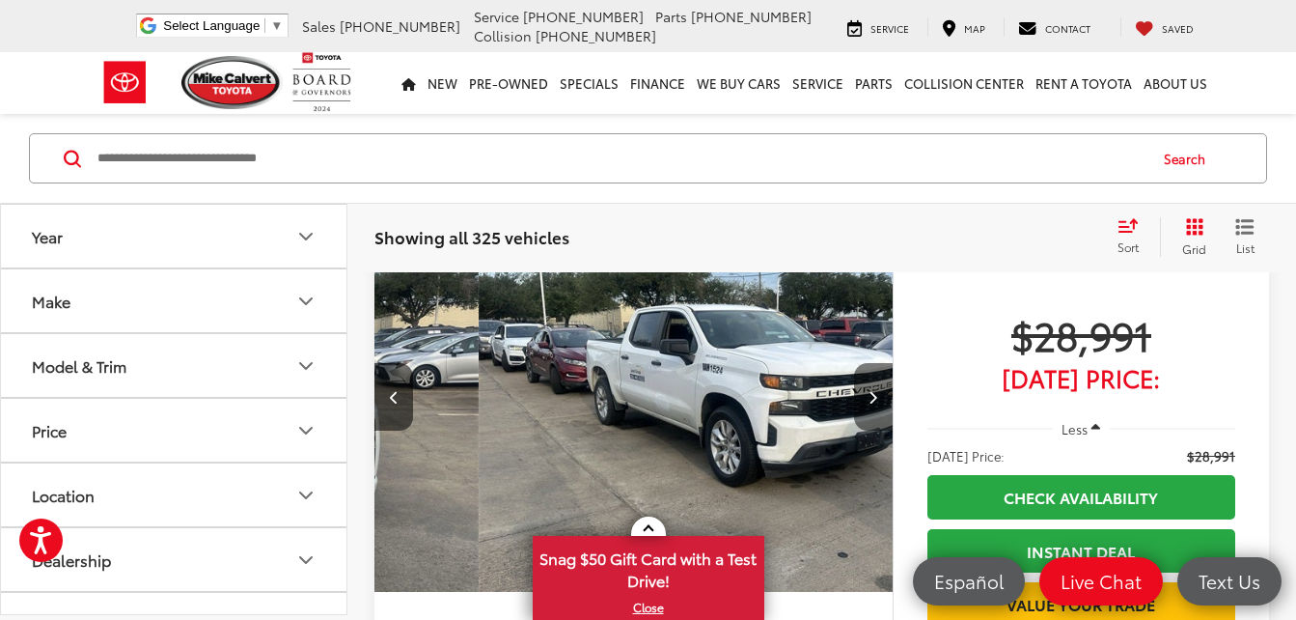
scroll to position [0, 1042]
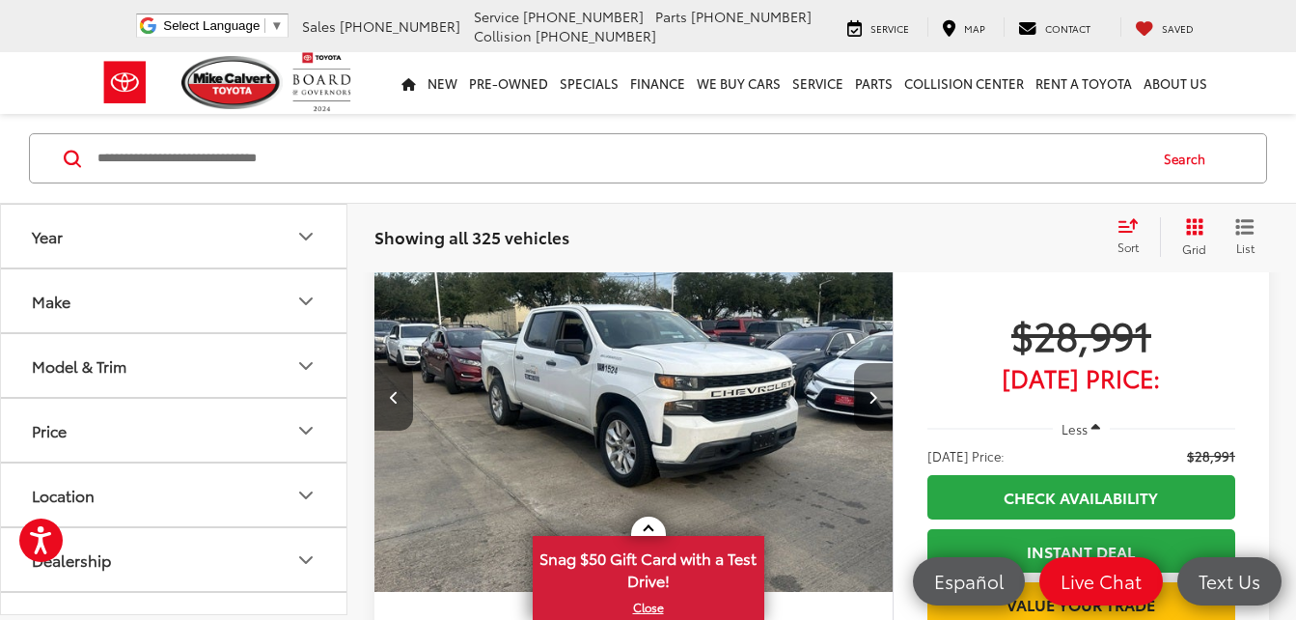
click at [876, 400] on icon "Next image" at bounding box center [873, 397] width 9 height 14
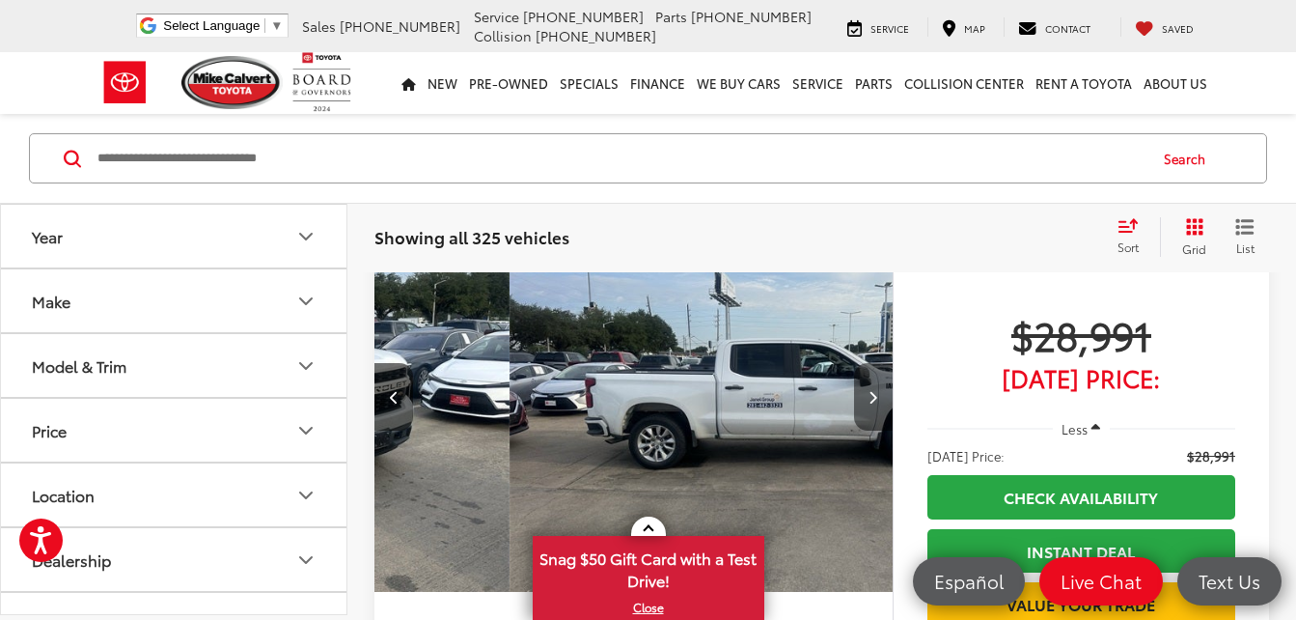
scroll to position [0, 1564]
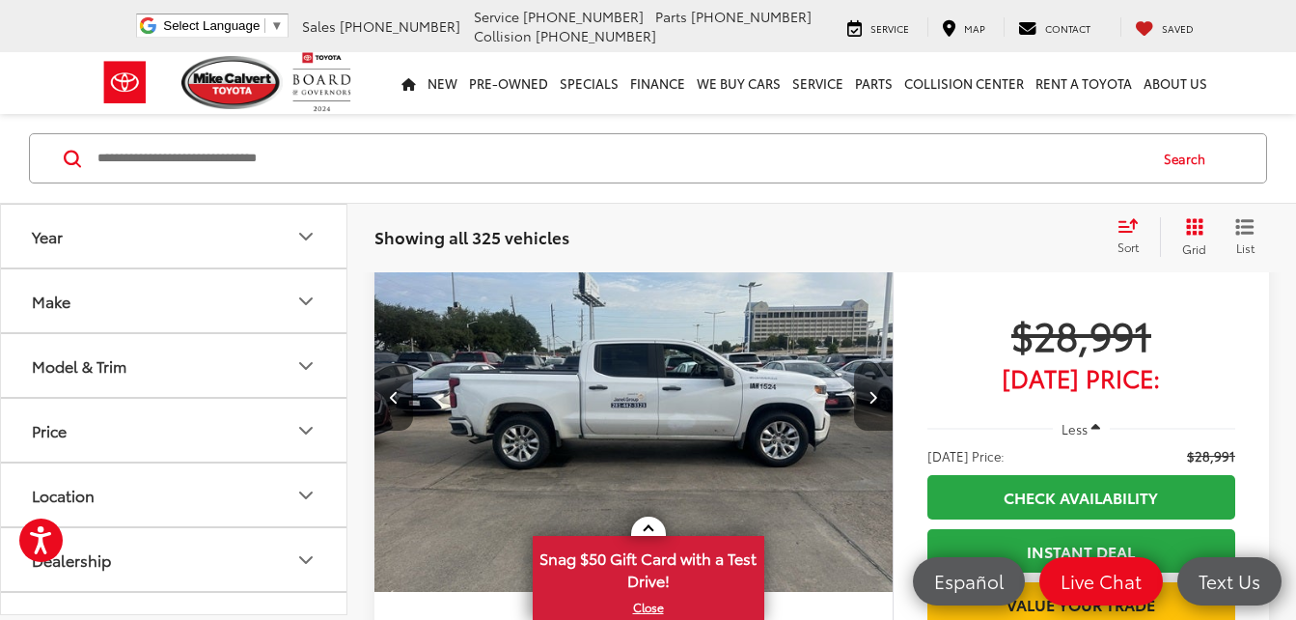
click at [876, 400] on icon "Next image" at bounding box center [873, 397] width 9 height 14
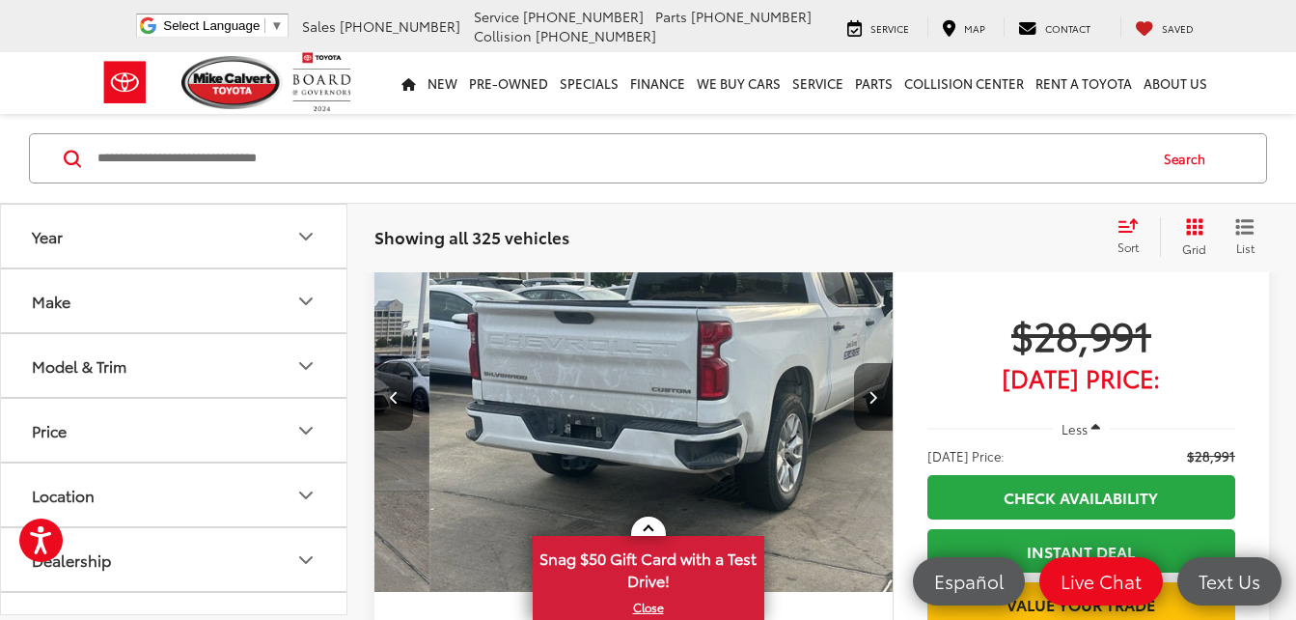
scroll to position [0, 2085]
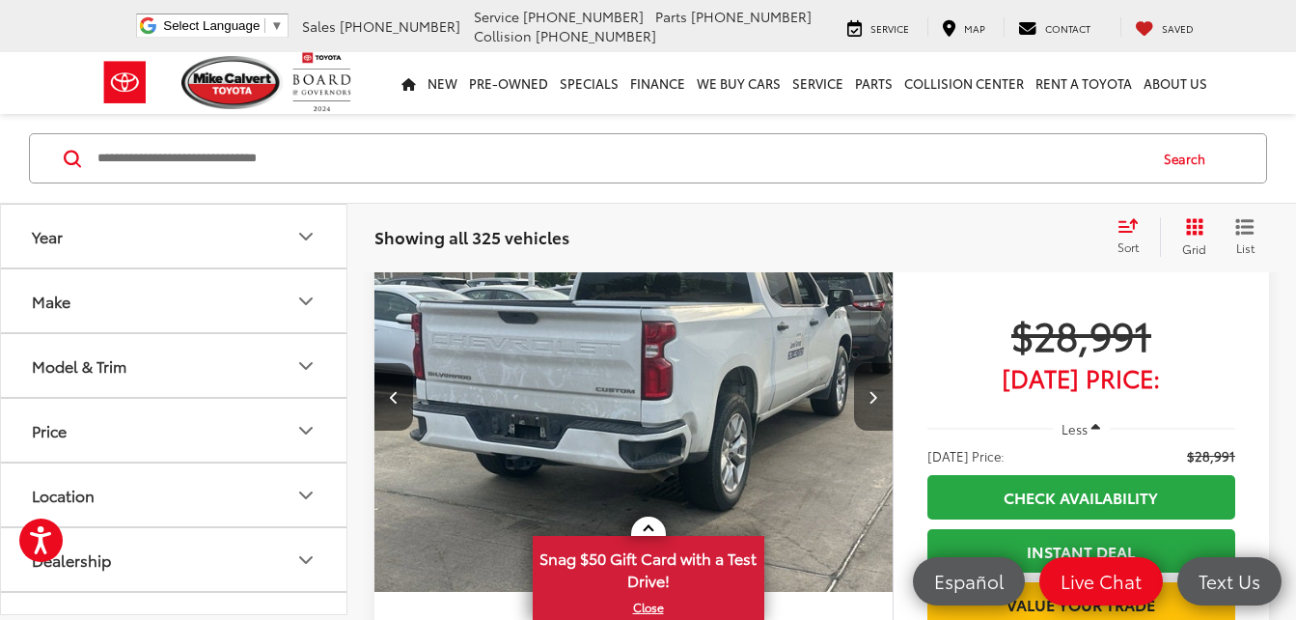
click at [876, 400] on icon "Next image" at bounding box center [873, 397] width 9 height 14
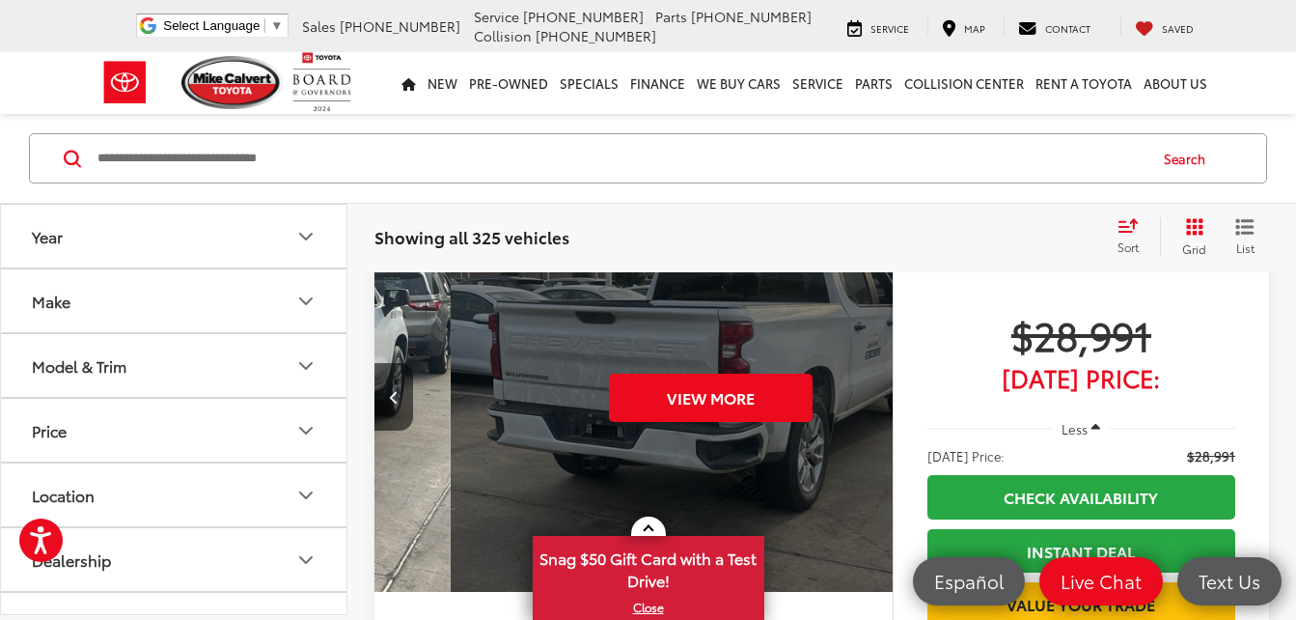
scroll to position [0, 2606]
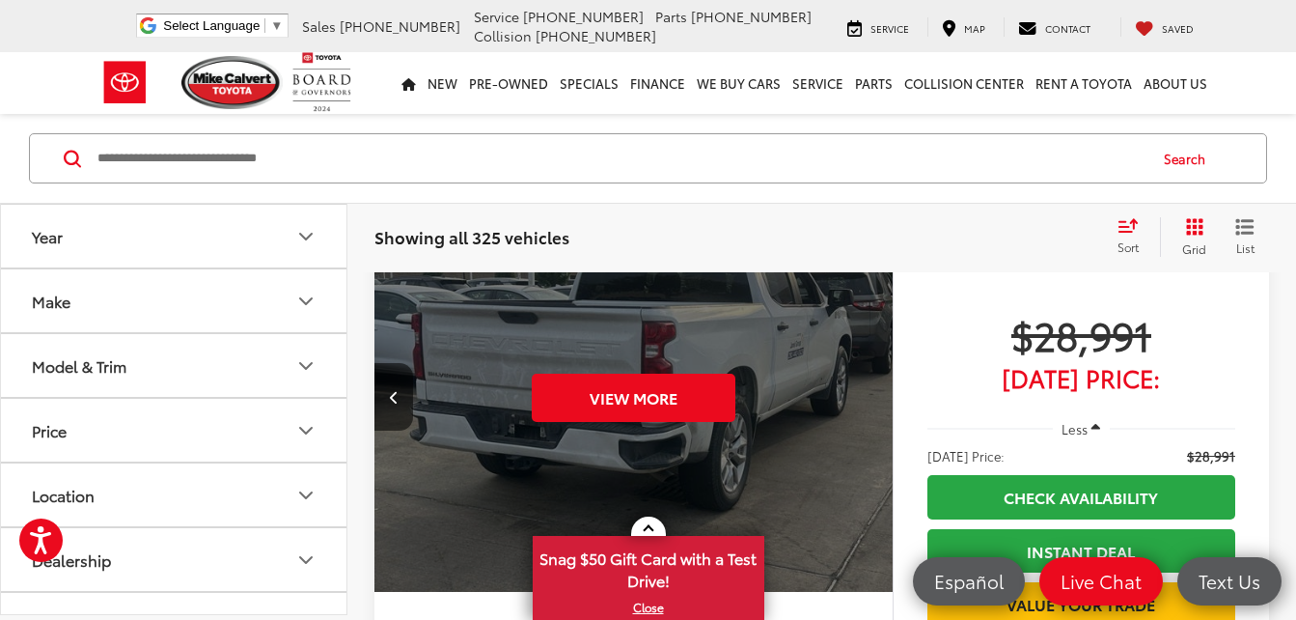
click at [876, 400] on div "View More" at bounding box center [634, 397] width 521 height 391
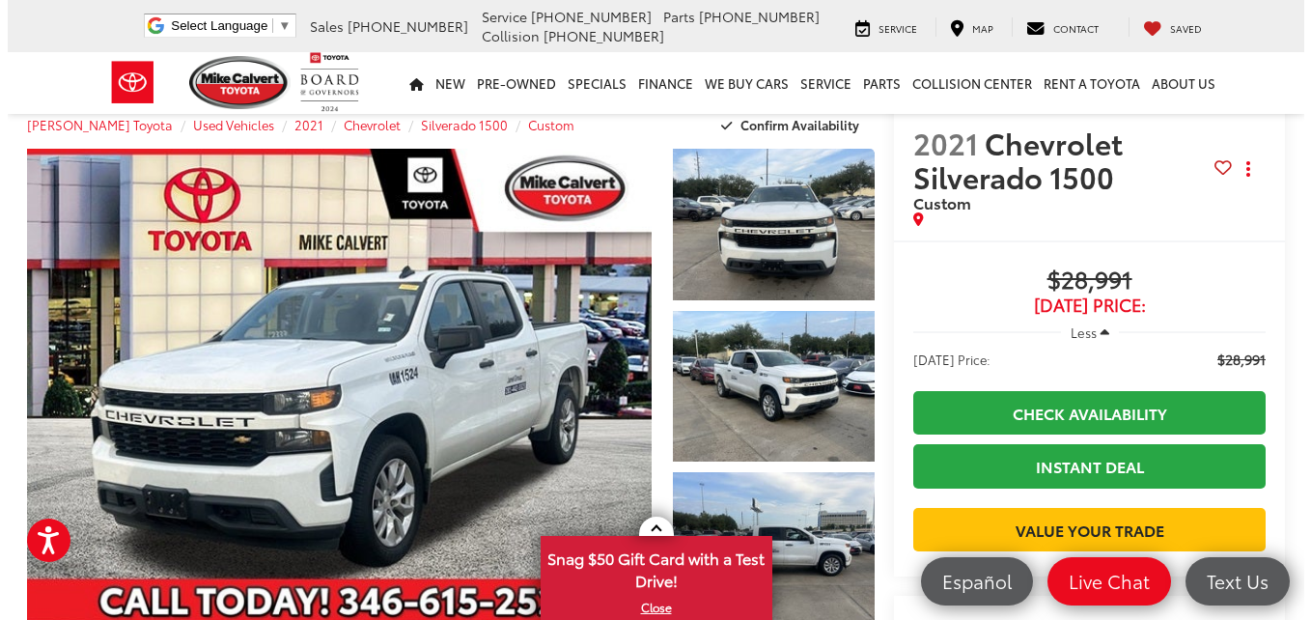
scroll to position [46, 0]
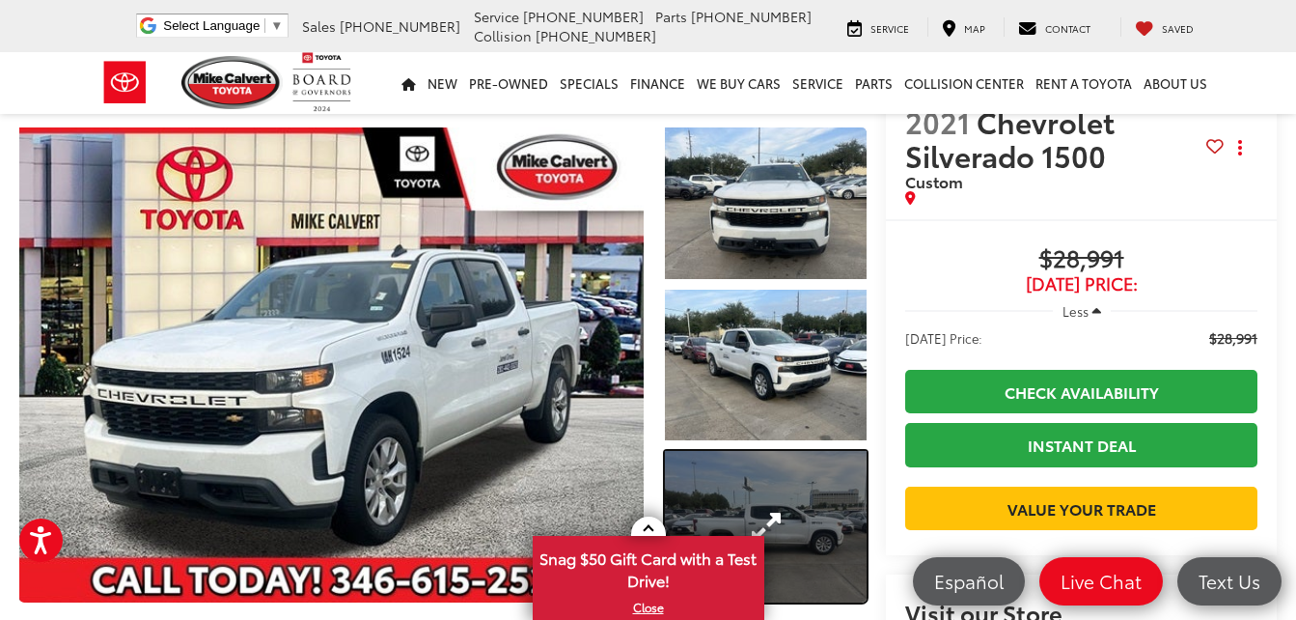
click at [786, 539] on link "Expand Photo 3" at bounding box center [766, 527] width 202 height 152
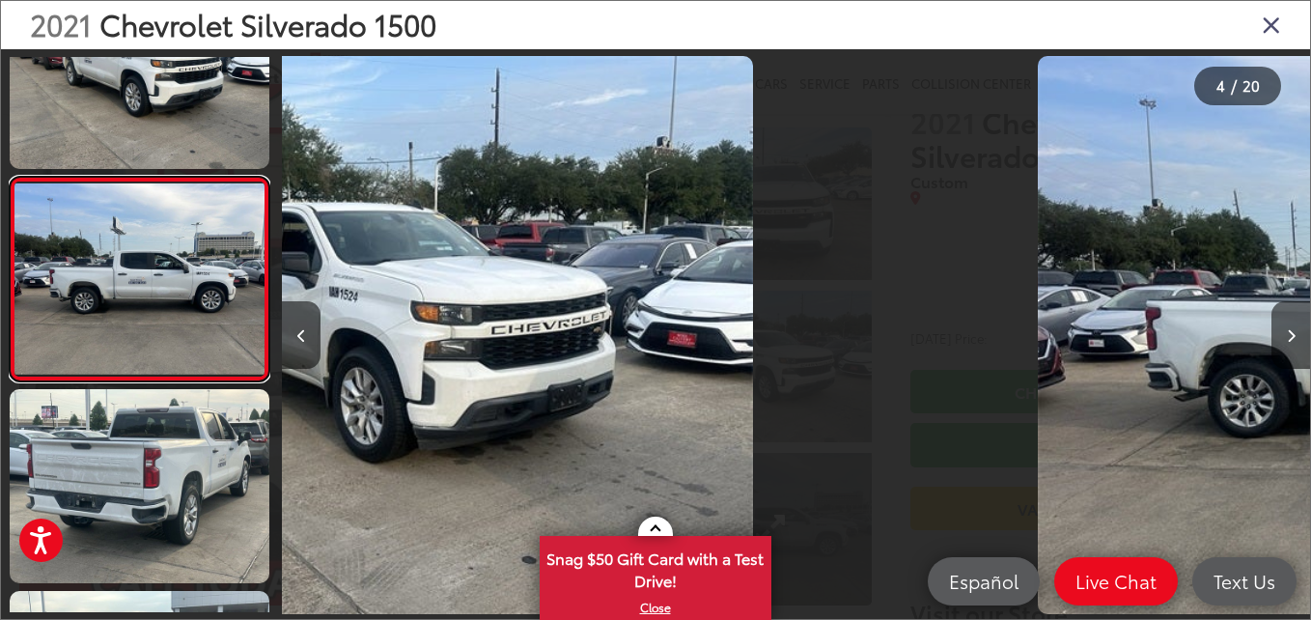
scroll to position [0, 3083]
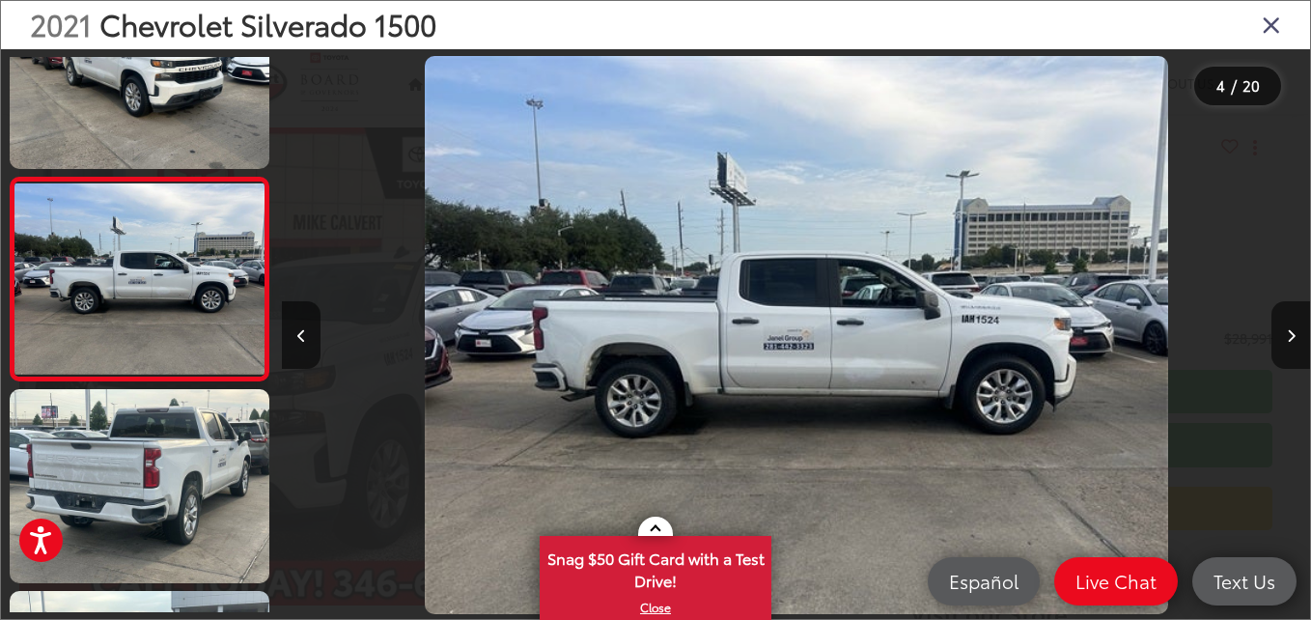
click at [818, 364] on img "2021 Chevrolet Silverado 1500 Custom 3" at bounding box center [796, 335] width 743 height 558
click at [1287, 333] on icon "Next image" at bounding box center [1291, 336] width 9 height 14
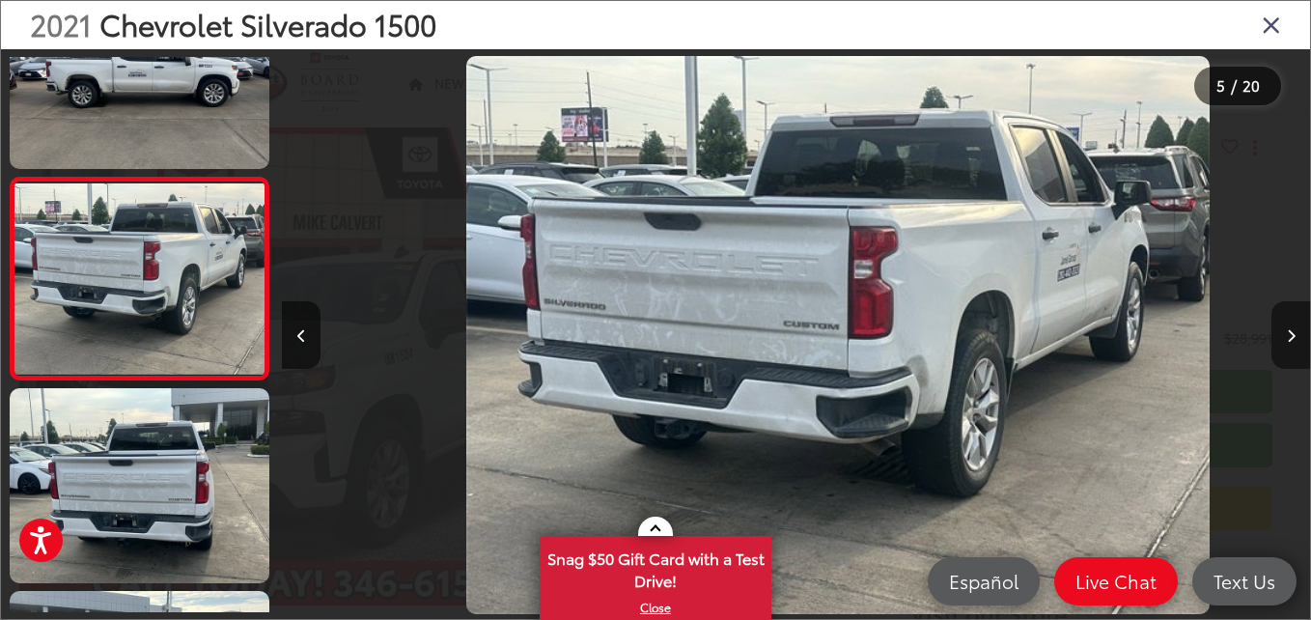
scroll to position [0, 4111]
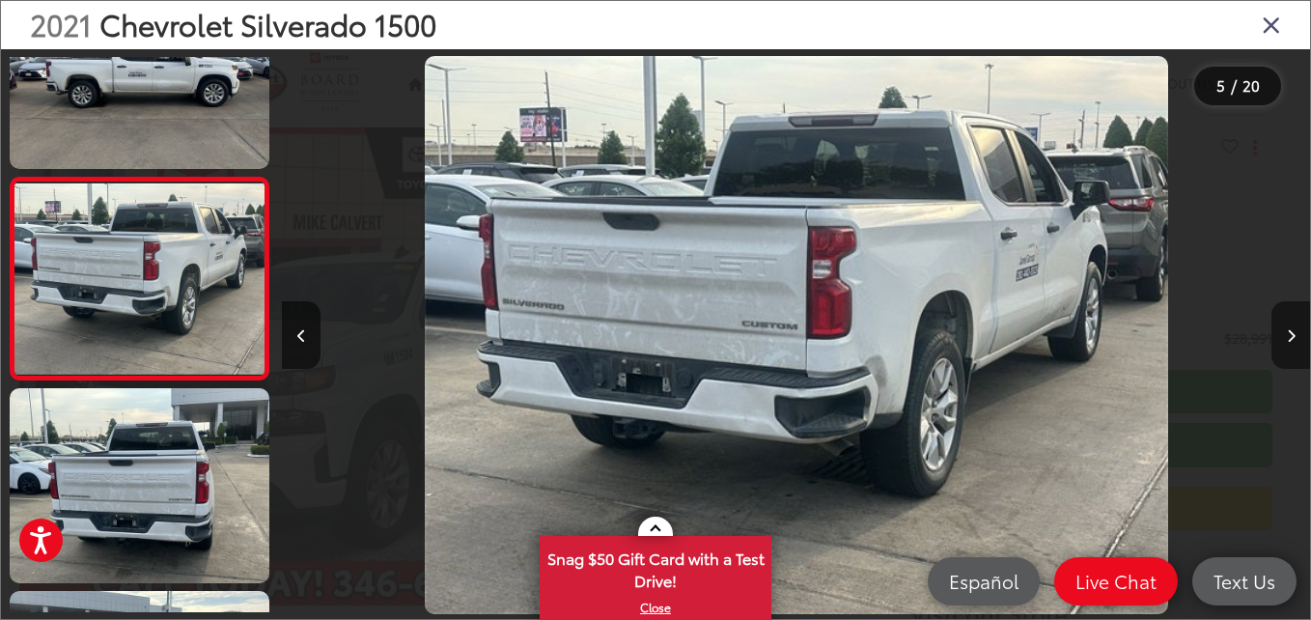
click at [1287, 333] on icon "Next image" at bounding box center [1291, 336] width 9 height 14
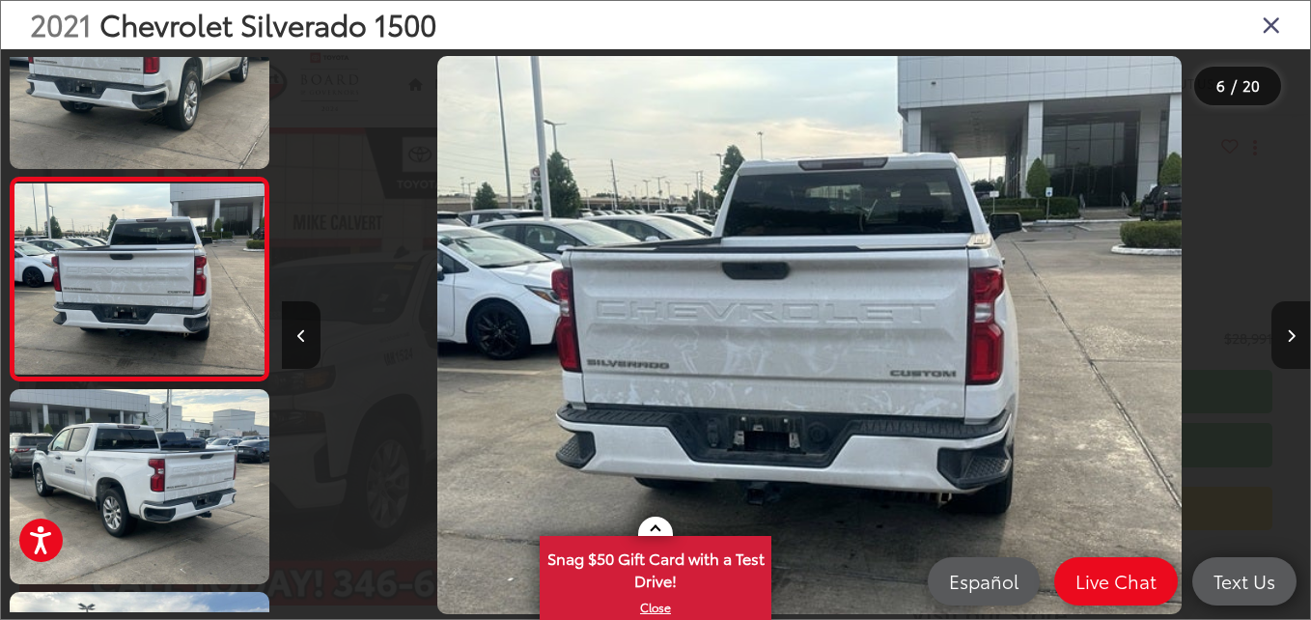
scroll to position [0, 5139]
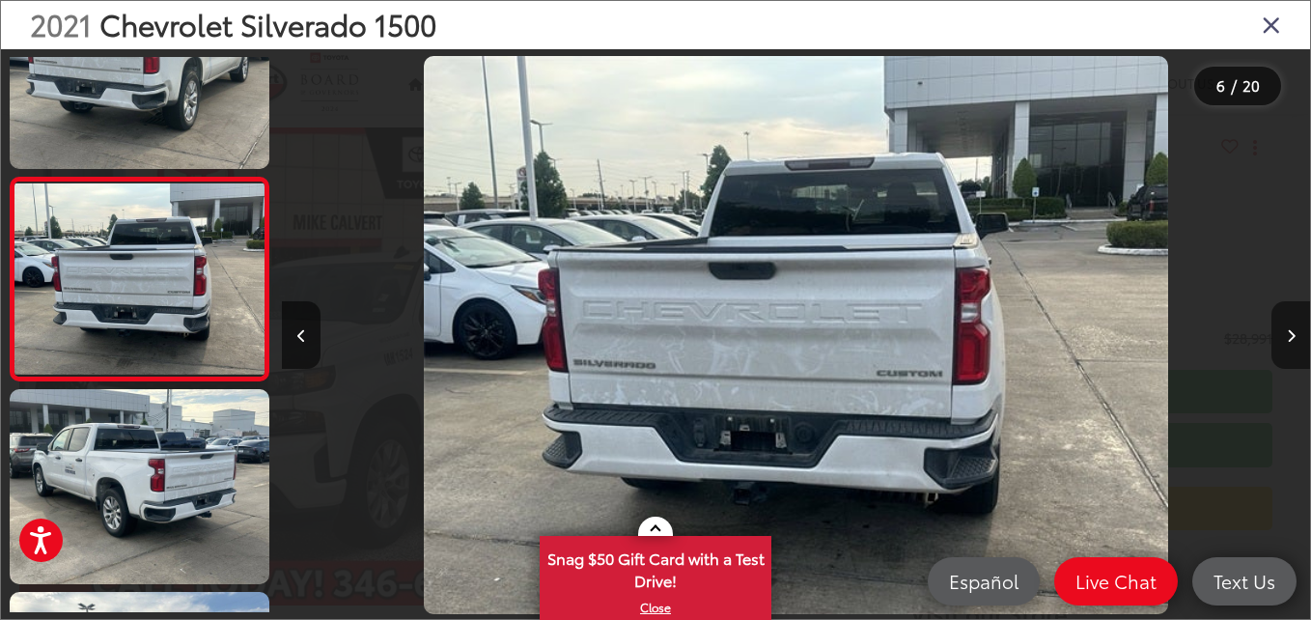
click at [1287, 333] on icon "Next image" at bounding box center [1291, 336] width 9 height 14
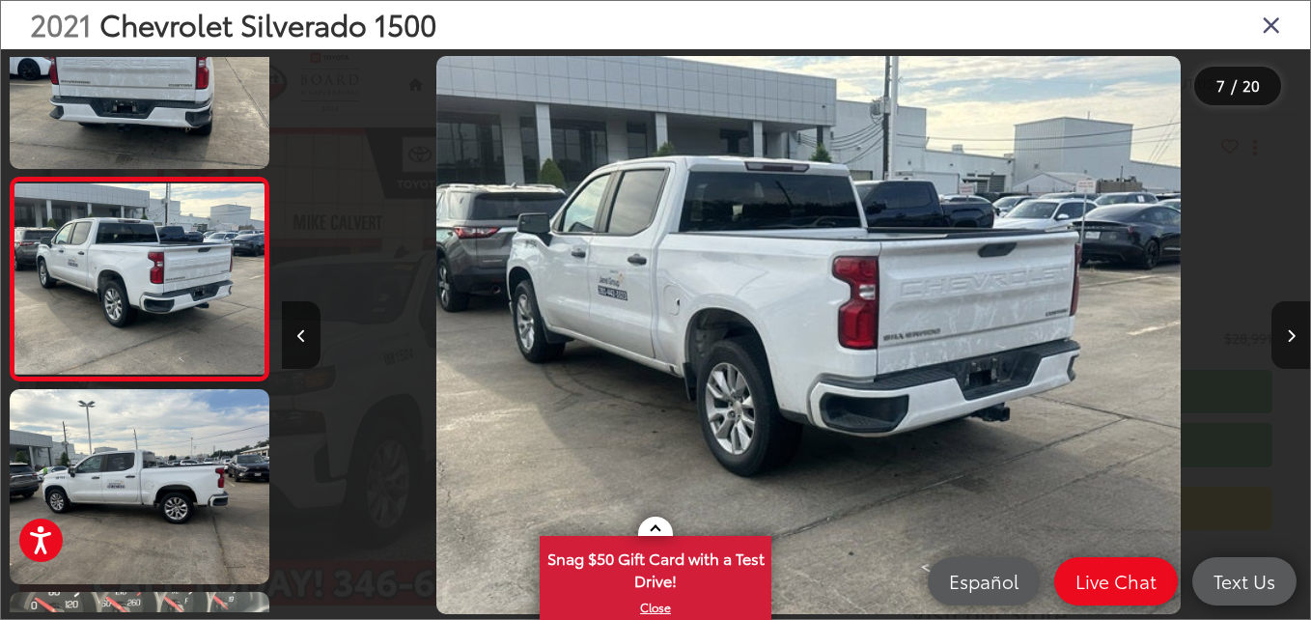
scroll to position [0, 6167]
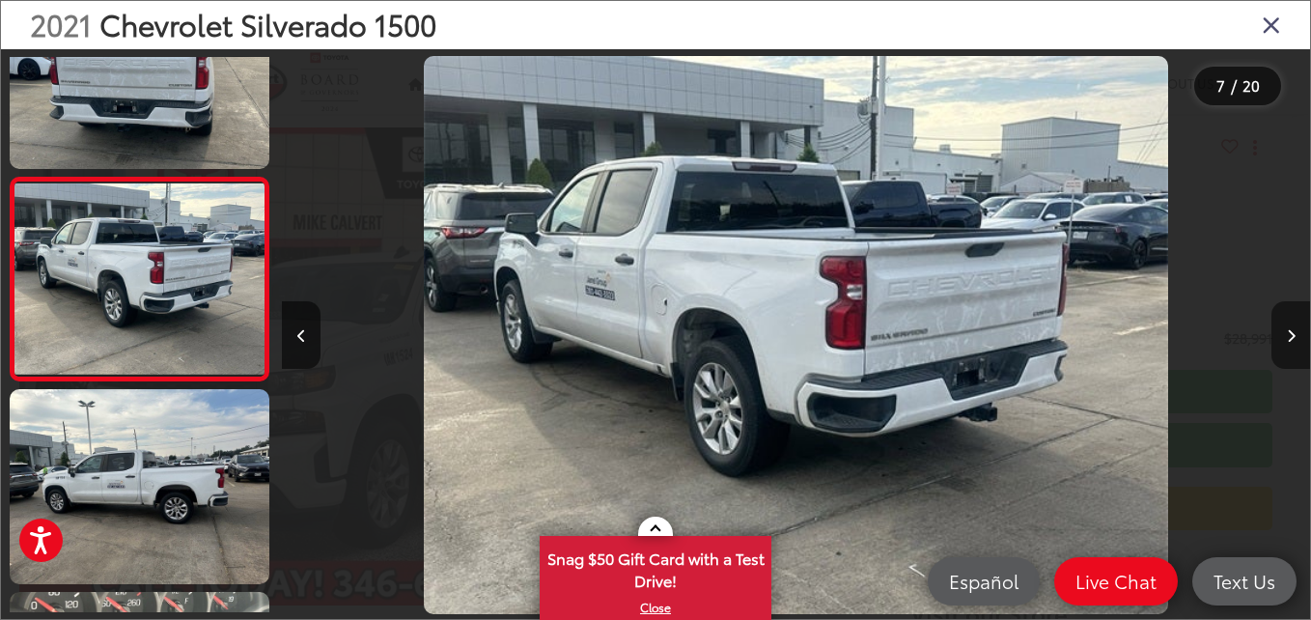
click at [1287, 333] on icon "Next image" at bounding box center [1291, 336] width 9 height 14
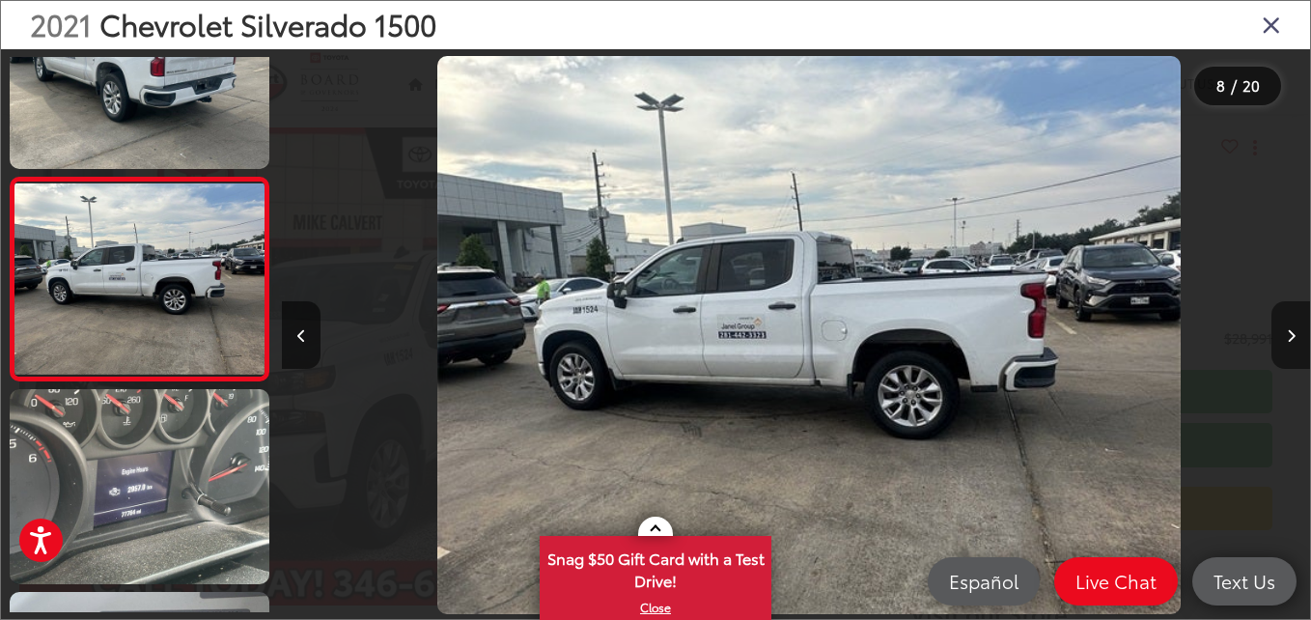
scroll to position [0, 7195]
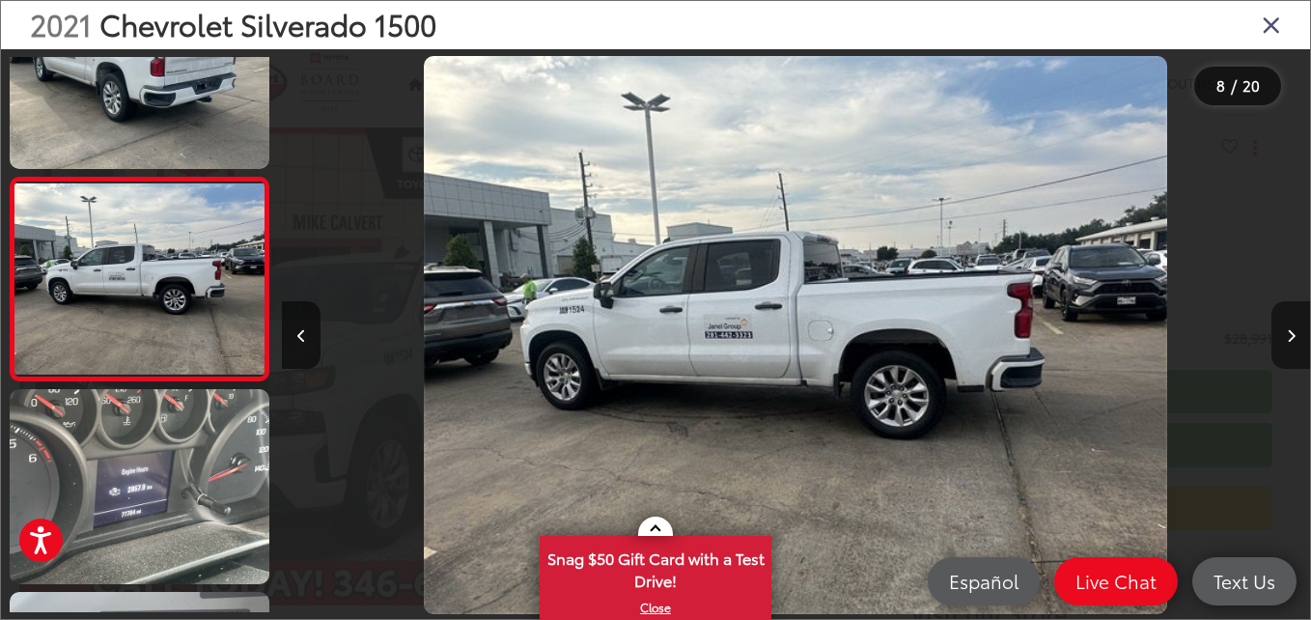
click at [1287, 333] on icon "Next image" at bounding box center [1291, 336] width 9 height 14
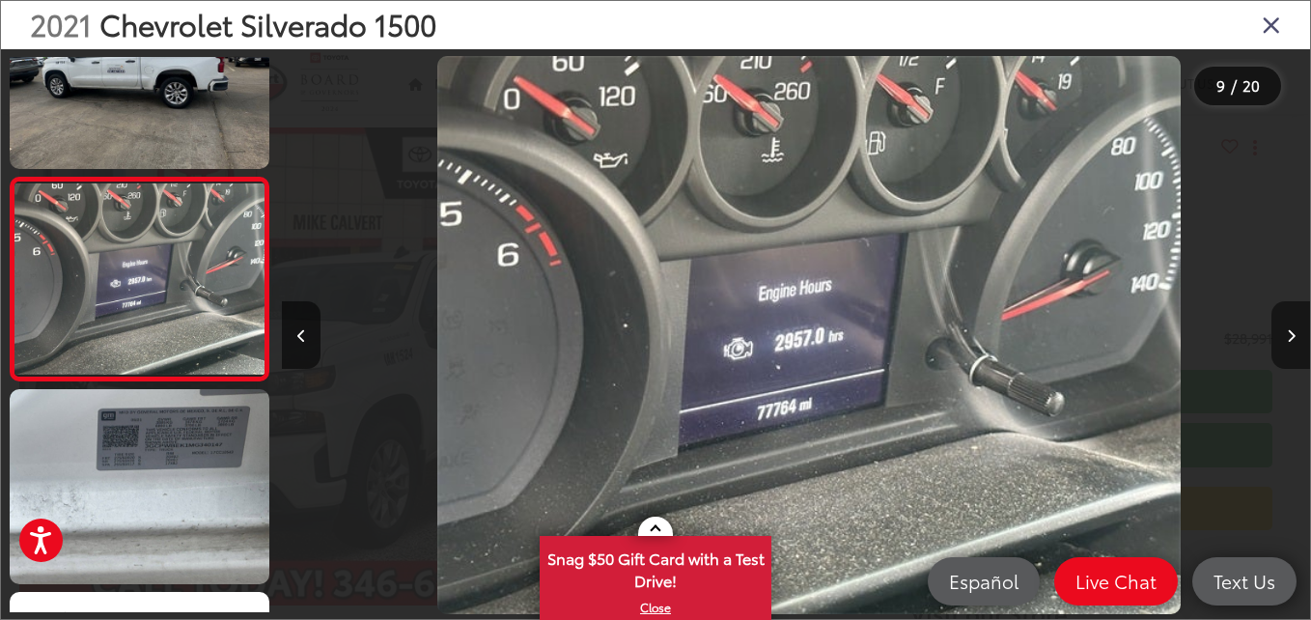
scroll to position [0, 8223]
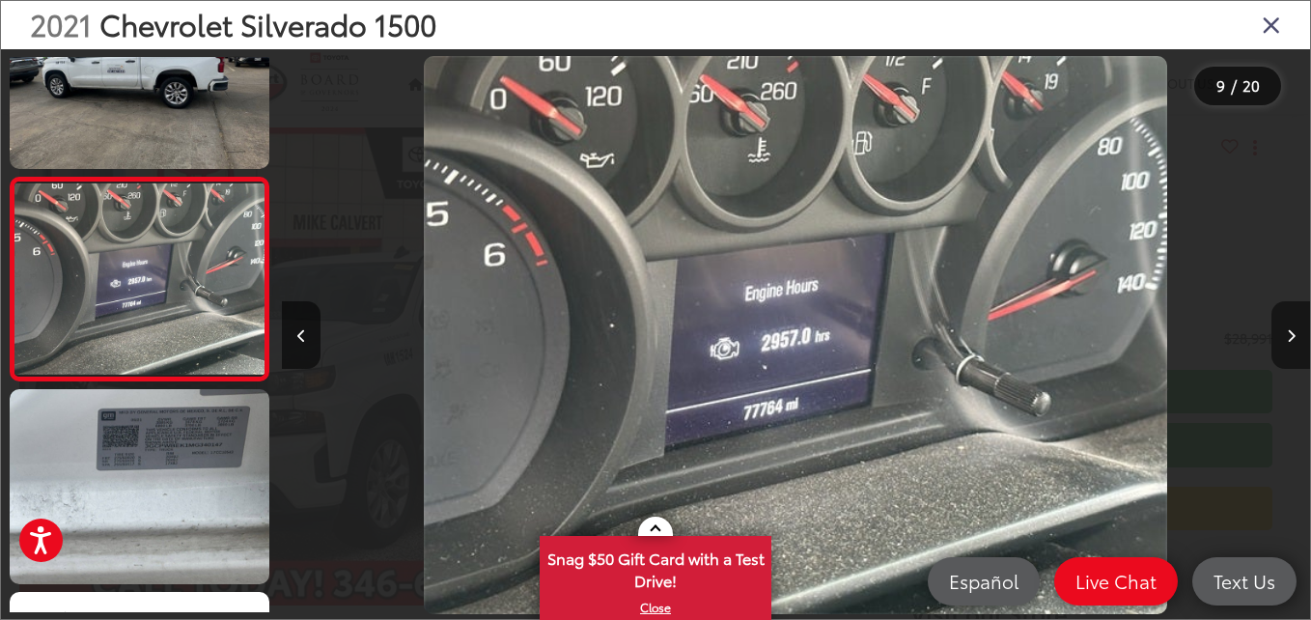
click at [1287, 333] on icon "Next image" at bounding box center [1291, 336] width 9 height 14
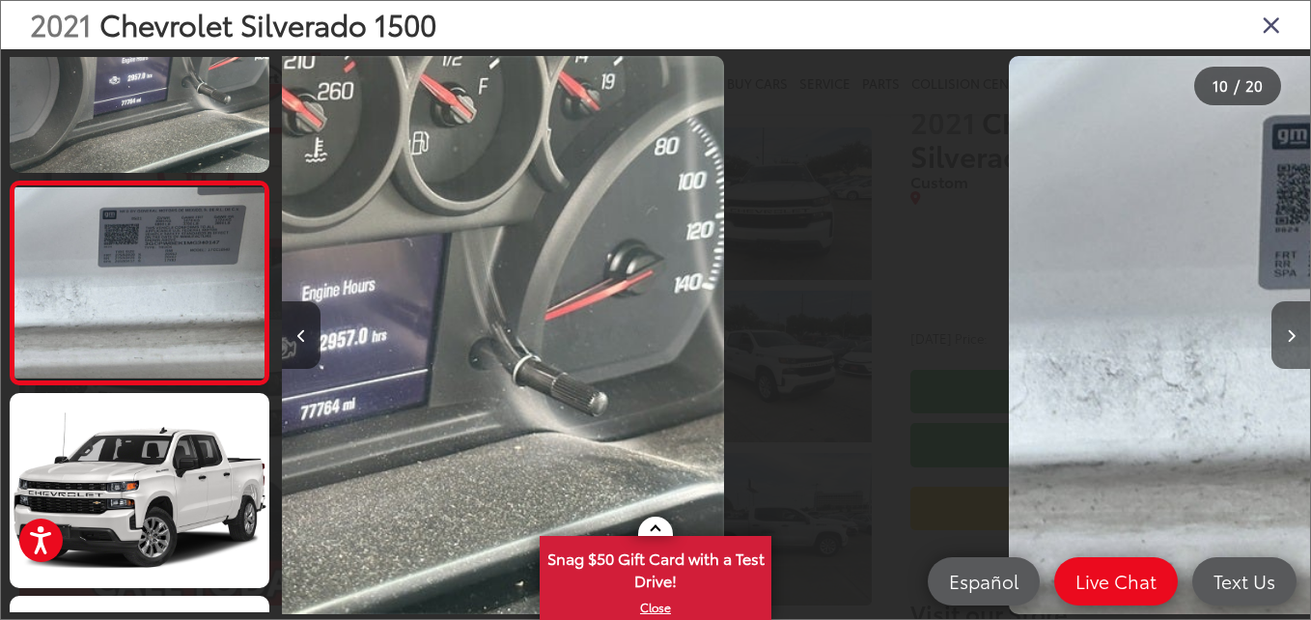
scroll to position [1705, 0]
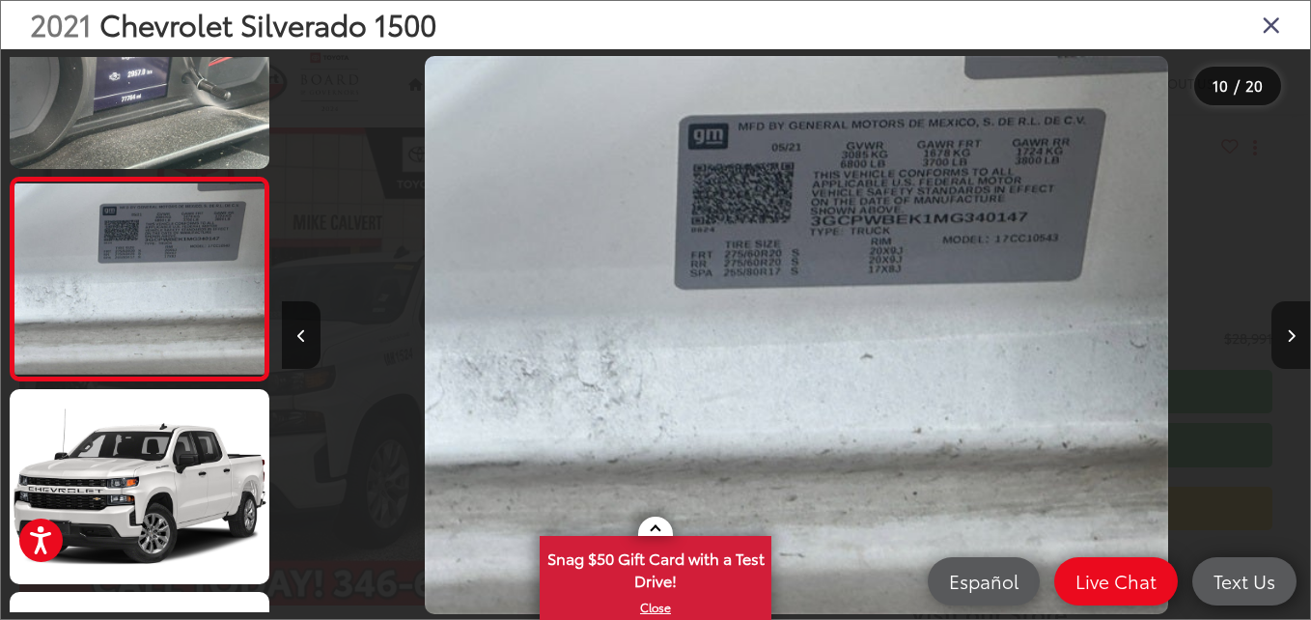
click at [1287, 333] on icon "Next image" at bounding box center [1291, 336] width 9 height 14
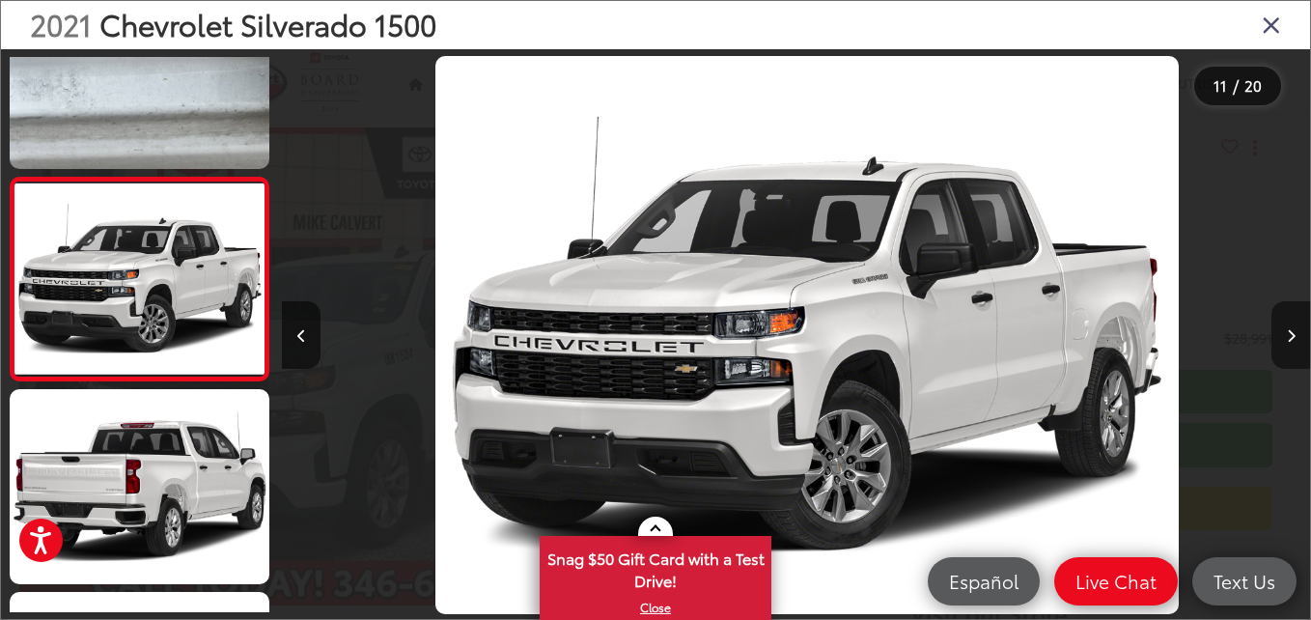
scroll to position [0, 10278]
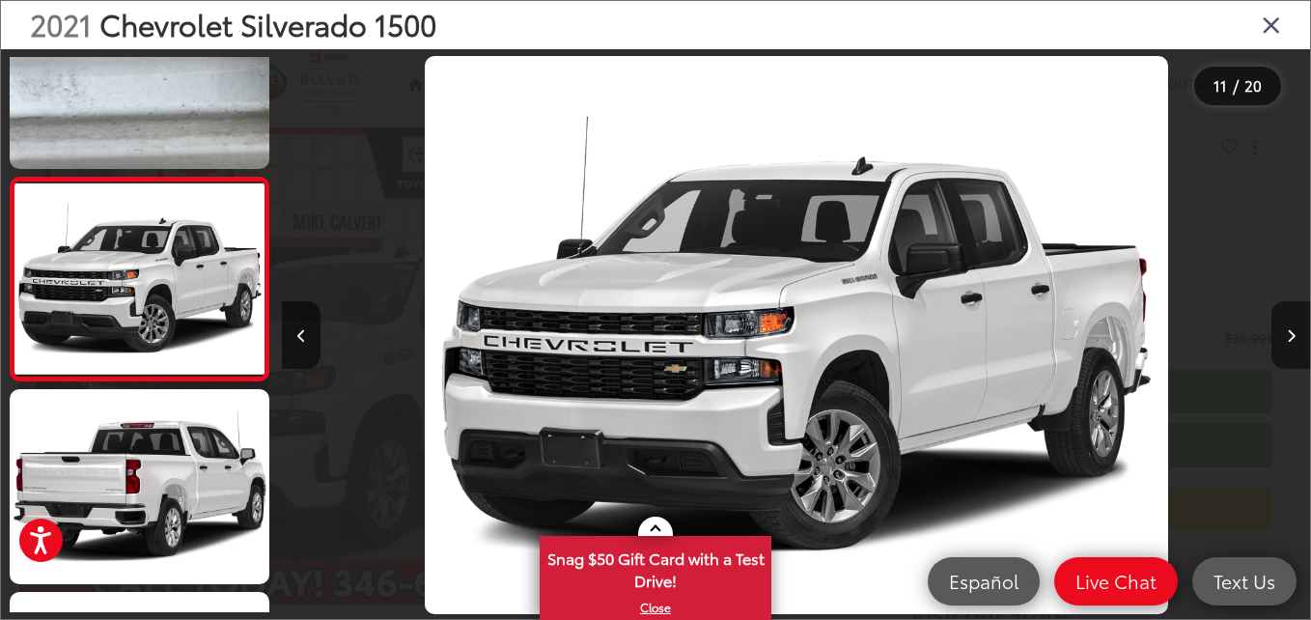
click at [1287, 333] on icon "Next image" at bounding box center [1291, 336] width 9 height 14
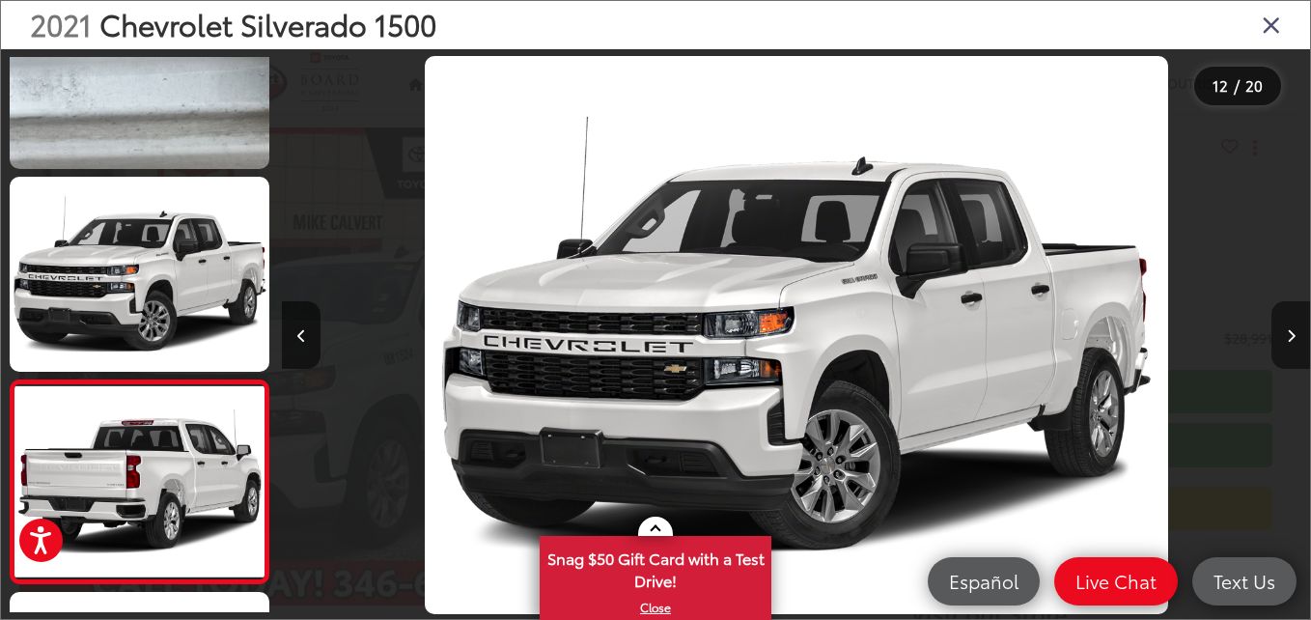
scroll to position [2110, 0]
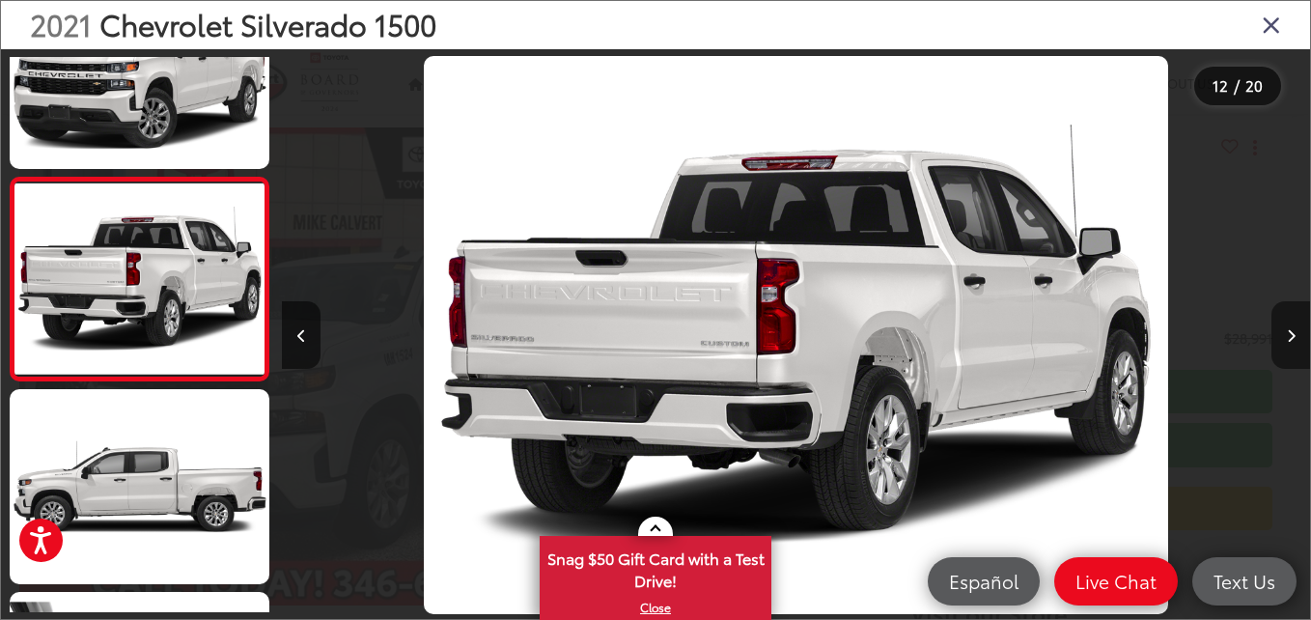
click at [1287, 333] on icon "Next image" at bounding box center [1291, 336] width 9 height 14
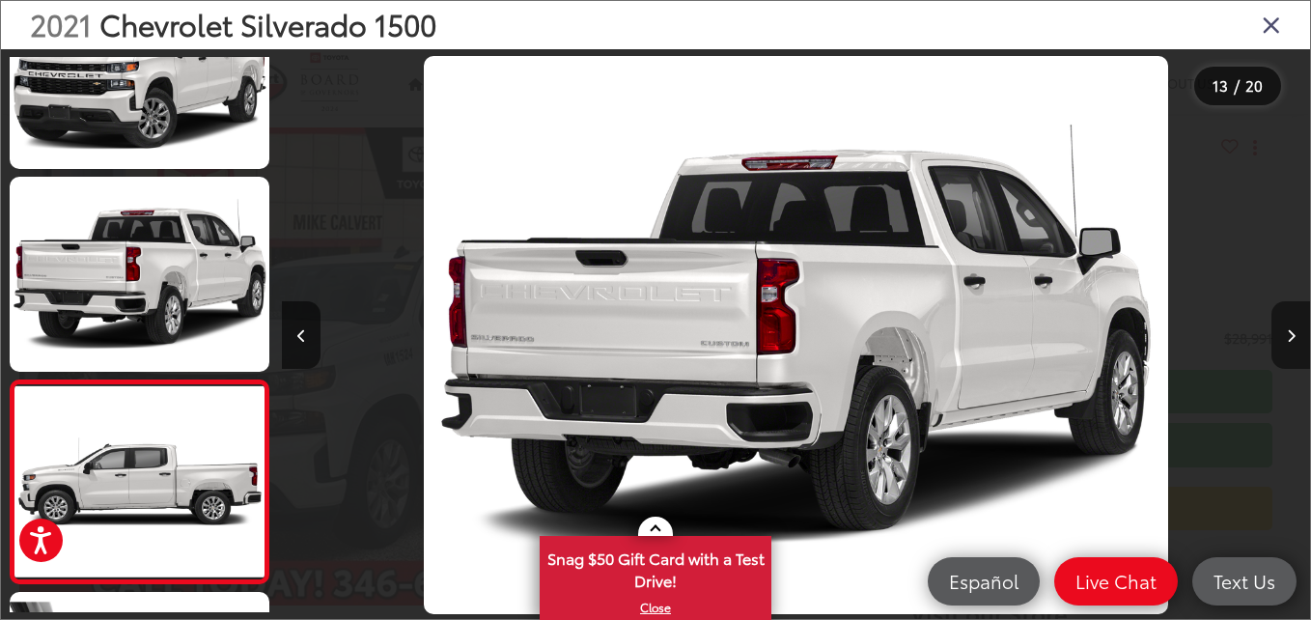
scroll to position [0, 0]
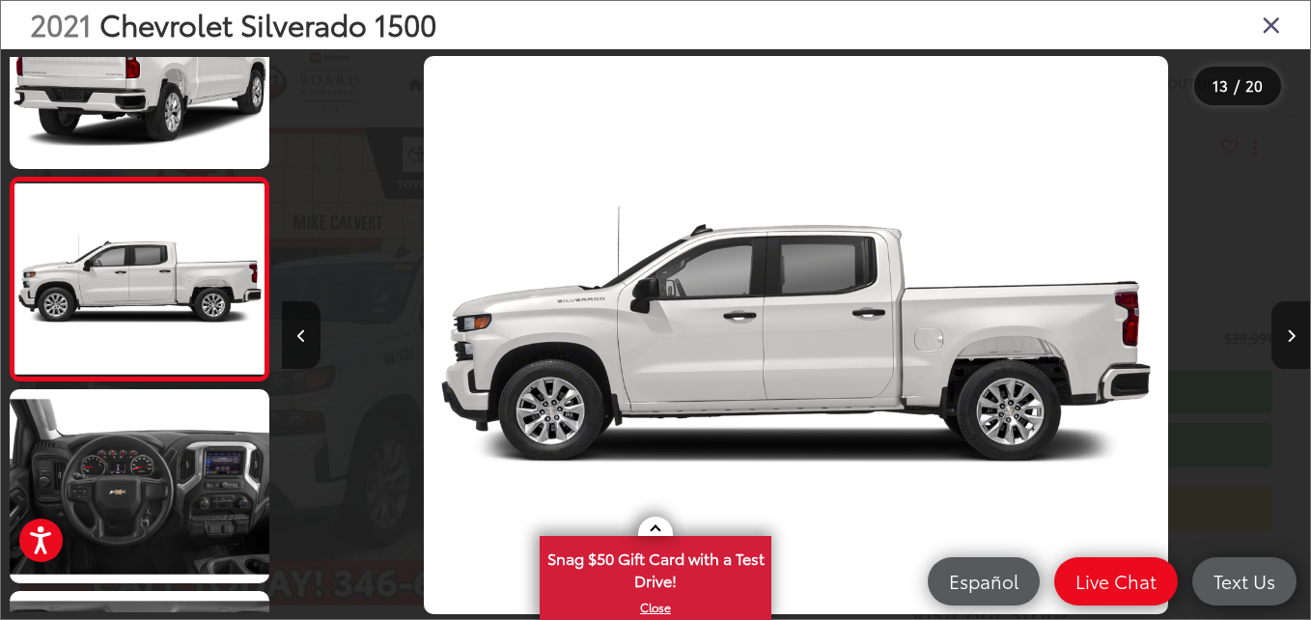
click at [1287, 333] on icon "Next image" at bounding box center [1291, 336] width 9 height 14
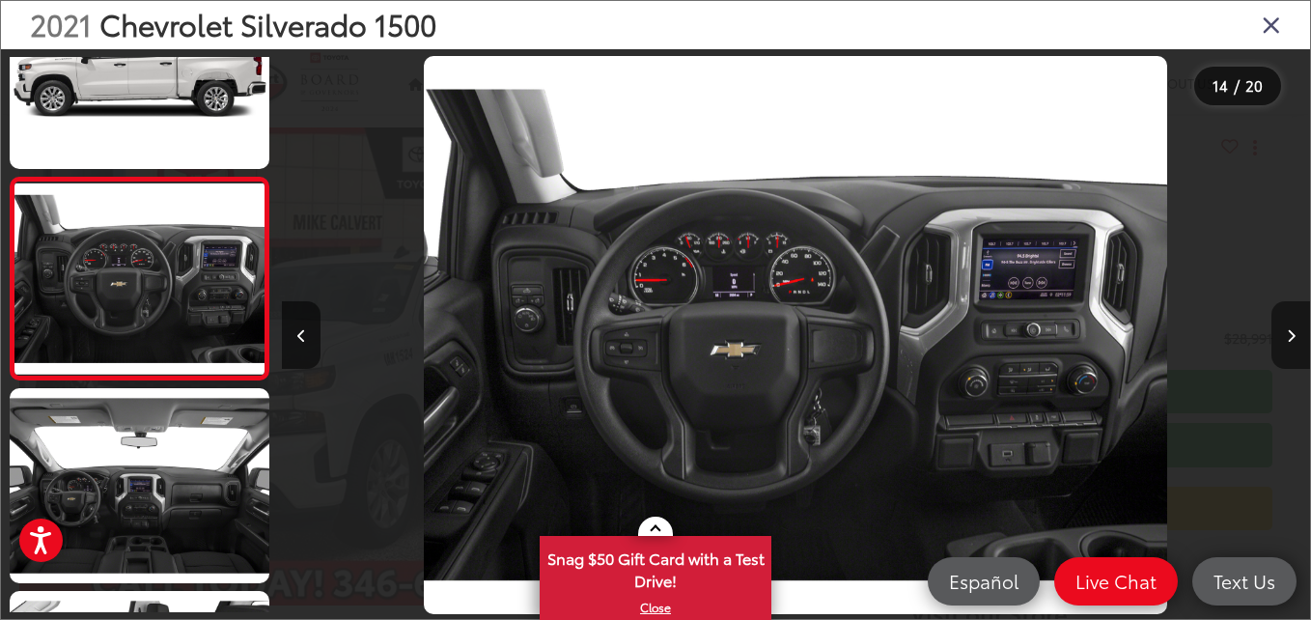
click at [1287, 333] on icon "Next image" at bounding box center [1291, 336] width 9 height 14
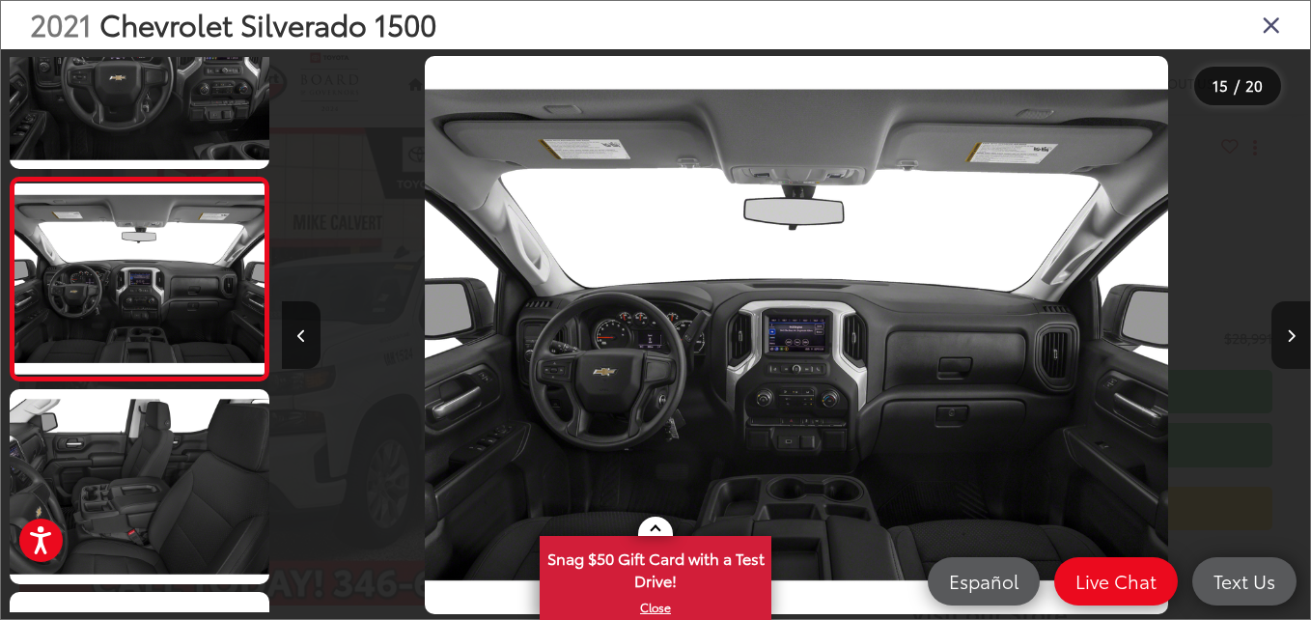
click at [1287, 333] on icon "Next image" at bounding box center [1291, 336] width 9 height 14
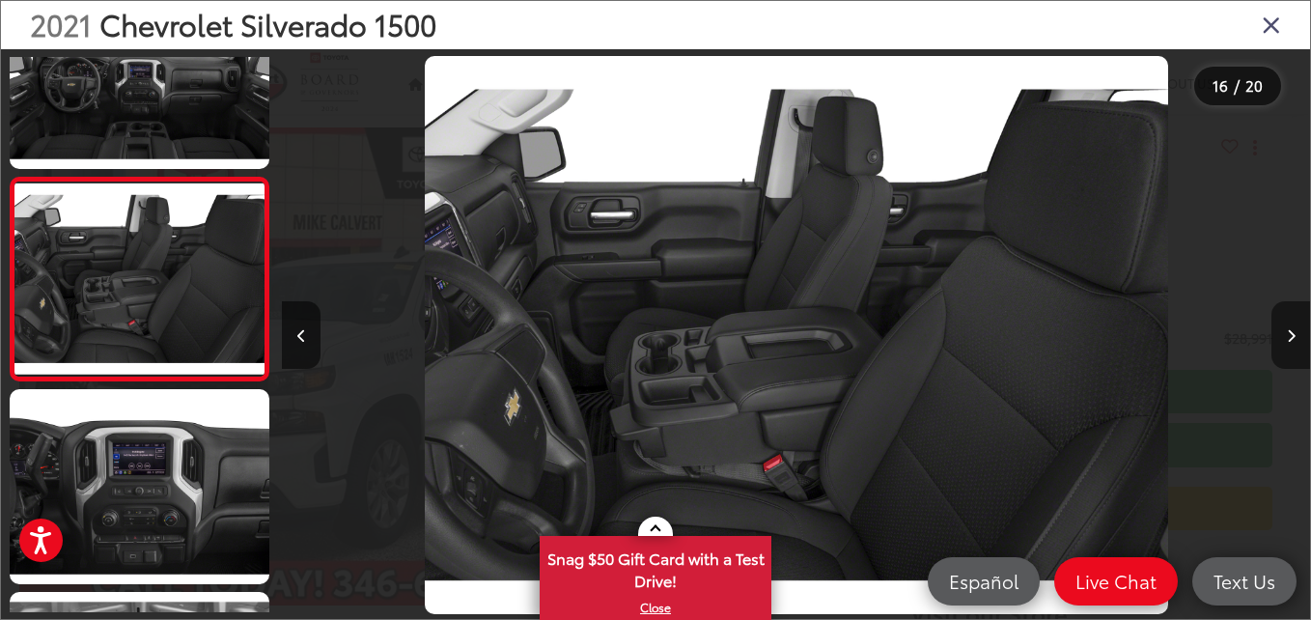
click at [1287, 333] on icon "Next image" at bounding box center [1291, 336] width 9 height 14
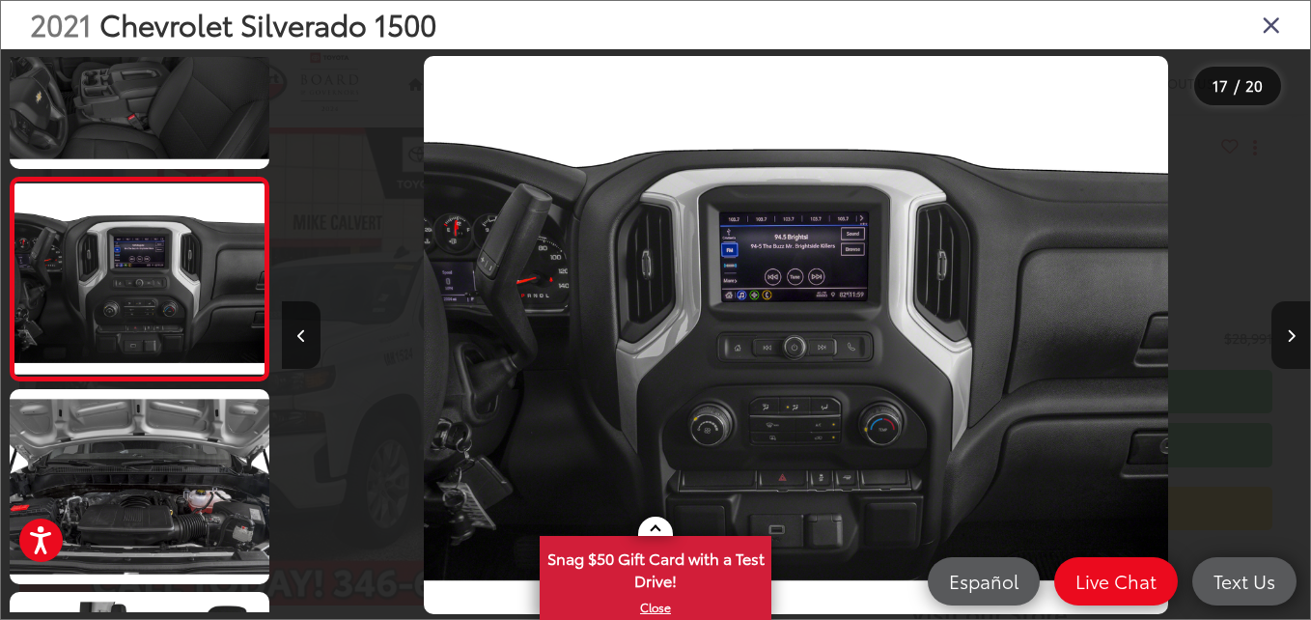
click at [1287, 333] on icon "Next image" at bounding box center [1291, 336] width 9 height 14
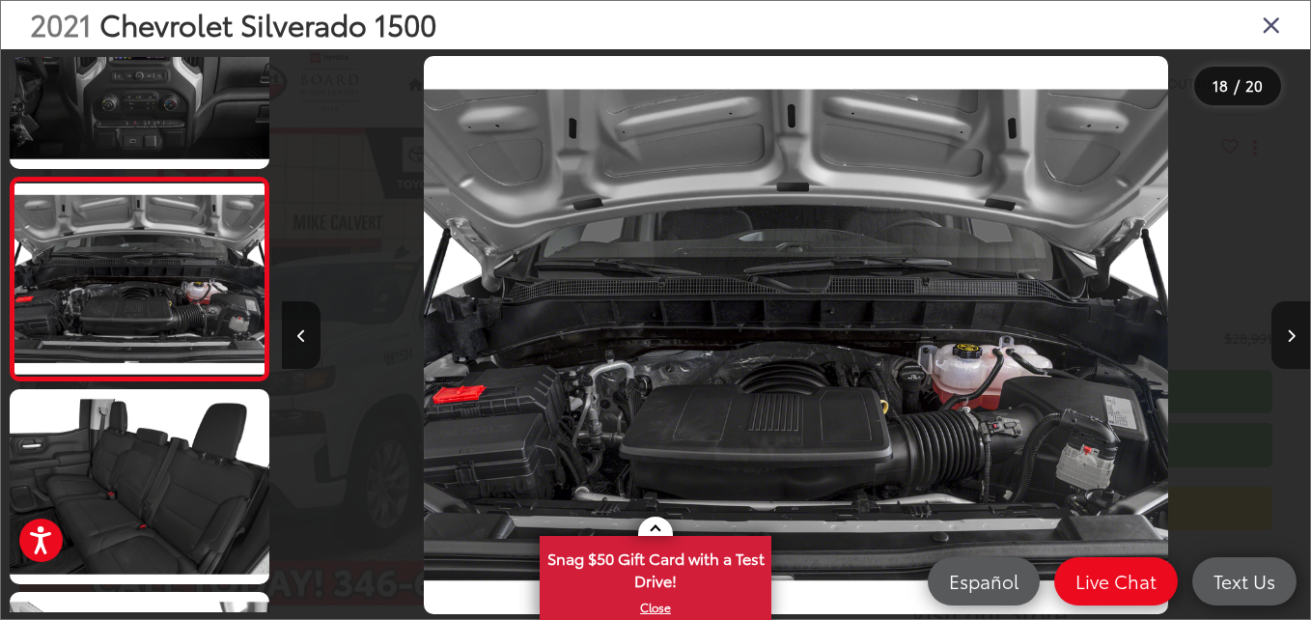
click at [1287, 333] on icon "Next image" at bounding box center [1291, 336] width 9 height 14
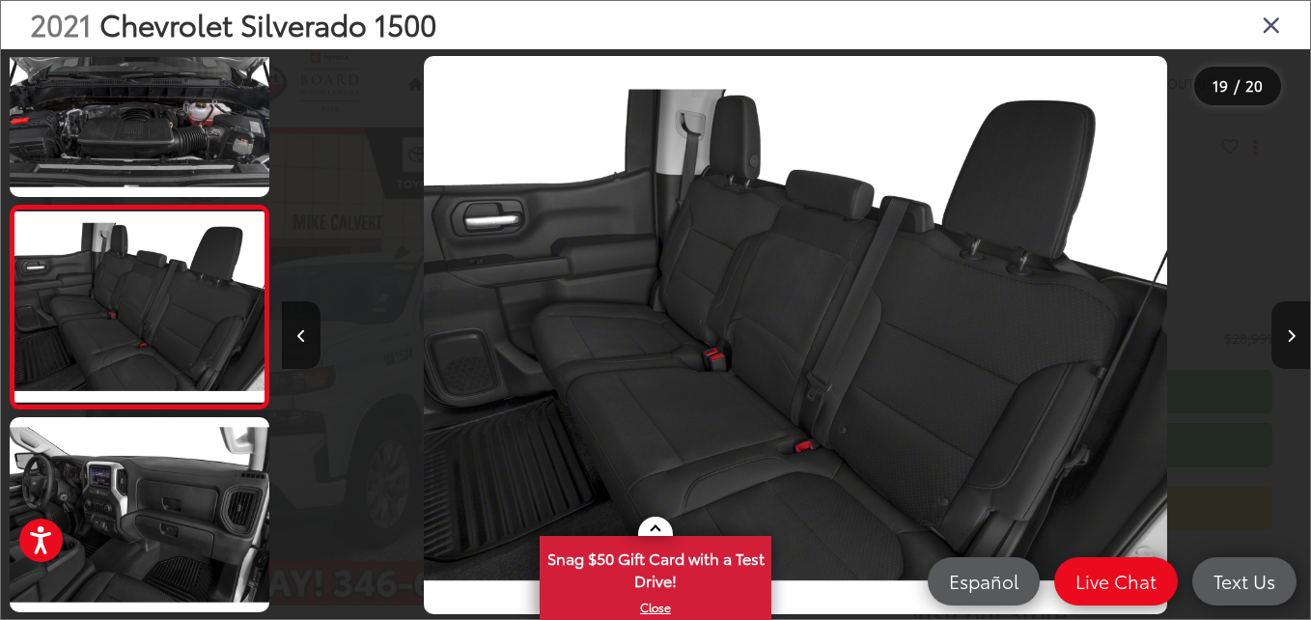
click at [1287, 333] on icon "Next image" at bounding box center [1291, 336] width 9 height 14
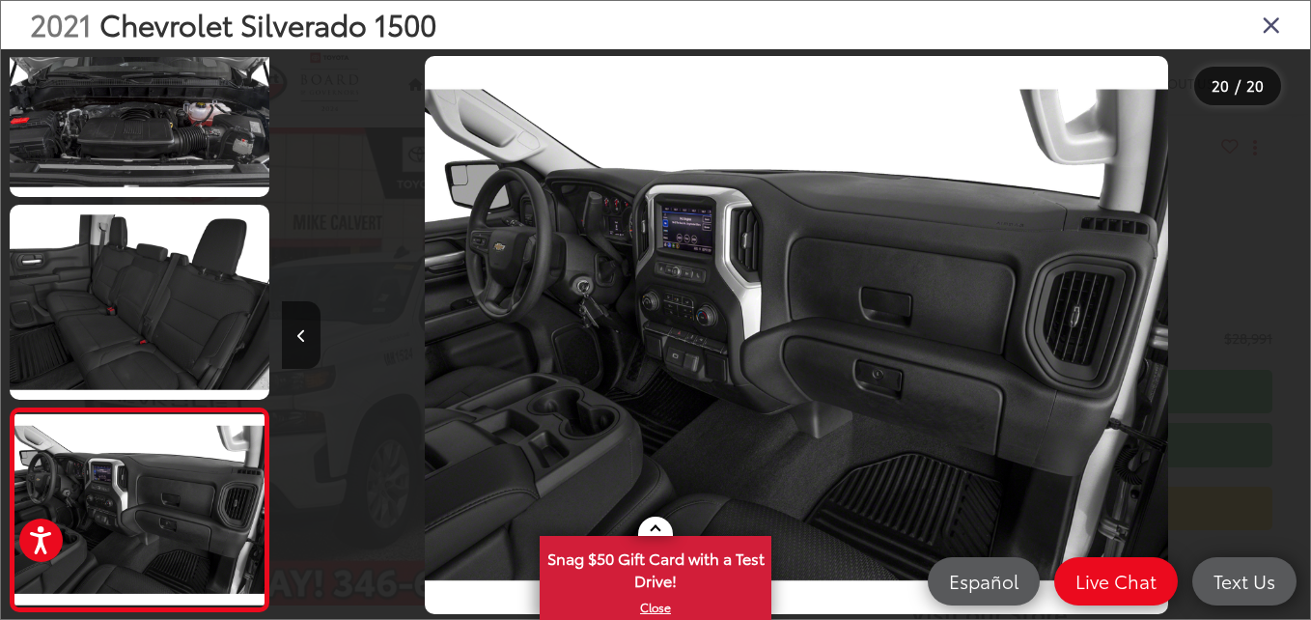
click at [1287, 333] on div at bounding box center [1181, 334] width 257 height 571
click at [1270, 23] on icon "Close gallery" at bounding box center [1271, 24] width 19 height 25
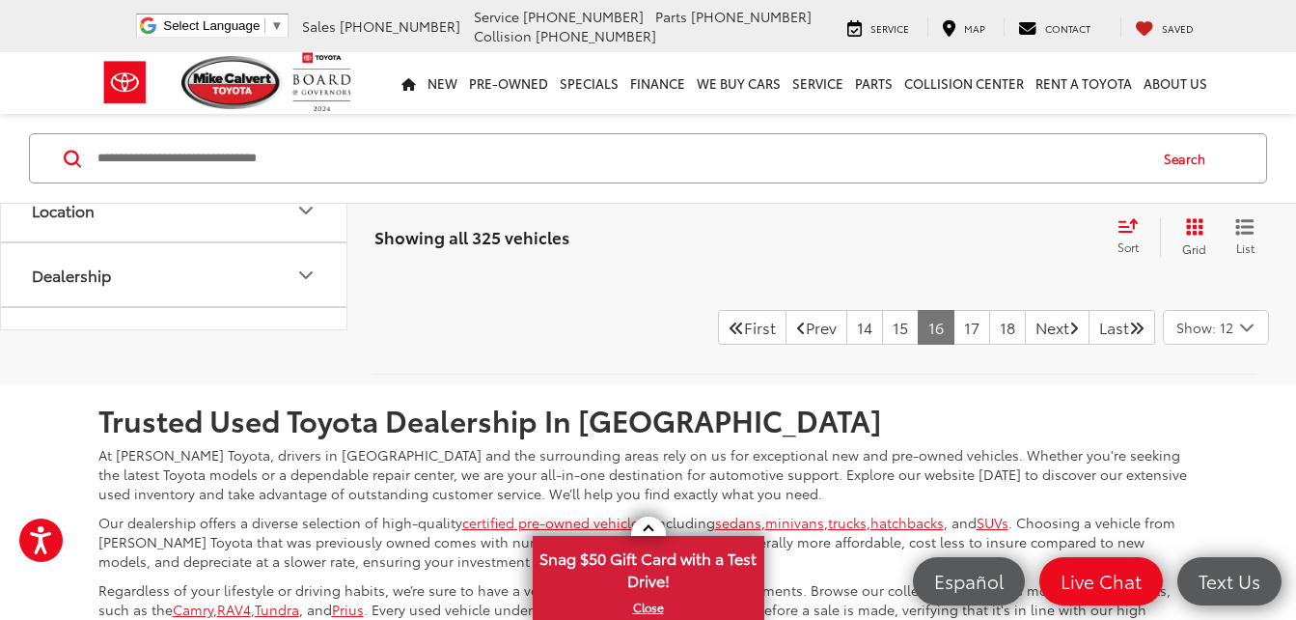
scroll to position [8416, 0]
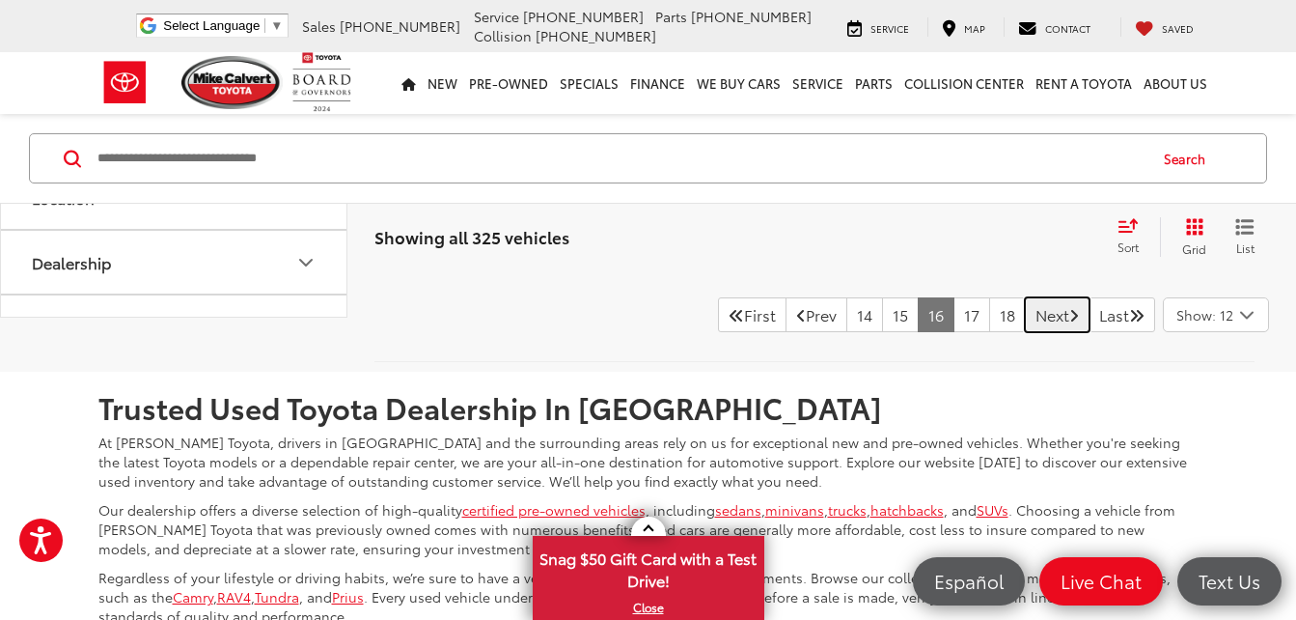
click at [1025, 332] on link "Next" at bounding box center [1057, 314] width 65 height 35
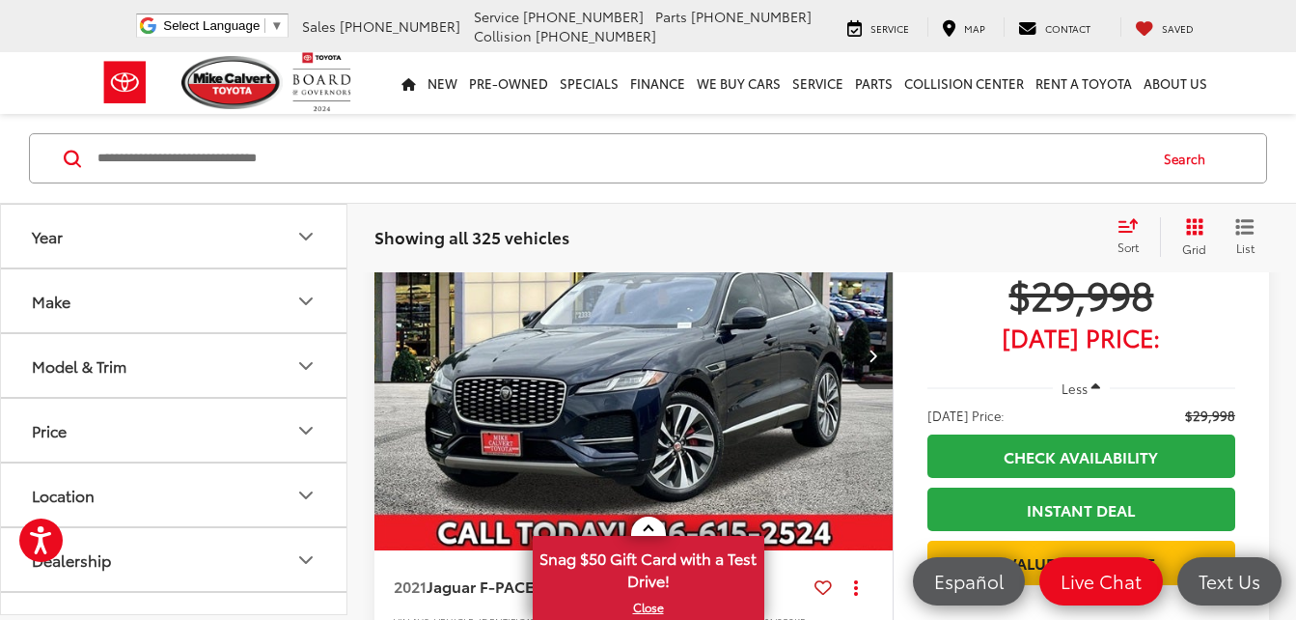
scroll to position [5106, 0]
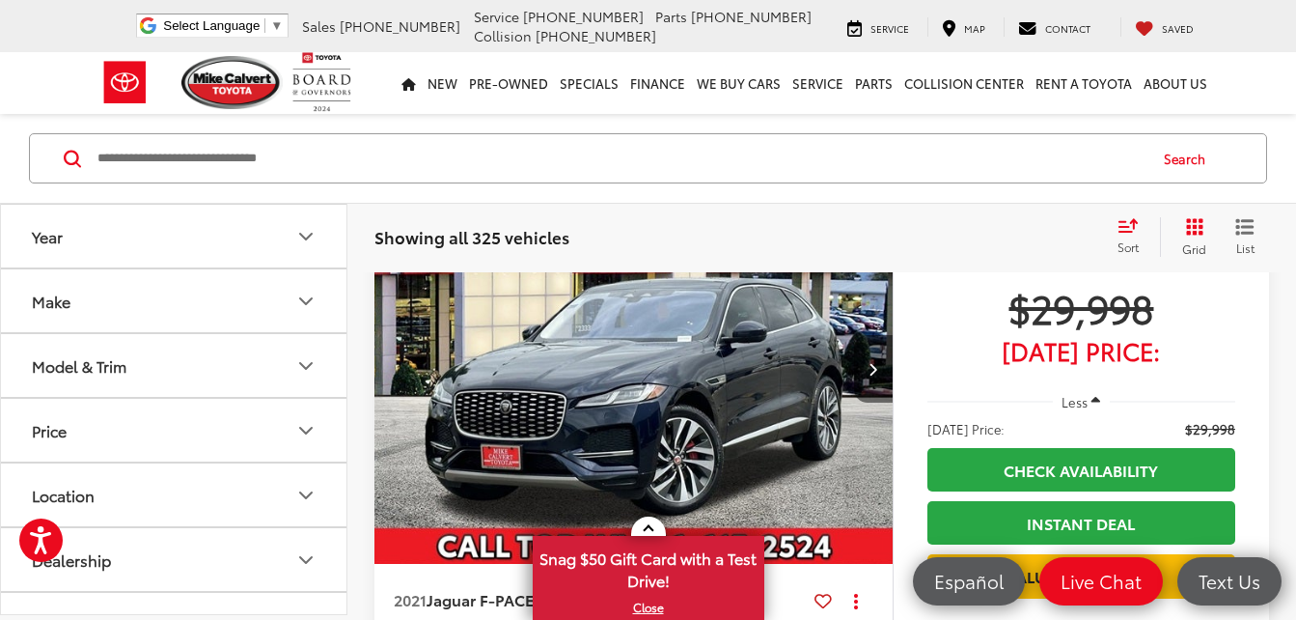
click at [876, 369] on icon "Next image" at bounding box center [873, 369] width 9 height 14
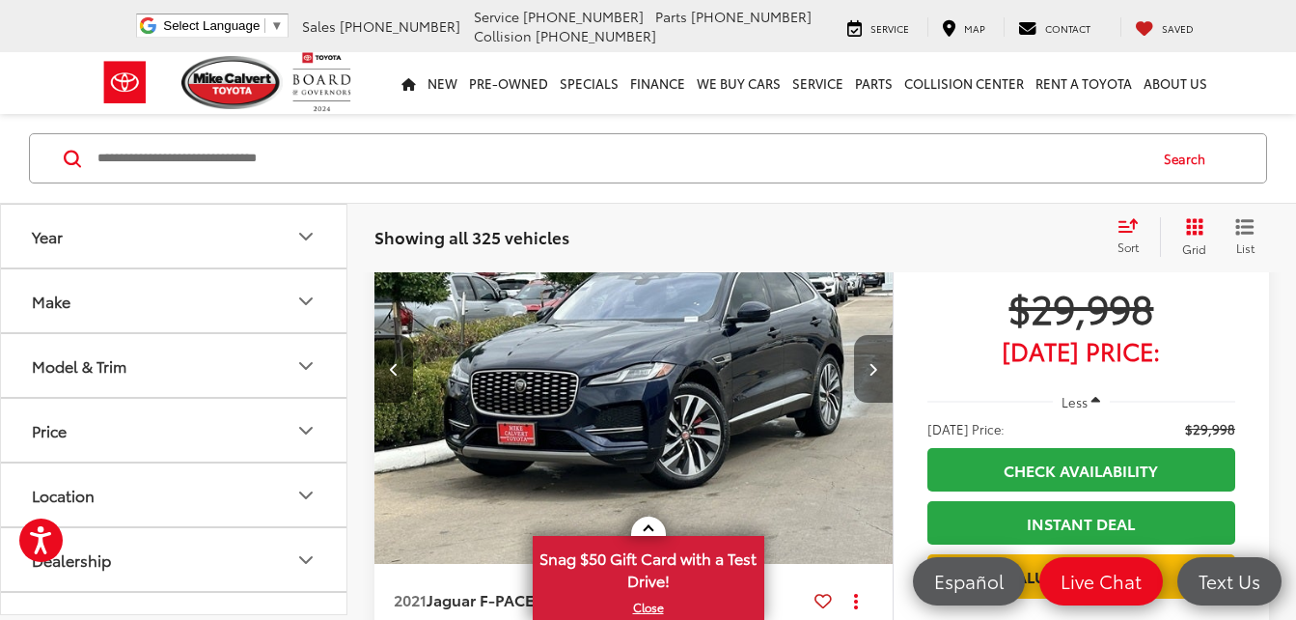
click at [876, 369] on icon "Next image" at bounding box center [873, 369] width 9 height 14
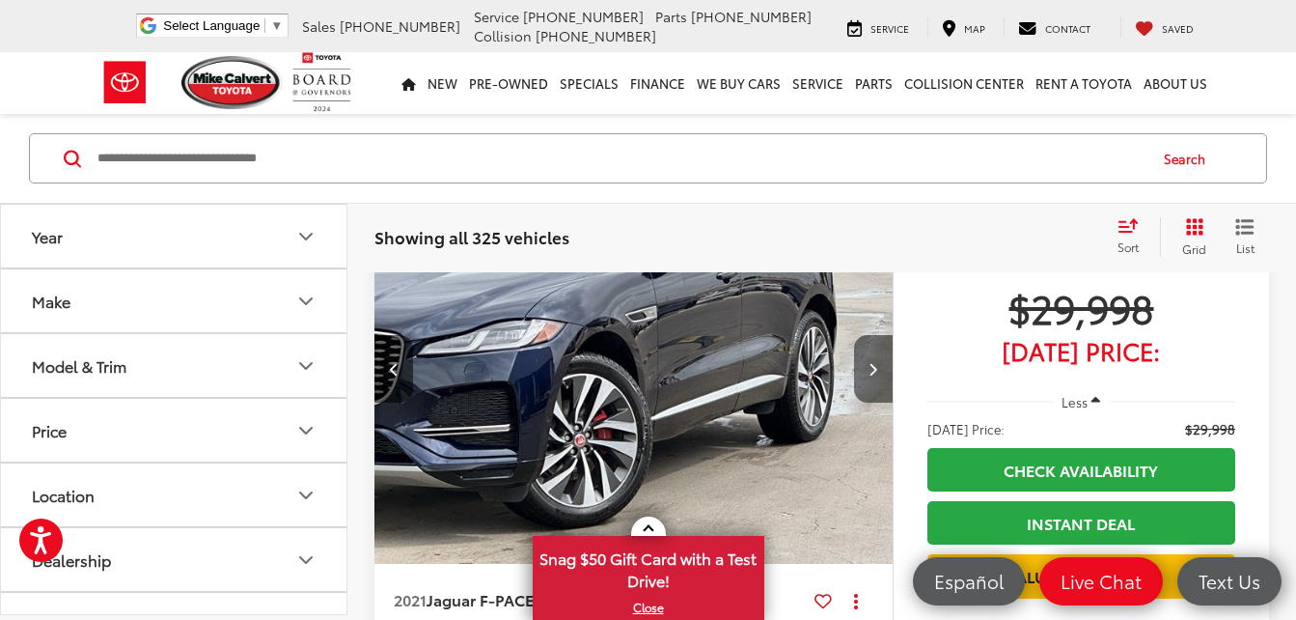
click at [876, 369] on icon "Next image" at bounding box center [873, 369] width 9 height 14
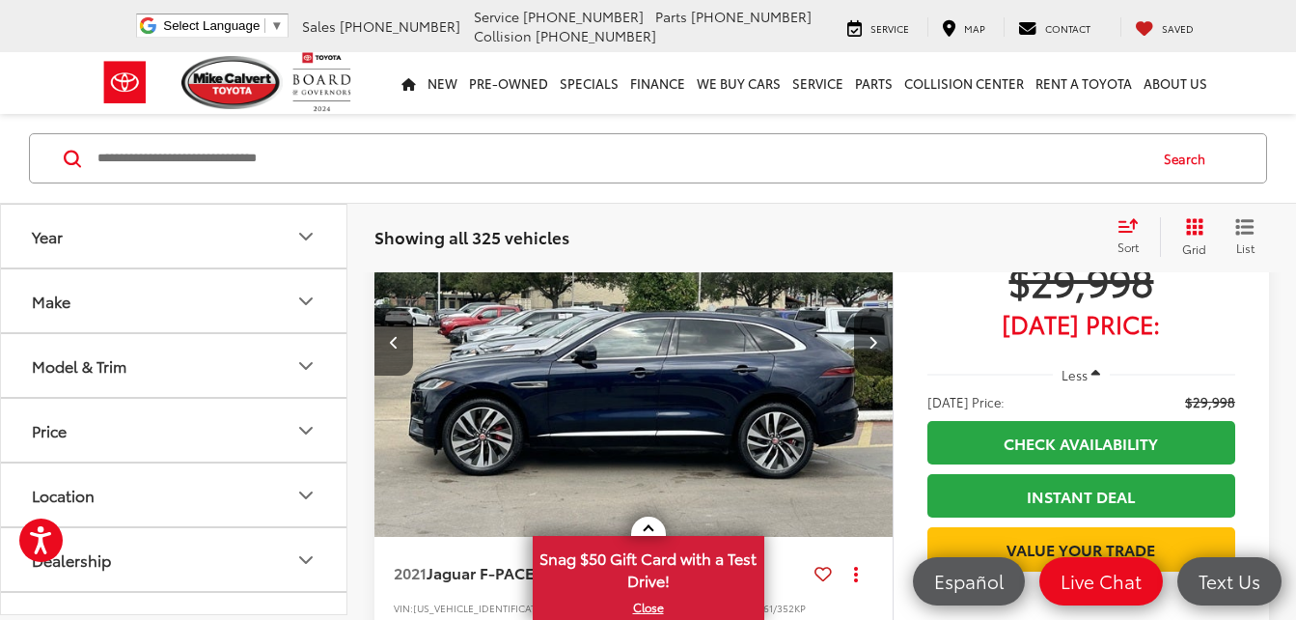
scroll to position [5197, 0]
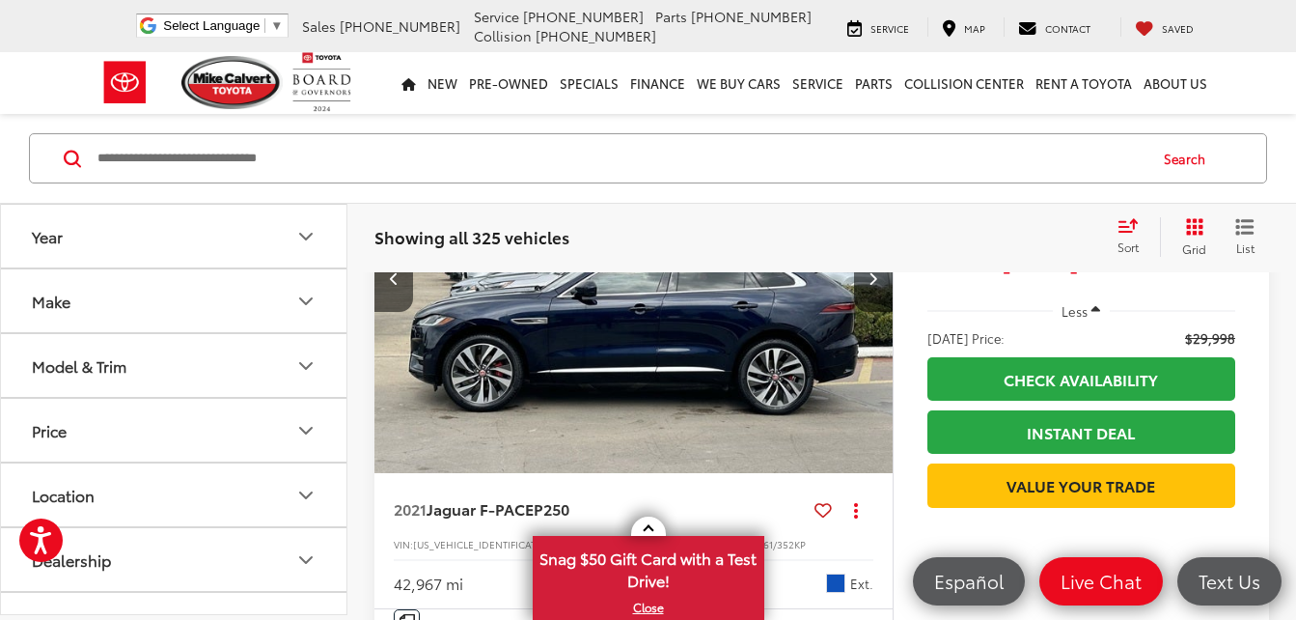
click at [621, 370] on img "2021 Jaguar F-PACE P250 3" at bounding box center [634, 279] width 521 height 391
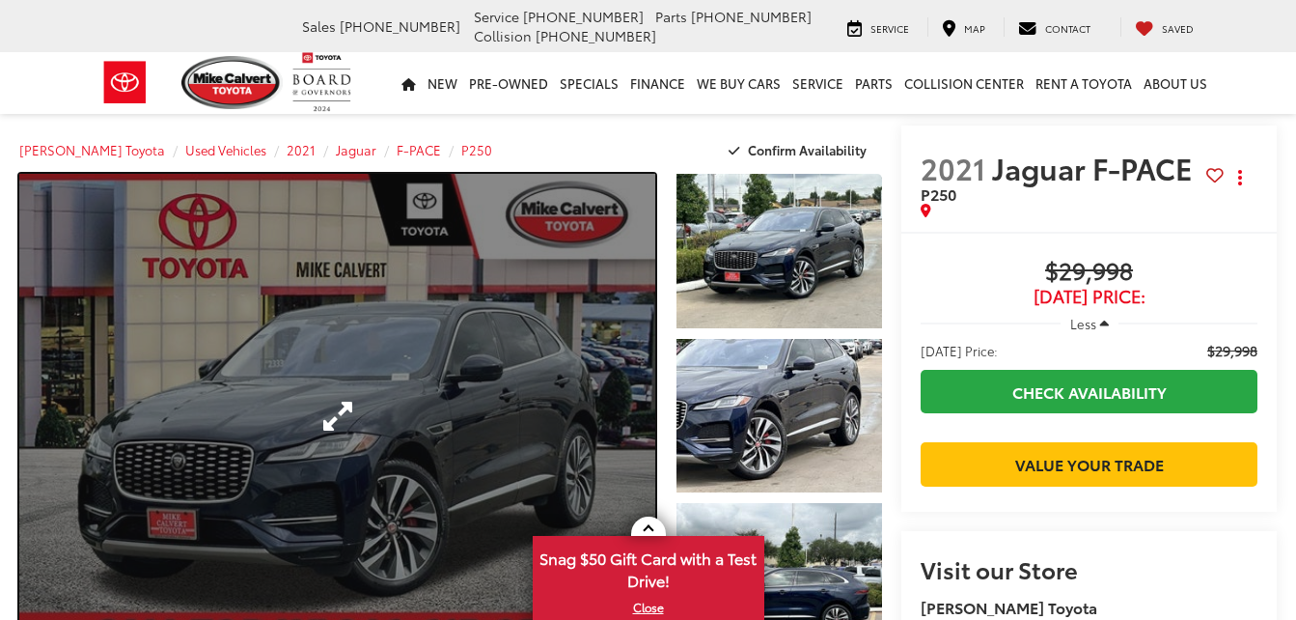
click at [362, 425] on link "Expand Photo 0" at bounding box center [337, 416] width 636 height 484
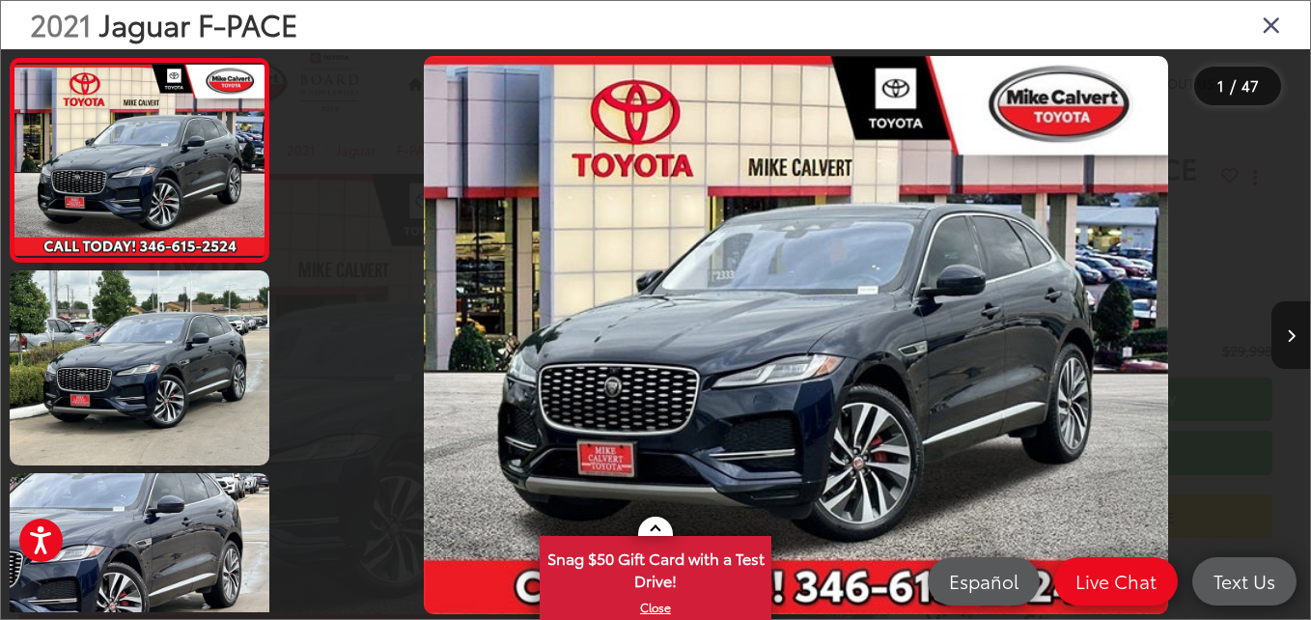
click at [1287, 338] on icon "Next image" at bounding box center [1291, 336] width 9 height 14
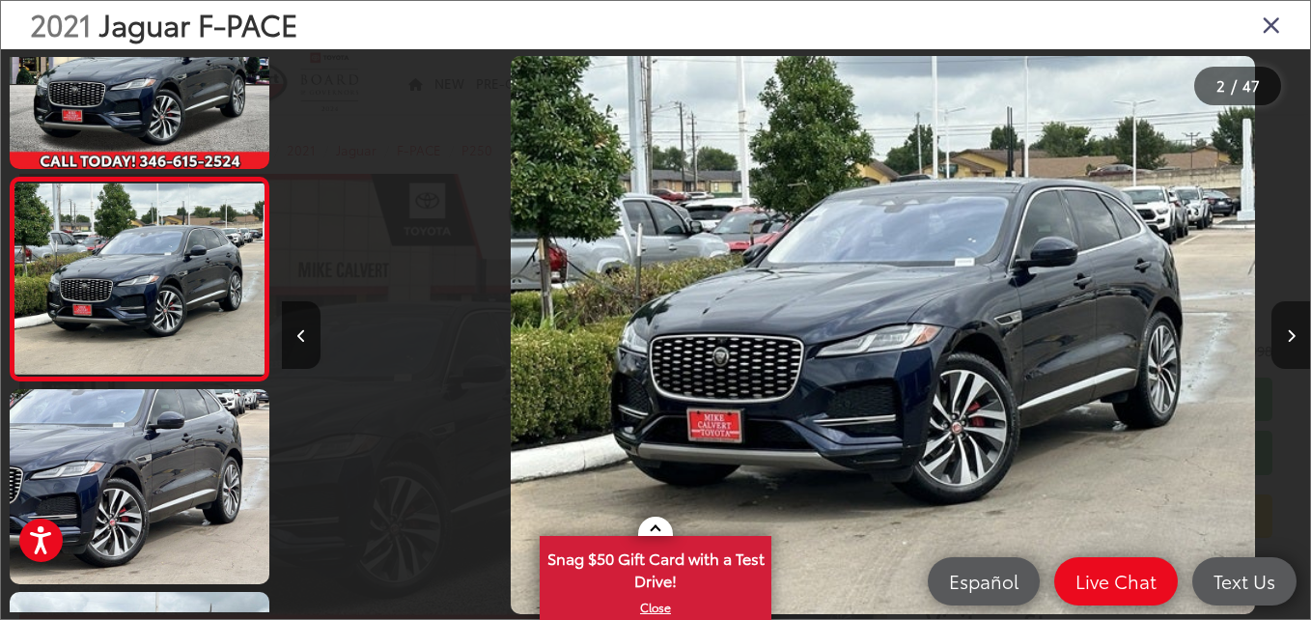
scroll to position [0, 1028]
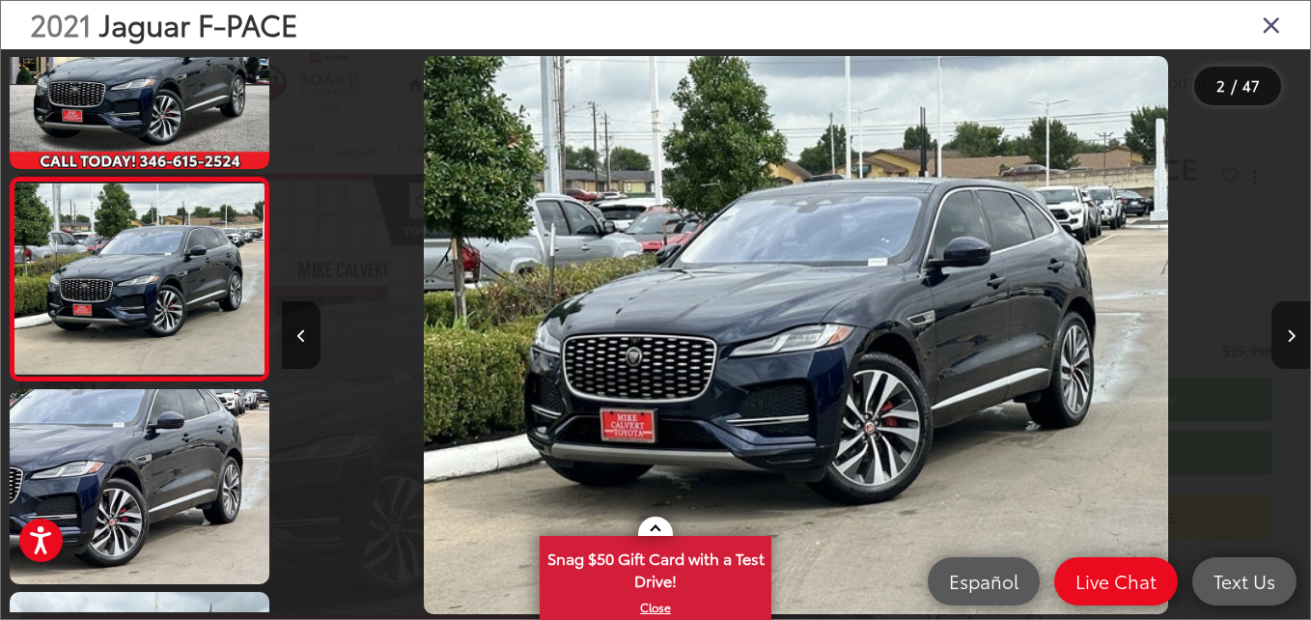
click at [1287, 338] on icon "Next image" at bounding box center [1291, 336] width 9 height 14
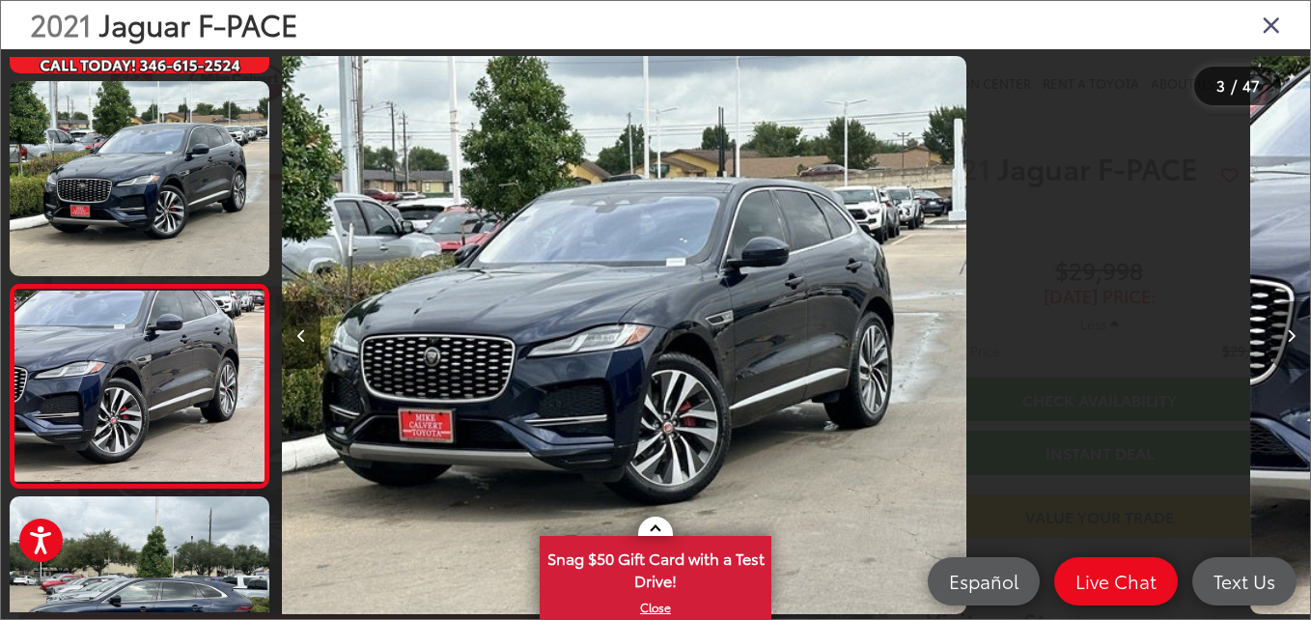
scroll to position [287, 0]
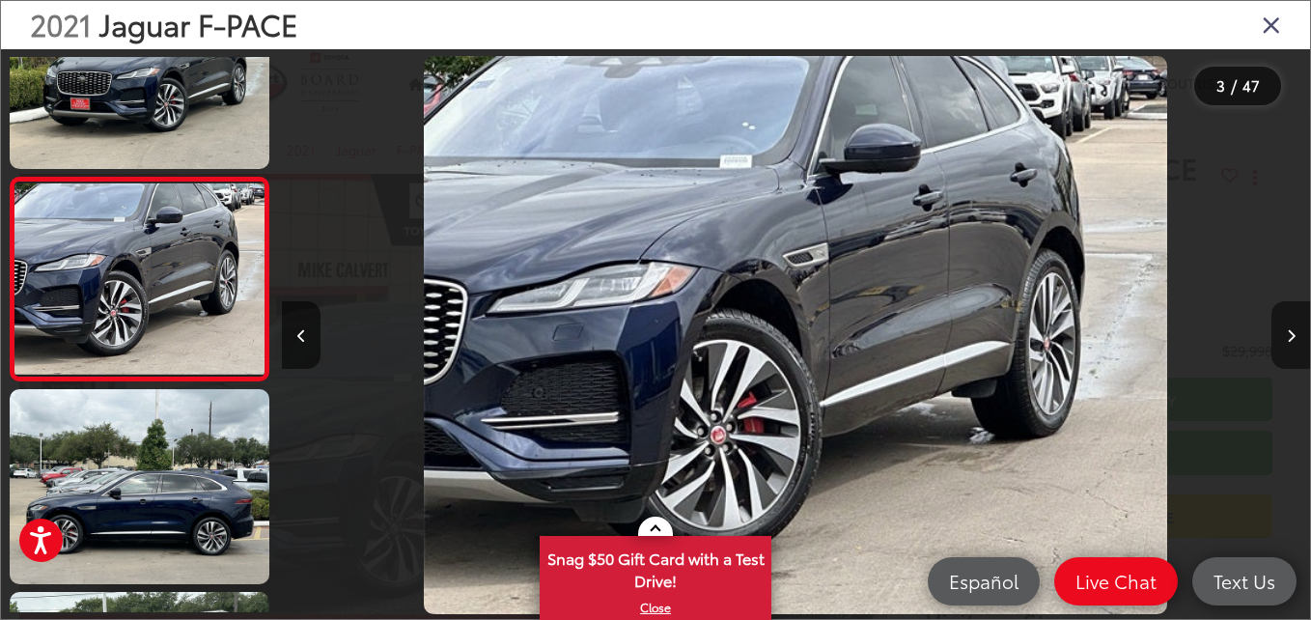
click at [1287, 338] on icon "Next image" at bounding box center [1291, 336] width 9 height 14
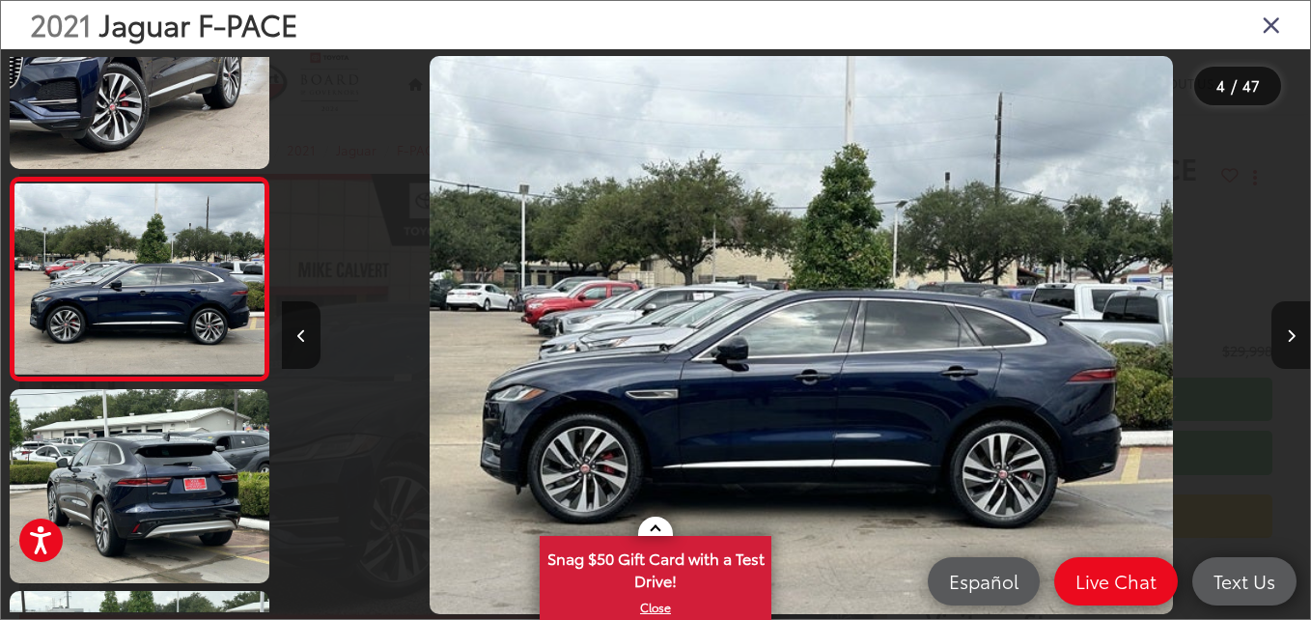
scroll to position [0, 3083]
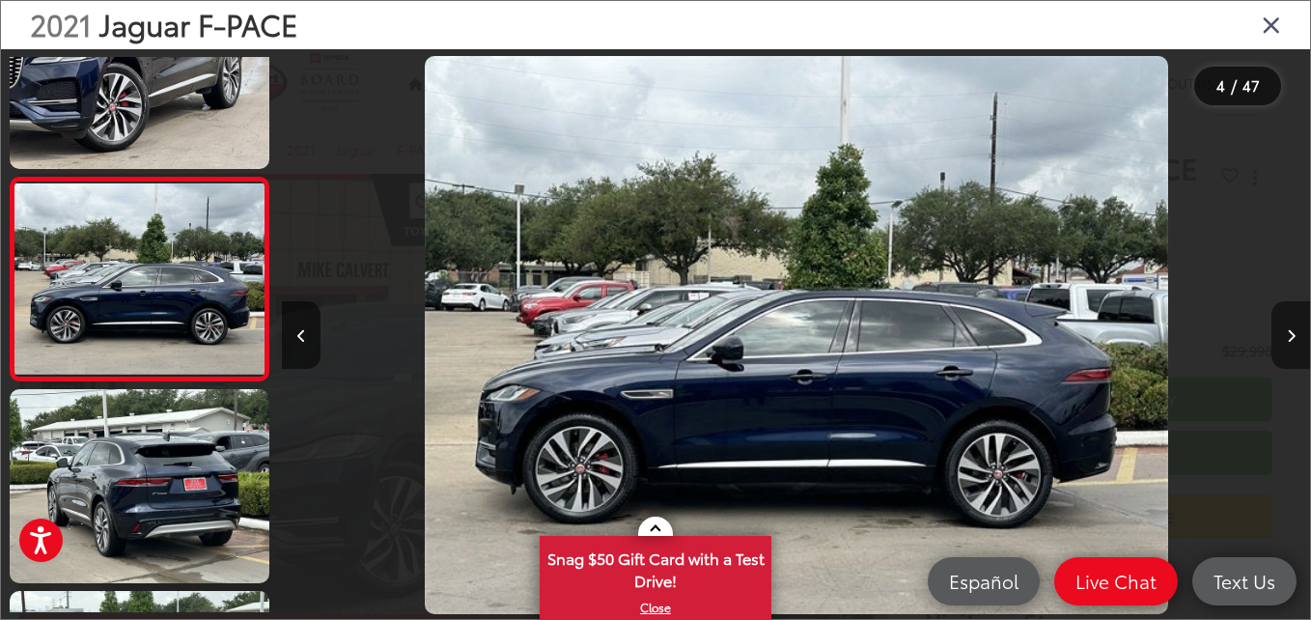
click at [1287, 338] on icon "Next image" at bounding box center [1291, 336] width 9 height 14
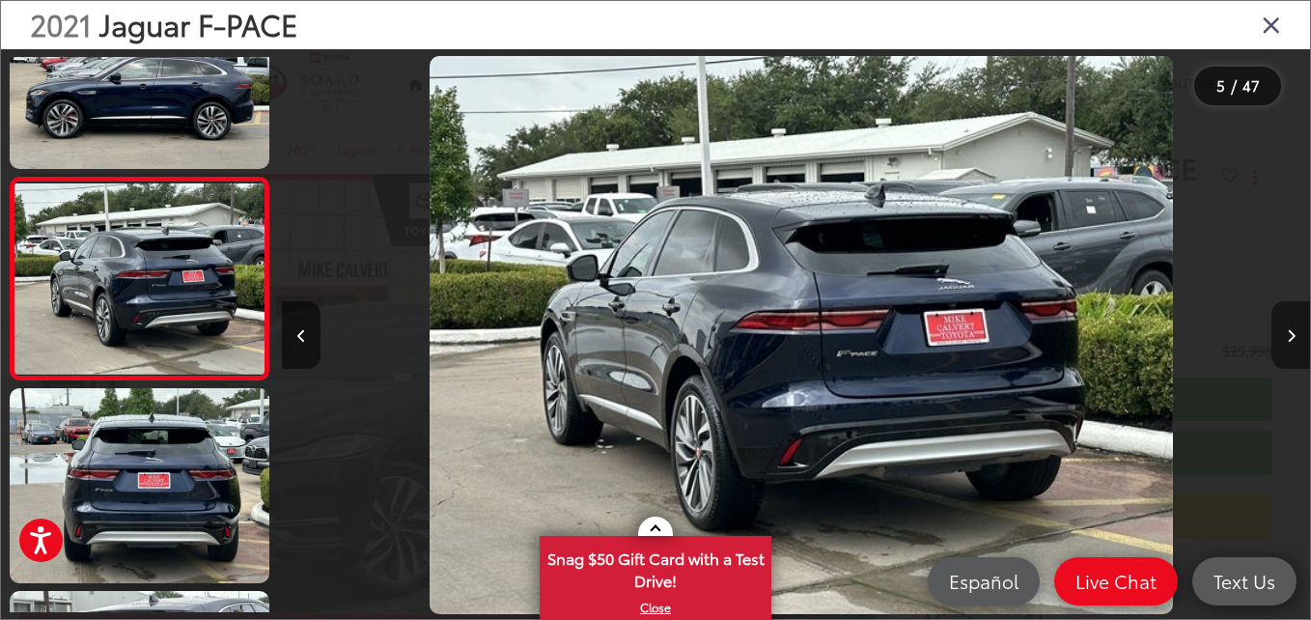
scroll to position [0, 4111]
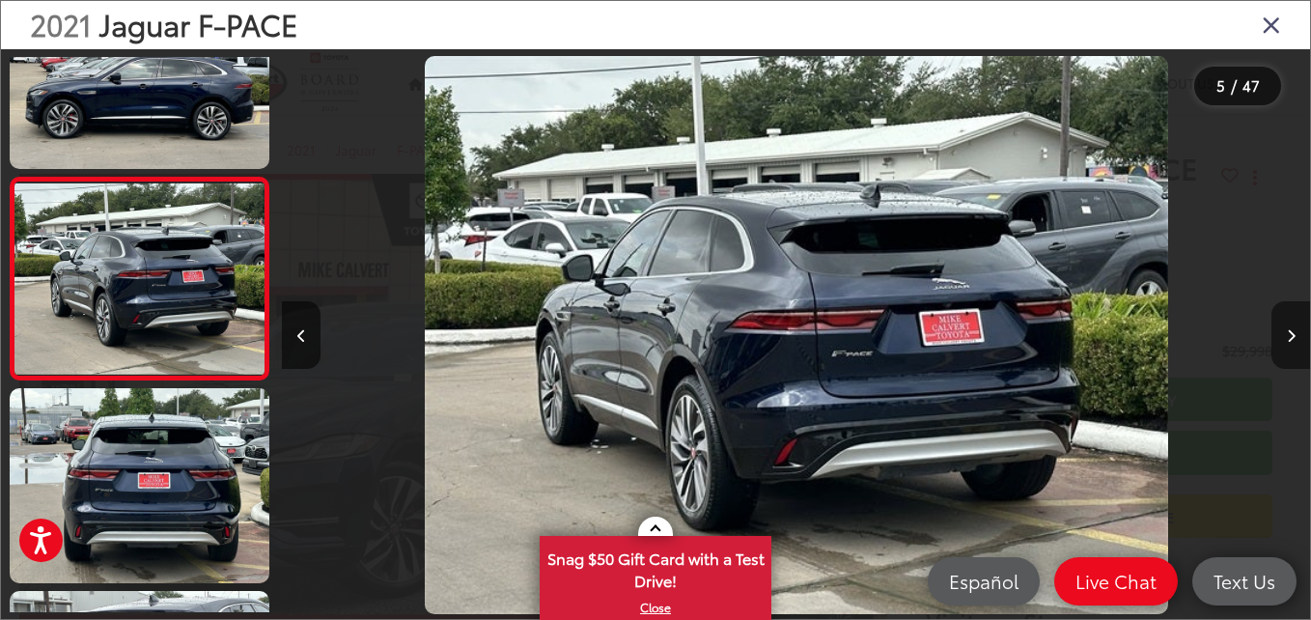
click at [1287, 338] on icon "Next image" at bounding box center [1291, 336] width 9 height 14
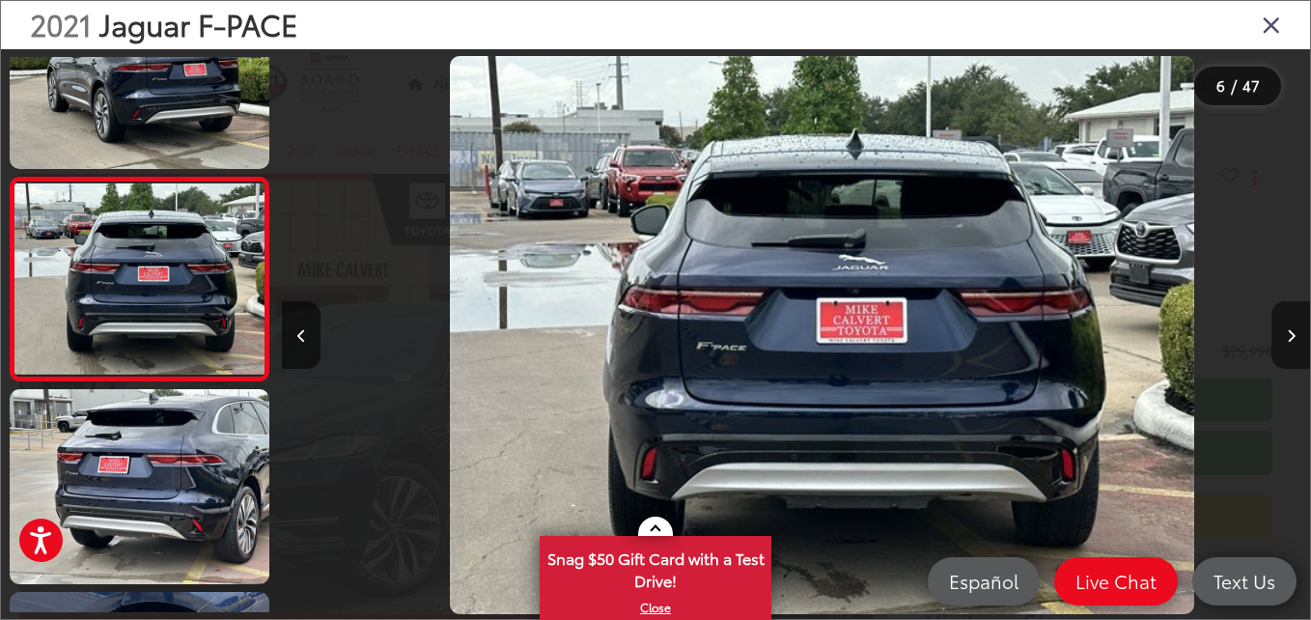
scroll to position [0, 5139]
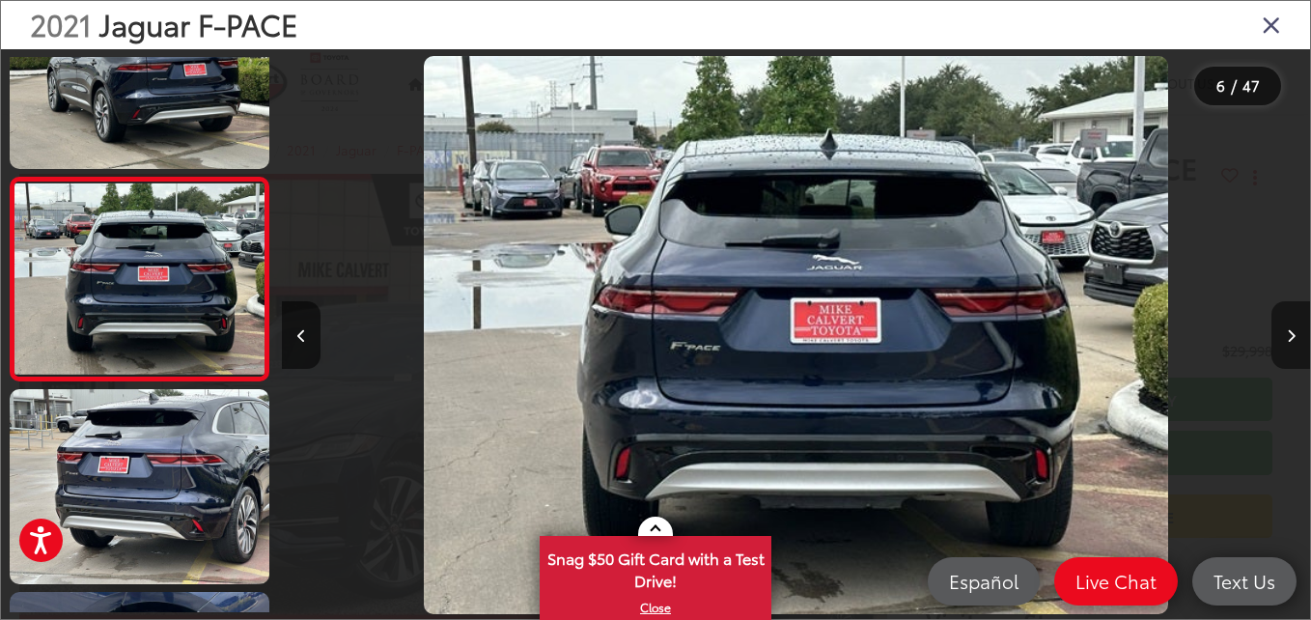
click at [1287, 338] on icon "Next image" at bounding box center [1291, 336] width 9 height 14
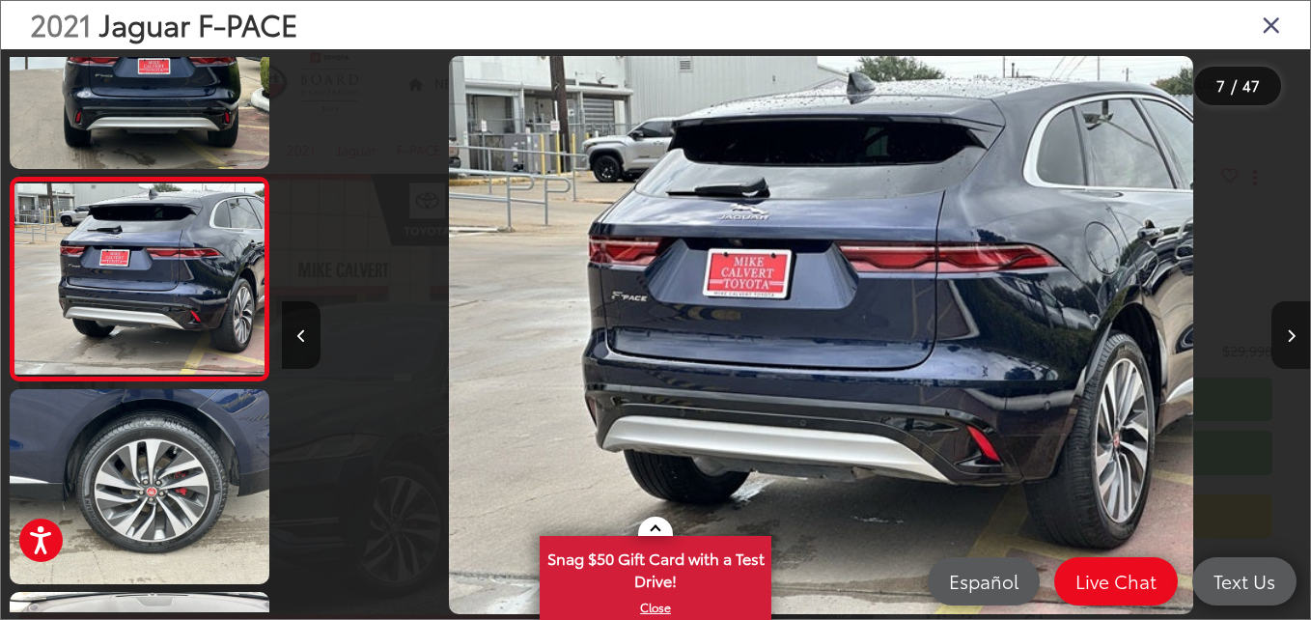
scroll to position [0, 6167]
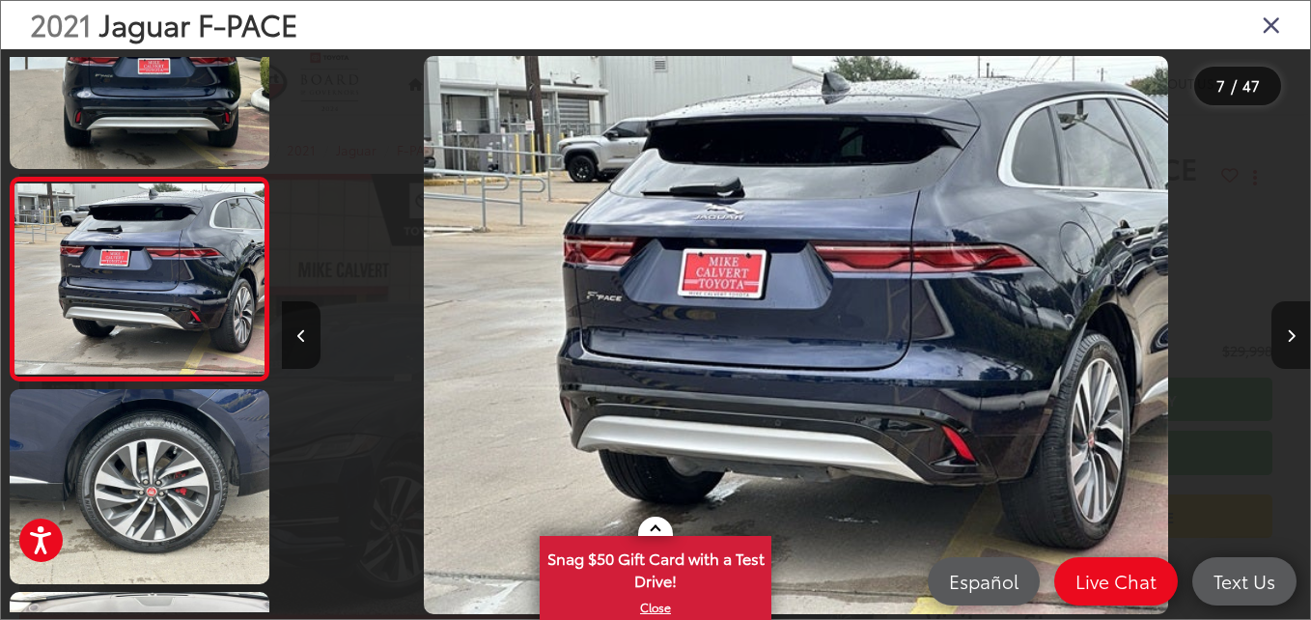
click at [1287, 338] on icon "Next image" at bounding box center [1291, 336] width 9 height 14
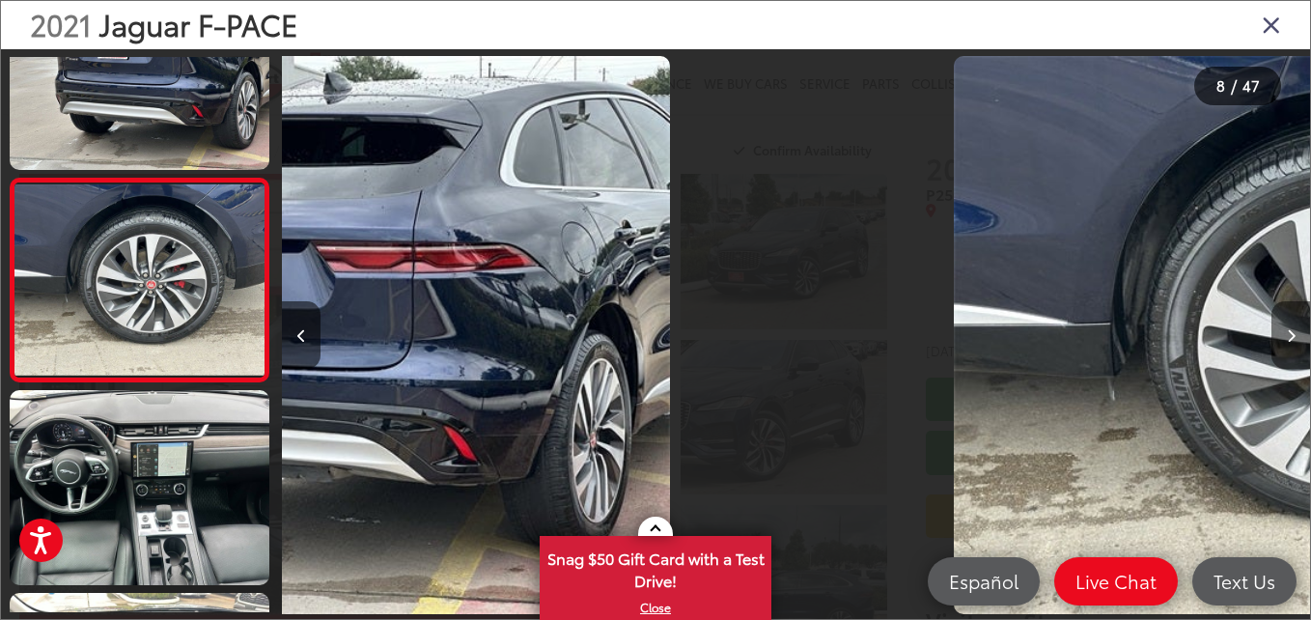
scroll to position [1299, 0]
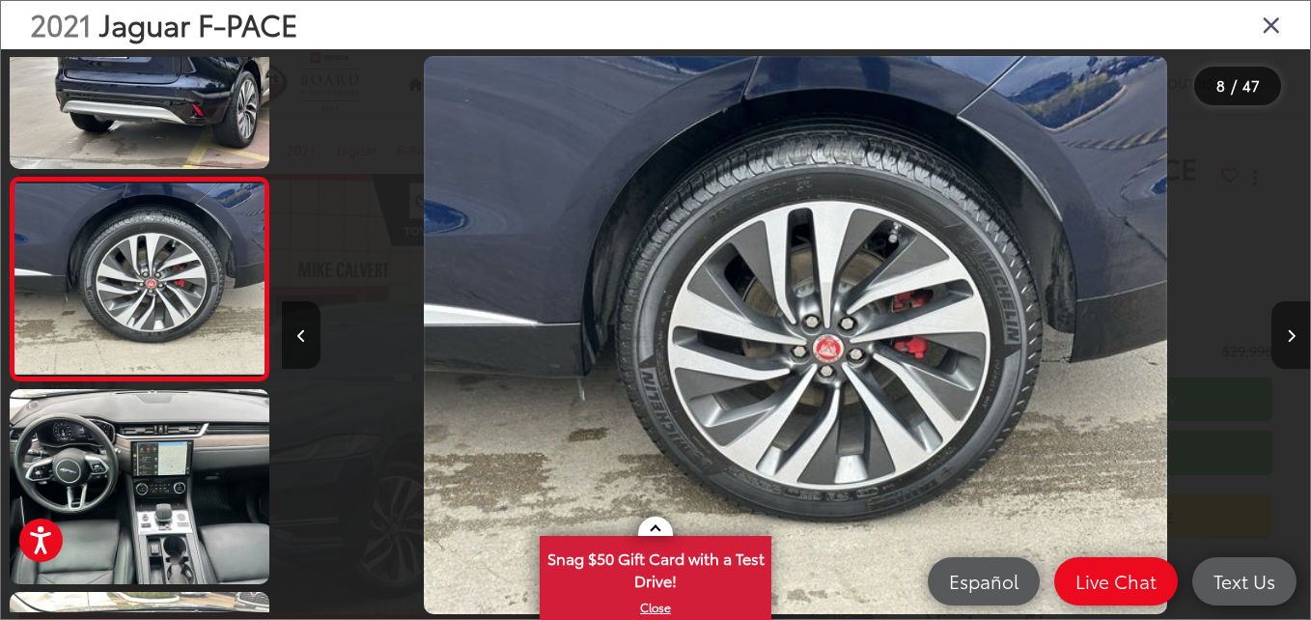
click at [1287, 338] on icon "Next image" at bounding box center [1291, 336] width 9 height 14
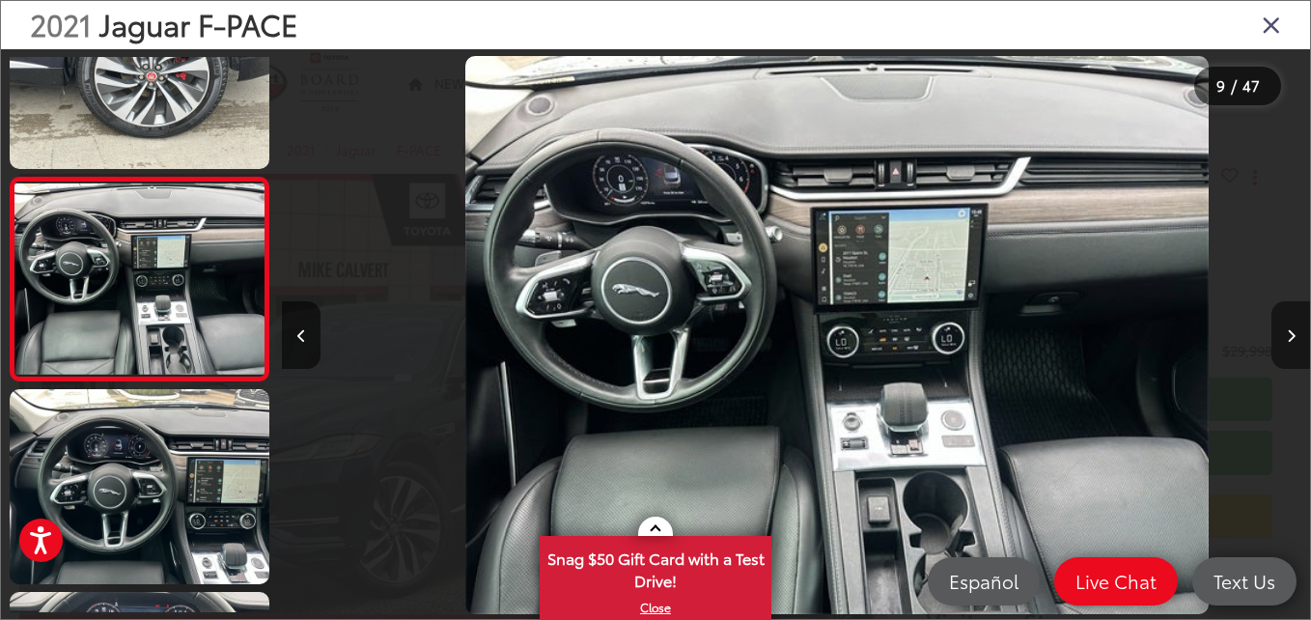
scroll to position [0, 8223]
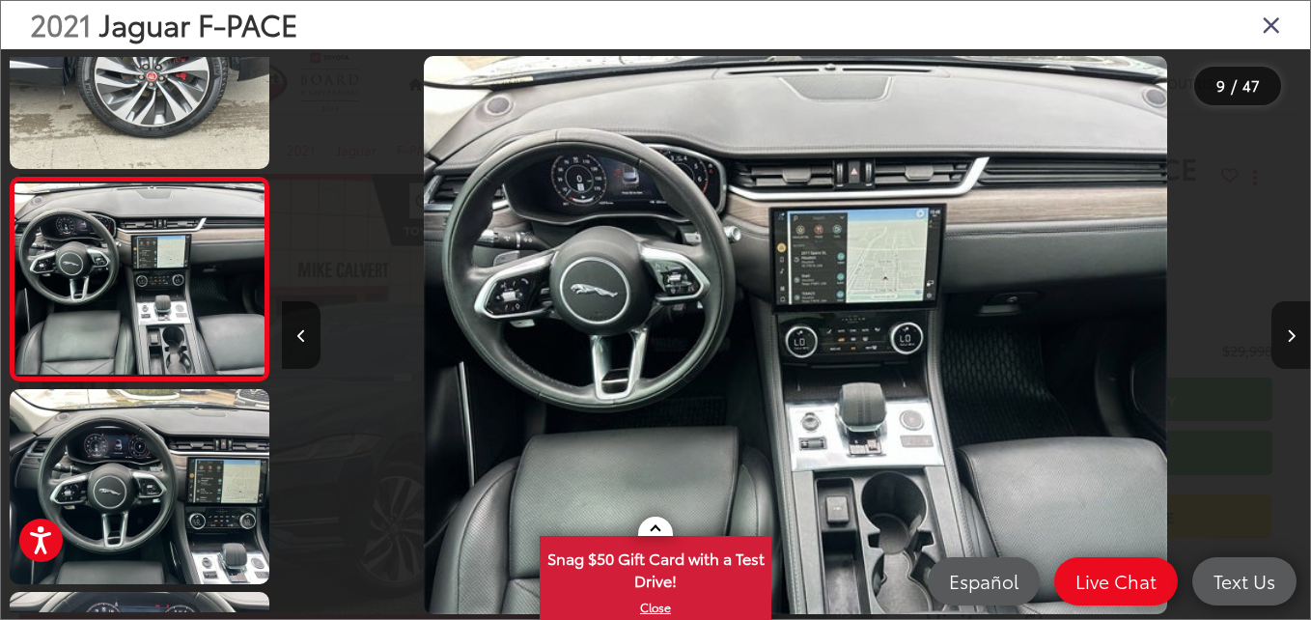
click at [1287, 338] on icon "Next image" at bounding box center [1291, 336] width 9 height 14
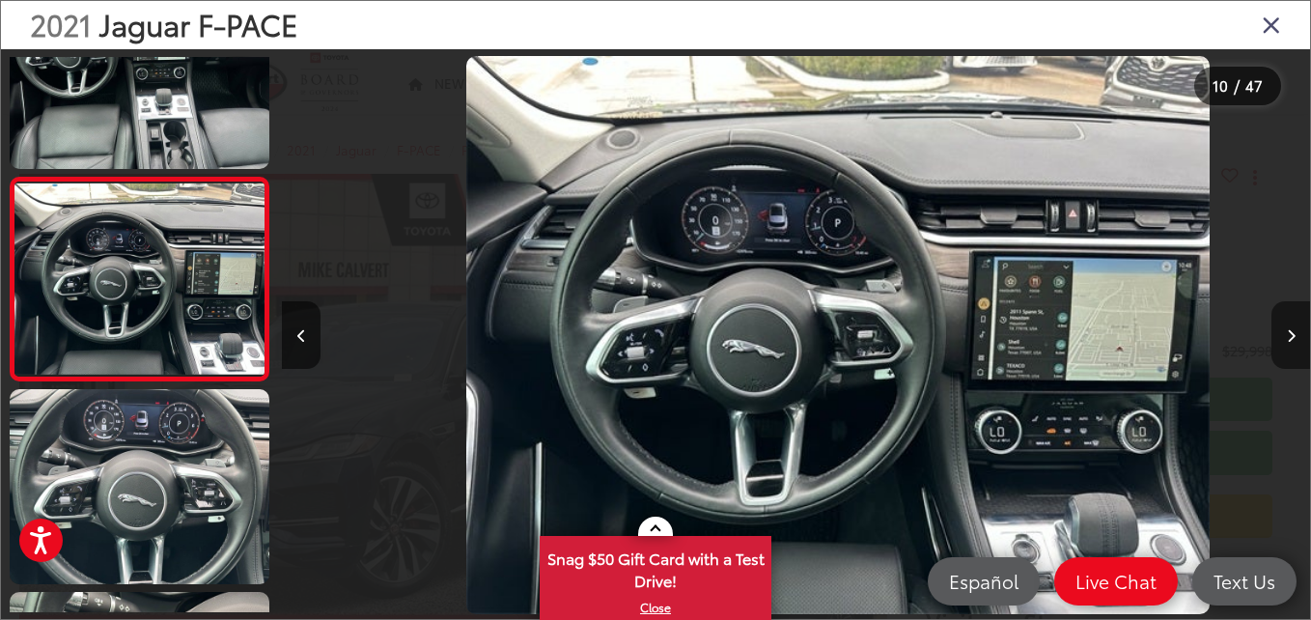
scroll to position [0, 9250]
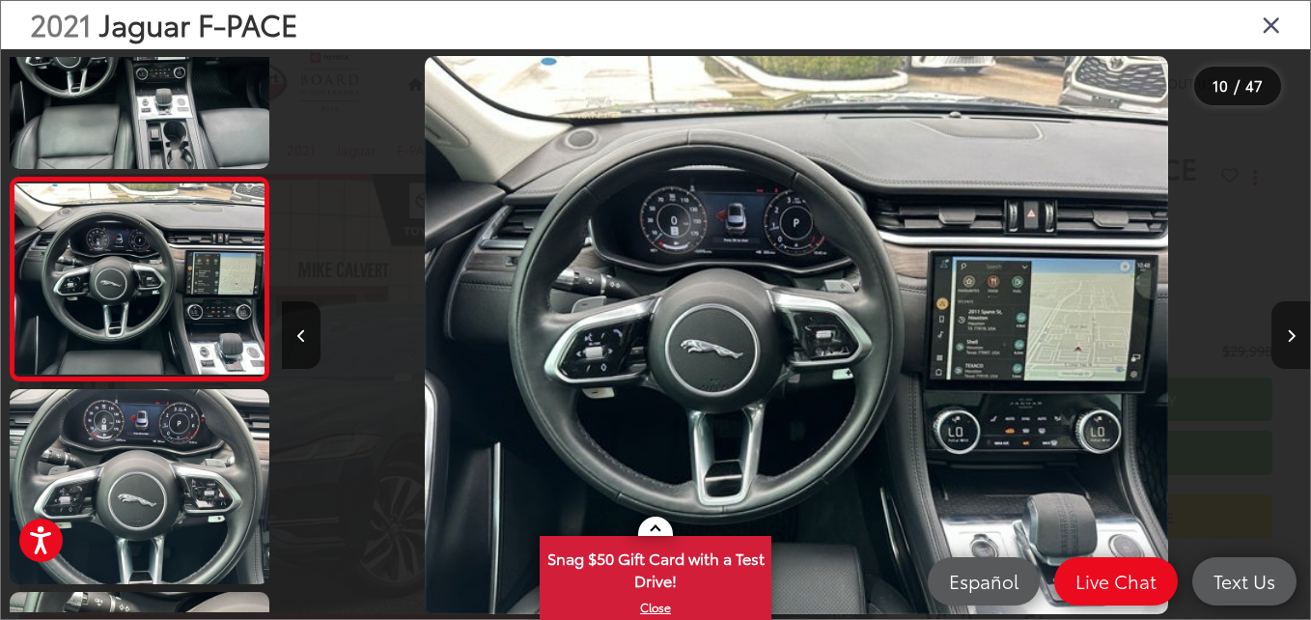
click at [1287, 338] on icon "Next image" at bounding box center [1291, 336] width 9 height 14
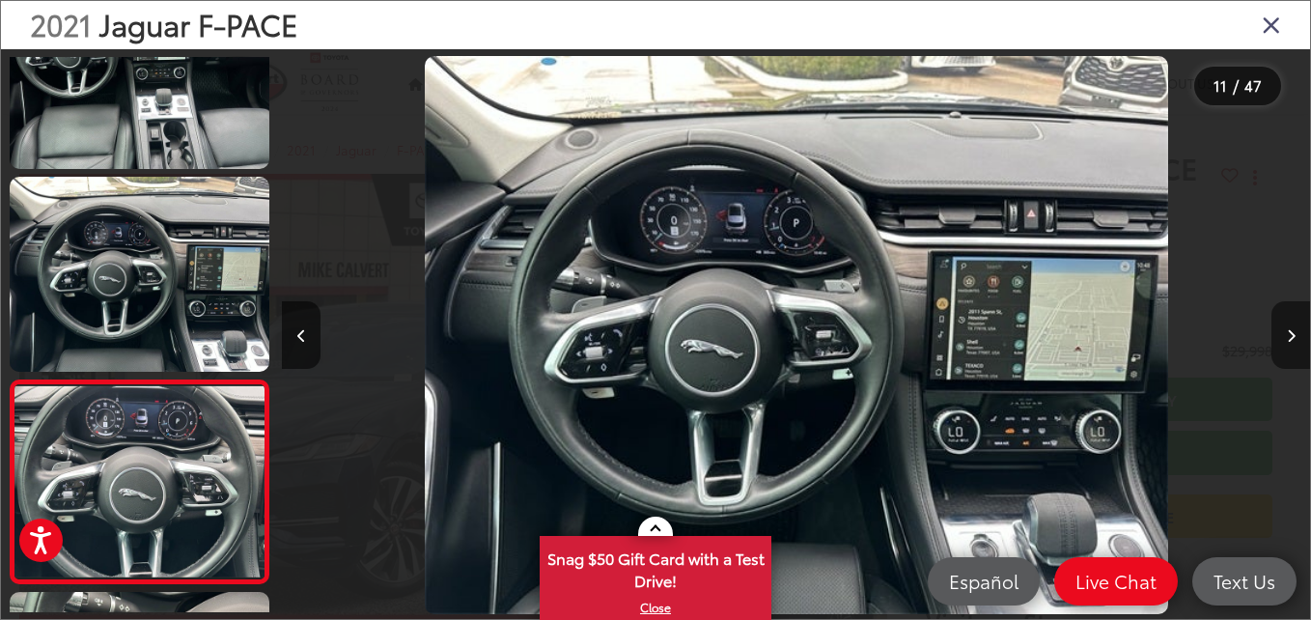
scroll to position [0, 0]
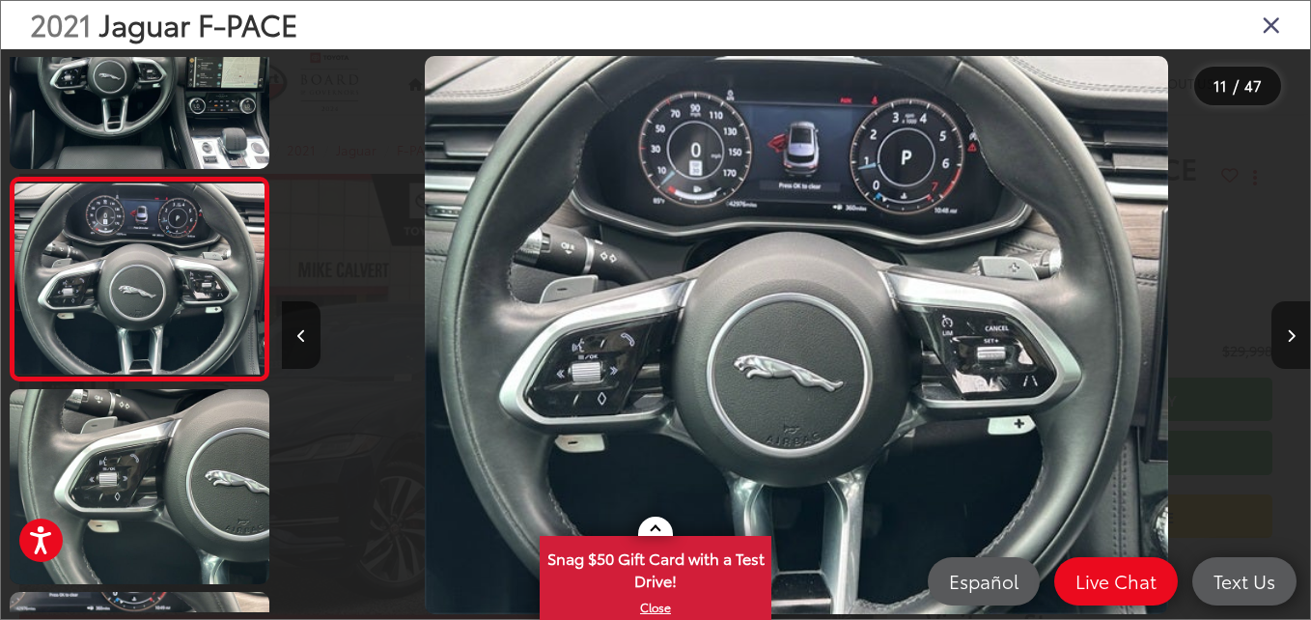
click at [1287, 338] on icon "Next image" at bounding box center [1291, 336] width 9 height 14
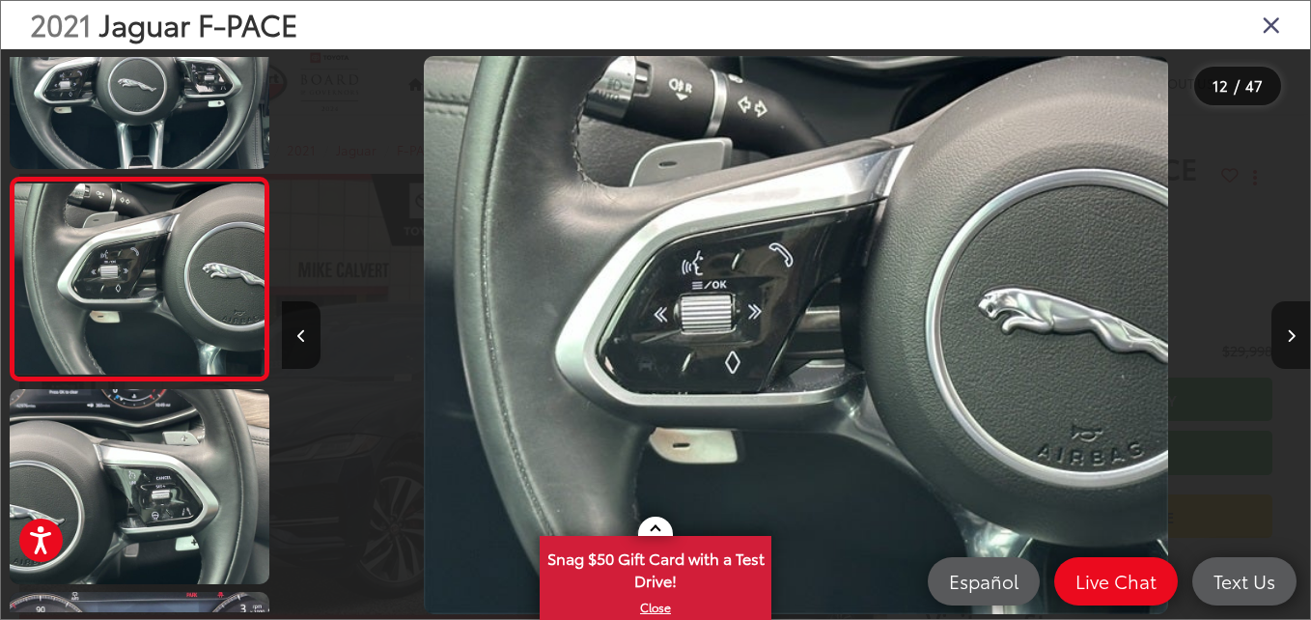
click at [1287, 338] on icon "Next image" at bounding box center [1291, 336] width 9 height 14
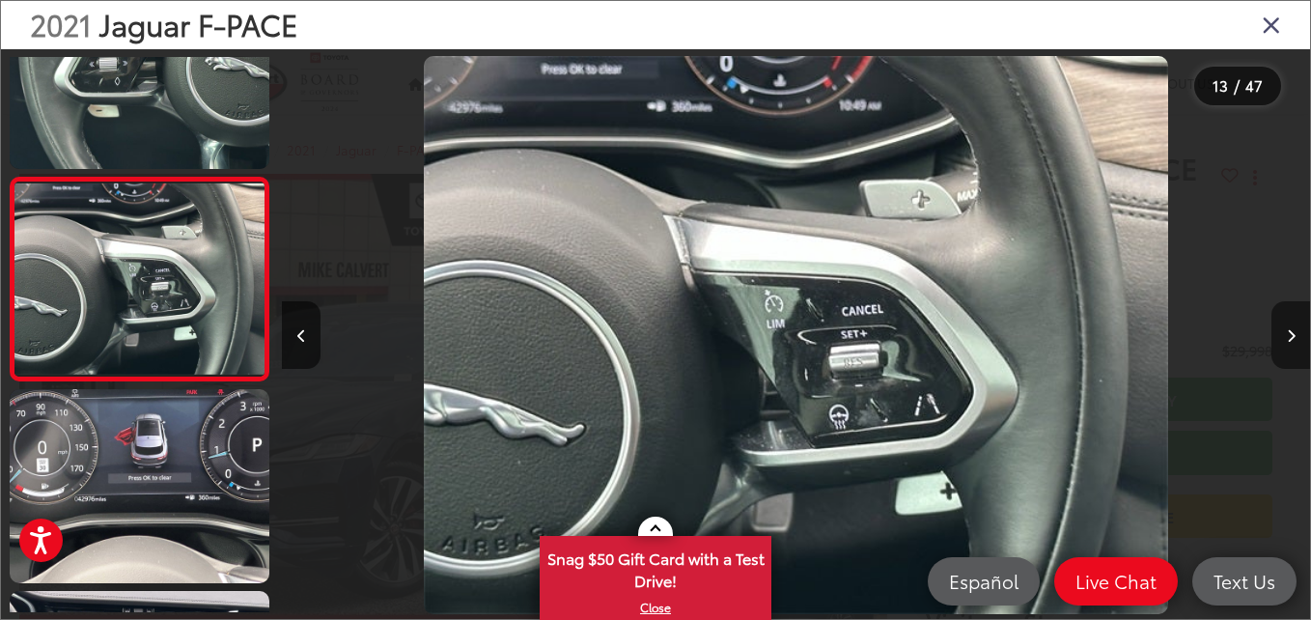
click at [1287, 338] on icon "Next image" at bounding box center [1291, 336] width 9 height 14
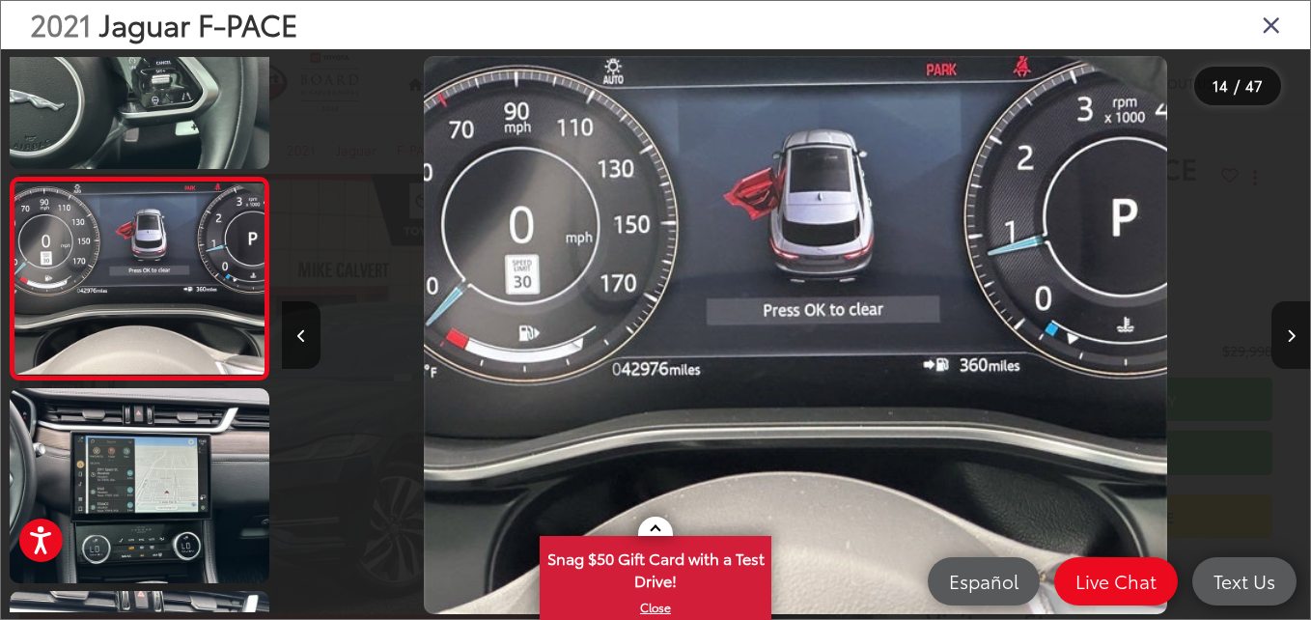
click at [1287, 338] on icon "Next image" at bounding box center [1291, 336] width 9 height 14
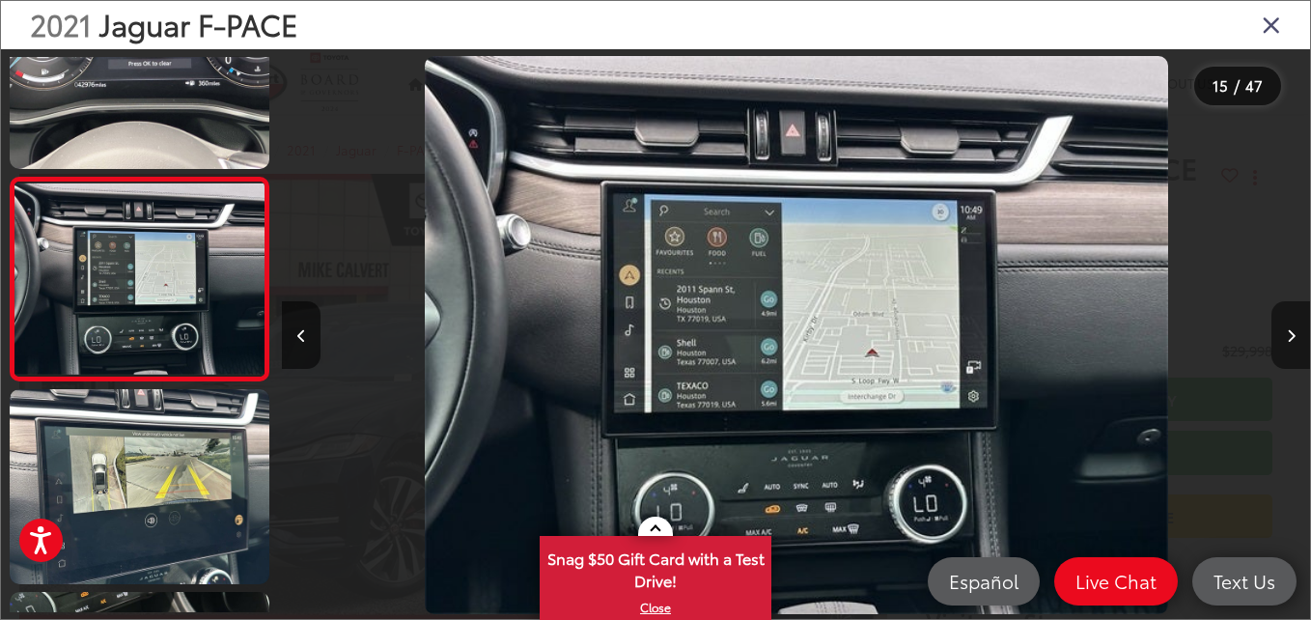
click at [1287, 338] on icon "Next image" at bounding box center [1291, 336] width 9 height 14
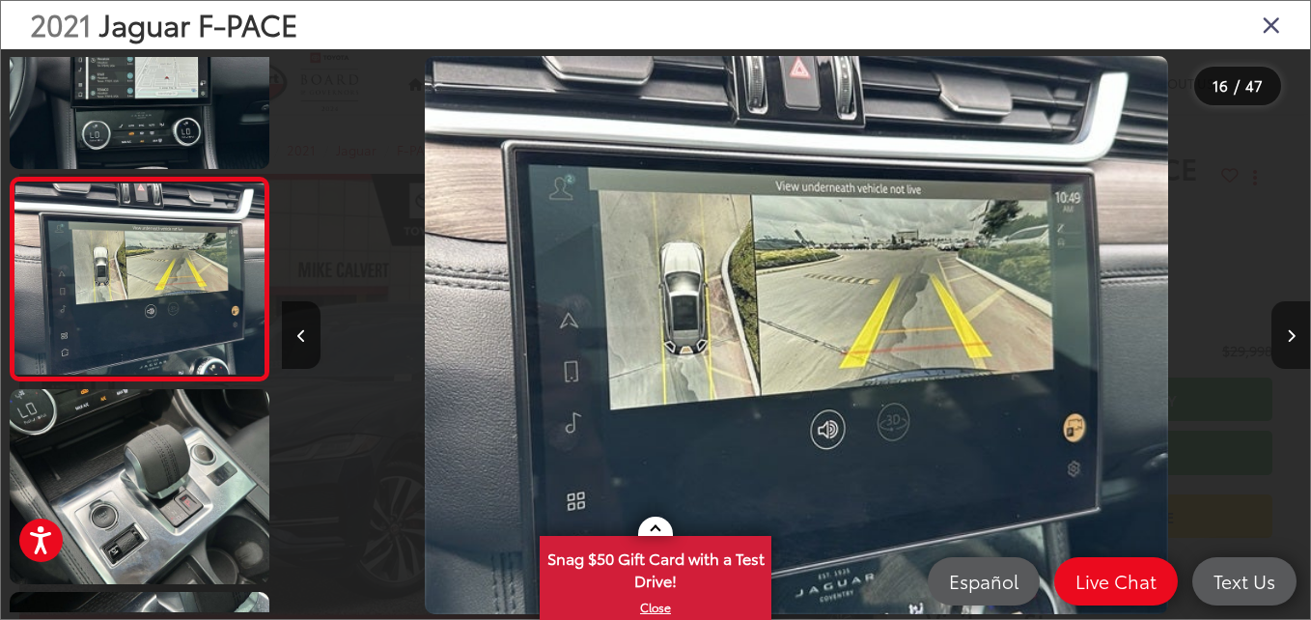
click at [1287, 338] on icon "Next image" at bounding box center [1291, 336] width 9 height 14
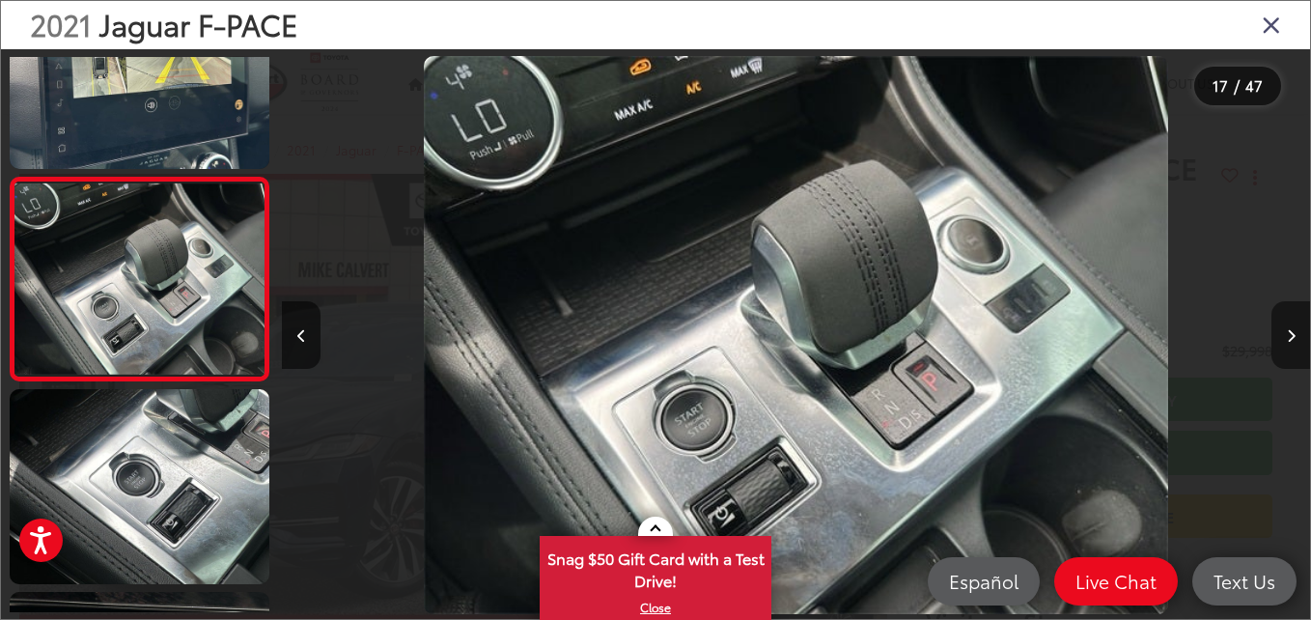
click at [1287, 338] on icon "Next image" at bounding box center [1291, 336] width 9 height 14
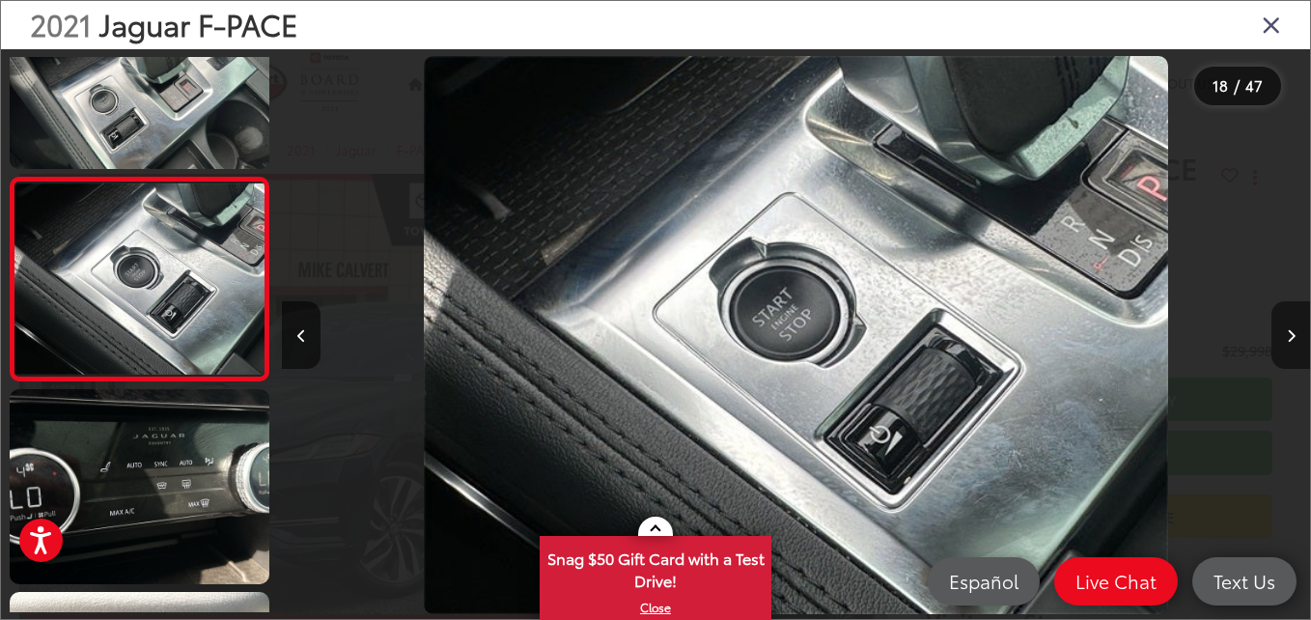
click at [1287, 338] on icon "Next image" at bounding box center [1291, 336] width 9 height 14
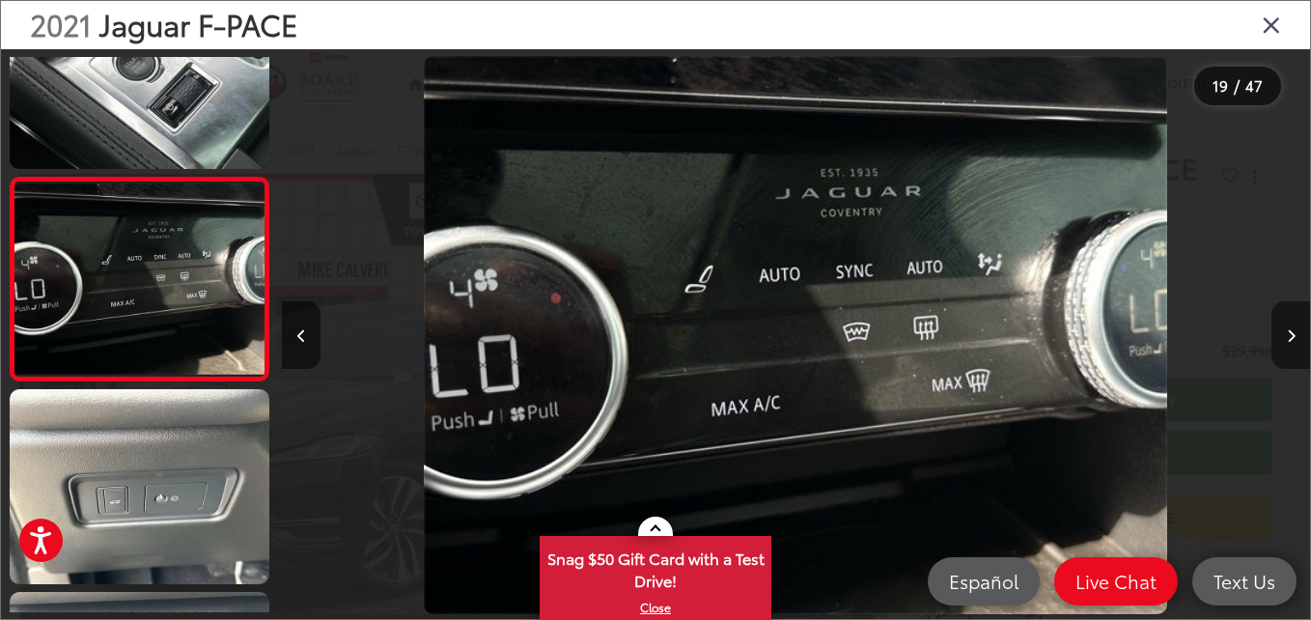
click at [1287, 338] on icon "Next image" at bounding box center [1291, 336] width 9 height 14
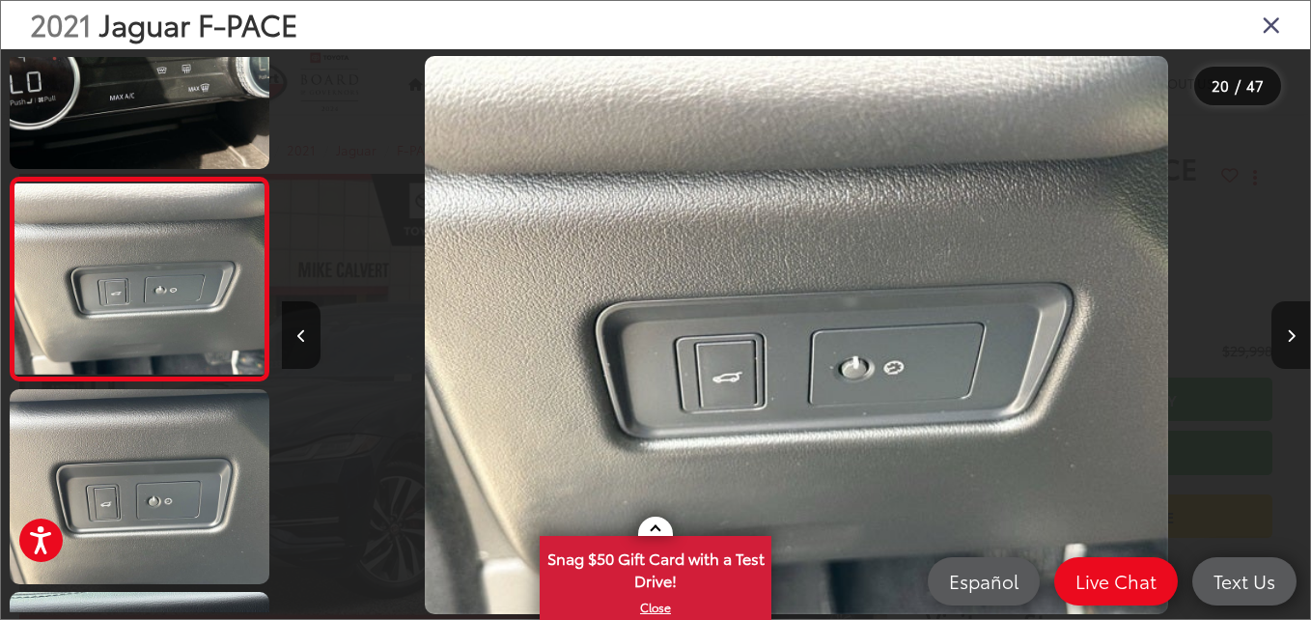
click at [1287, 338] on icon "Next image" at bounding box center [1291, 336] width 9 height 14
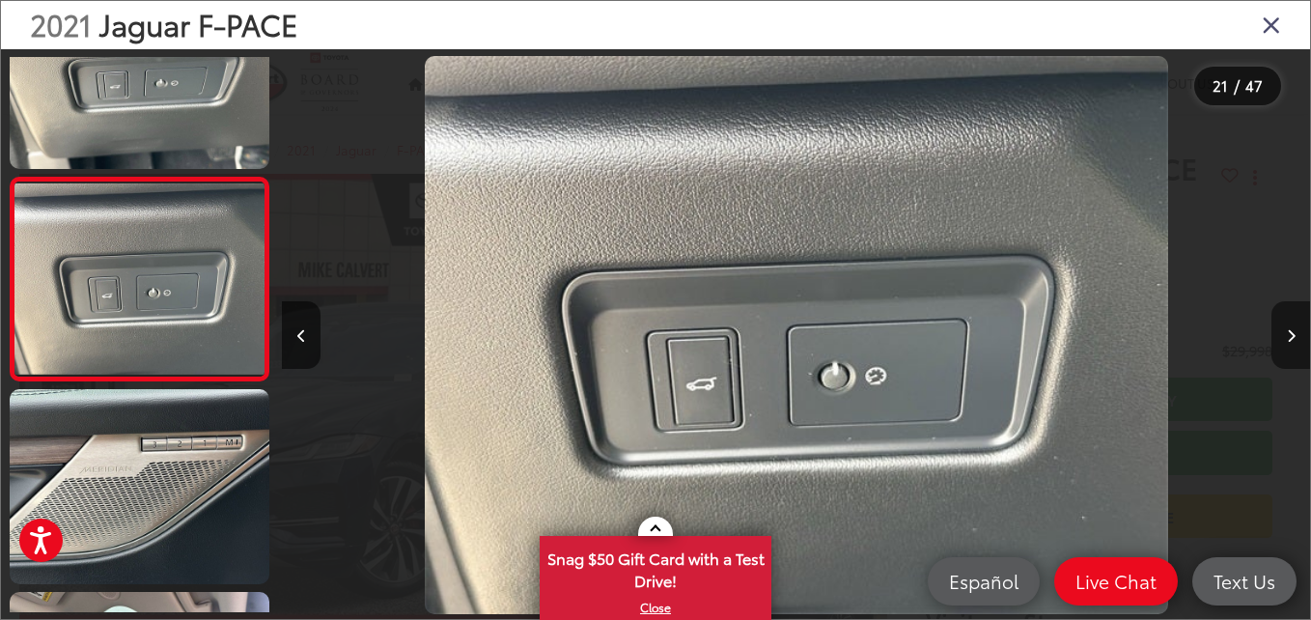
click at [1287, 338] on icon "Next image" at bounding box center [1291, 336] width 9 height 14
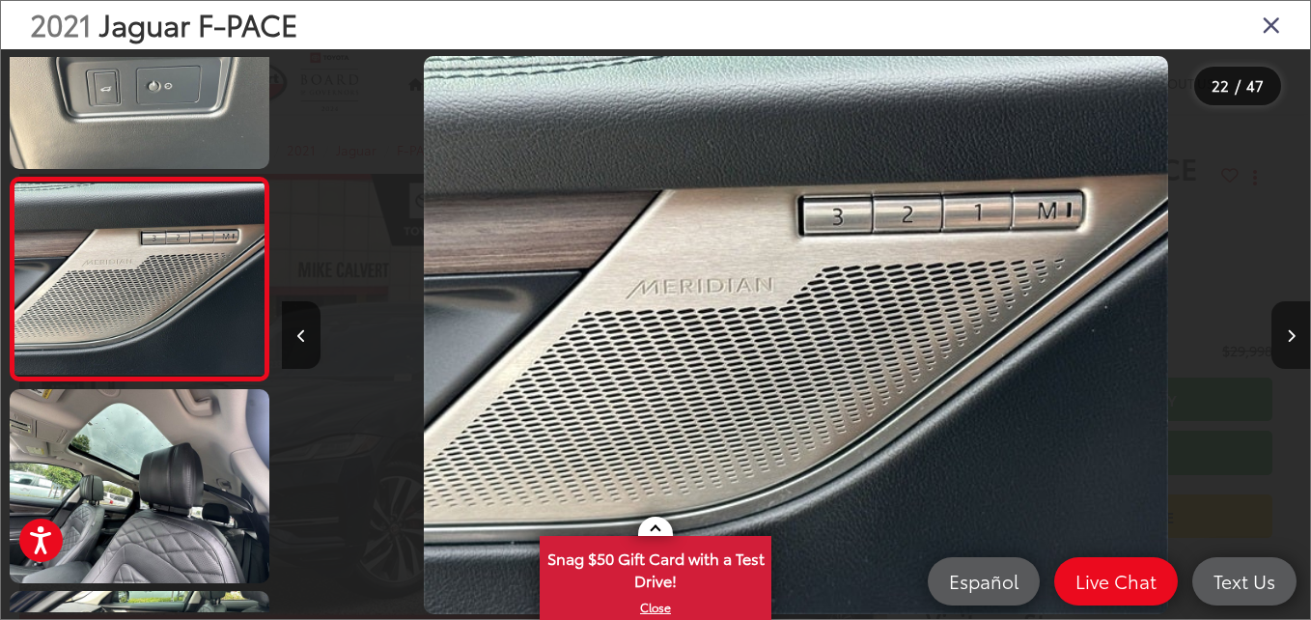
click at [1287, 338] on icon "Next image" at bounding box center [1291, 336] width 9 height 14
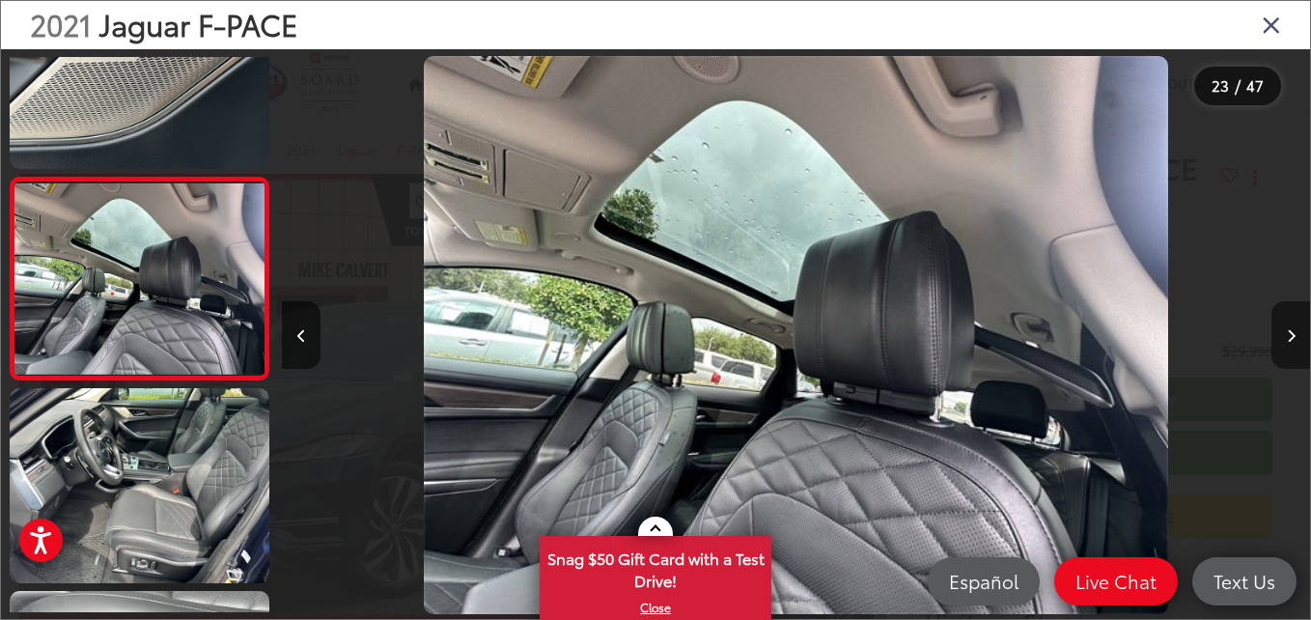
click at [1287, 338] on icon "Next image" at bounding box center [1291, 336] width 9 height 14
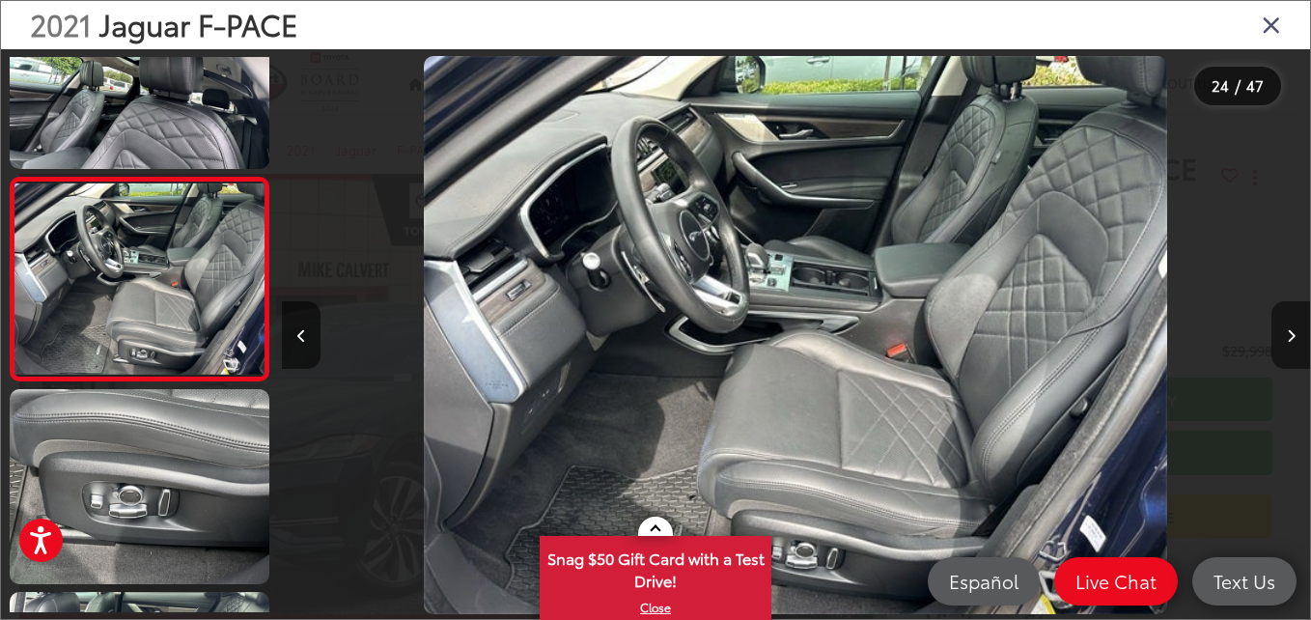
click at [1287, 338] on icon "Next image" at bounding box center [1291, 336] width 9 height 14
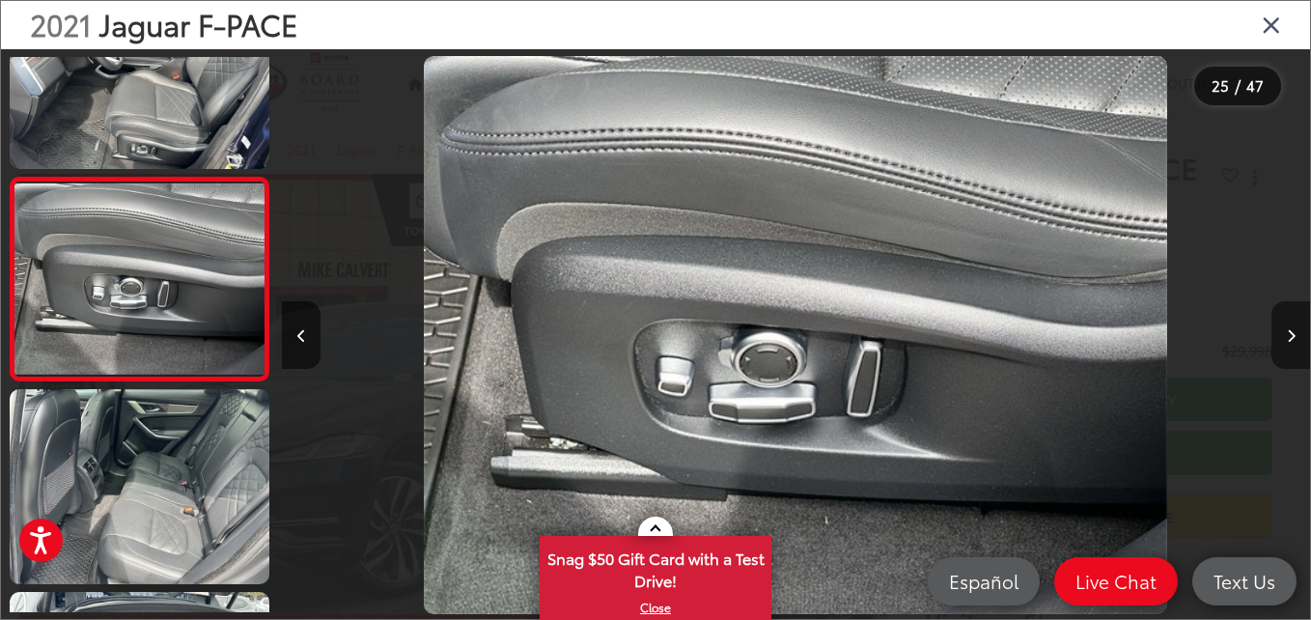
click at [1287, 338] on icon "Next image" at bounding box center [1291, 336] width 9 height 14
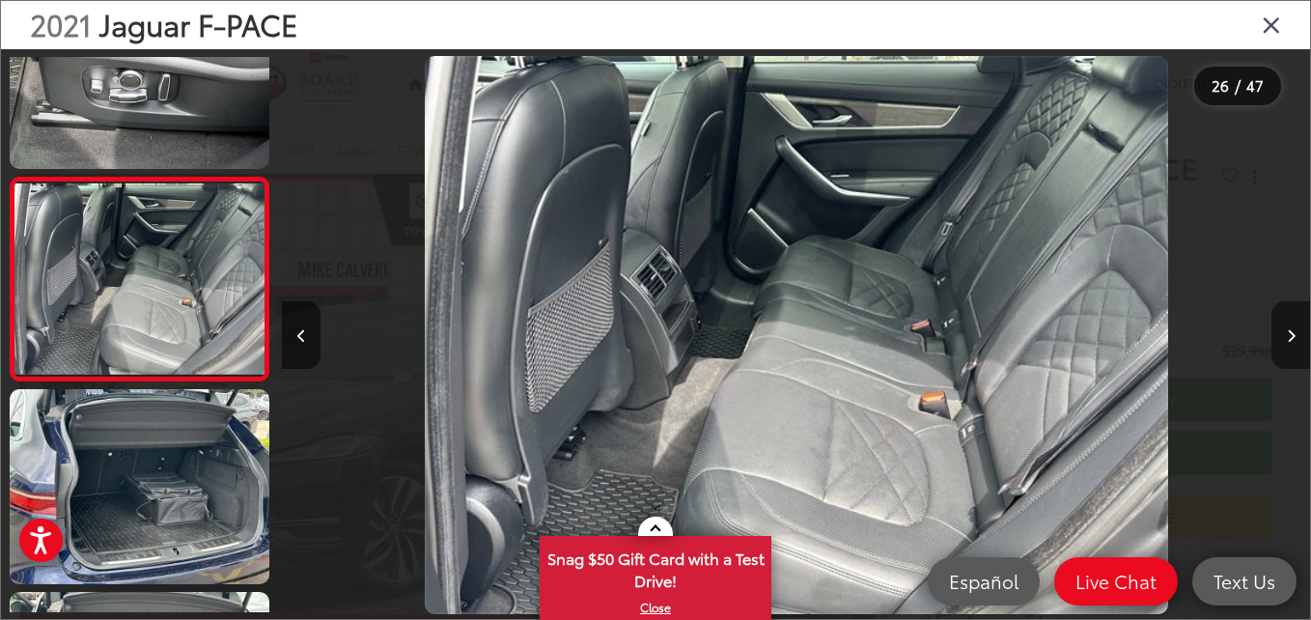
click at [1287, 338] on icon "Next image" at bounding box center [1291, 336] width 9 height 14
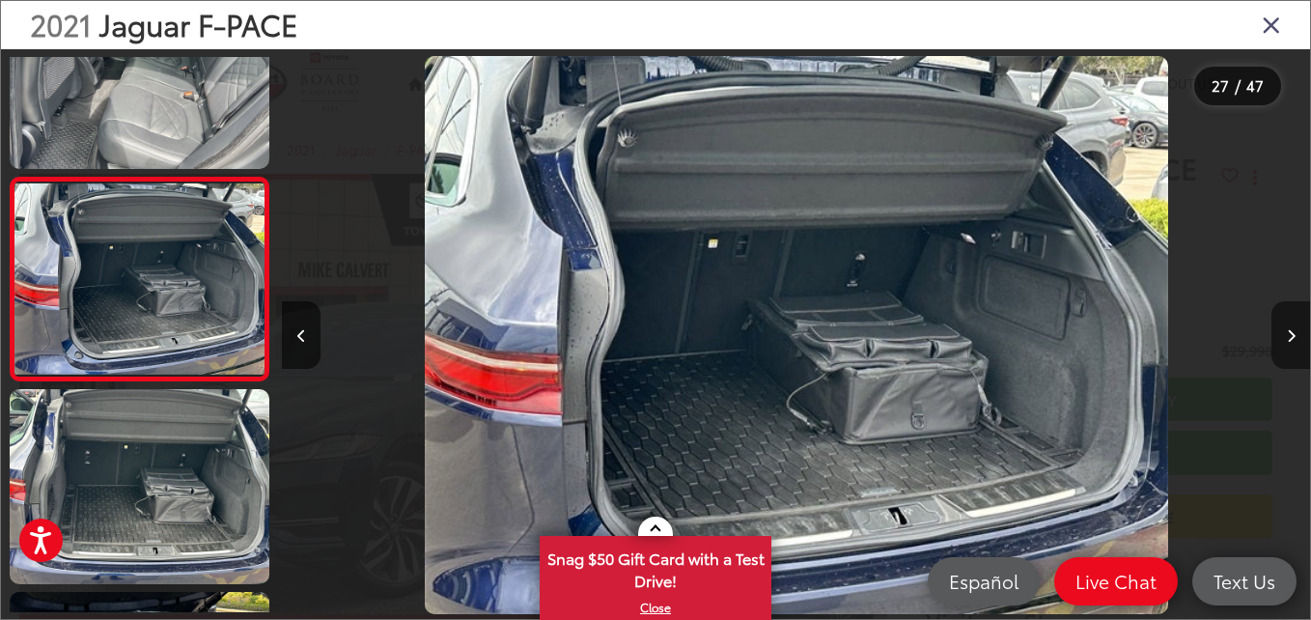
click at [1287, 338] on icon "Next image" at bounding box center [1291, 336] width 9 height 14
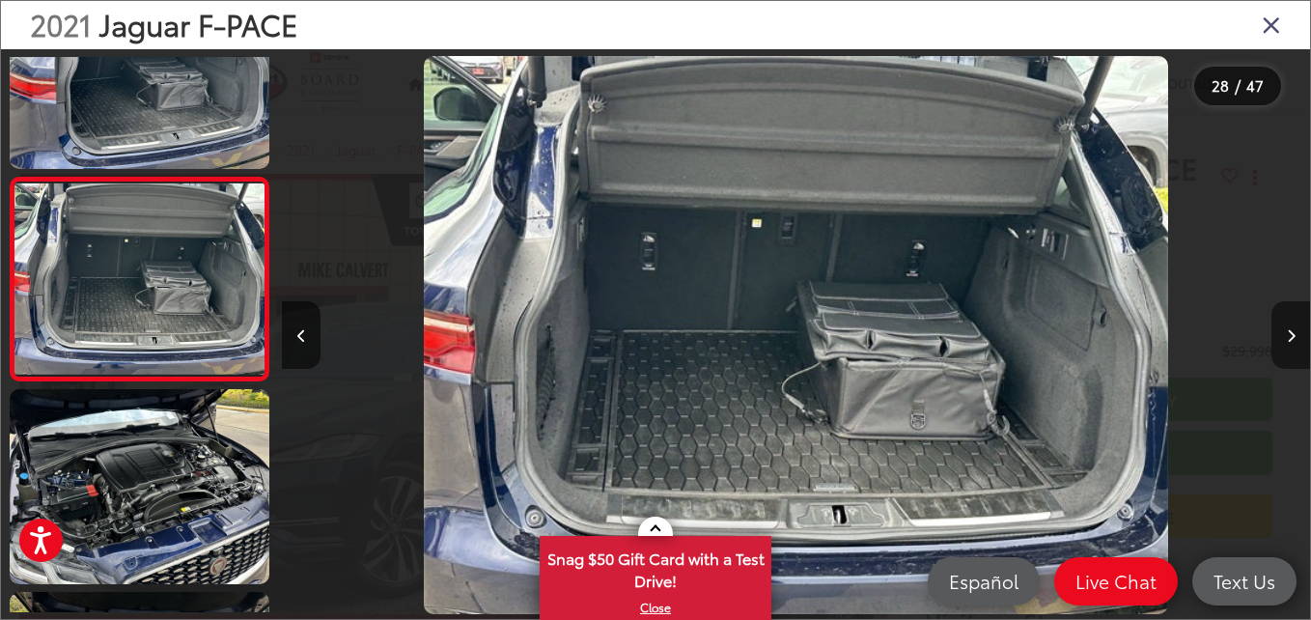
click at [1287, 338] on icon "Next image" at bounding box center [1291, 336] width 9 height 14
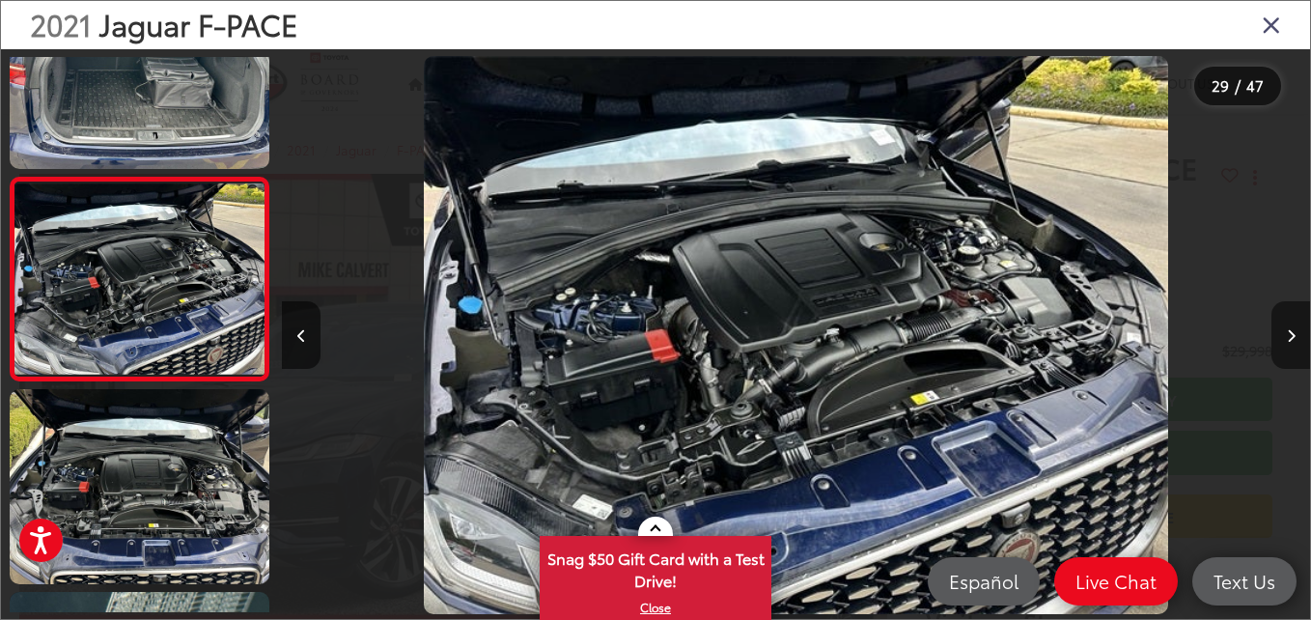
click at [1287, 338] on icon "Next image" at bounding box center [1291, 336] width 9 height 14
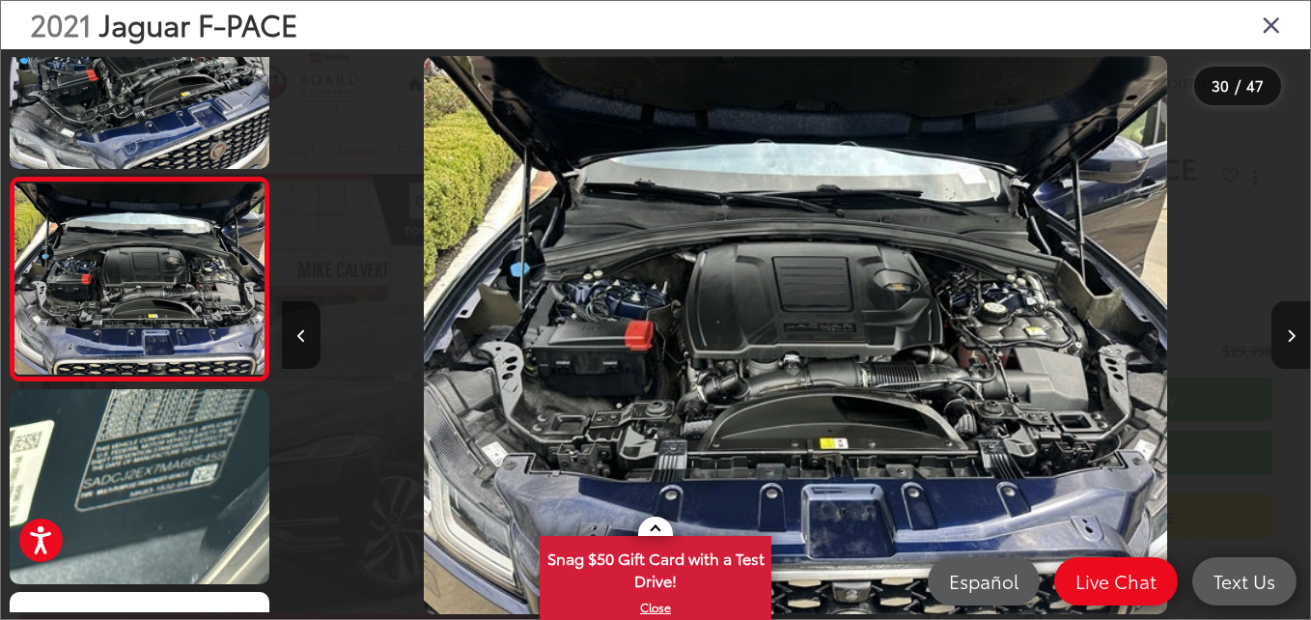
click at [1287, 338] on icon "Next image" at bounding box center [1291, 336] width 9 height 14
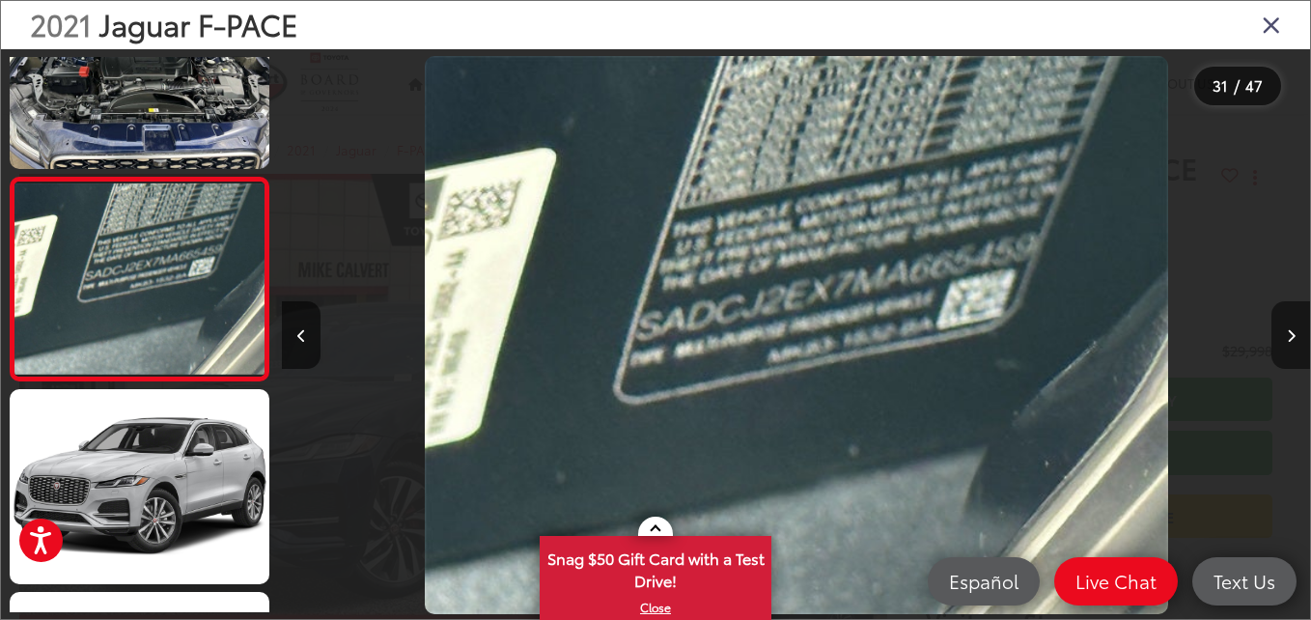
click at [1287, 338] on icon "Next image" at bounding box center [1291, 336] width 9 height 14
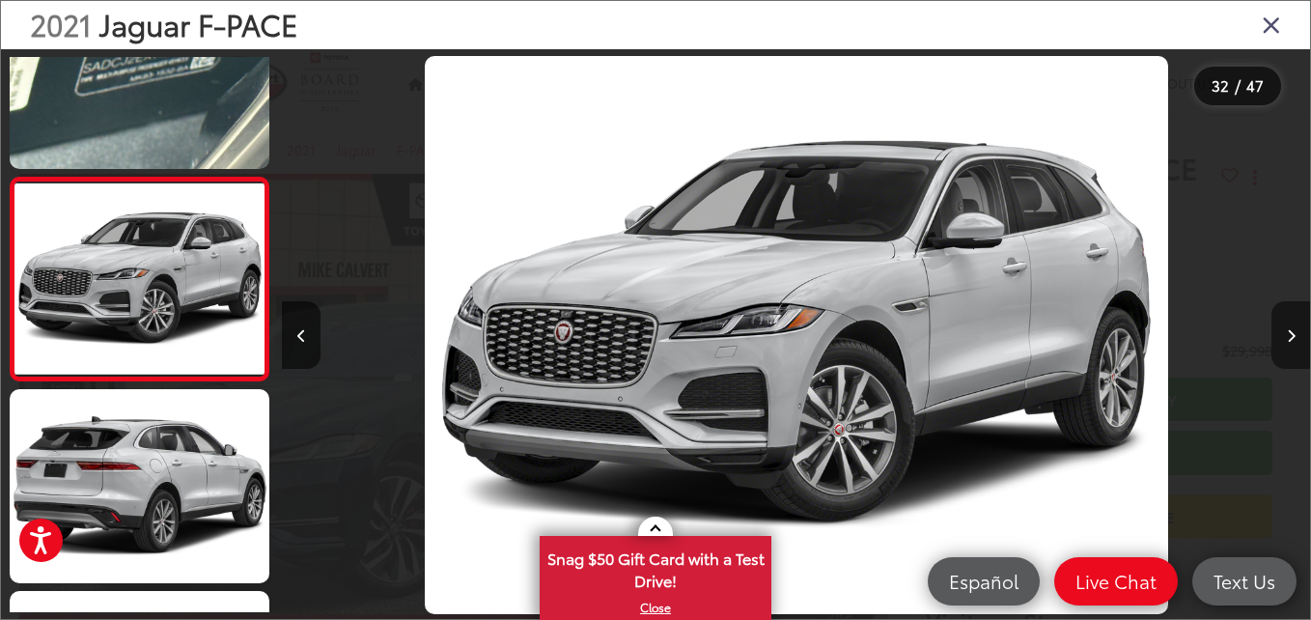
click at [1287, 338] on icon "Next image" at bounding box center [1291, 336] width 9 height 14
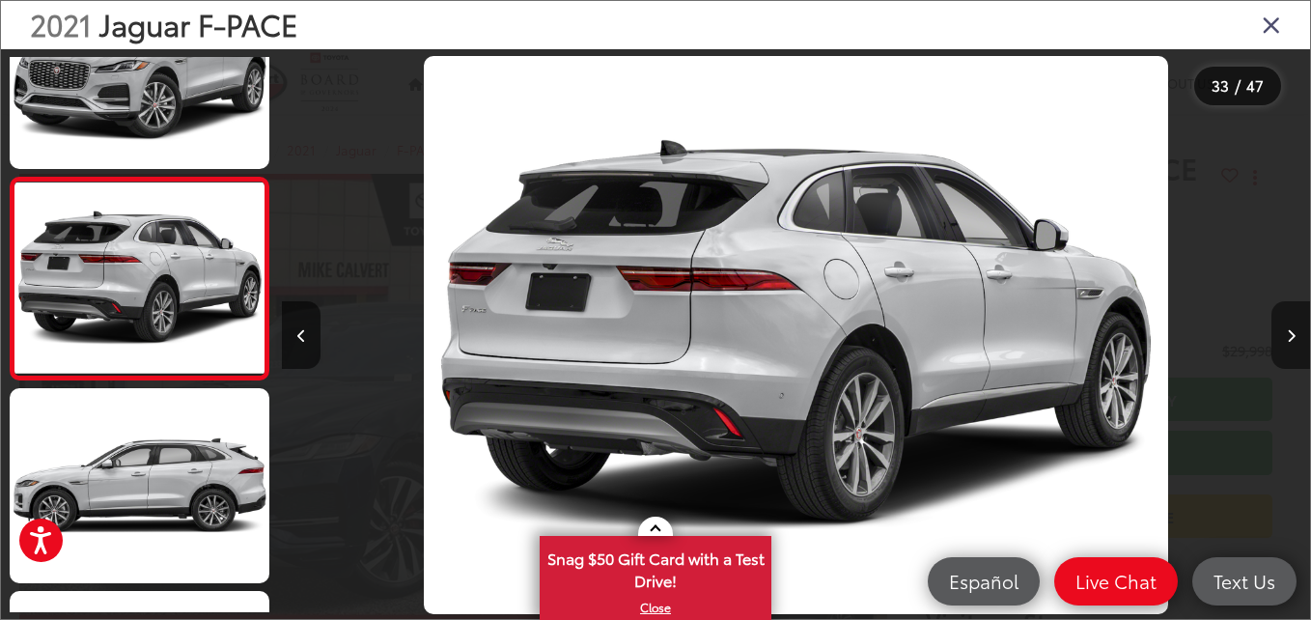
click at [1287, 338] on icon "Next image" at bounding box center [1291, 336] width 9 height 14
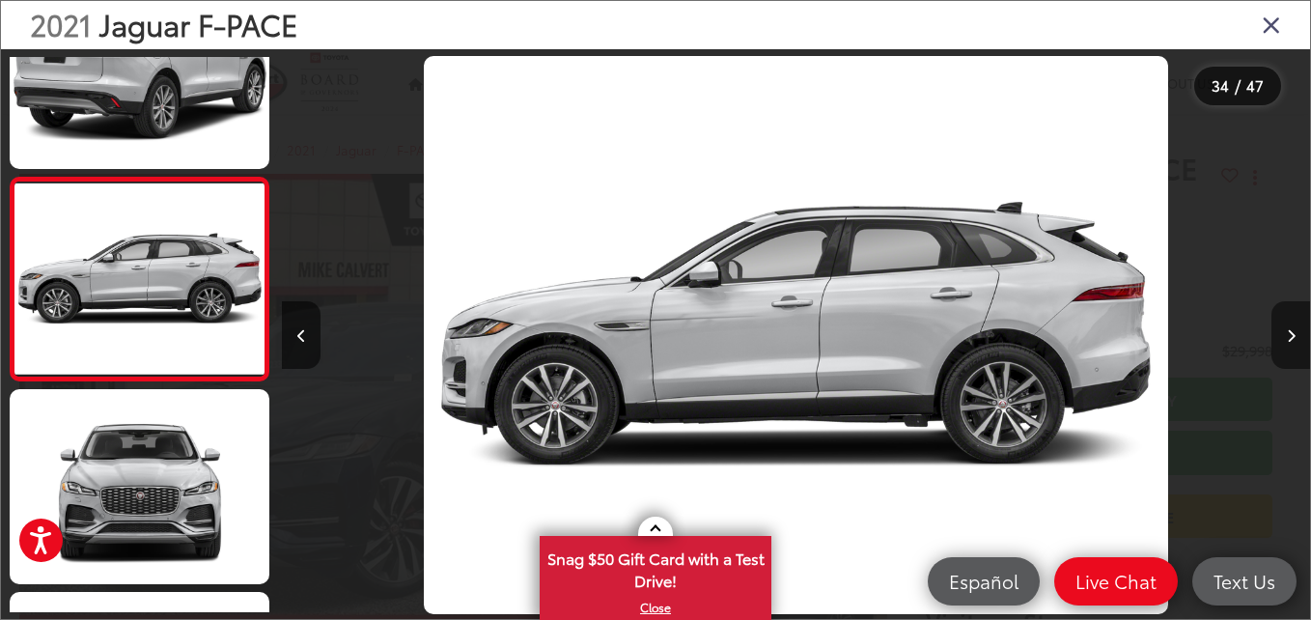
click at [1287, 338] on icon "Next image" at bounding box center [1291, 336] width 9 height 14
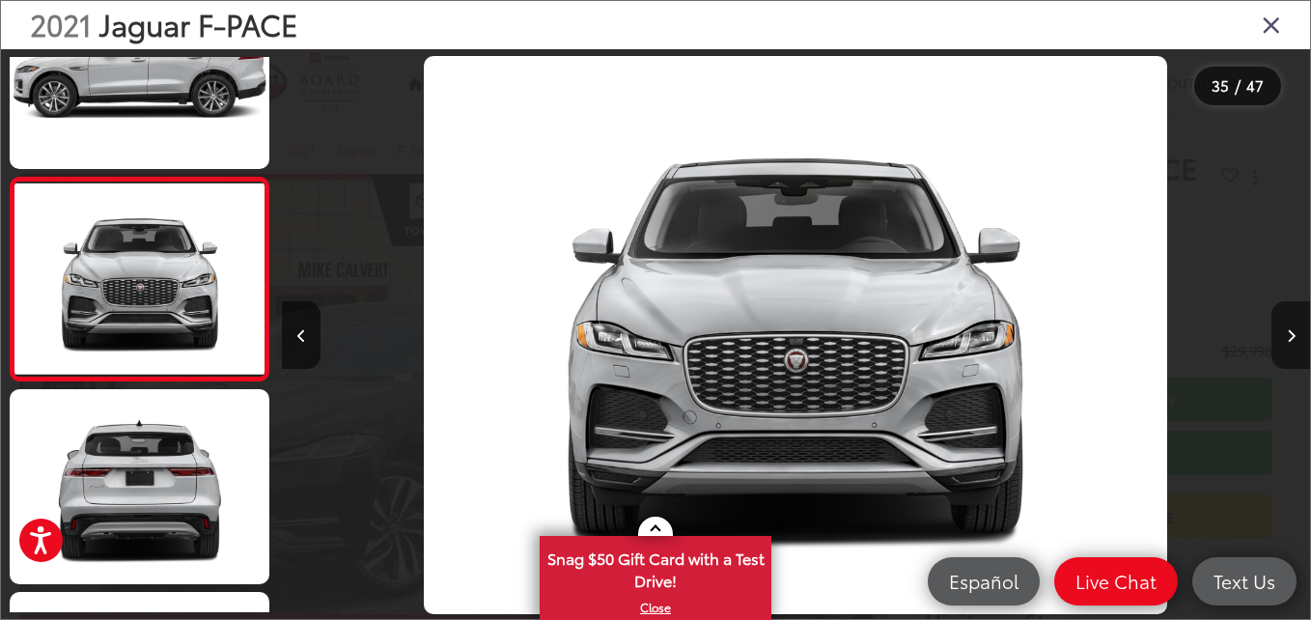
click at [1287, 338] on icon "Next image" at bounding box center [1291, 336] width 9 height 14
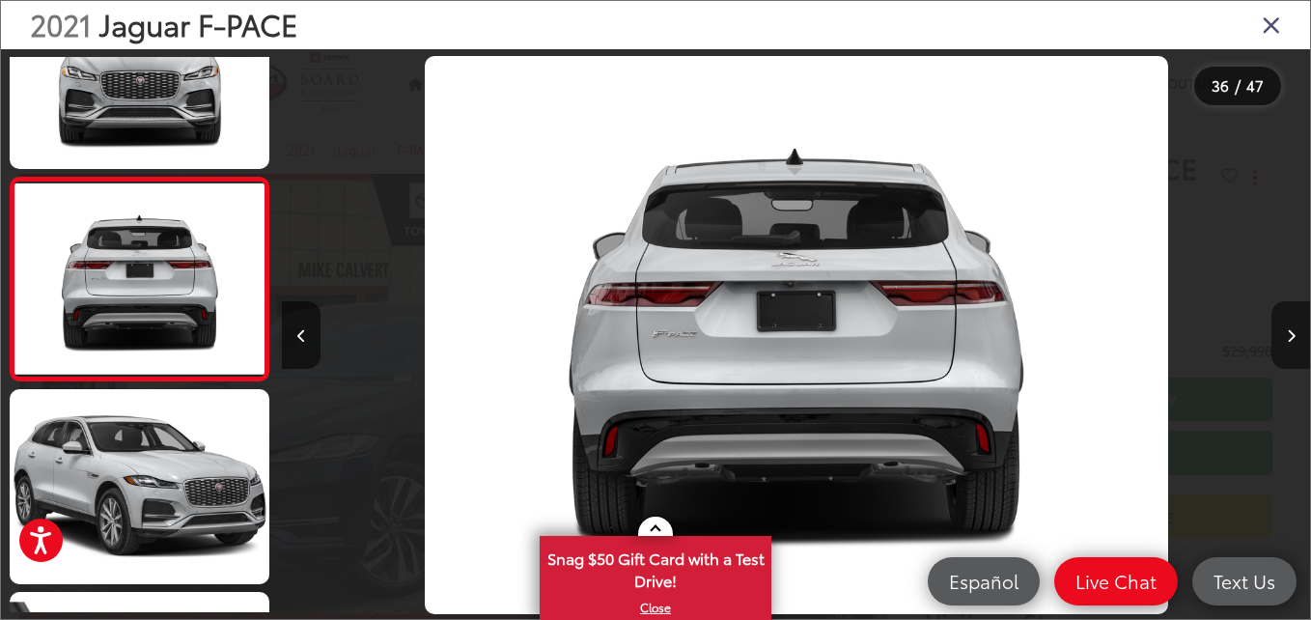
click at [1287, 338] on icon "Next image" at bounding box center [1291, 336] width 9 height 14
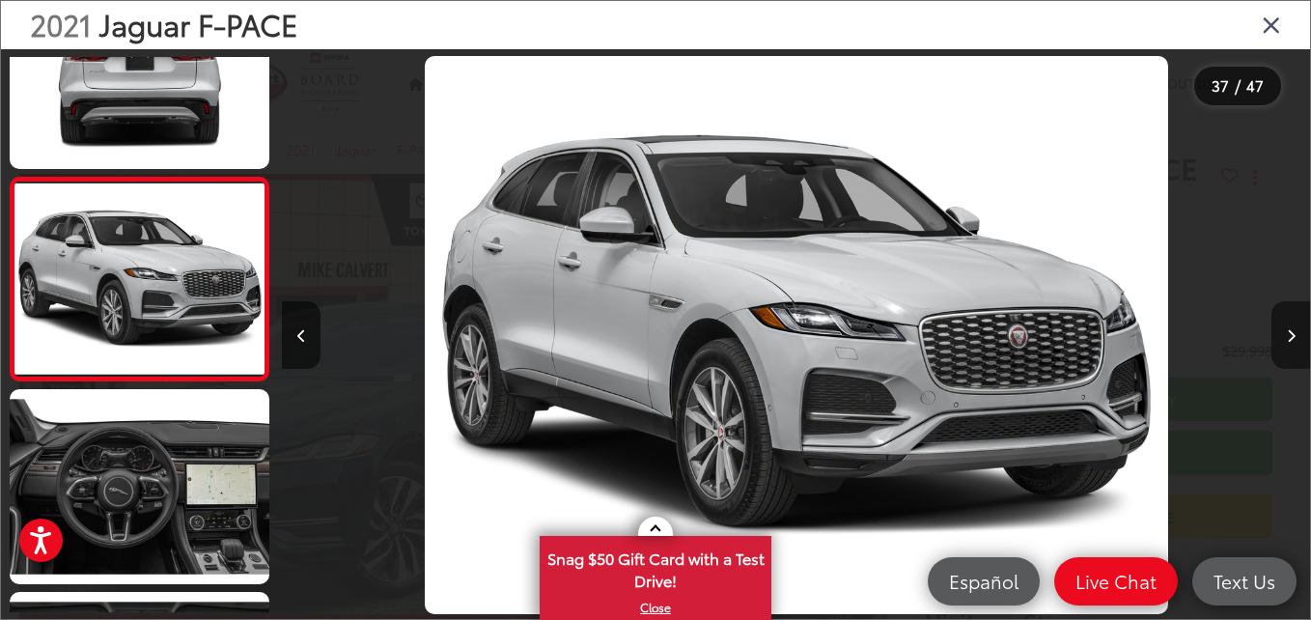
click at [1287, 338] on icon "Next image" at bounding box center [1291, 336] width 9 height 14
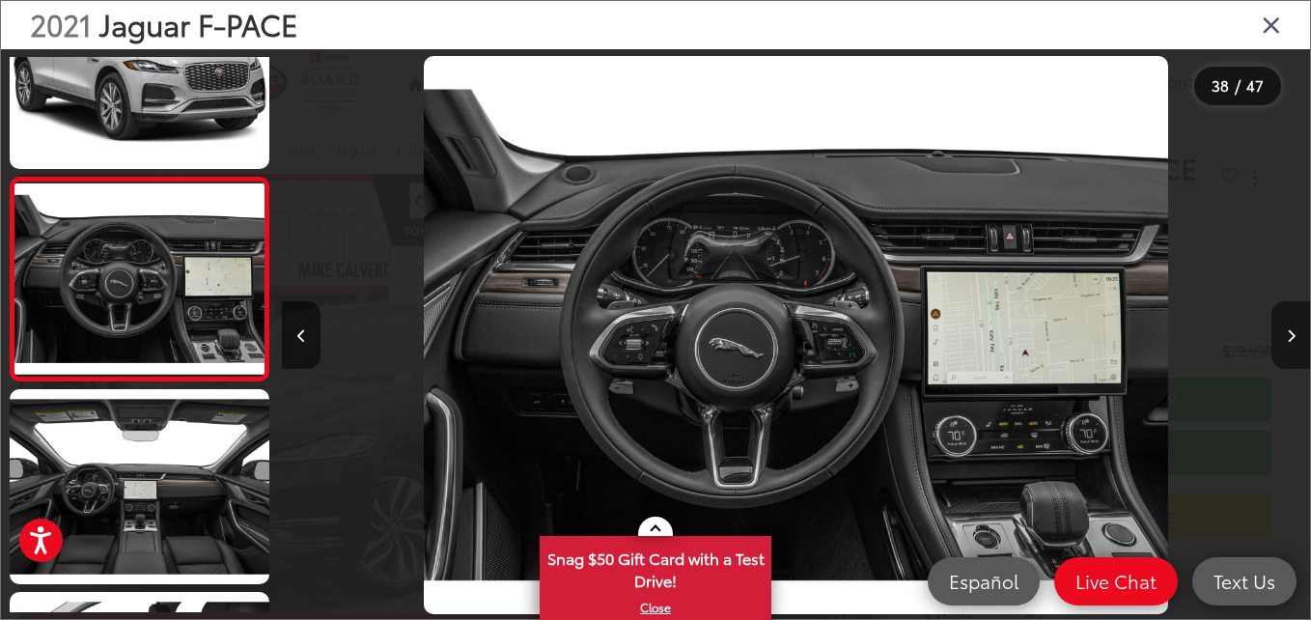
click at [1287, 338] on icon "Next image" at bounding box center [1291, 336] width 9 height 14
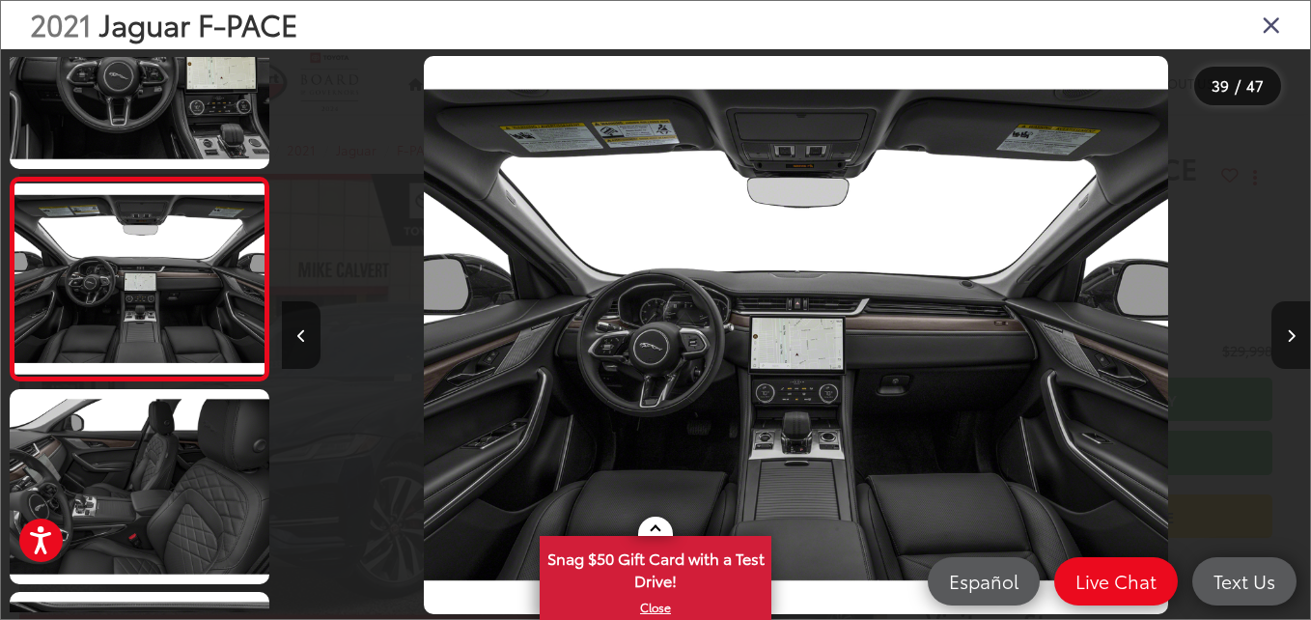
click at [1287, 338] on icon "Next image" at bounding box center [1291, 336] width 9 height 14
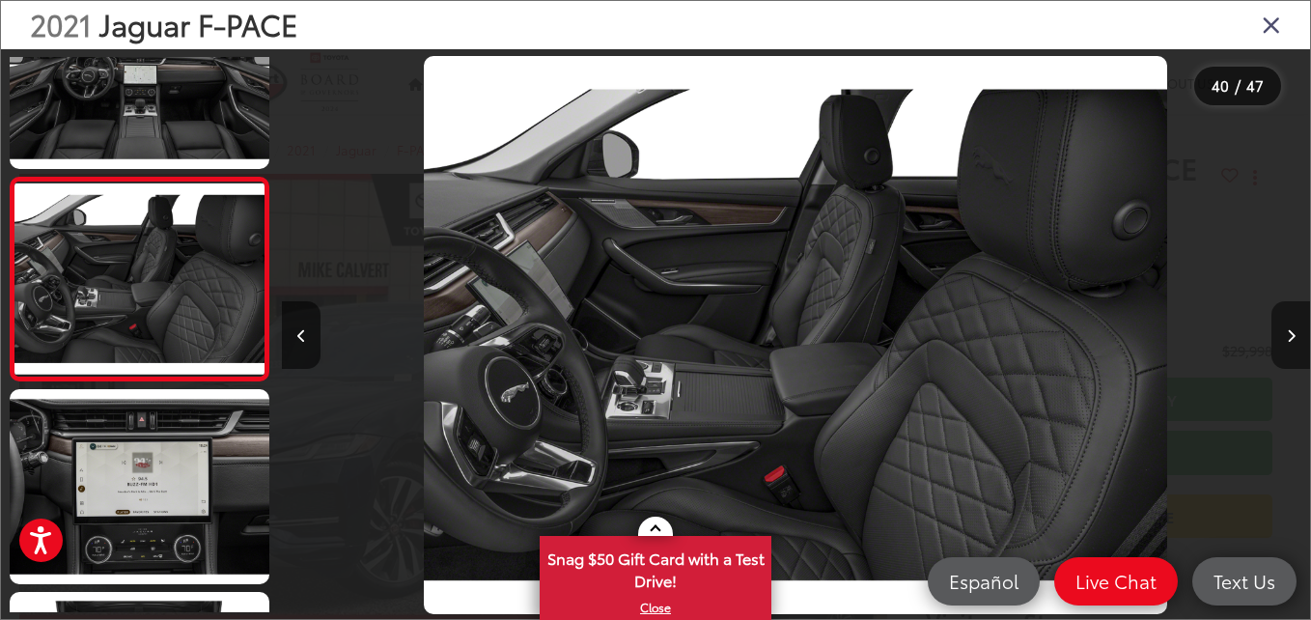
click at [1287, 338] on icon "Next image" at bounding box center [1291, 336] width 9 height 14
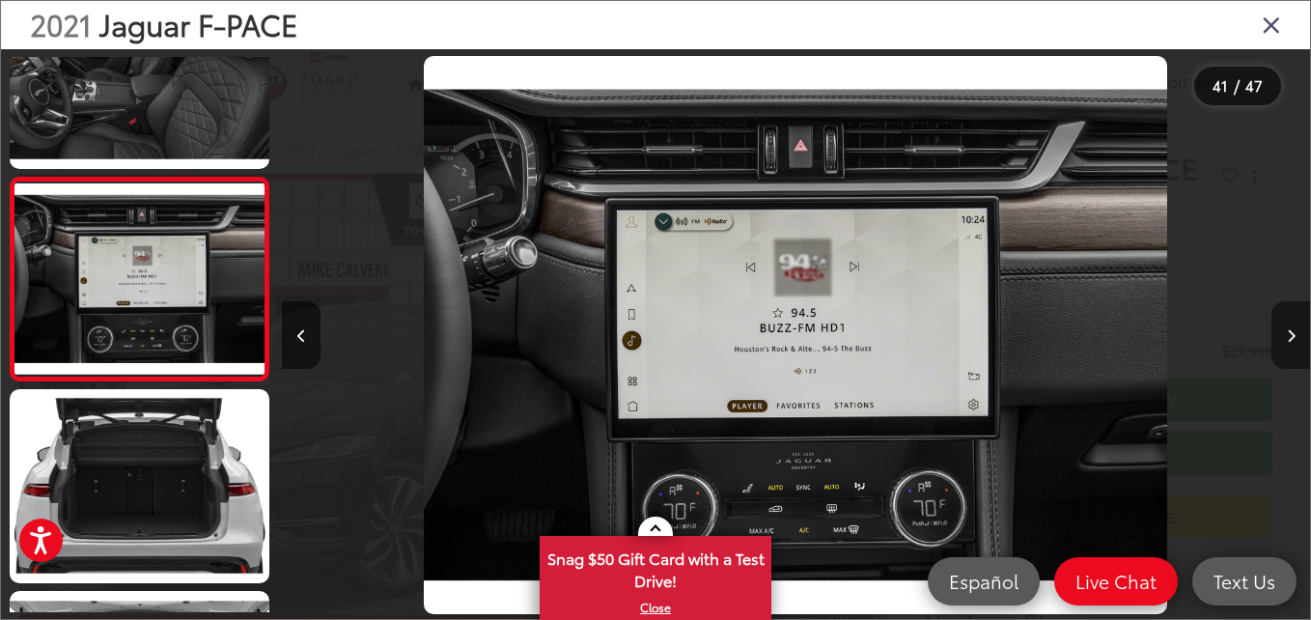
click at [1287, 338] on icon "Next image" at bounding box center [1291, 336] width 9 height 14
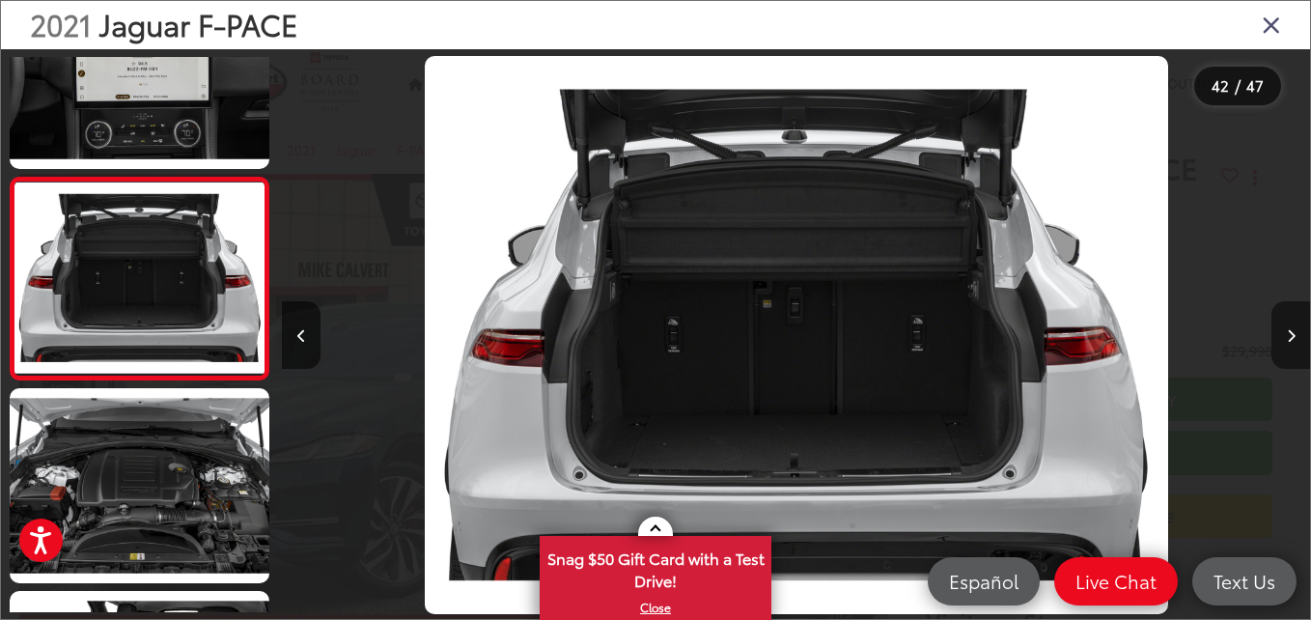
click at [1287, 338] on icon "Next image" at bounding box center [1291, 336] width 9 height 14
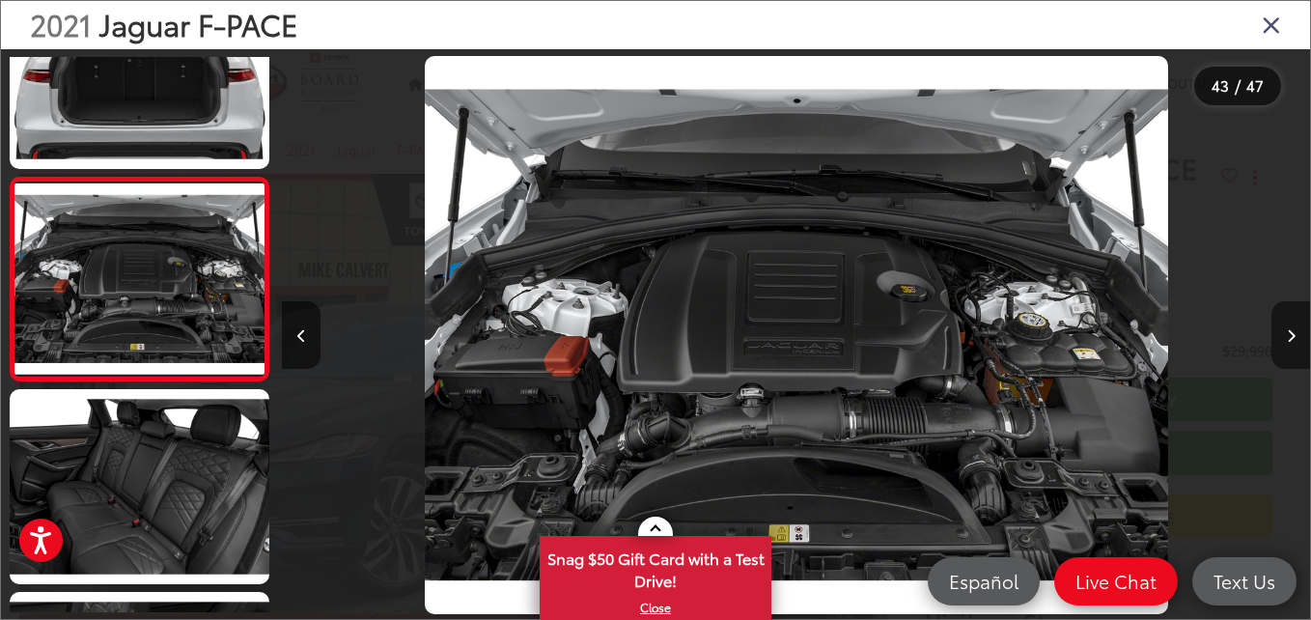
click at [1287, 338] on icon "Next image" at bounding box center [1291, 336] width 9 height 14
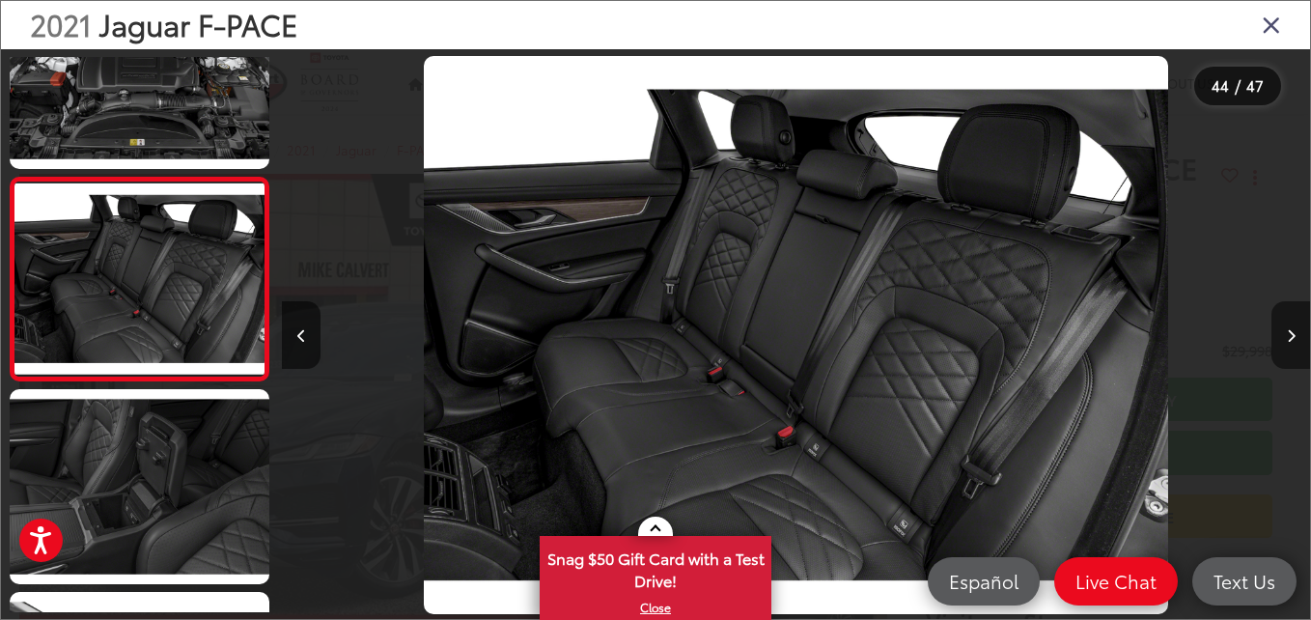
click at [1287, 338] on icon "Next image" at bounding box center [1291, 336] width 9 height 14
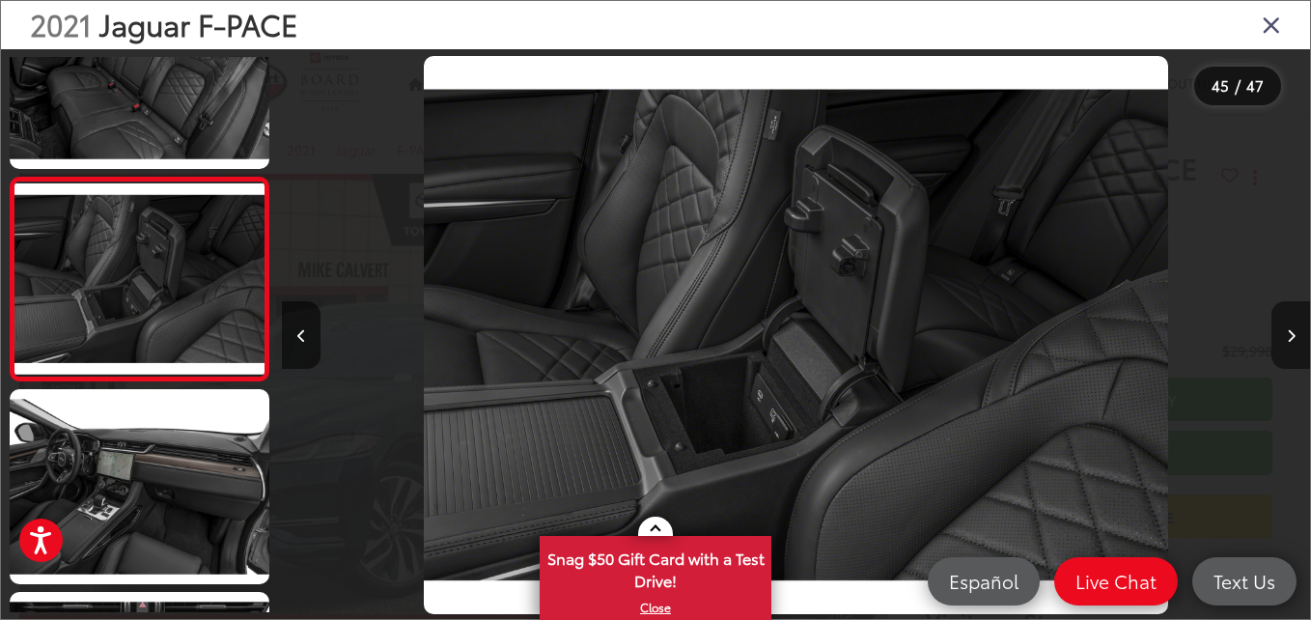
click at [1287, 338] on icon "Next image" at bounding box center [1291, 336] width 9 height 14
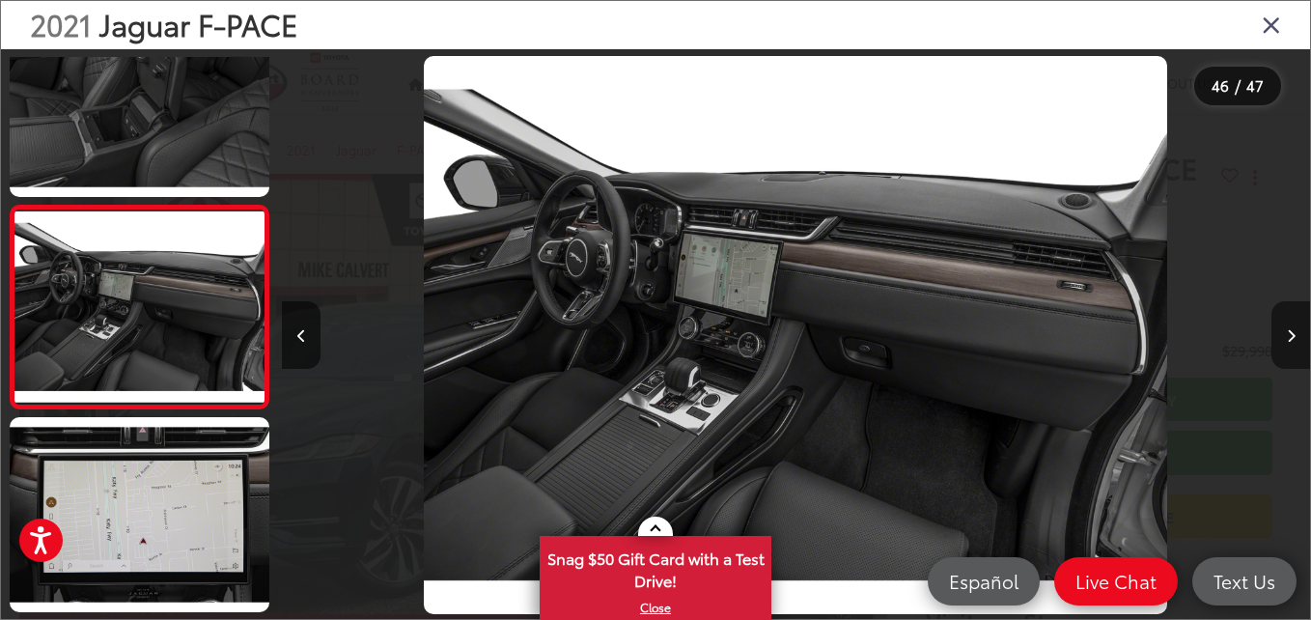
click at [1287, 338] on icon "Next image" at bounding box center [1291, 336] width 9 height 14
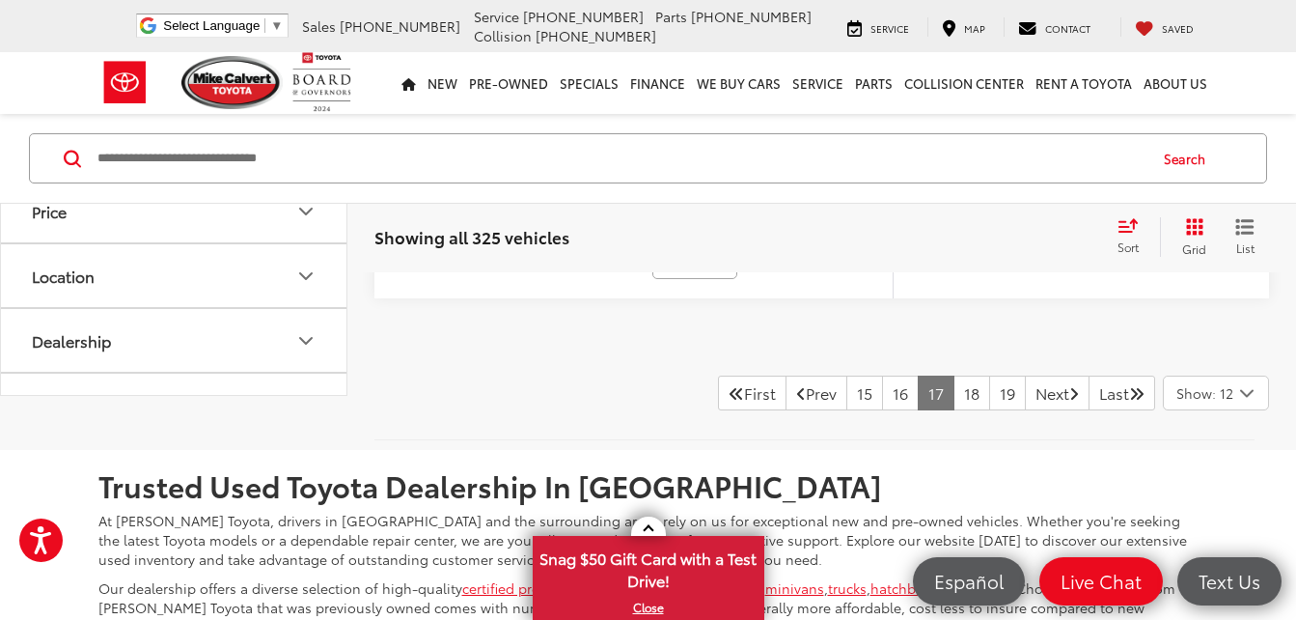
scroll to position [8306, 0]
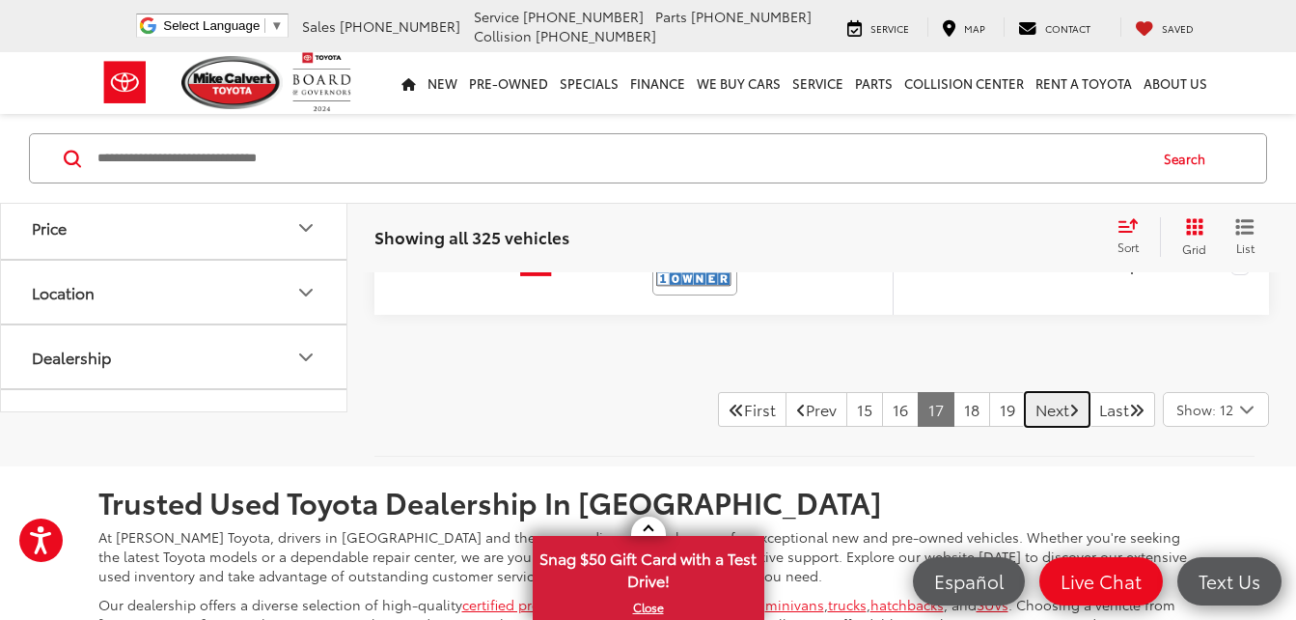
click at [1025, 423] on link "Next" at bounding box center [1057, 409] width 65 height 35
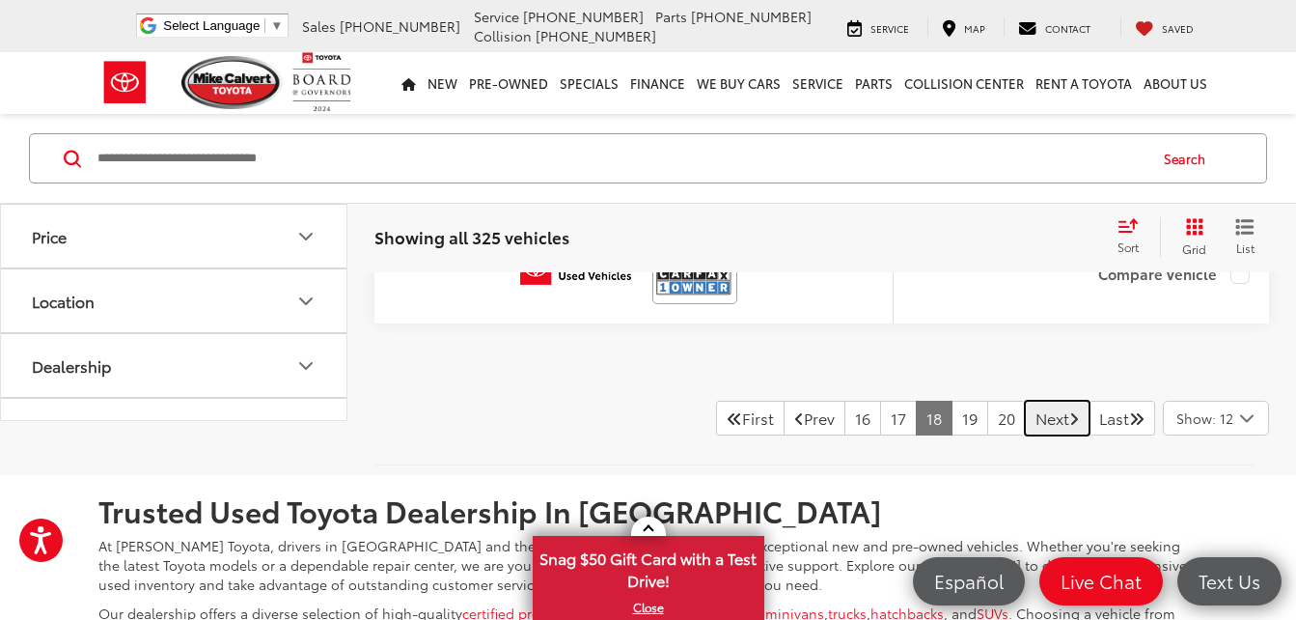
scroll to position [8364, 0]
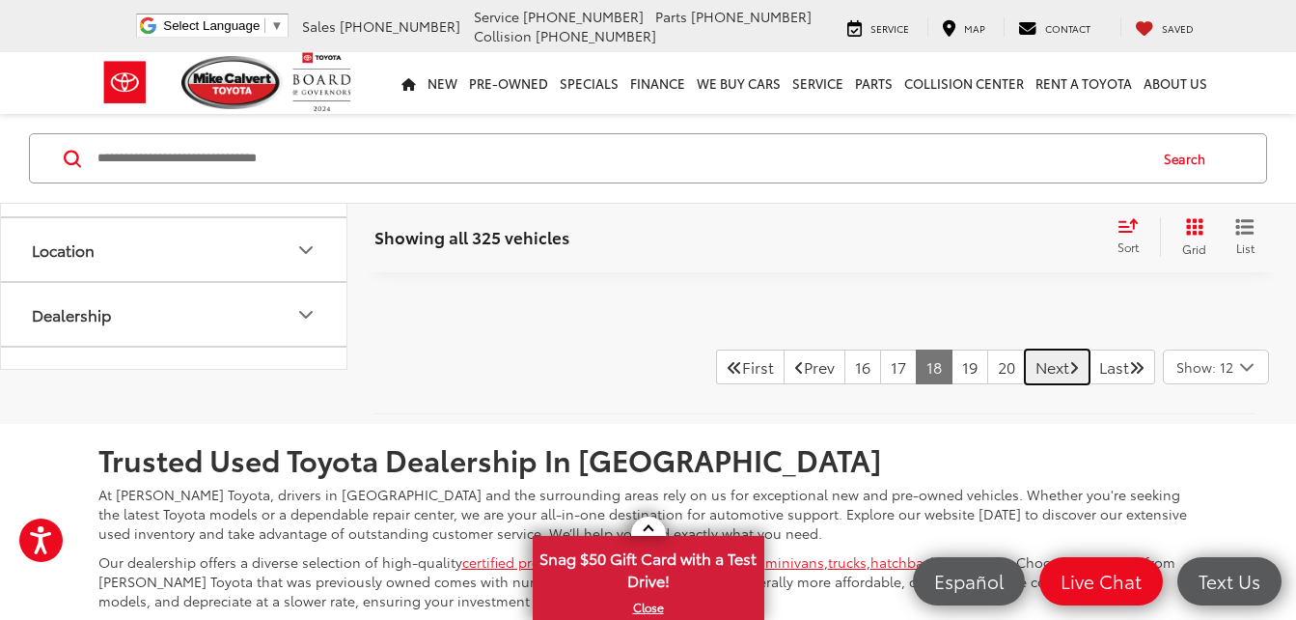
click at [1031, 357] on link "Next" at bounding box center [1057, 366] width 65 height 35
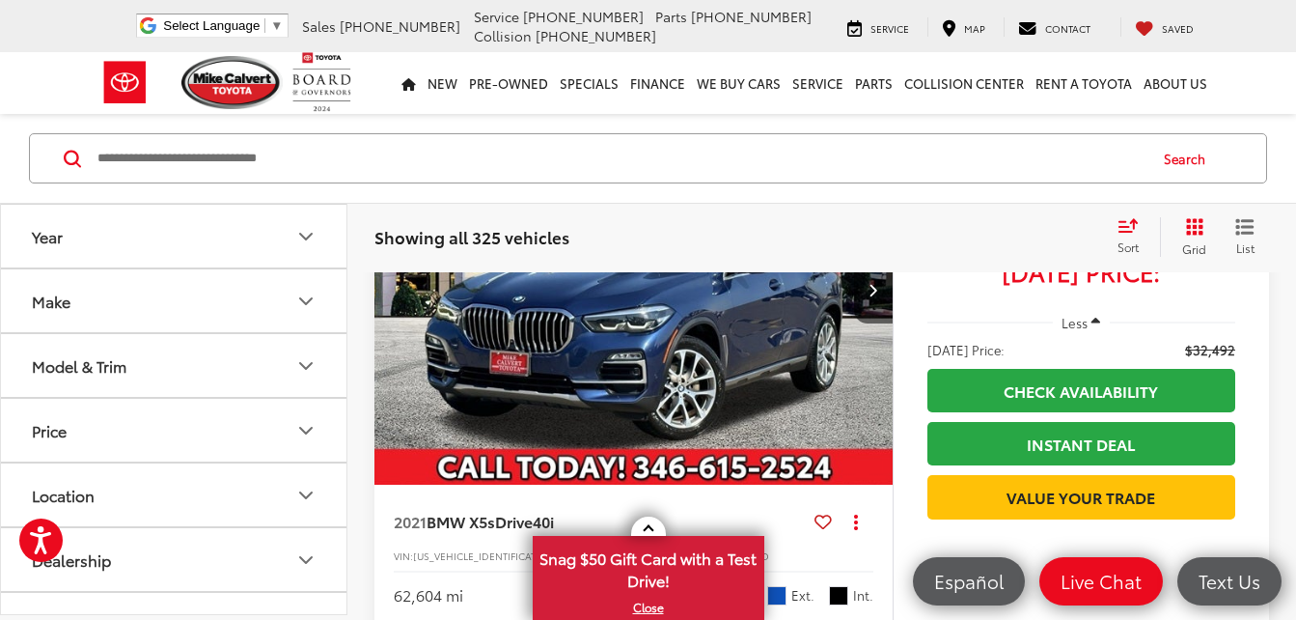
scroll to position [3048, 0]
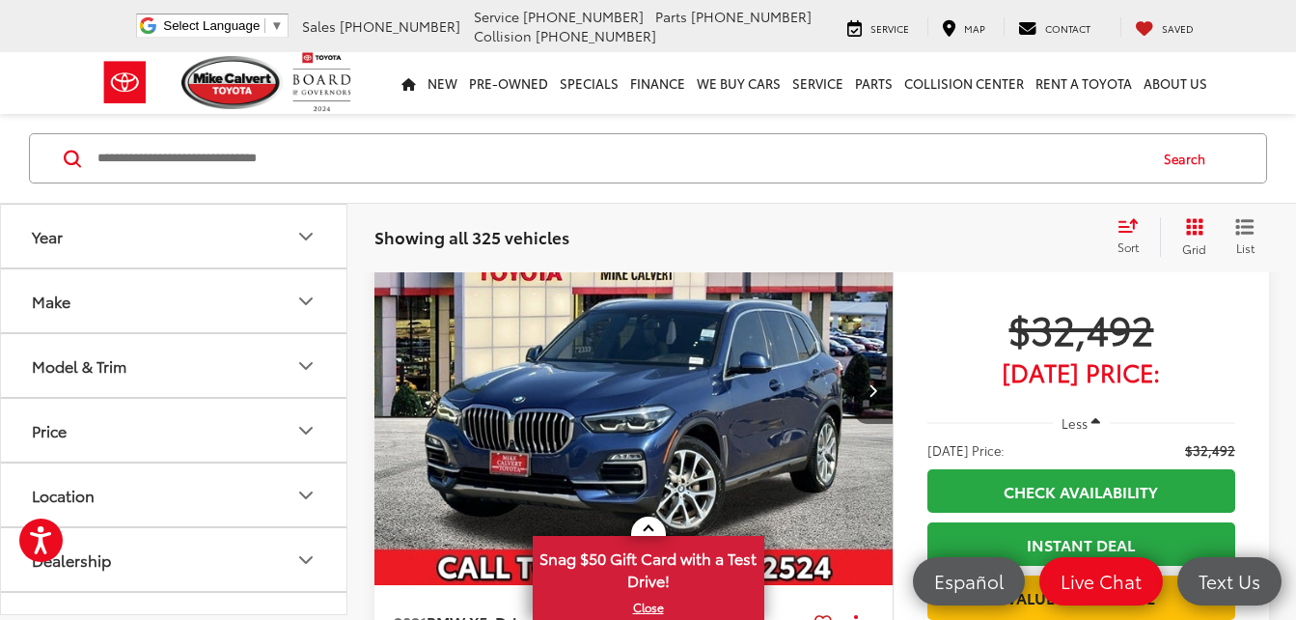
click at [605, 448] on img "2021 BMW X5 sDrive40i 0" at bounding box center [634, 391] width 521 height 391
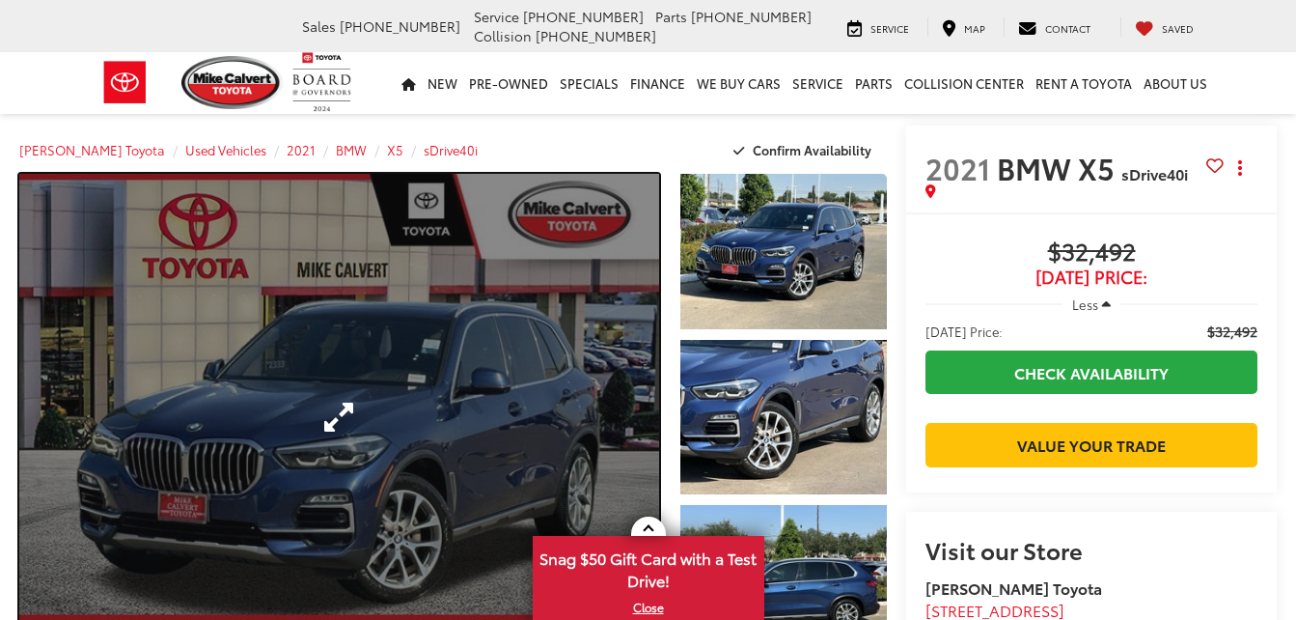
click at [370, 552] on link "Expand Photo 0" at bounding box center [339, 417] width 640 height 486
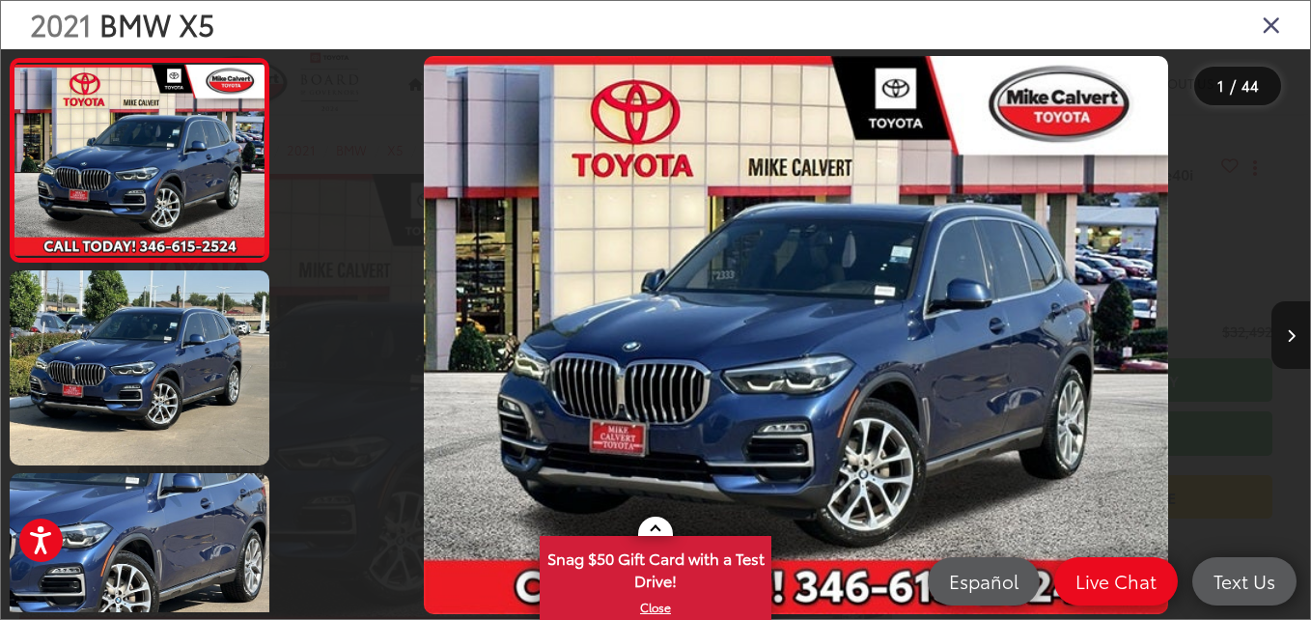
click at [1295, 339] on button "Next image" at bounding box center [1290, 335] width 39 height 68
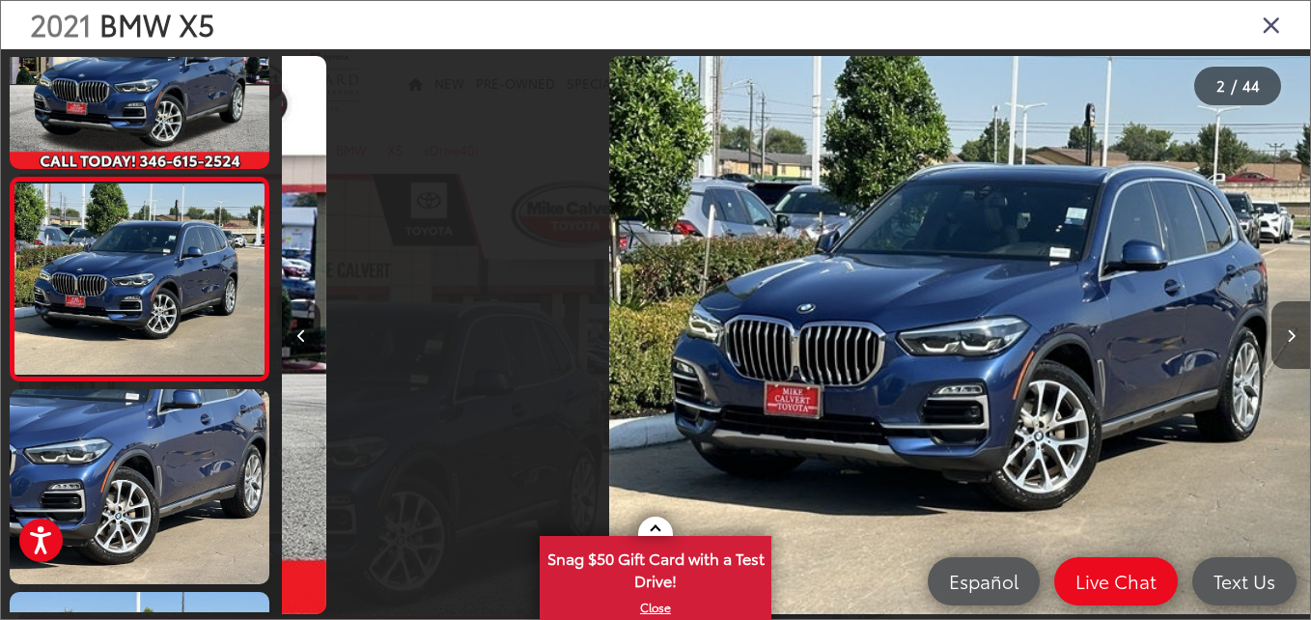
scroll to position [0, 1028]
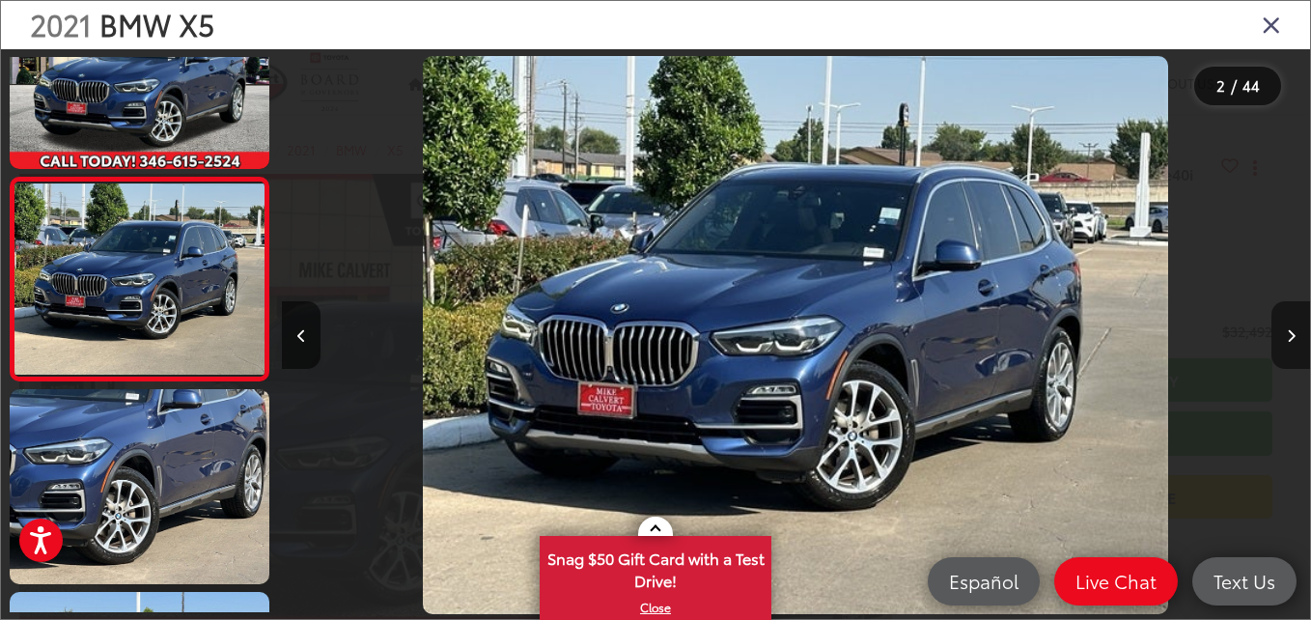
click at [1295, 339] on button "Next image" at bounding box center [1290, 335] width 39 height 68
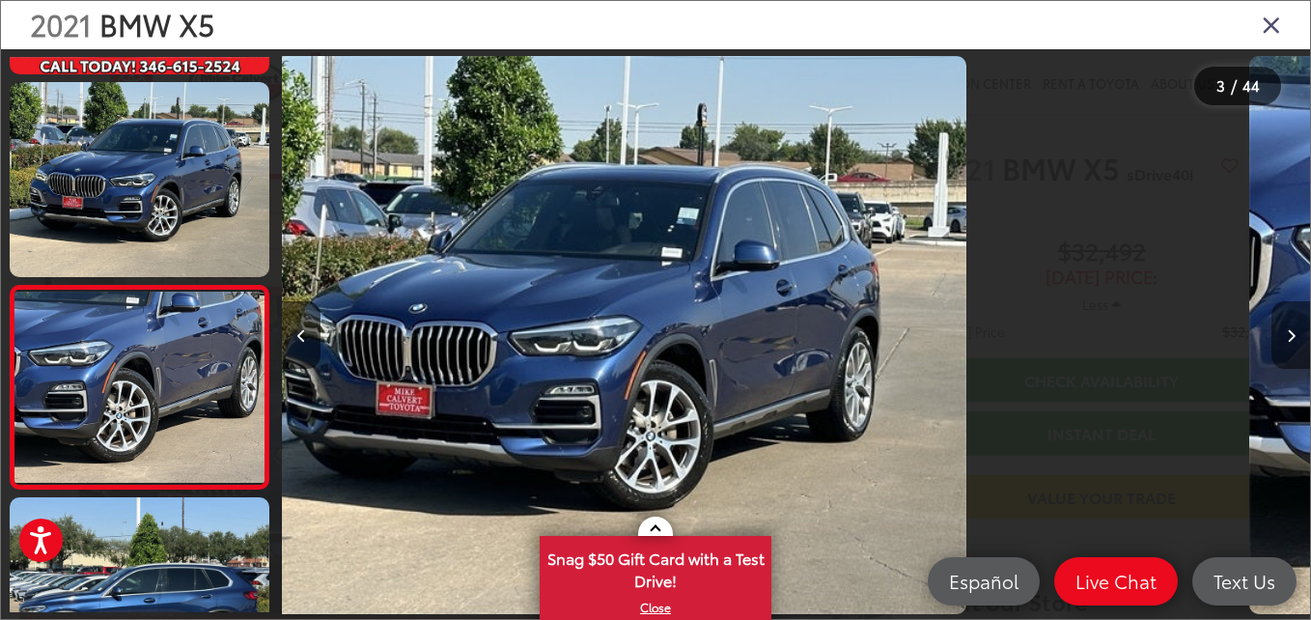
scroll to position [287, 0]
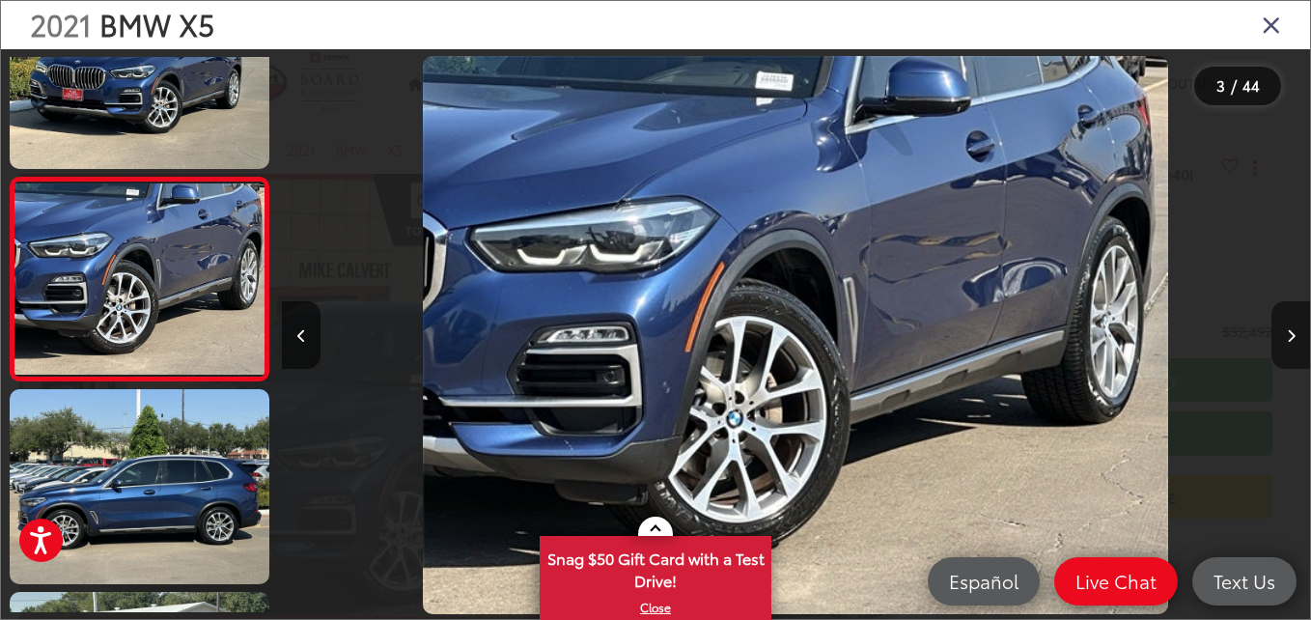
click at [1295, 339] on button "Next image" at bounding box center [1290, 335] width 39 height 68
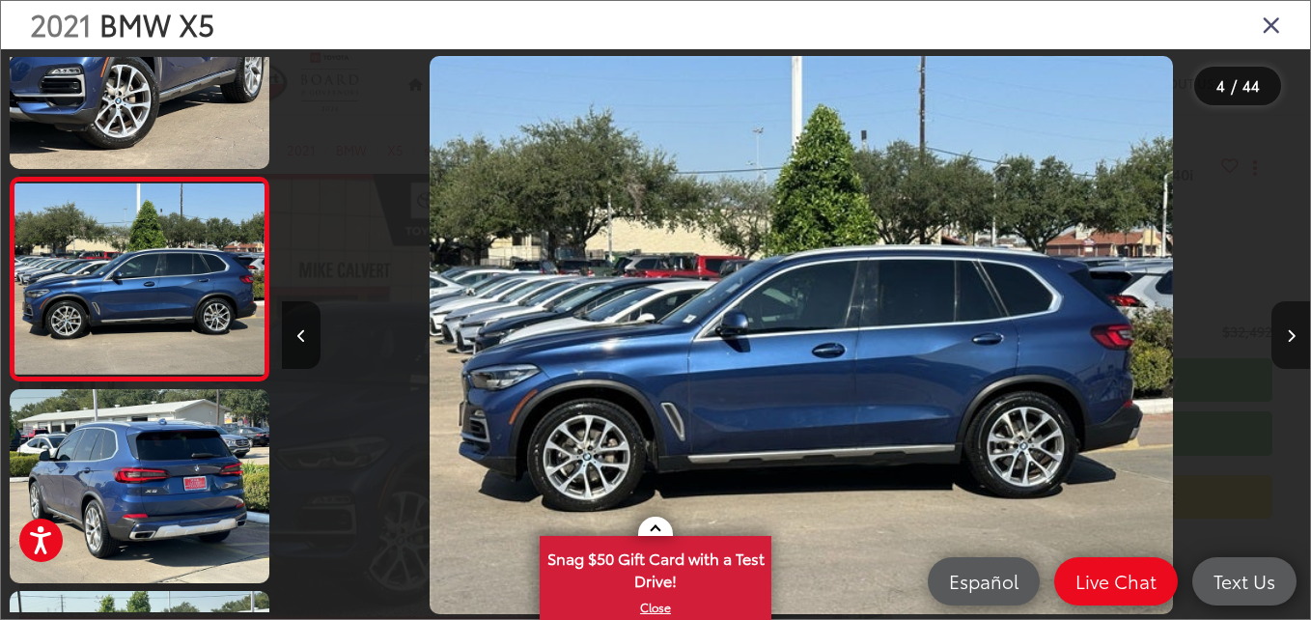
scroll to position [0, 3083]
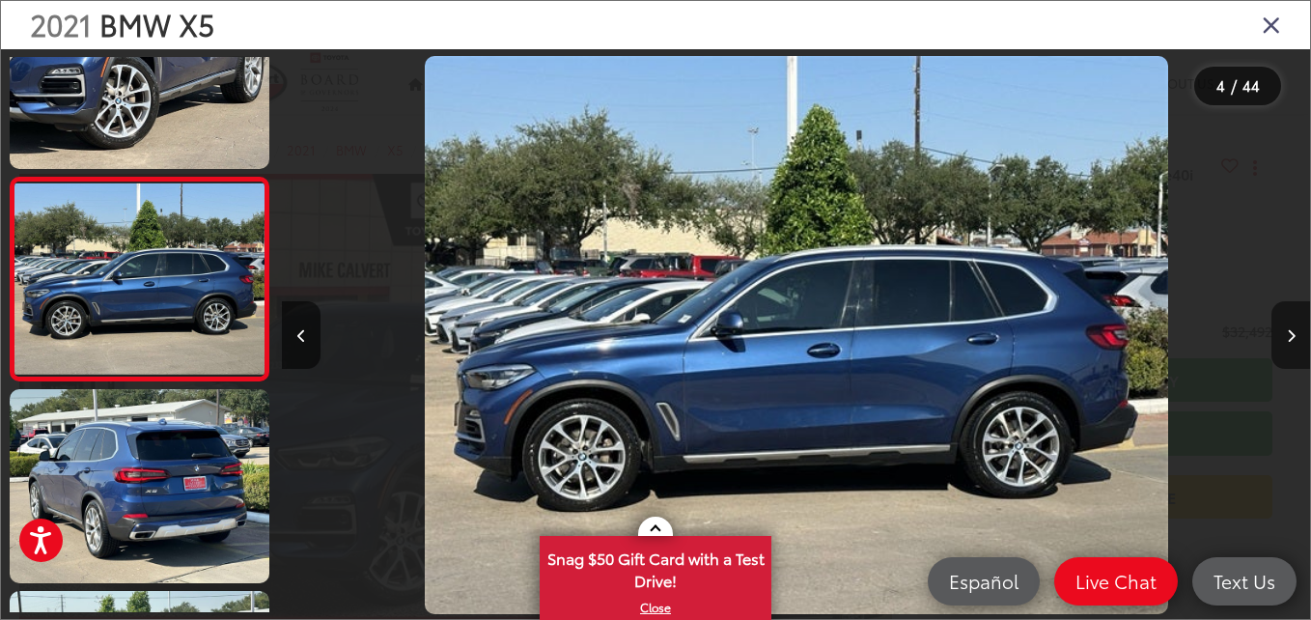
click at [1295, 339] on button "Next image" at bounding box center [1290, 335] width 39 height 68
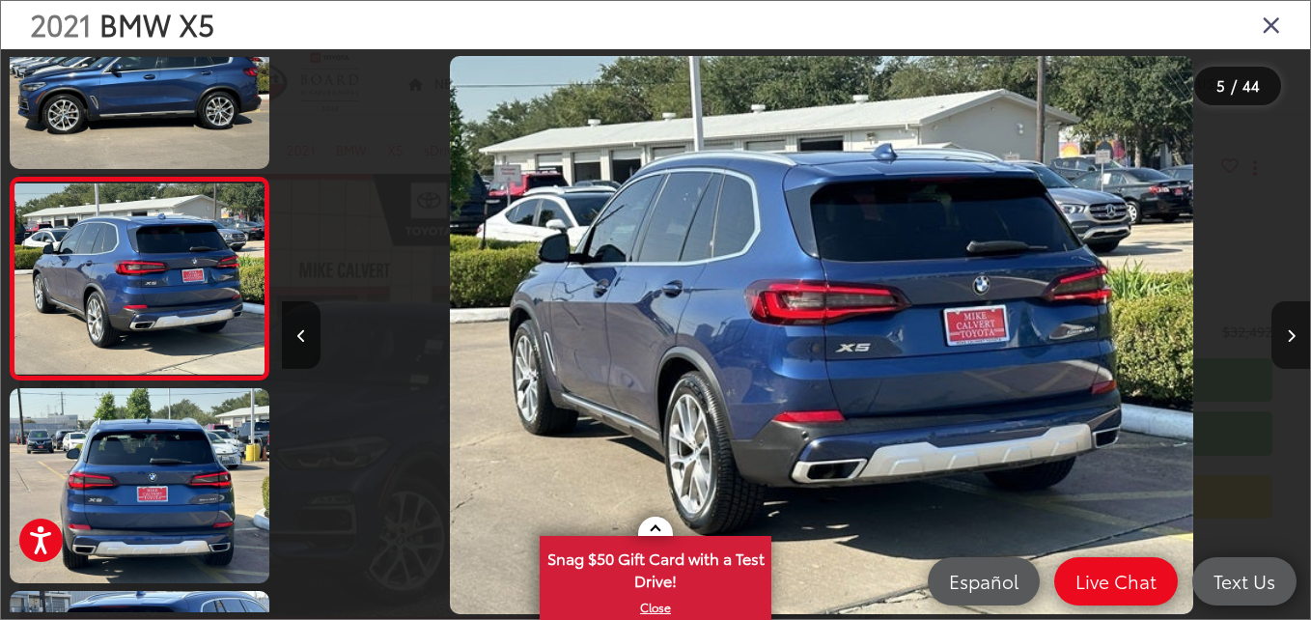
scroll to position [0, 4111]
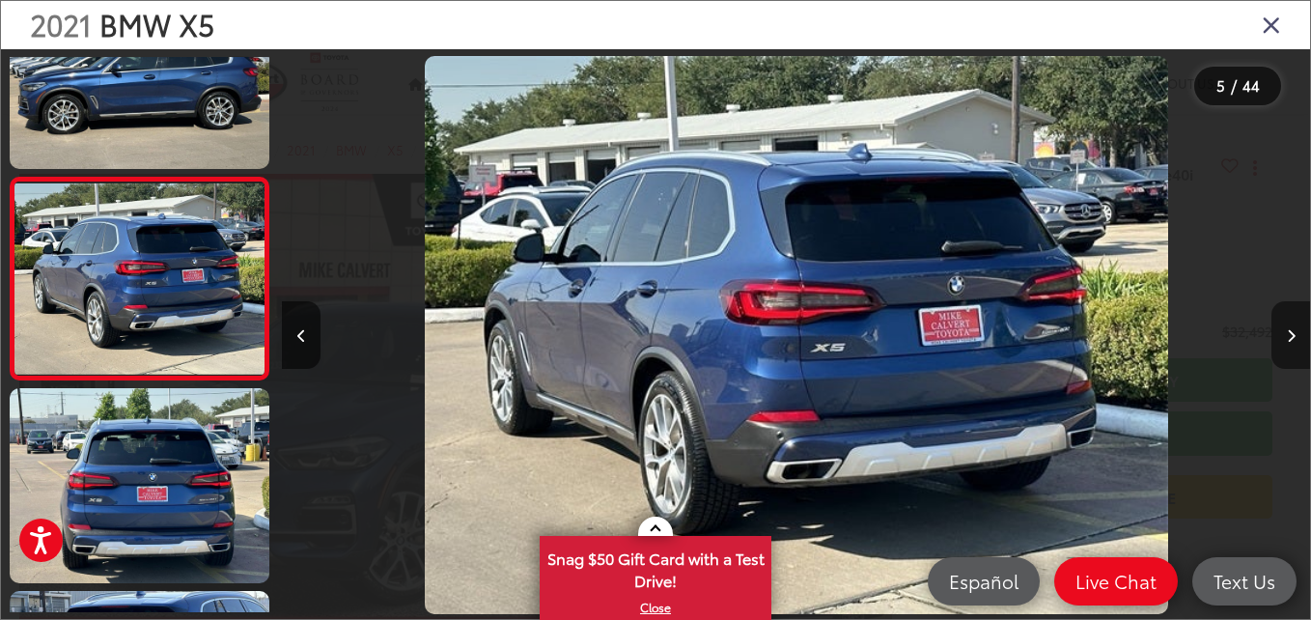
click at [1295, 339] on button "Next image" at bounding box center [1290, 335] width 39 height 68
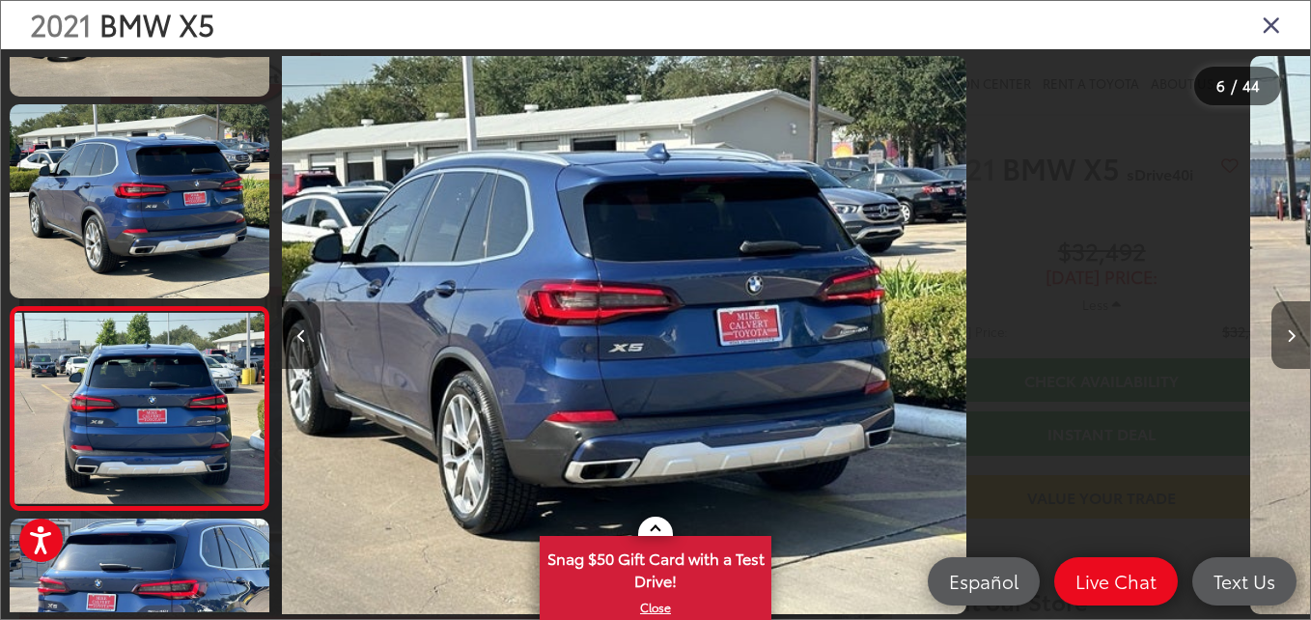
scroll to position [894, 0]
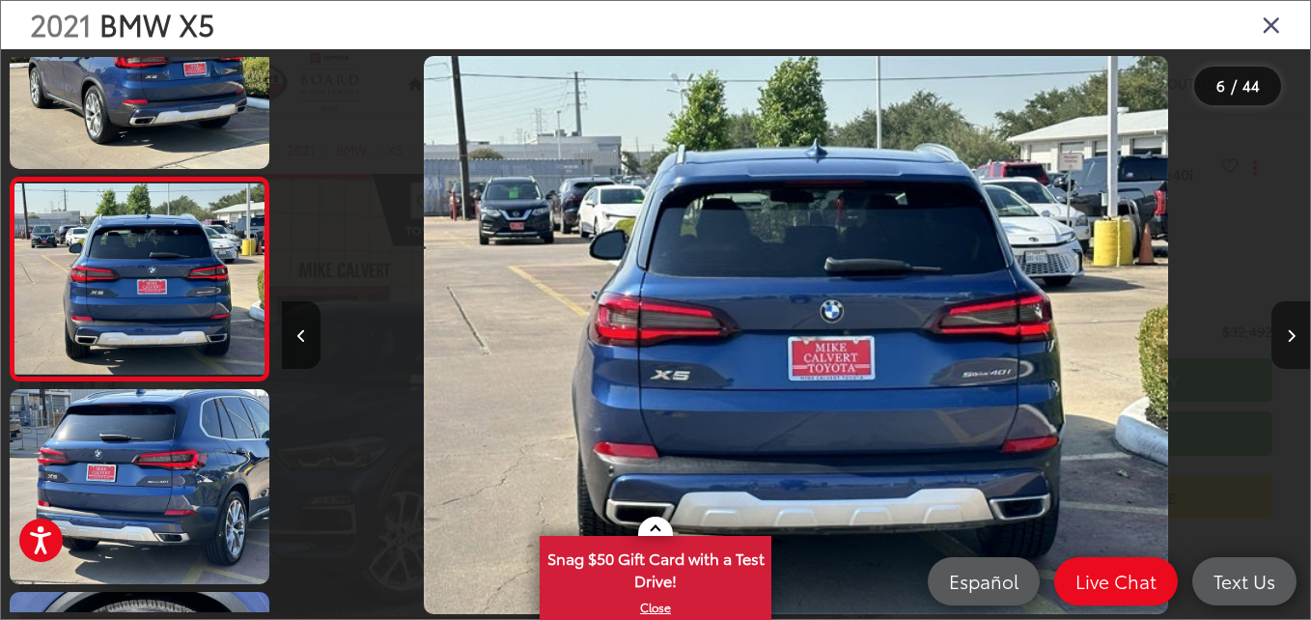
click at [1295, 339] on button "Next image" at bounding box center [1290, 335] width 39 height 68
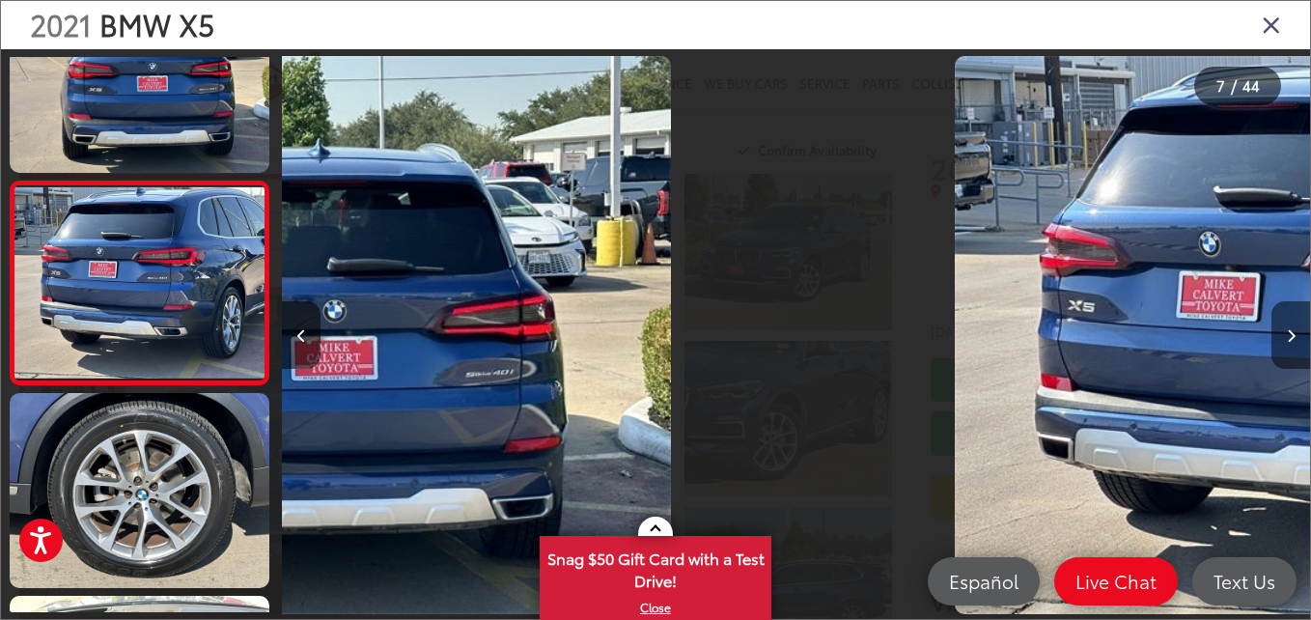
scroll to position [1097, 0]
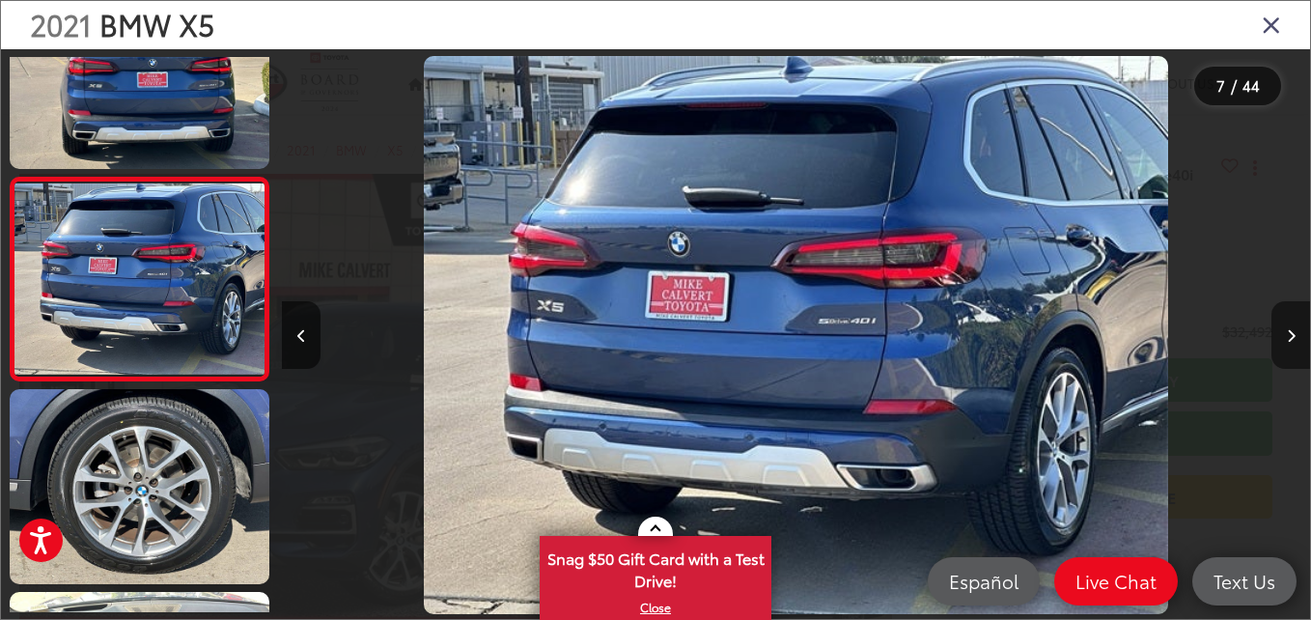
click at [1295, 339] on button "Next image" at bounding box center [1290, 335] width 39 height 68
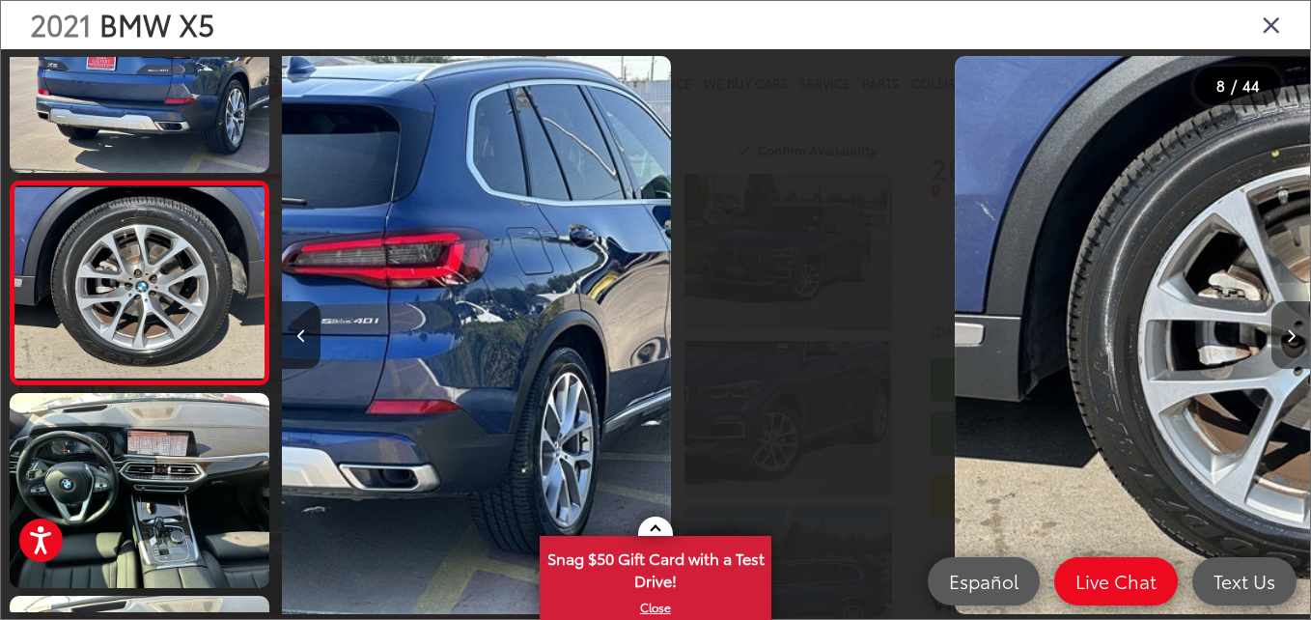
scroll to position [1299, 0]
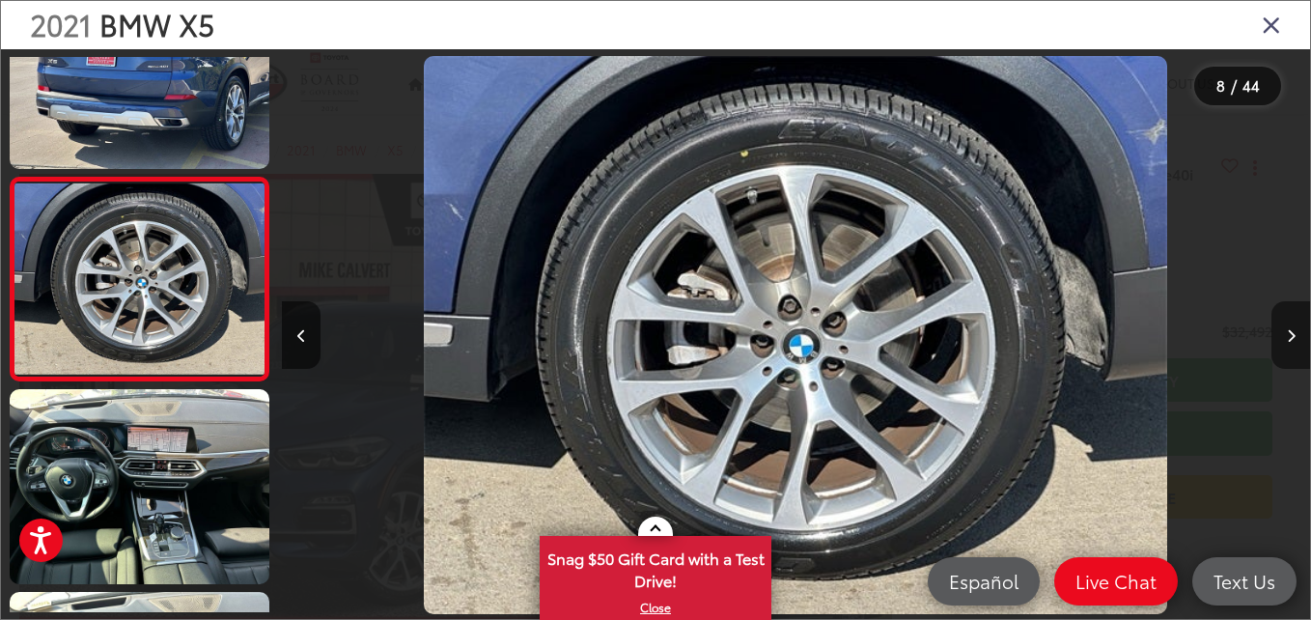
click at [1295, 339] on button "Next image" at bounding box center [1290, 335] width 39 height 68
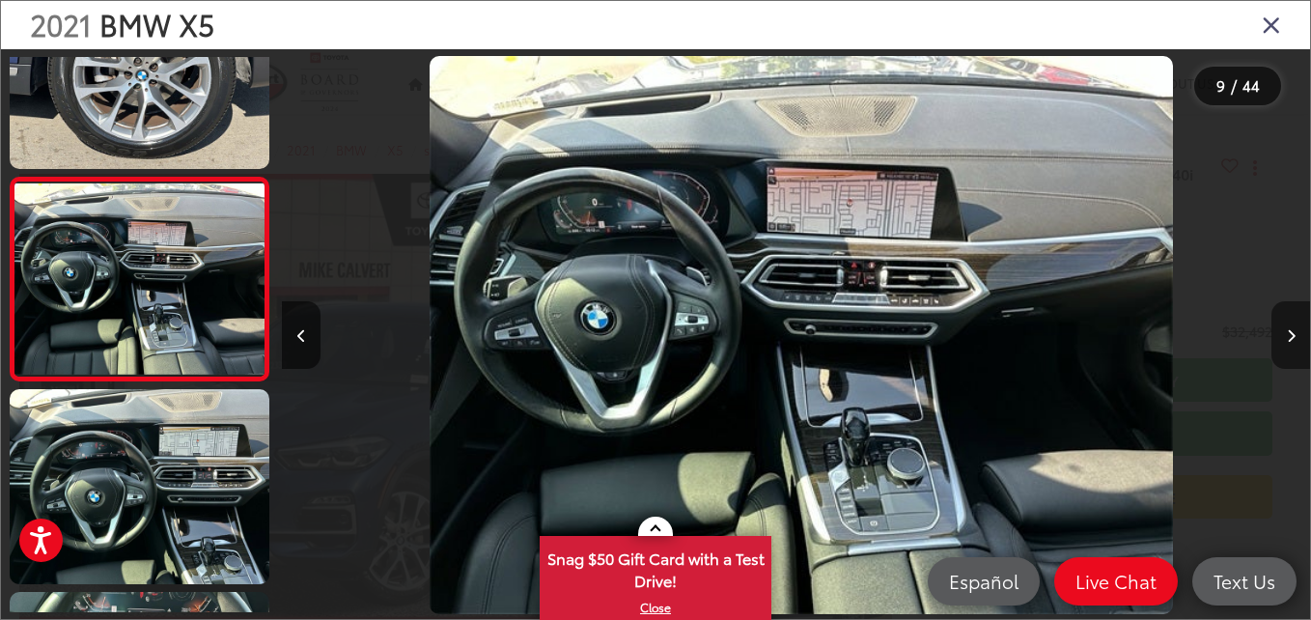
scroll to position [0, 8223]
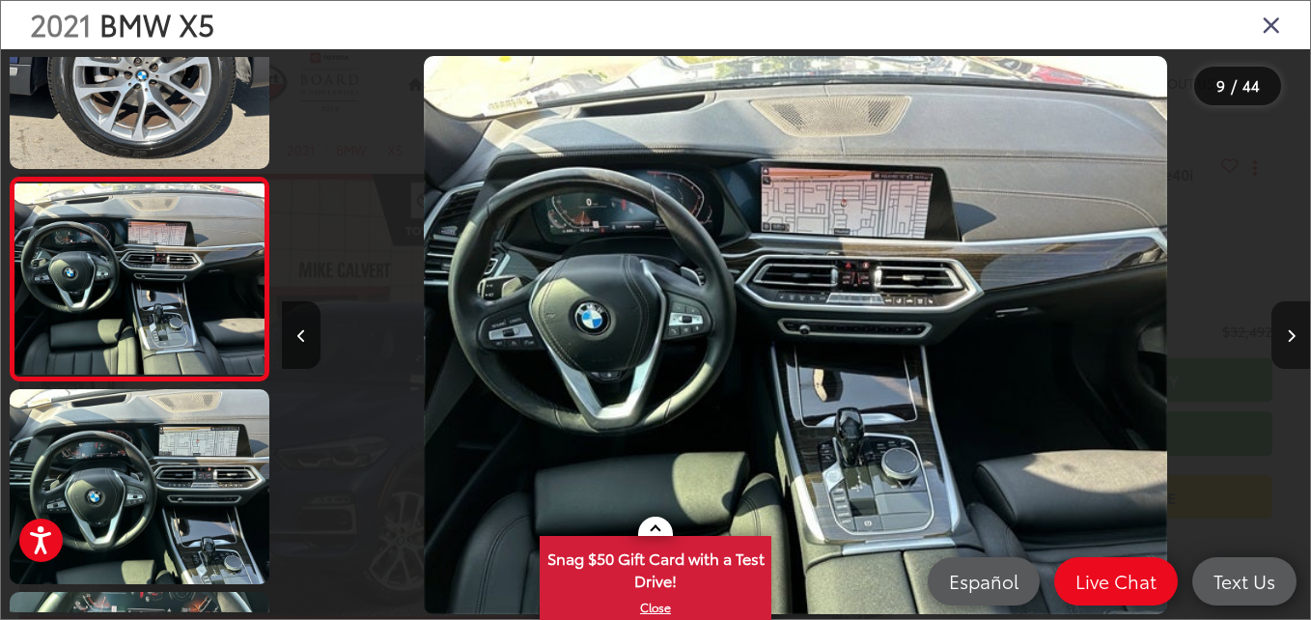
click at [1295, 339] on button "Next image" at bounding box center [1290, 335] width 39 height 68
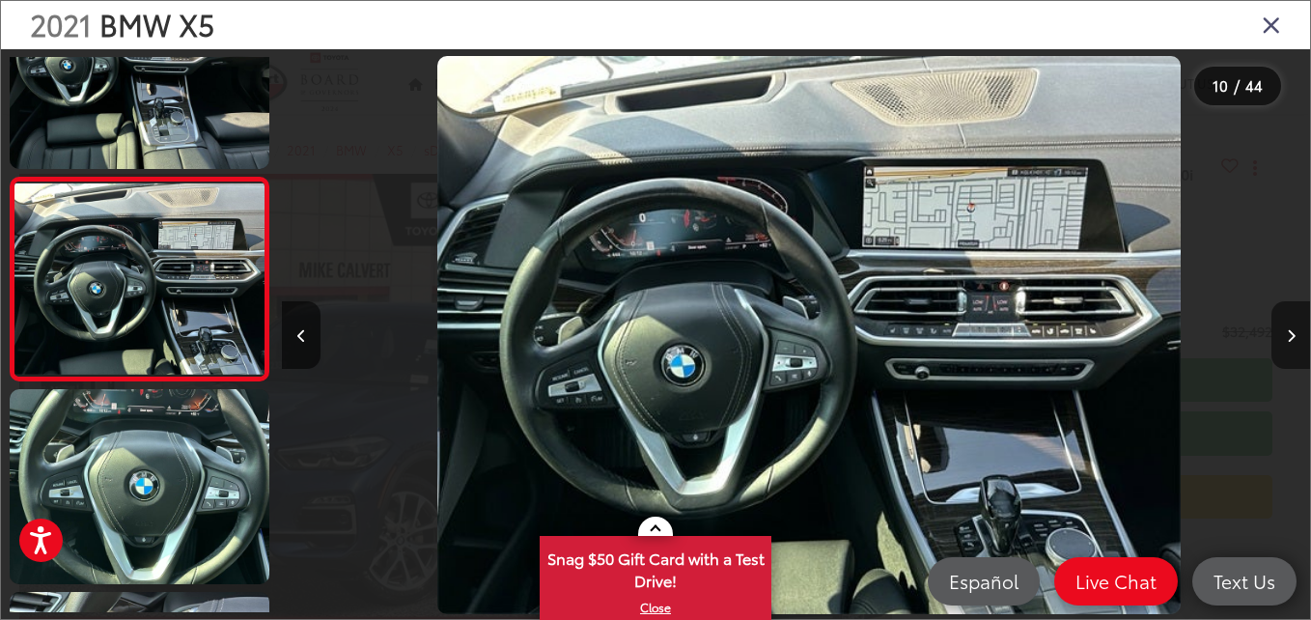
scroll to position [0, 9250]
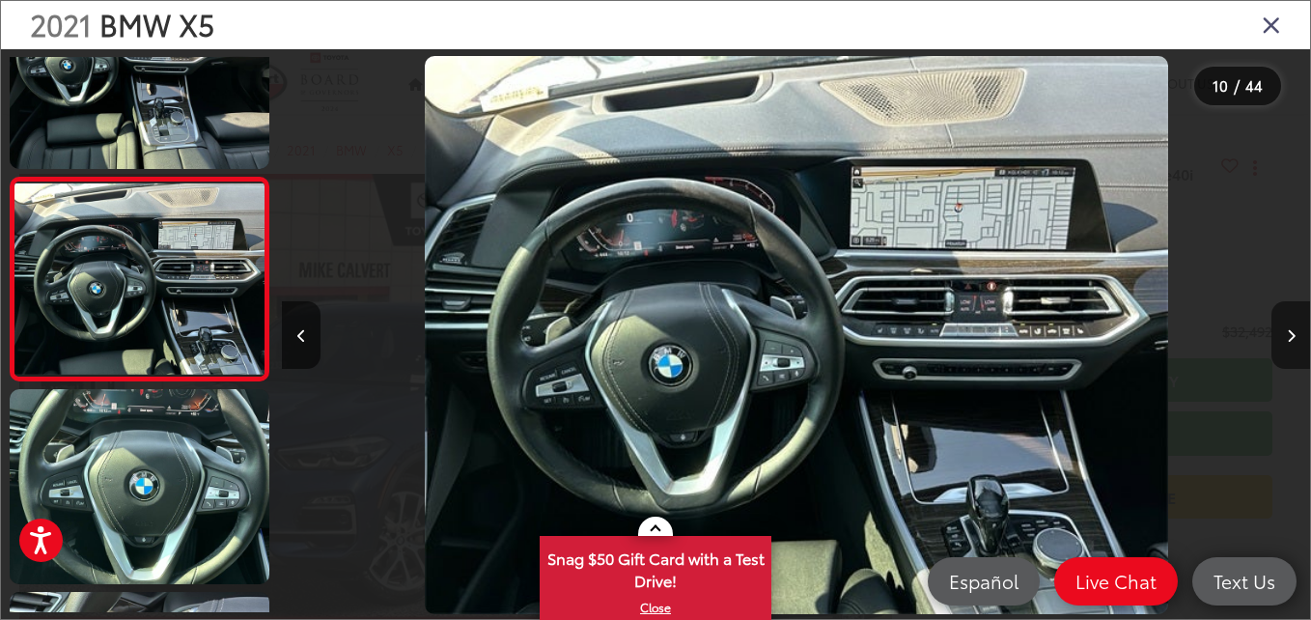
click at [1295, 339] on button "Next image" at bounding box center [1290, 335] width 39 height 68
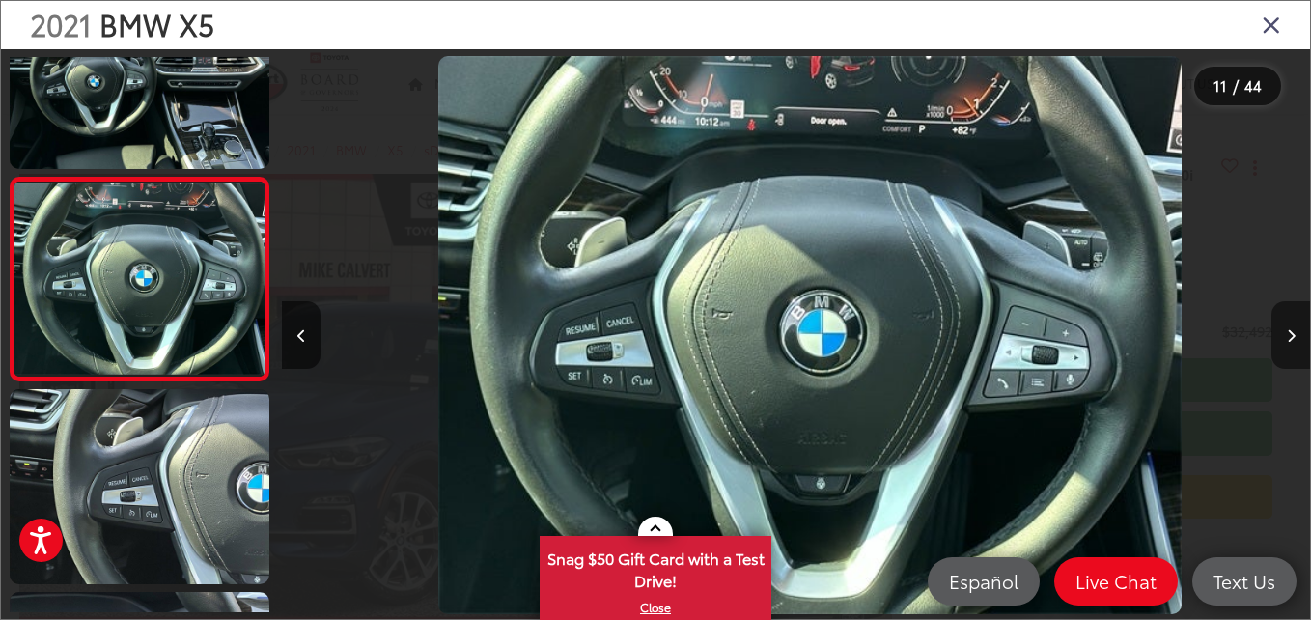
scroll to position [0, 0]
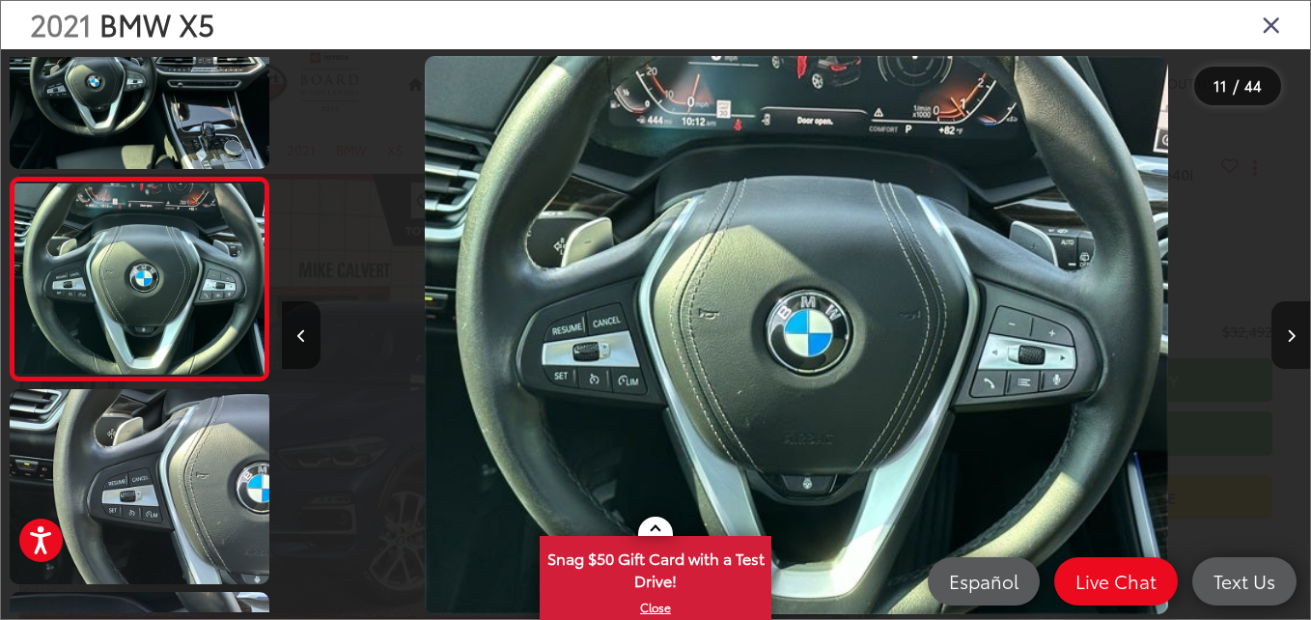
click at [1295, 339] on button "Next image" at bounding box center [1290, 335] width 39 height 68
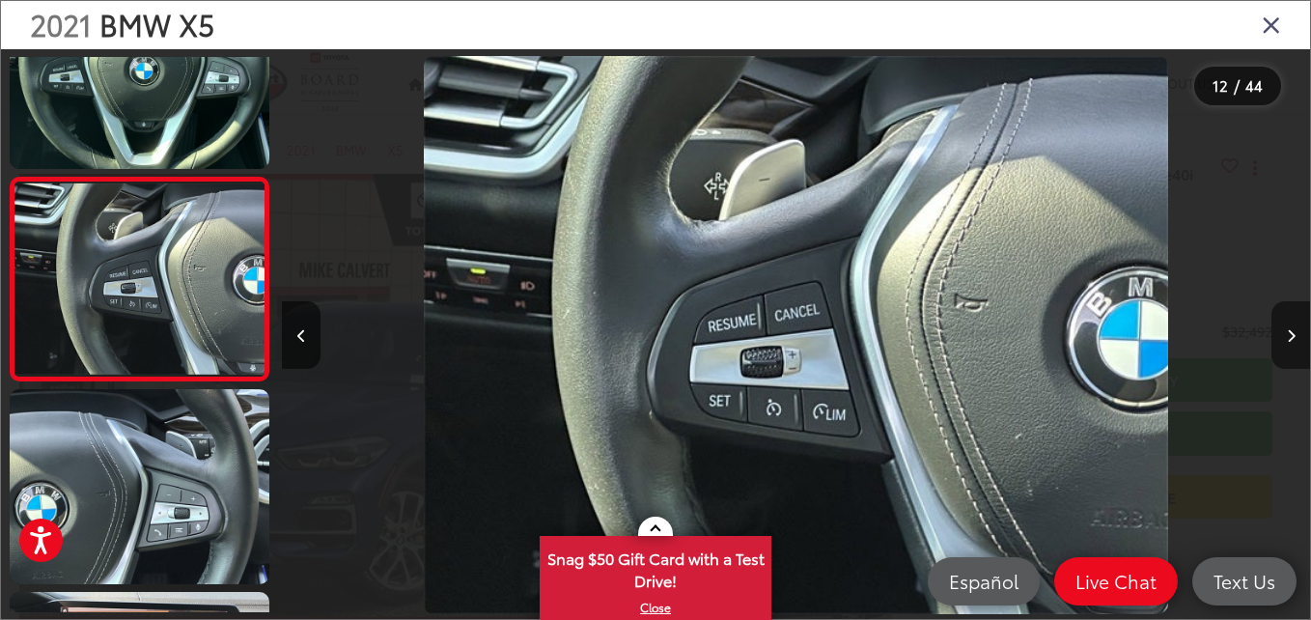
click at [1295, 339] on button "Next image" at bounding box center [1290, 335] width 39 height 68
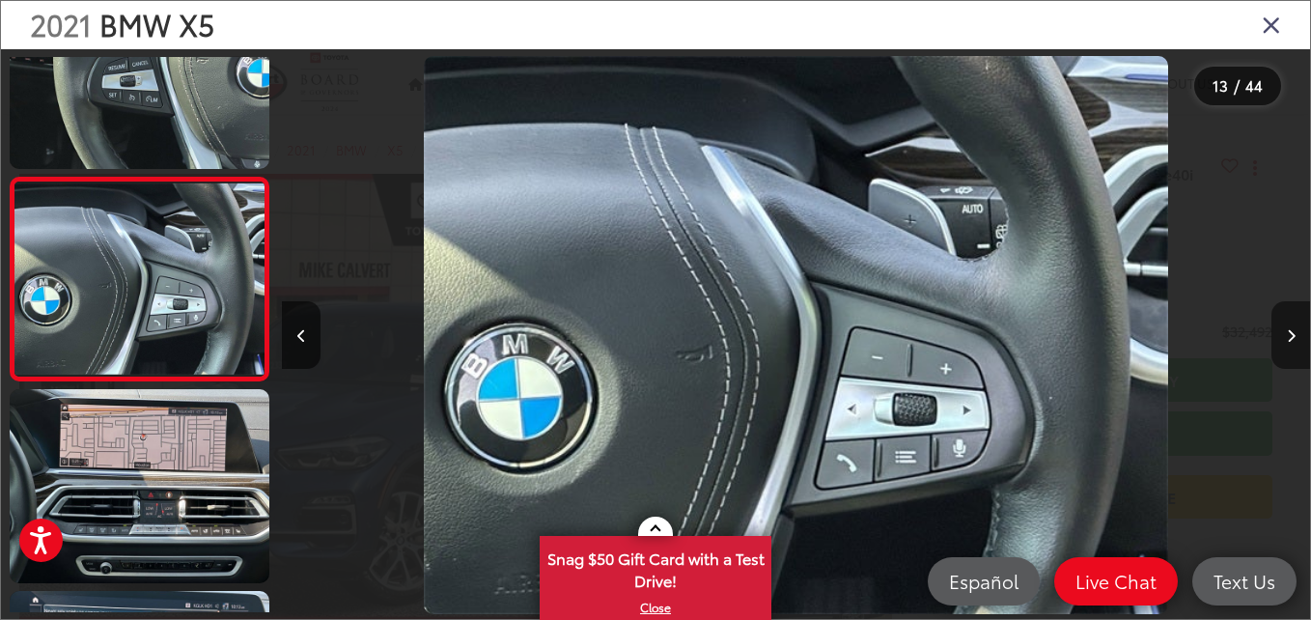
click at [1295, 339] on button "Next image" at bounding box center [1290, 335] width 39 height 68
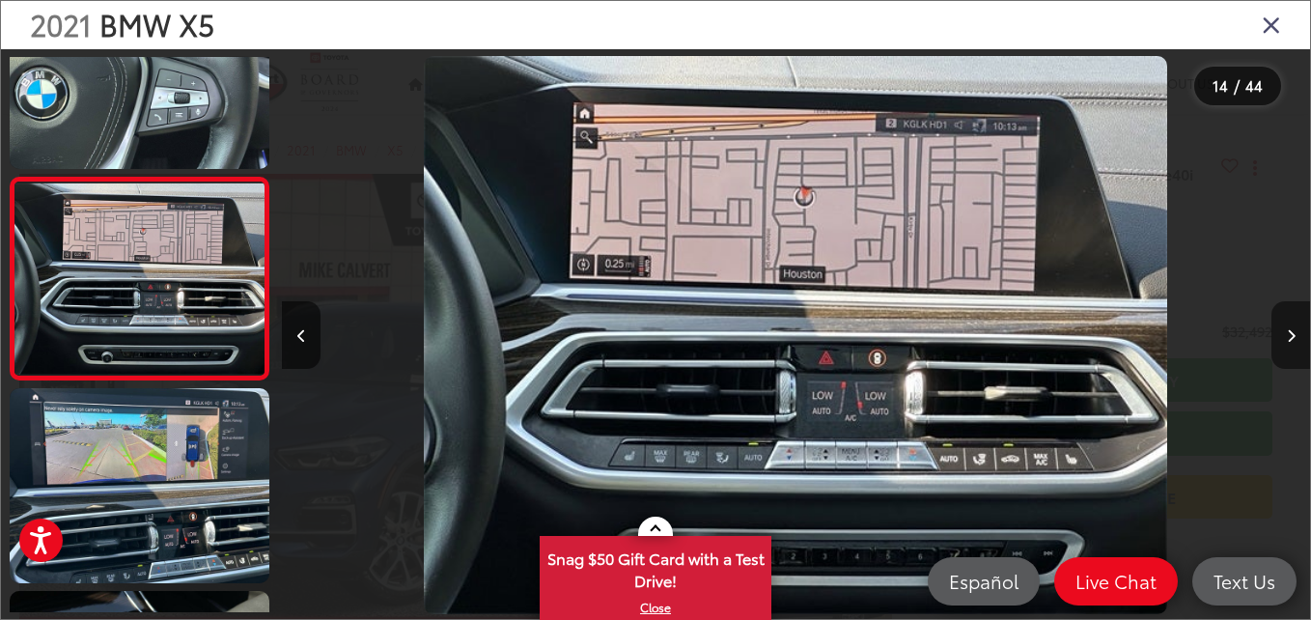
click at [1295, 339] on button "Next image" at bounding box center [1290, 335] width 39 height 68
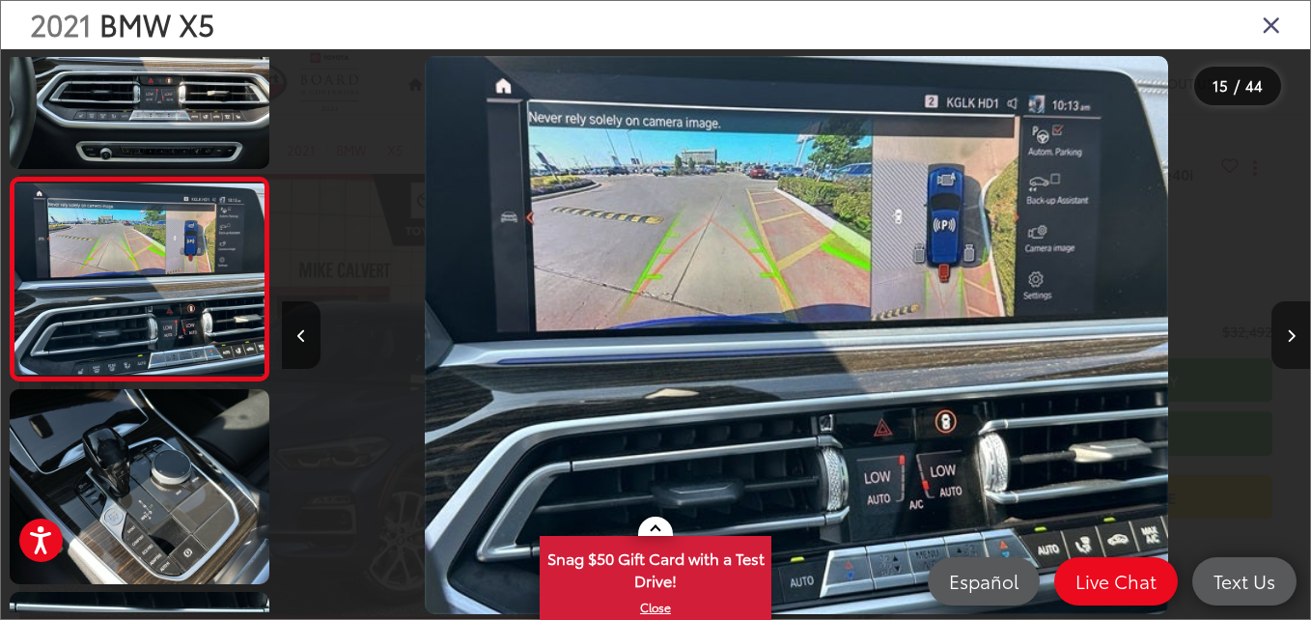
click at [1295, 339] on button "Next image" at bounding box center [1290, 335] width 39 height 68
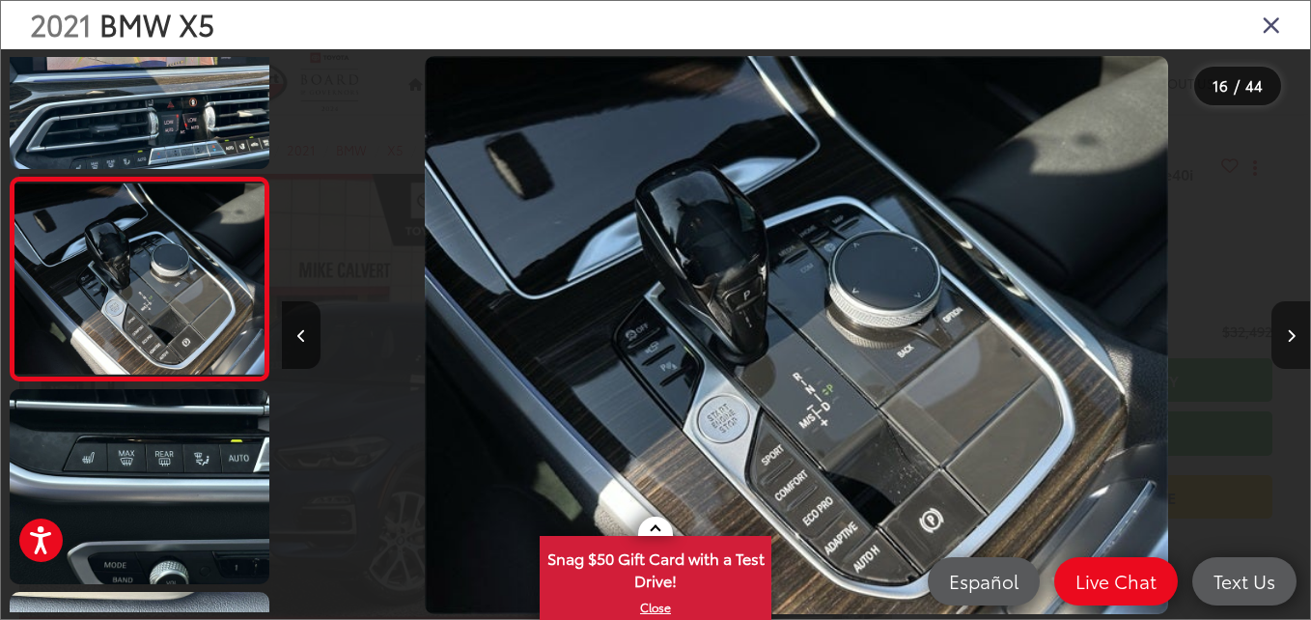
click at [1295, 339] on button "Next image" at bounding box center [1290, 335] width 39 height 68
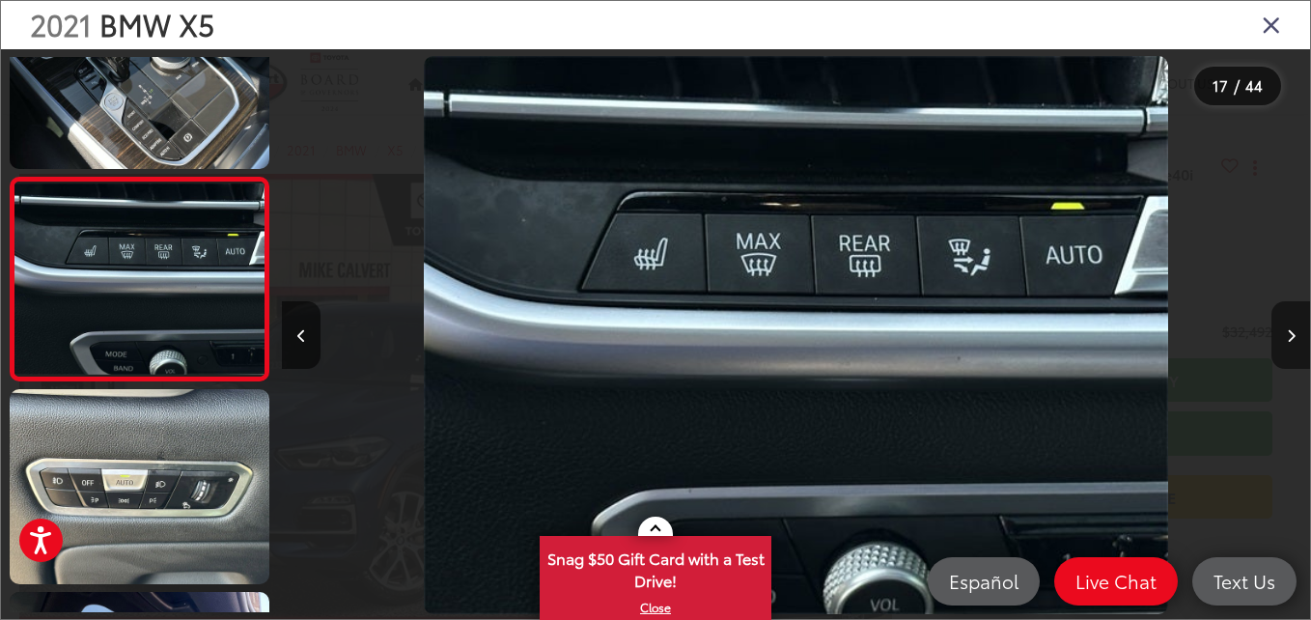
click at [1295, 339] on button "Next image" at bounding box center [1290, 335] width 39 height 68
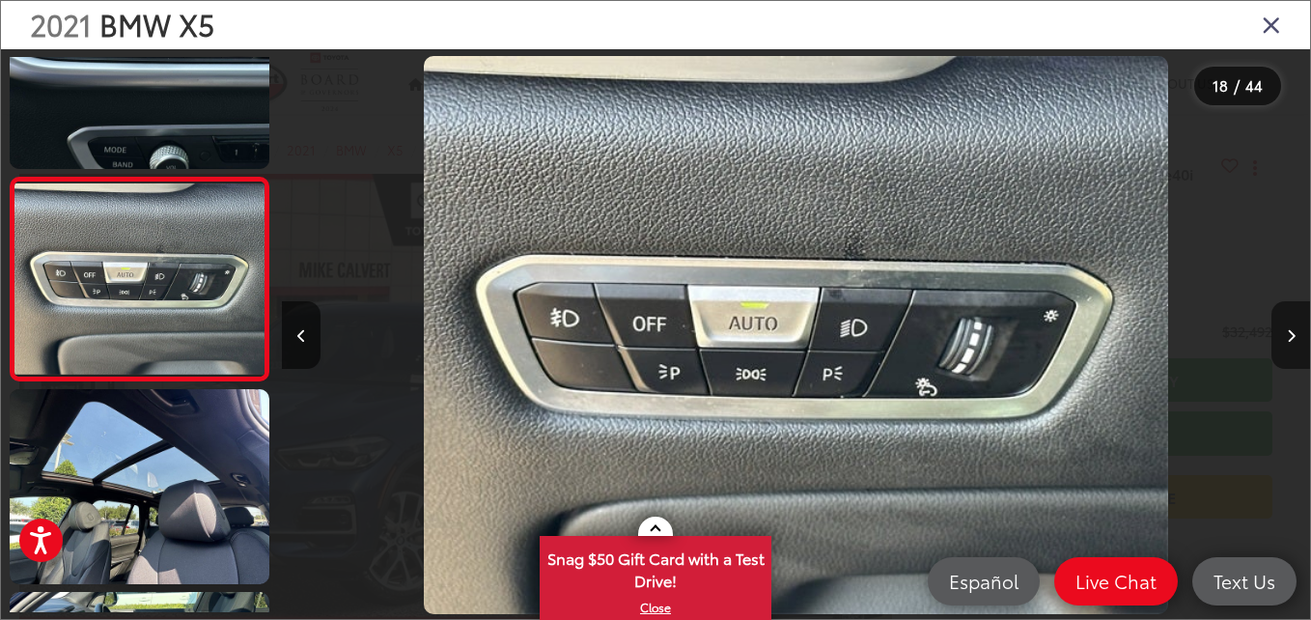
click at [1295, 339] on button "Next image" at bounding box center [1290, 335] width 39 height 68
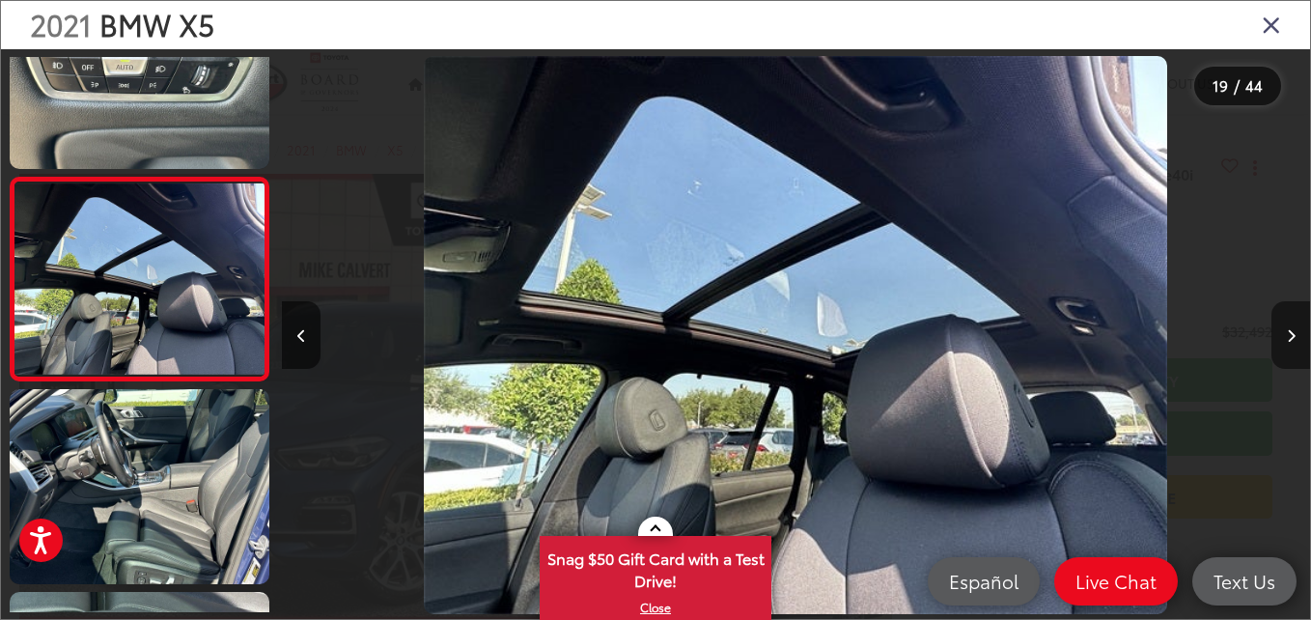
click at [1295, 339] on button "Next image" at bounding box center [1290, 335] width 39 height 68
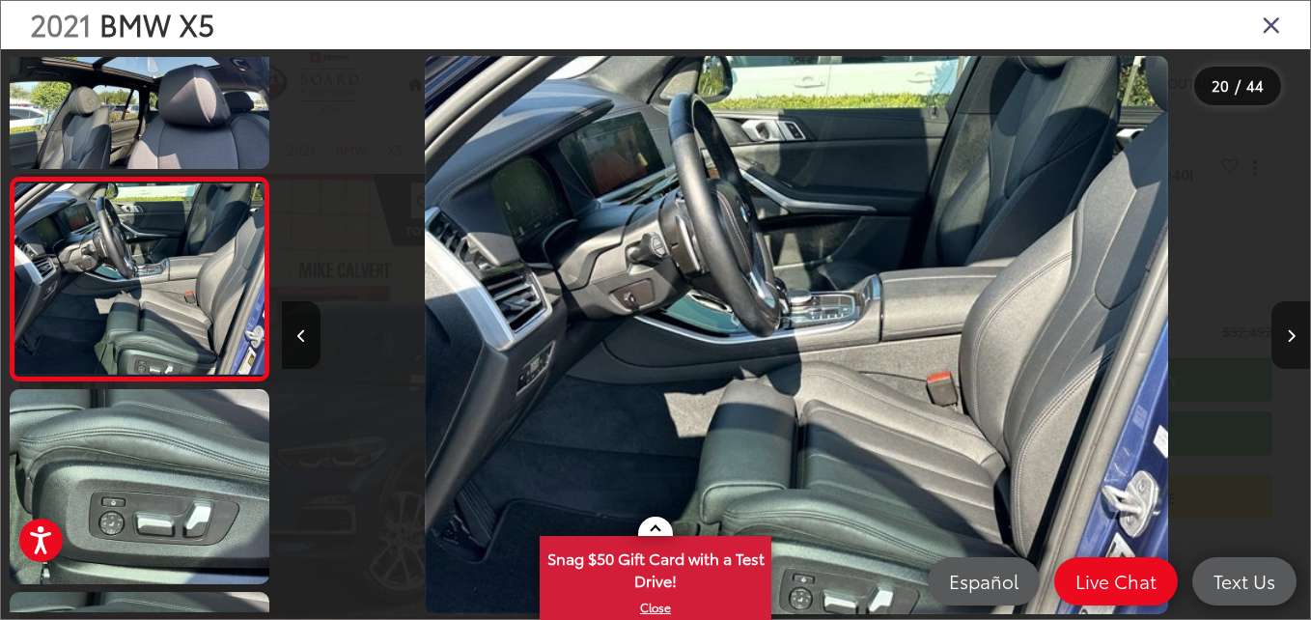
click at [1295, 339] on button "Next image" at bounding box center [1290, 335] width 39 height 68
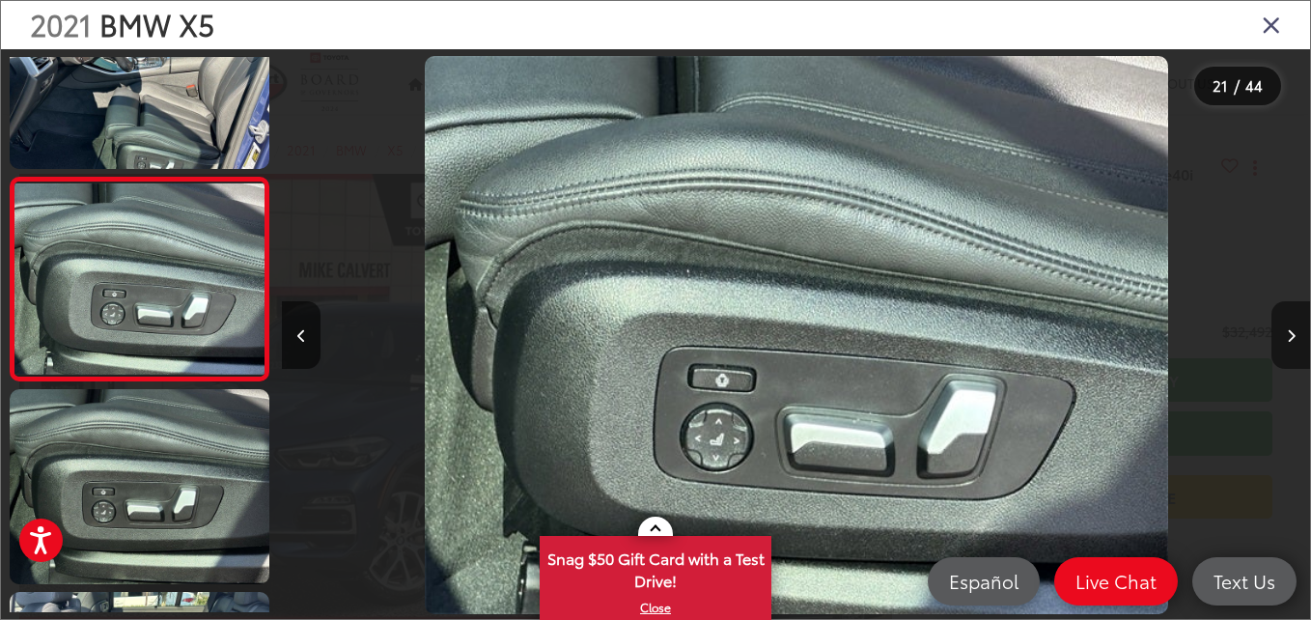
click at [1295, 339] on button "Next image" at bounding box center [1290, 335] width 39 height 68
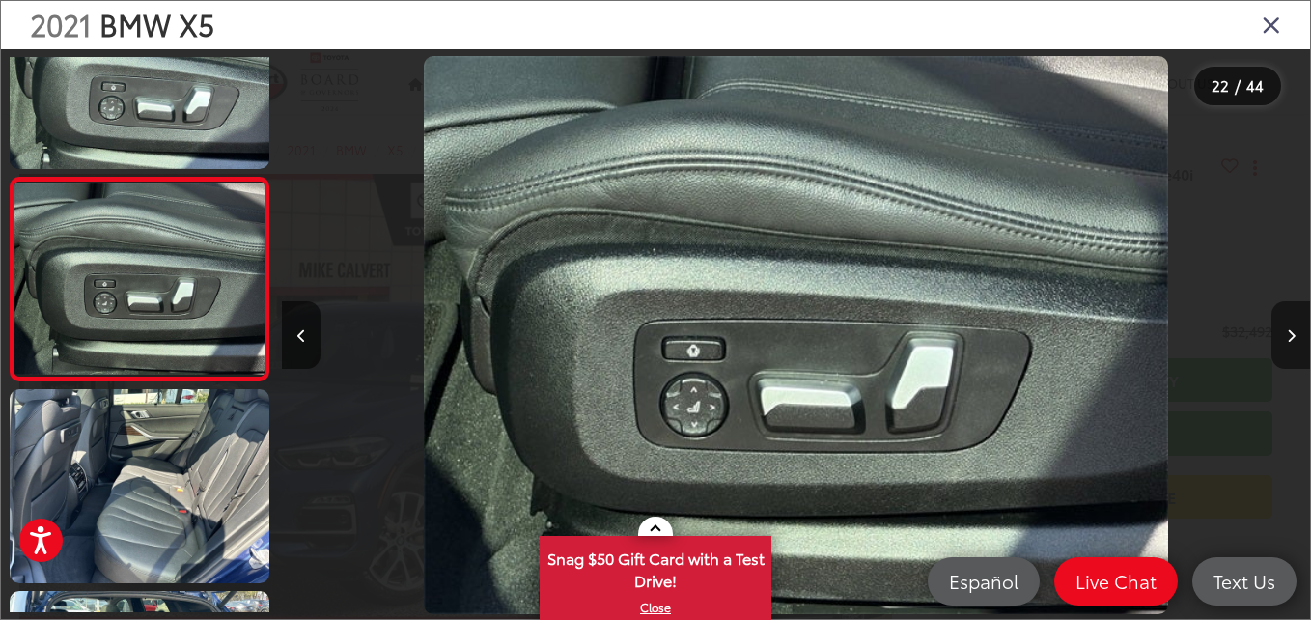
click at [1295, 339] on button "Next image" at bounding box center [1290, 335] width 39 height 68
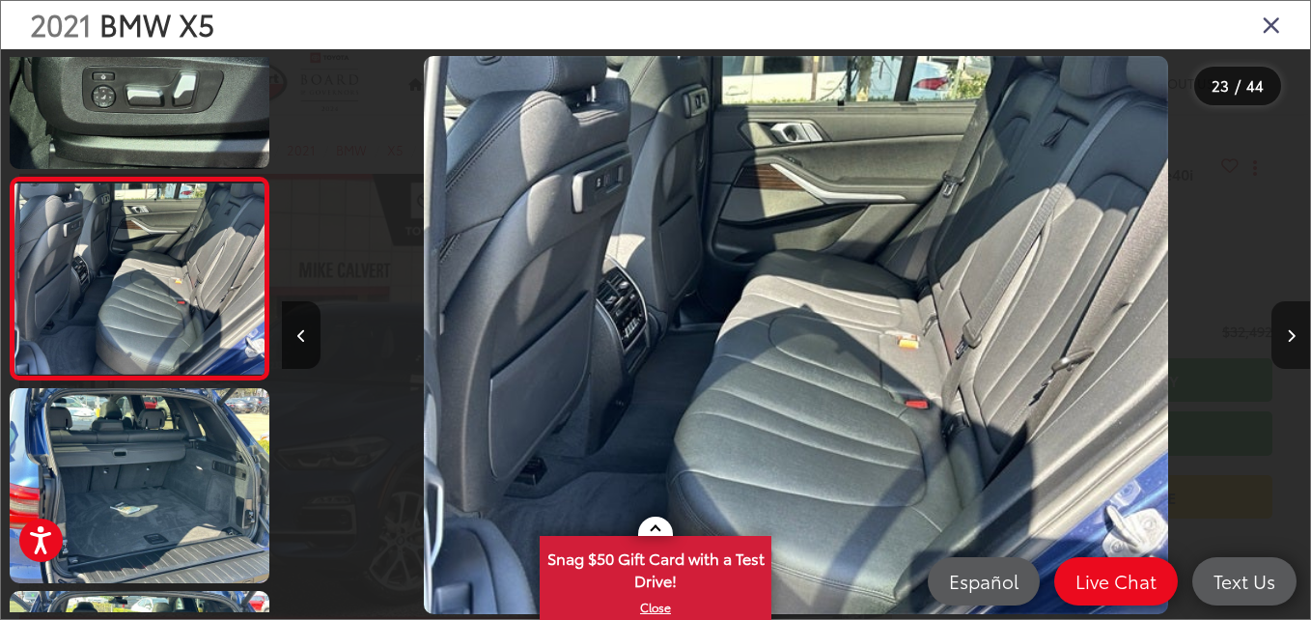
click at [1295, 339] on button "Next image" at bounding box center [1290, 335] width 39 height 68
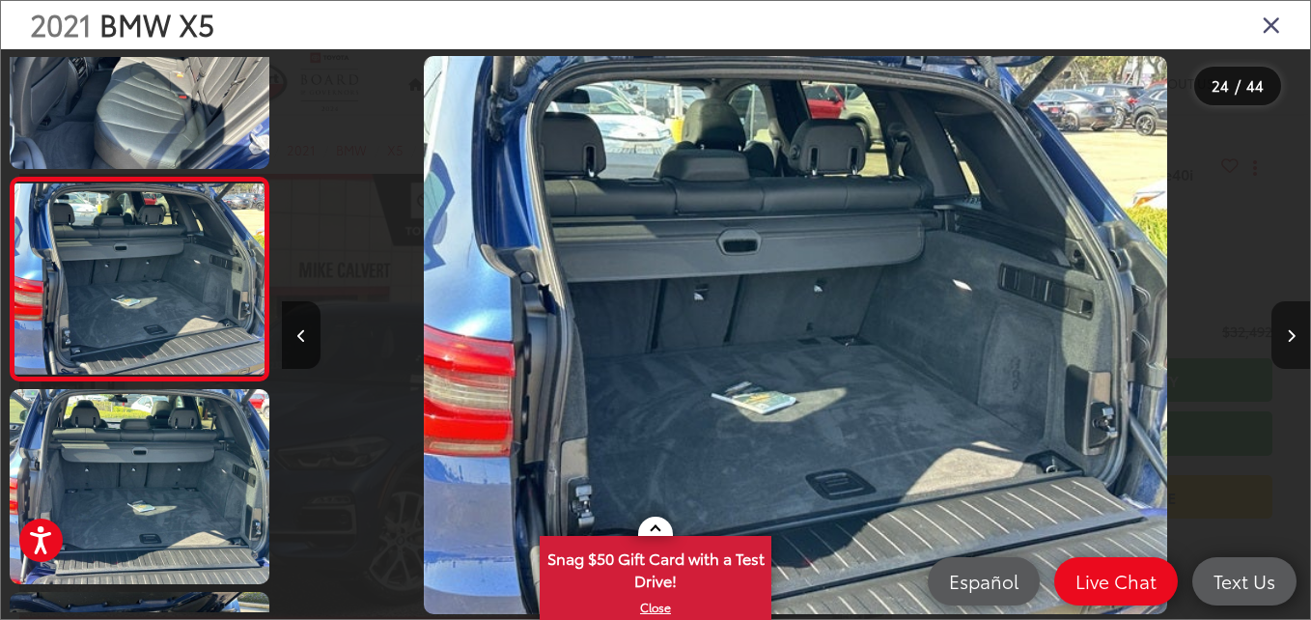
click at [1295, 339] on button "Next image" at bounding box center [1290, 335] width 39 height 68
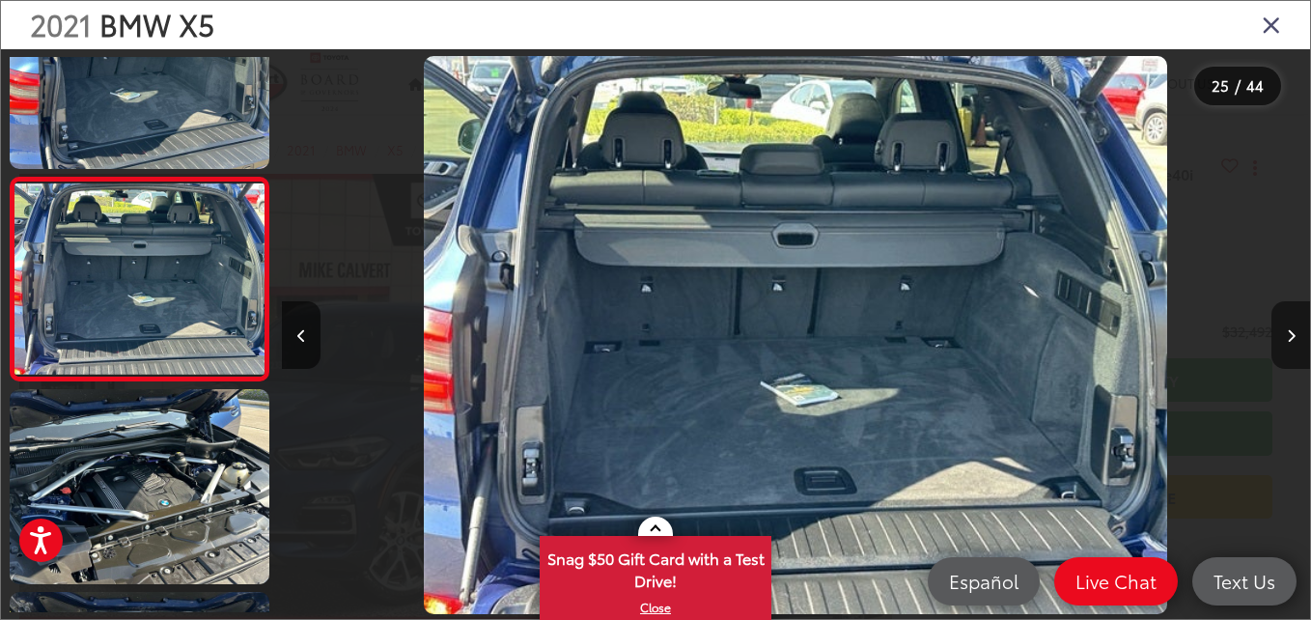
click at [1295, 339] on button "Next image" at bounding box center [1290, 335] width 39 height 68
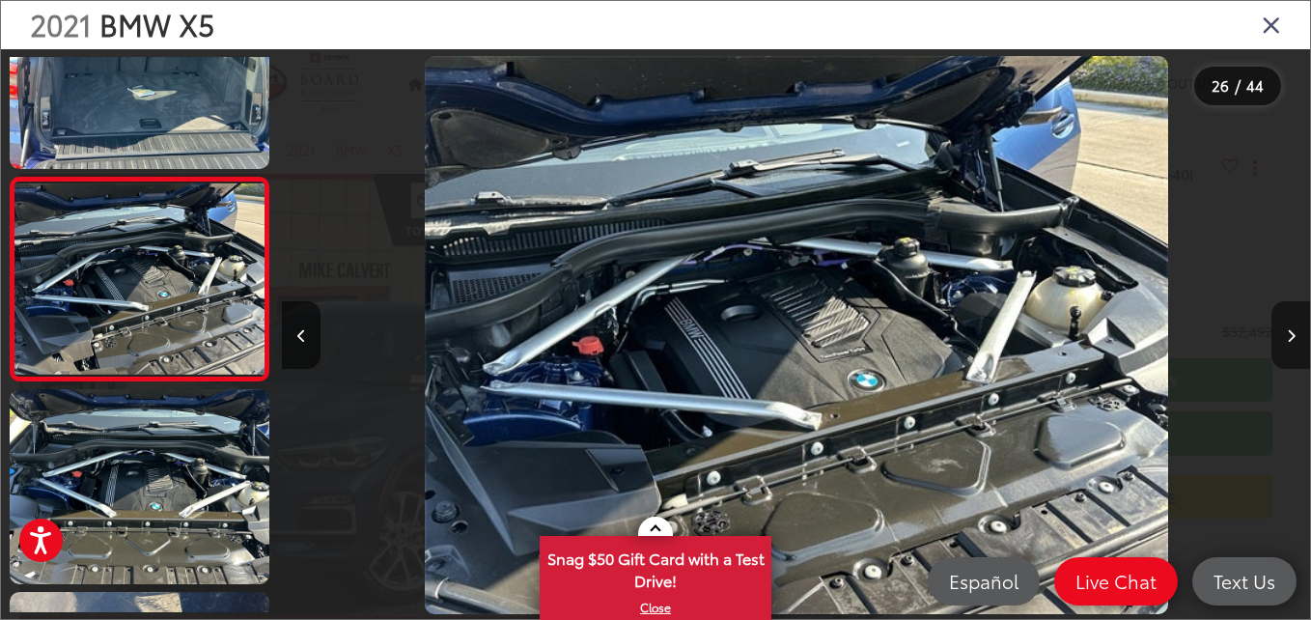
click at [1295, 339] on button "Next image" at bounding box center [1290, 335] width 39 height 68
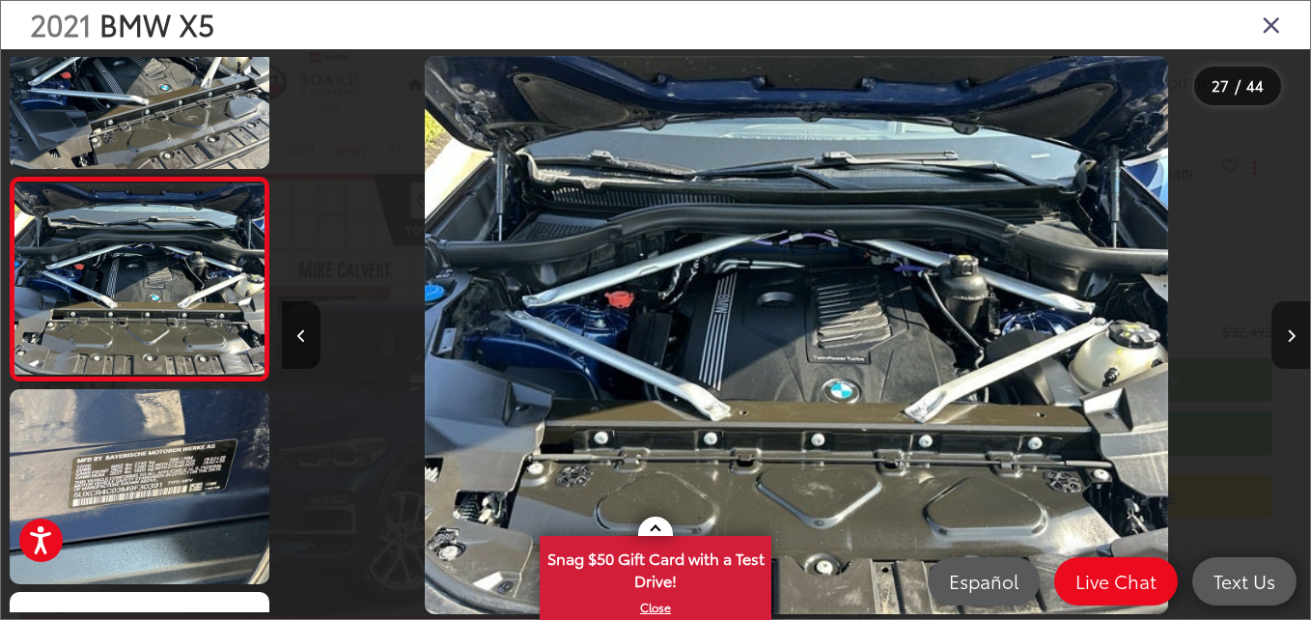
click at [1295, 339] on button "Next image" at bounding box center [1290, 335] width 39 height 68
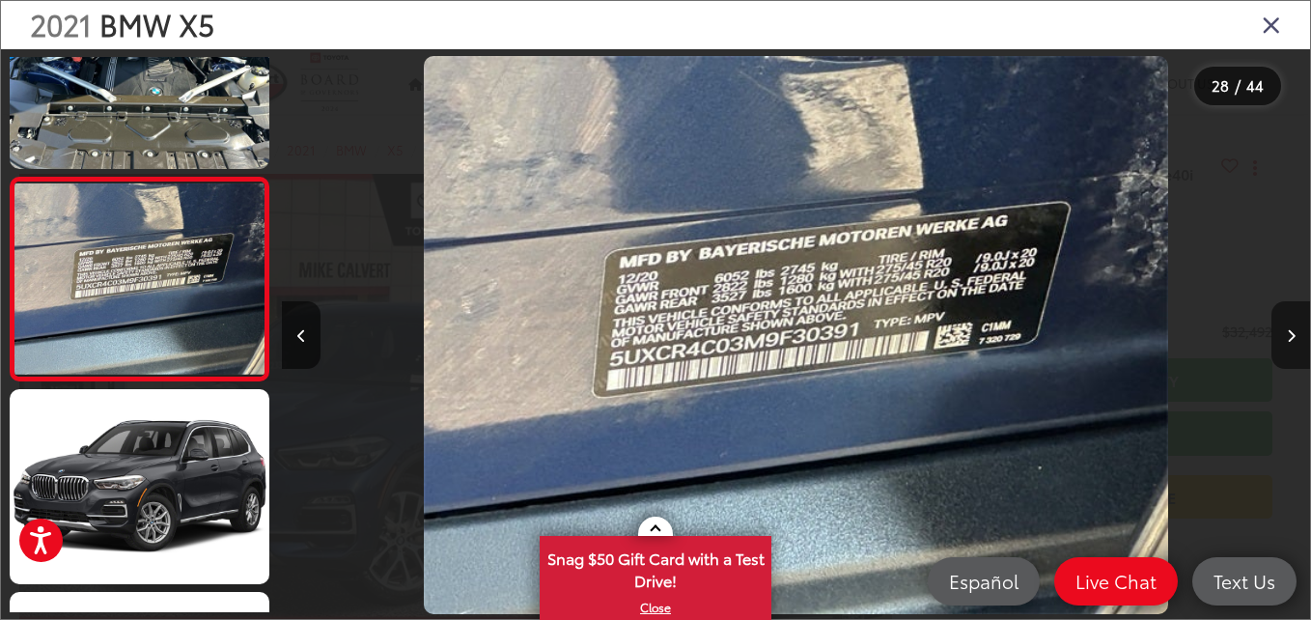
click at [1295, 339] on button "Next image" at bounding box center [1290, 335] width 39 height 68
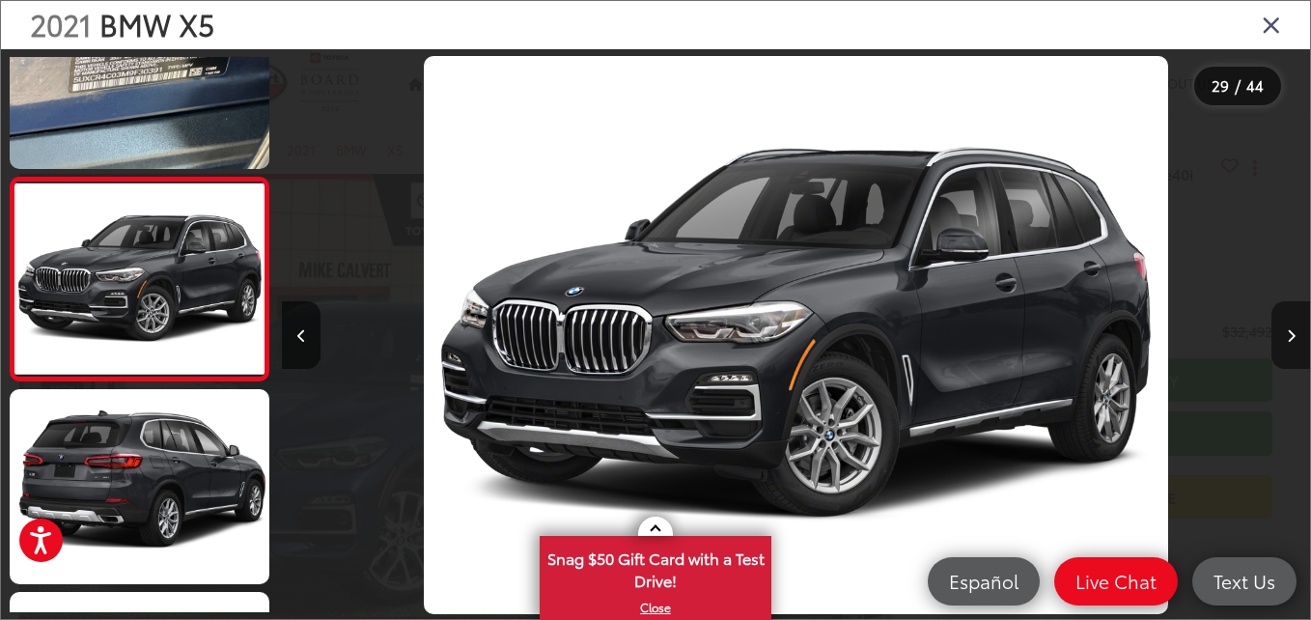
click button "Next image"
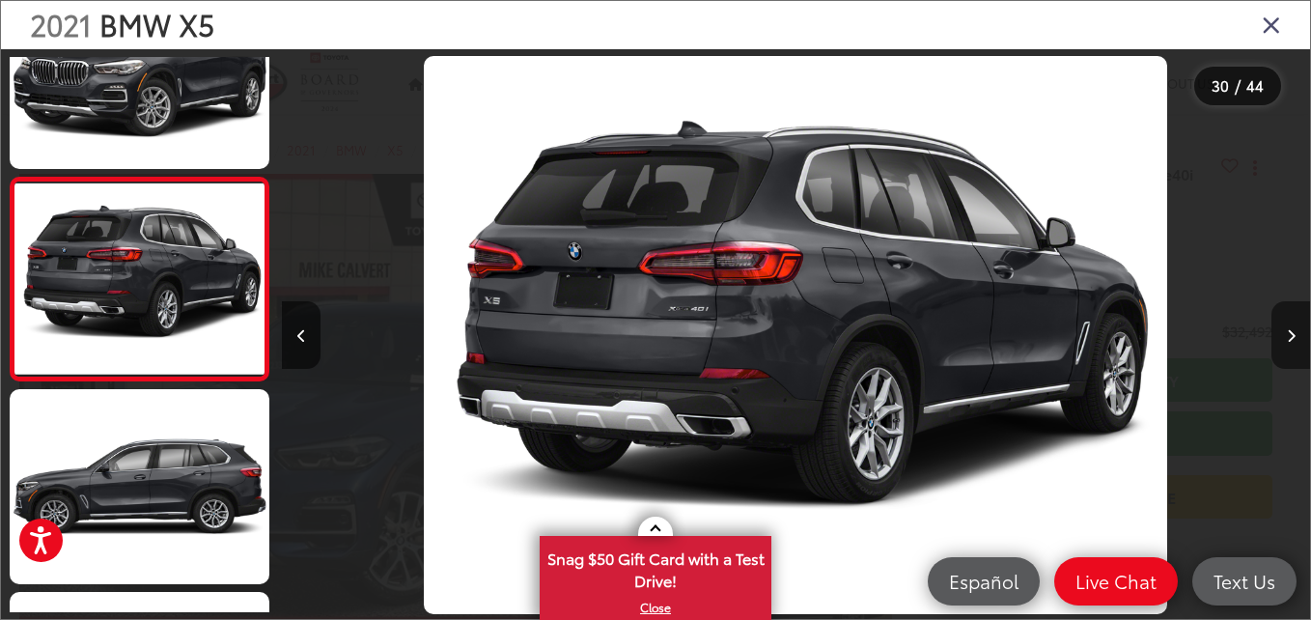
click button "Next image"
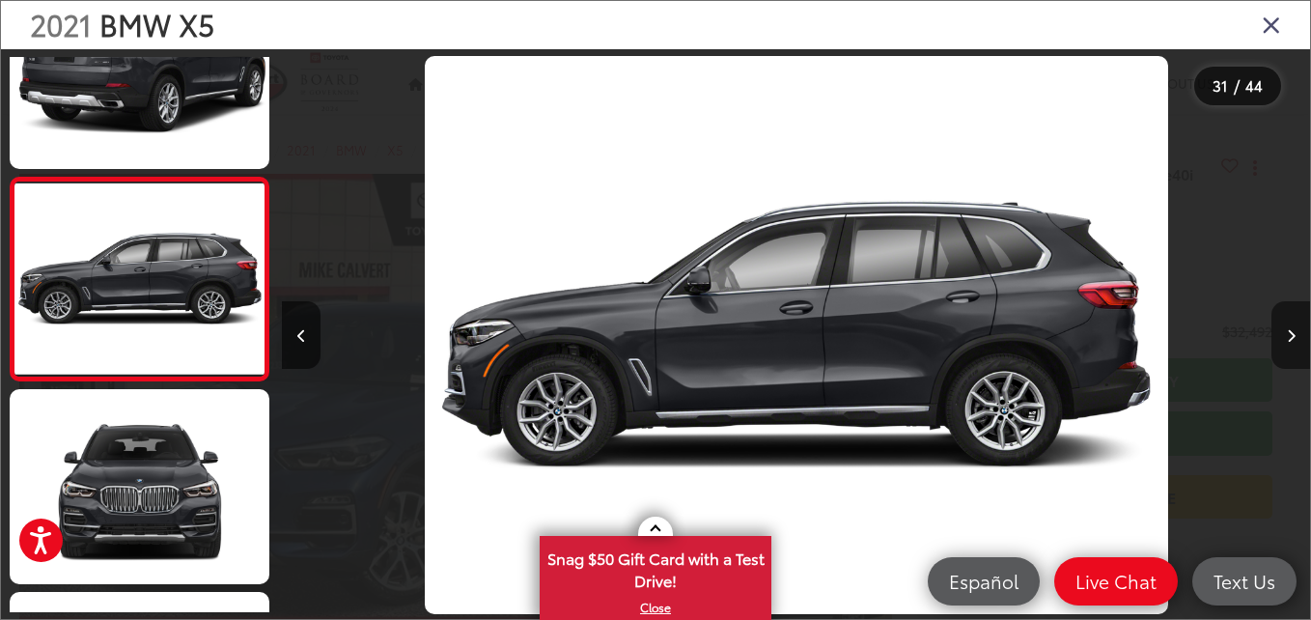
click button "Next image"
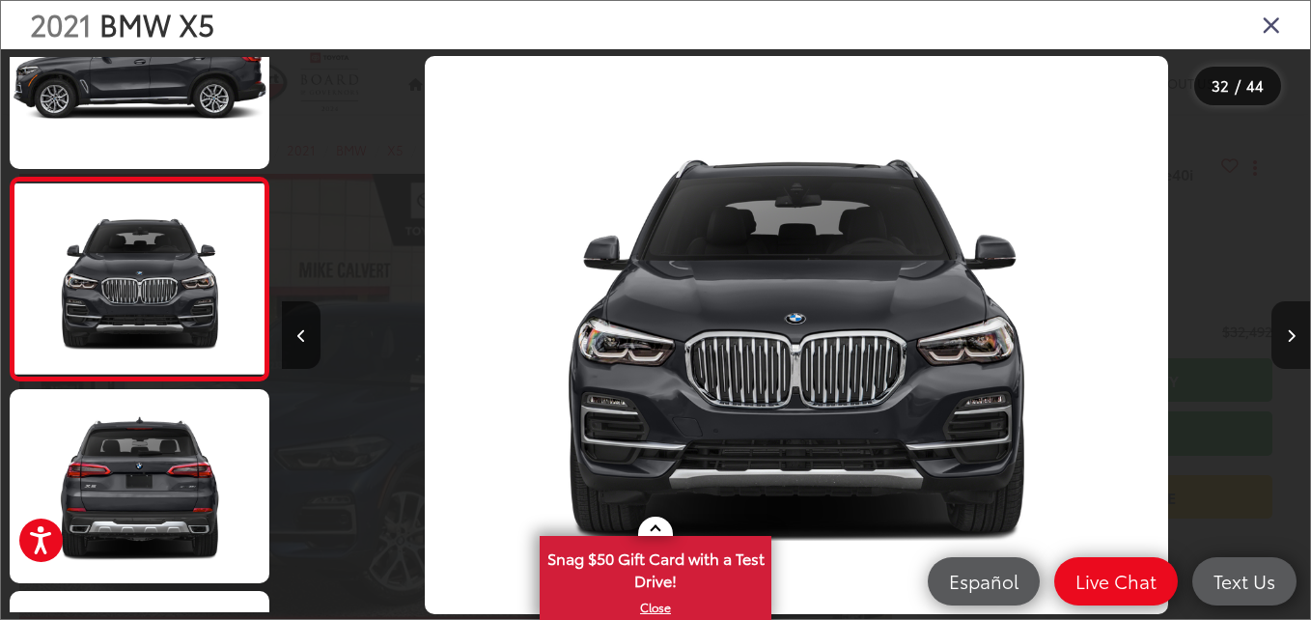
click button "Next image"
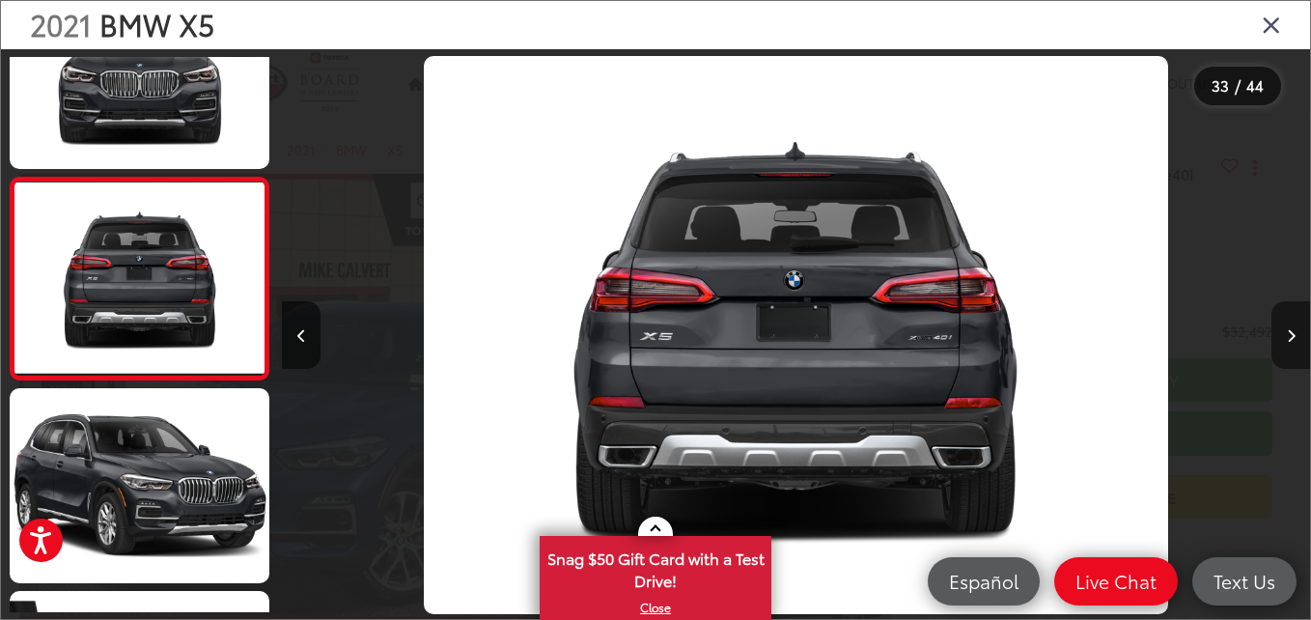
click button "Next image"
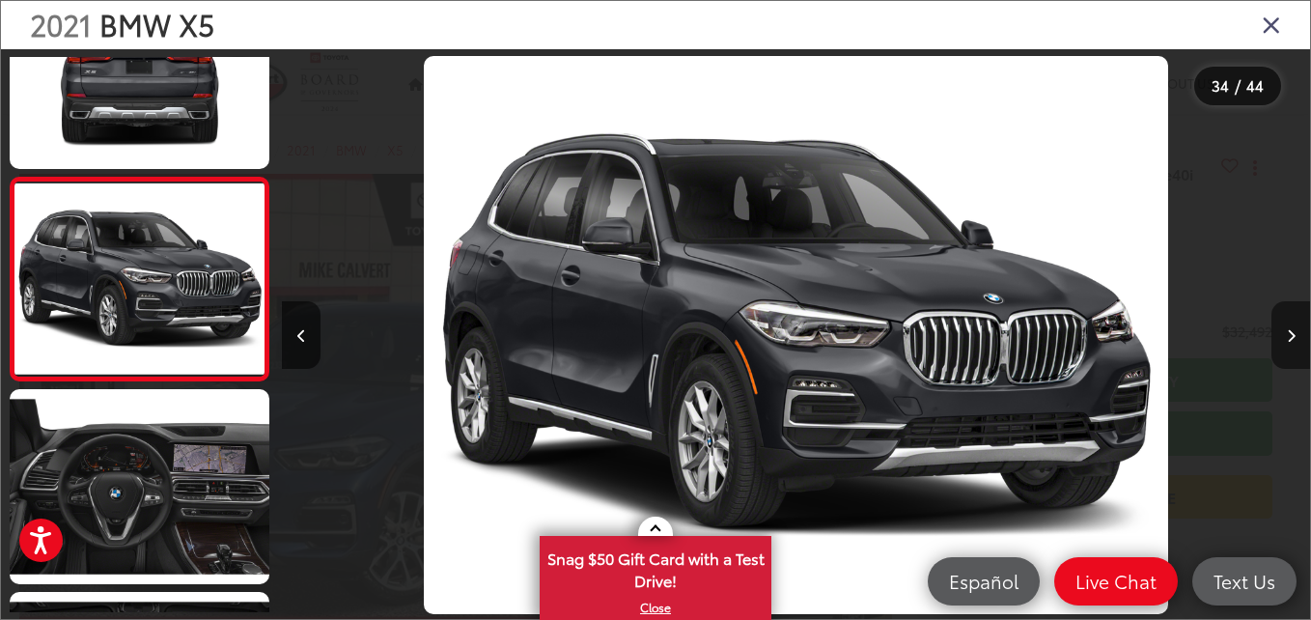
click button "Next image"
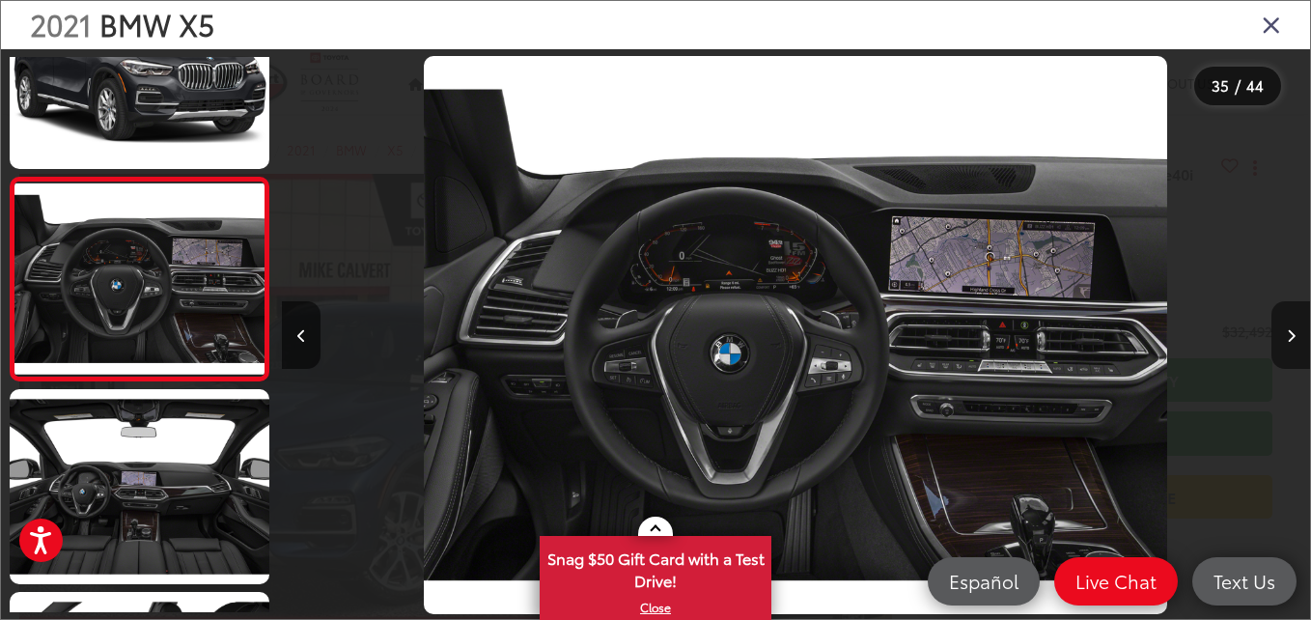
click button "Next image"
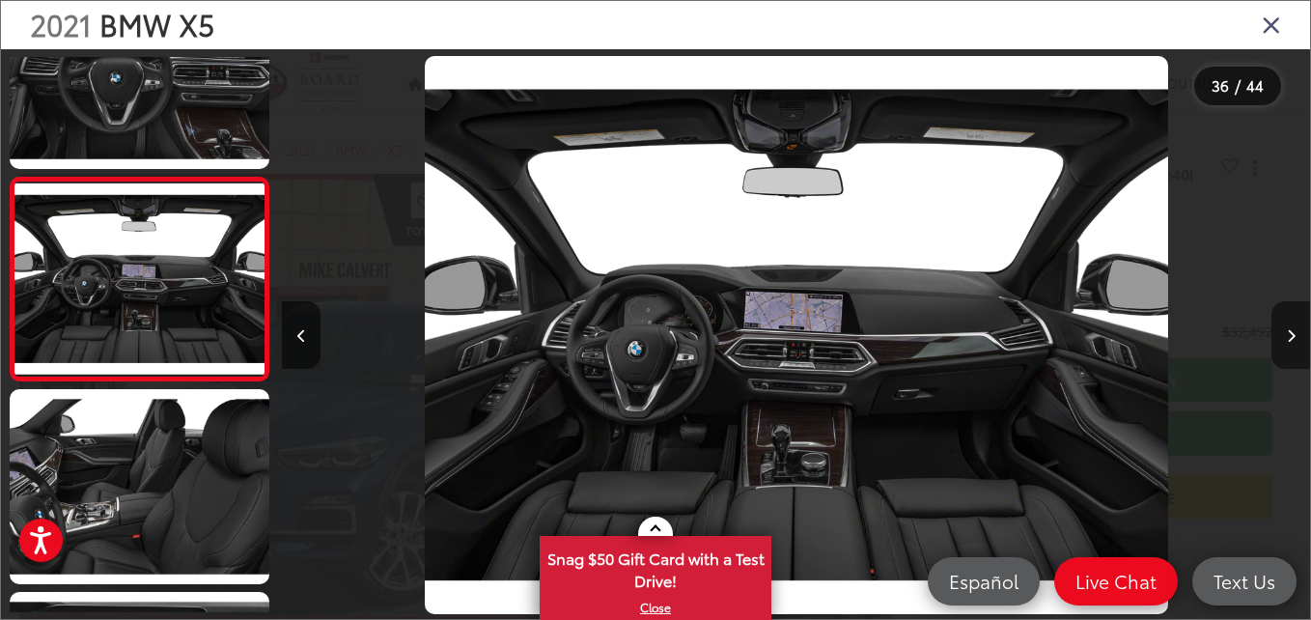
click button "Next image"
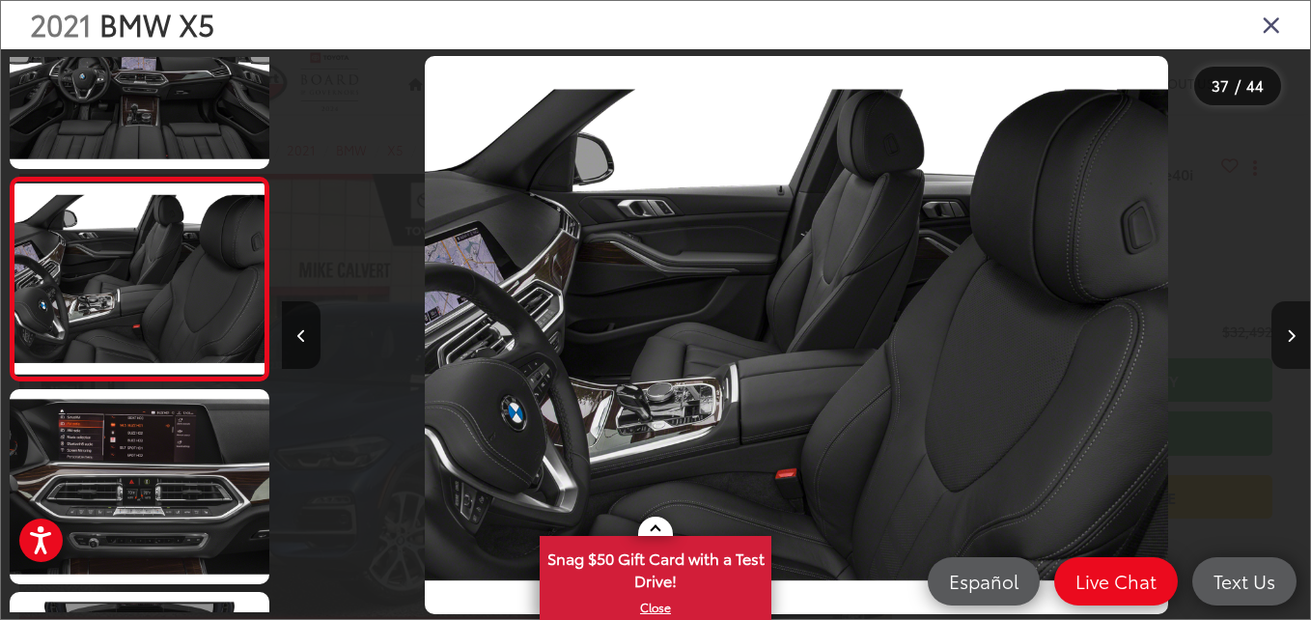
click button "Next image"
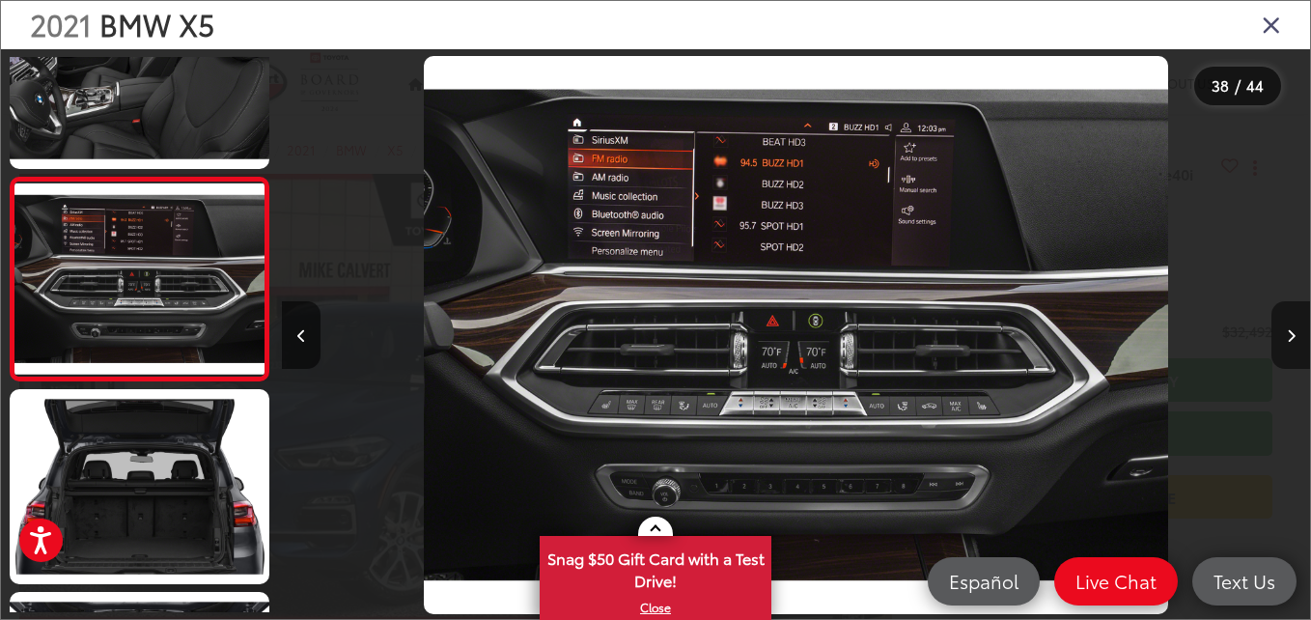
click button "Next image"
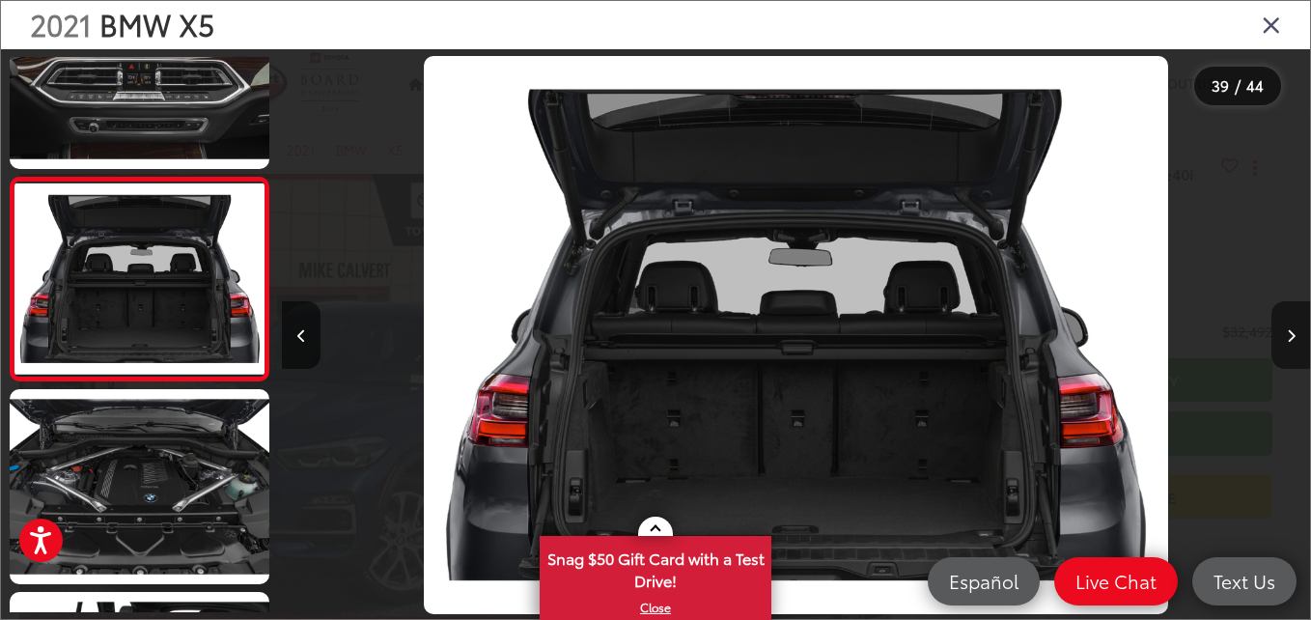
click button "Next image"
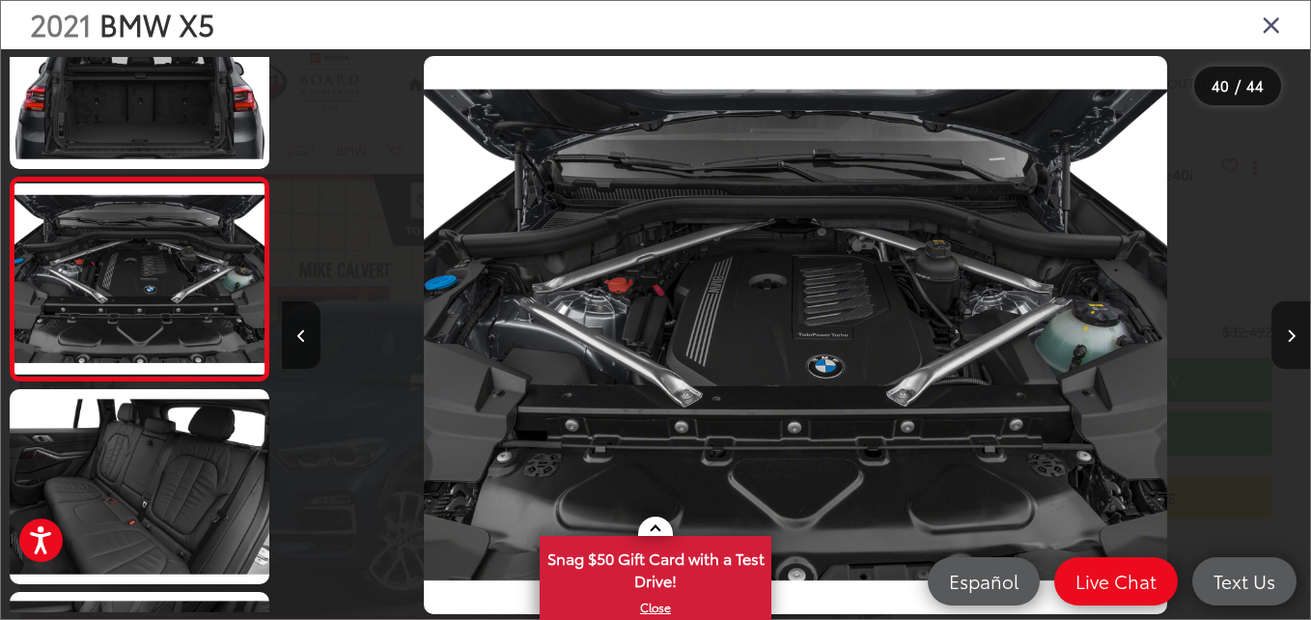
click button "Next image"
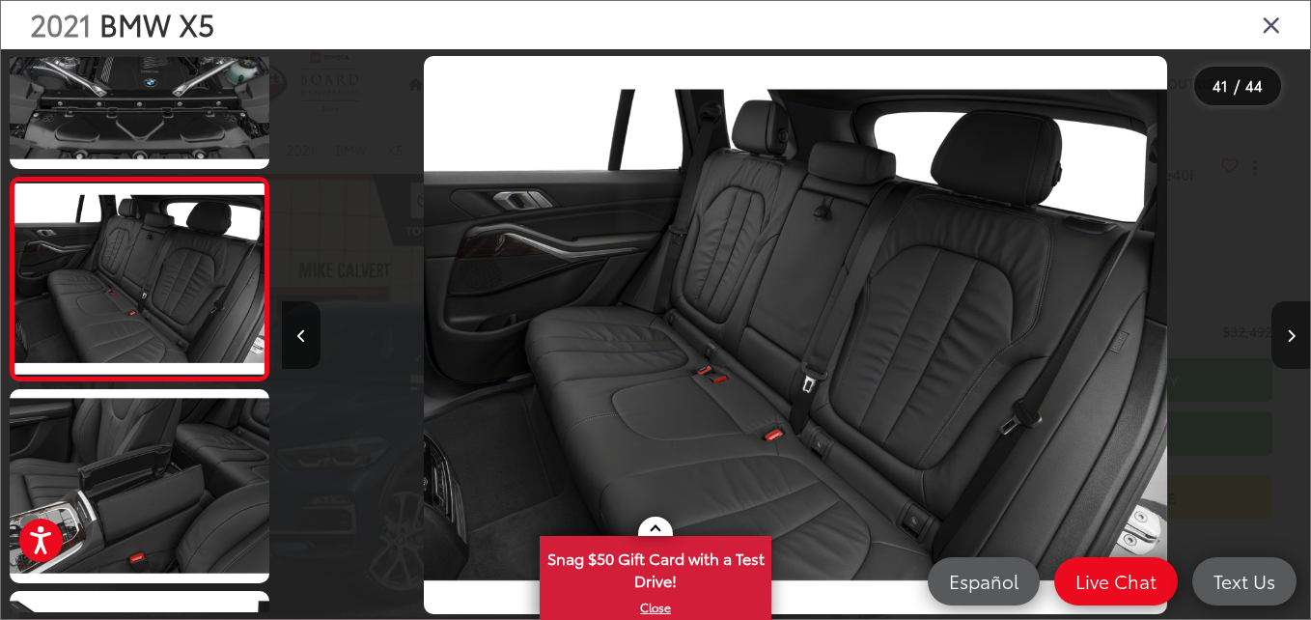
click button "Next image"
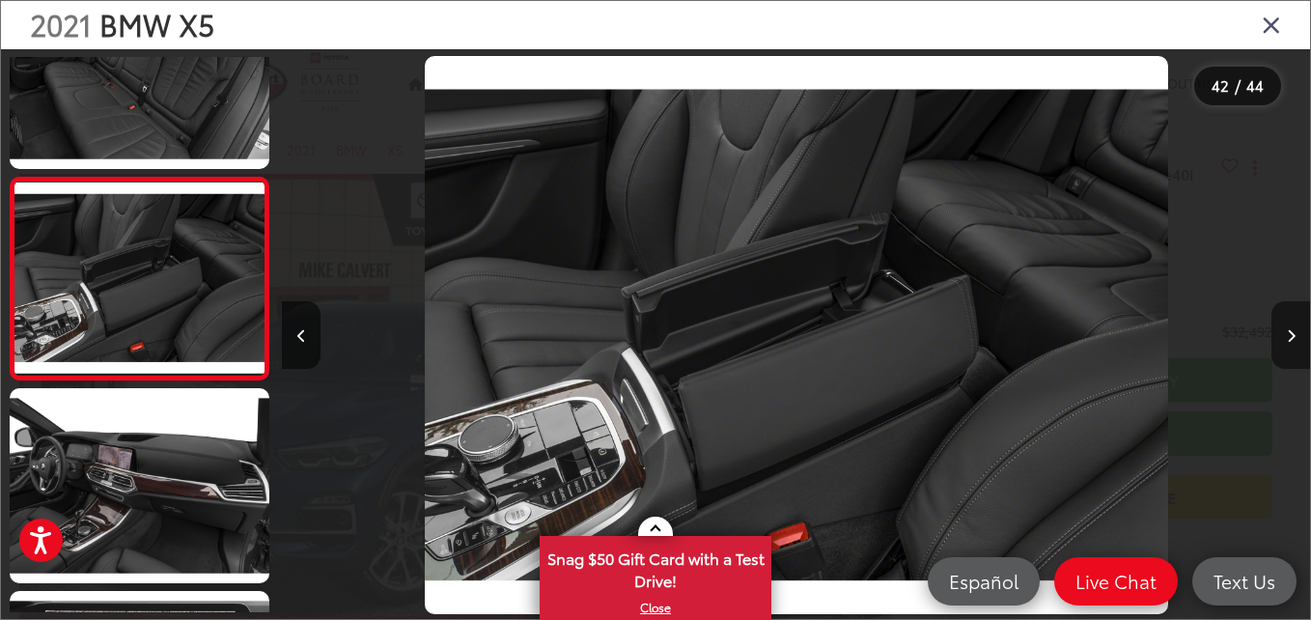
click button "Next image"
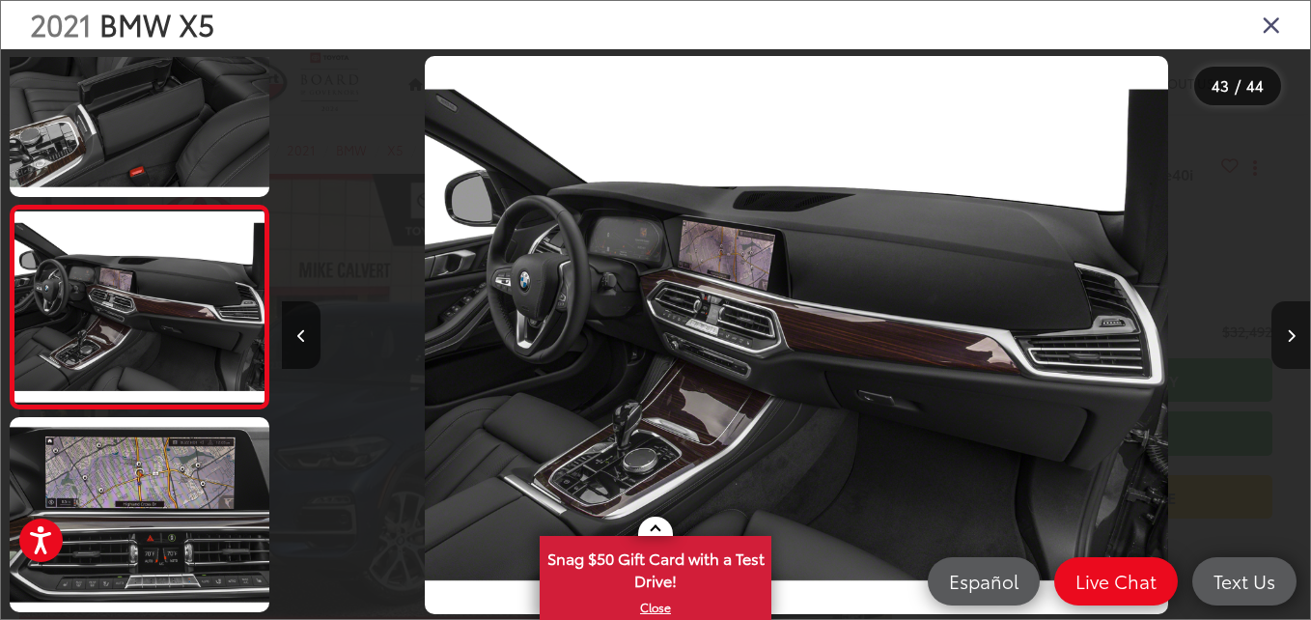
click button "Next image"
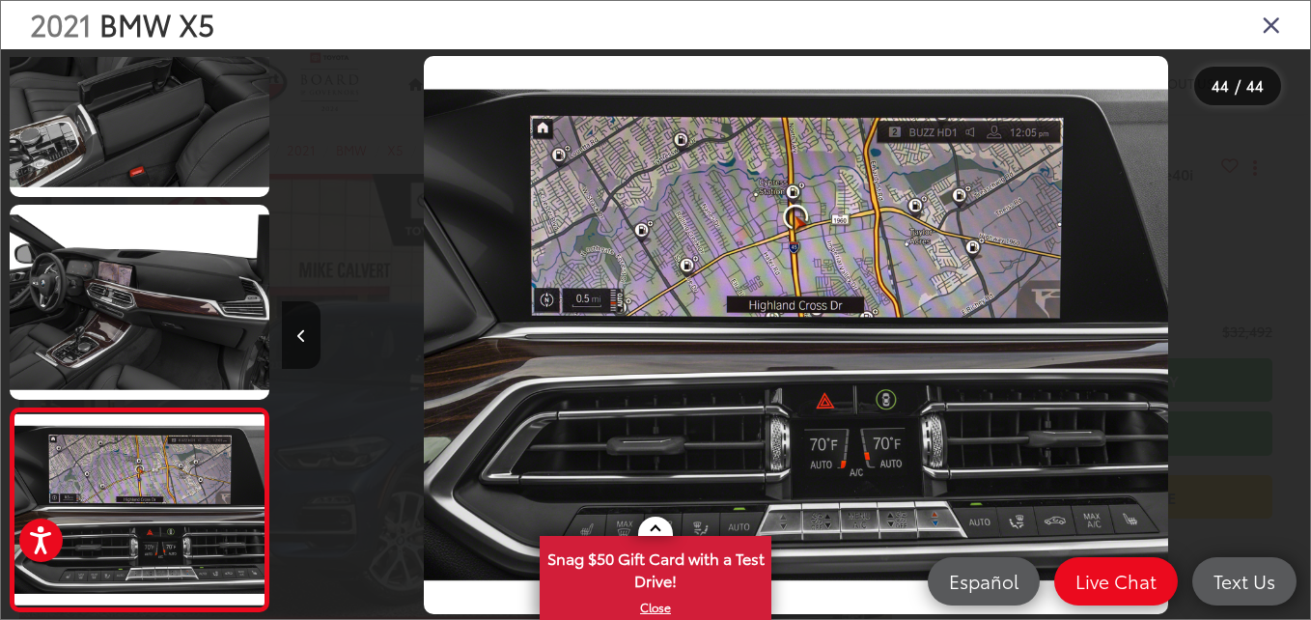
click icon "Close gallery"
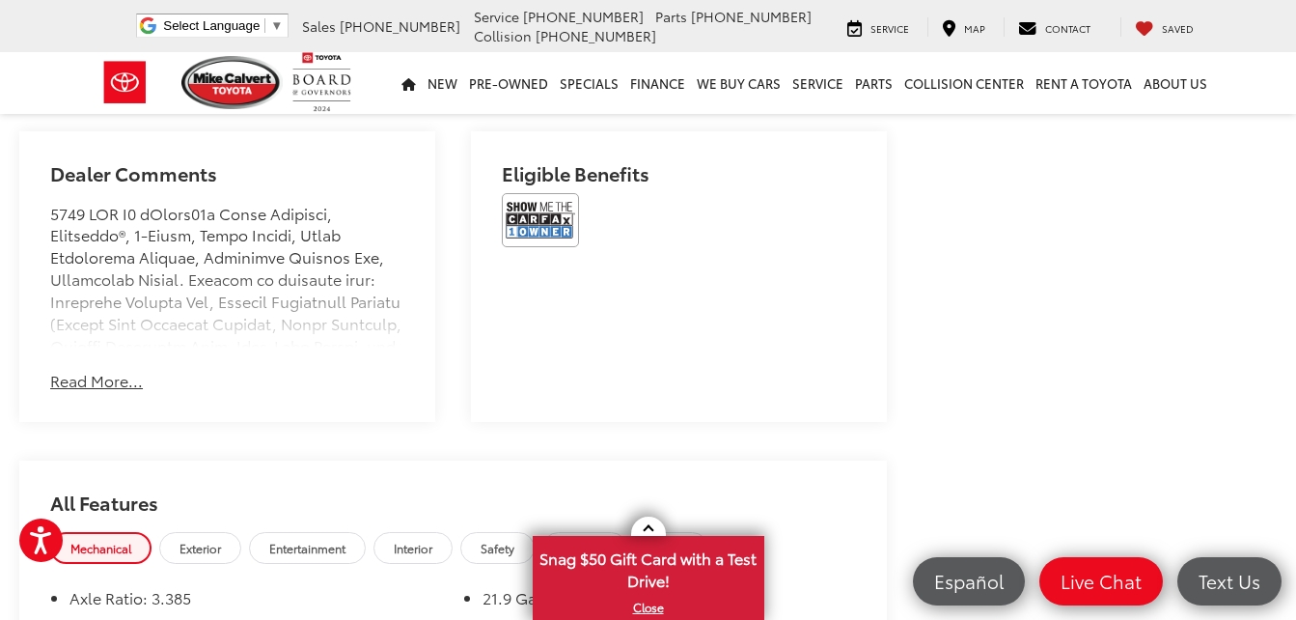
click button "Read More..."
